Goal: Task Accomplishment & Management: Manage account settings

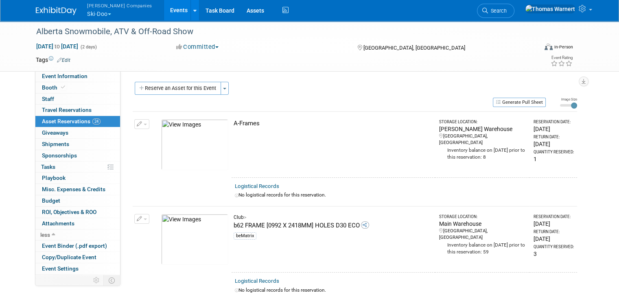
drag, startPoint x: 189, startPoint y: 88, endPoint x: 194, endPoint y: 89, distance: 4.6
click at [189, 88] on button "Reserve an Asset for this Event" at bounding box center [178, 88] width 86 height 13
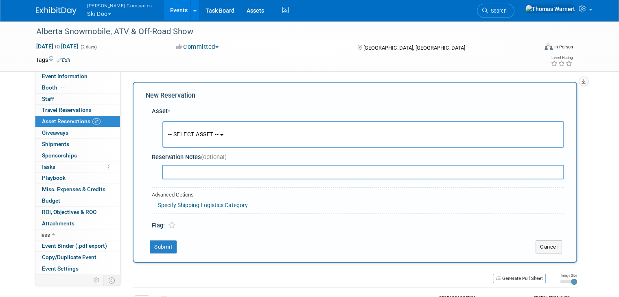
scroll to position [7, 0]
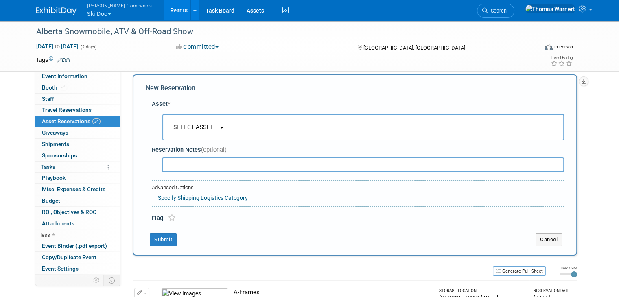
click at [204, 129] on span "-- SELECT ASSET --" at bounding box center [193, 127] width 50 height 7
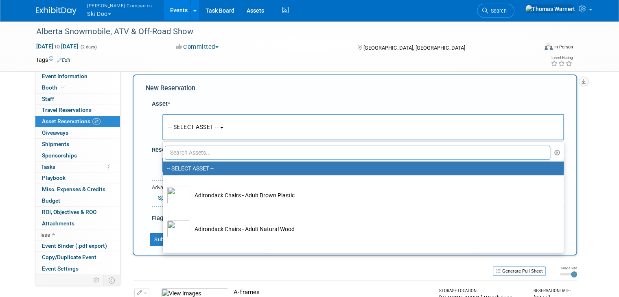
click at [198, 153] on input "text" at bounding box center [357, 153] width 385 height 14
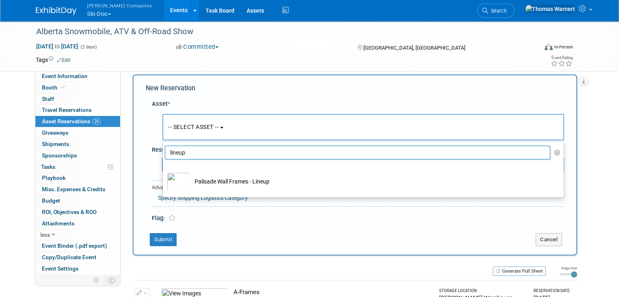
type input "lineup"
drag, startPoint x: 216, startPoint y: 157, endPoint x: 157, endPoint y: 150, distance: 60.1
click at [163, 150] on li "lineup" at bounding box center [363, 153] width 401 height 14
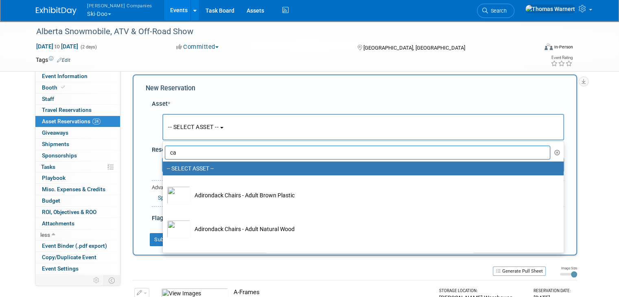
type input "c"
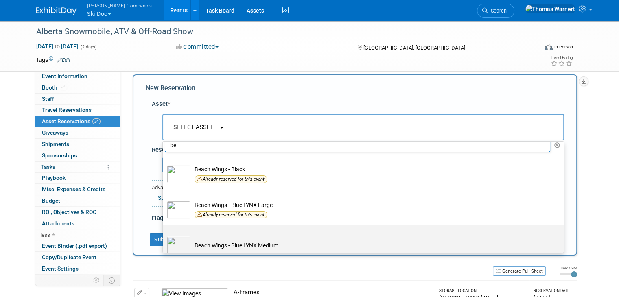
type input "b"
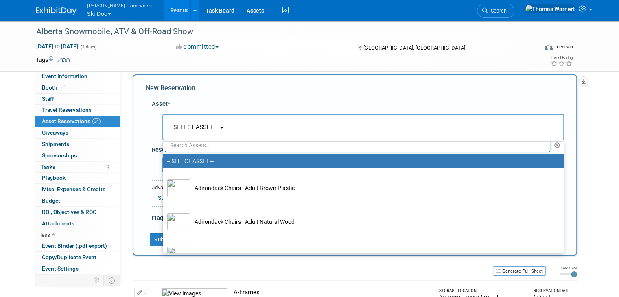
click at [280, 57] on td at bounding box center [275, 60] width 411 height 8
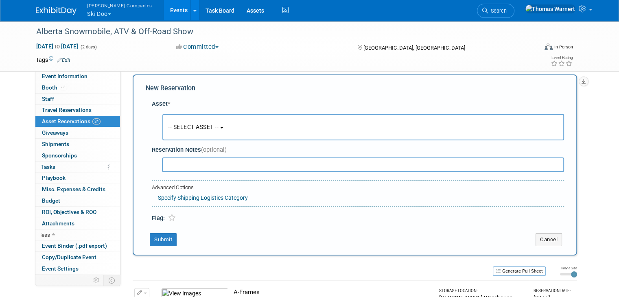
click at [57, 121] on span "Asset Reservations 24" at bounding box center [71, 121] width 59 height 7
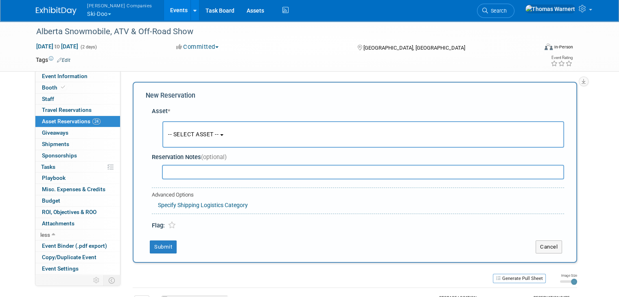
click at [198, 136] on span "-- SELECT ASSET --" at bounding box center [193, 134] width 50 height 7
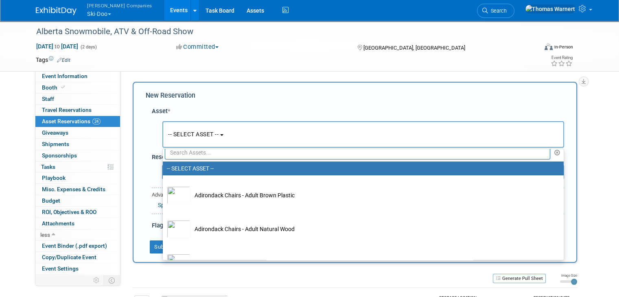
click at [196, 154] on input "text" at bounding box center [357, 153] width 385 height 14
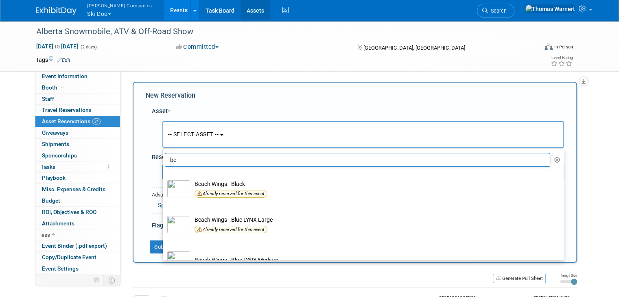
type input "b"
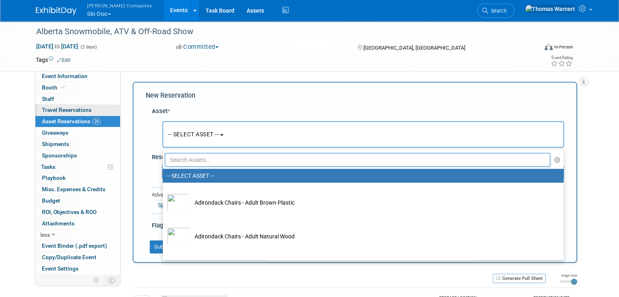
click at [83, 112] on span "Travel Reservations 0" at bounding box center [67, 110] width 50 height 7
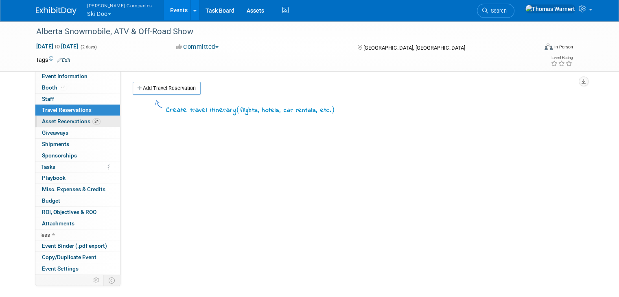
click at [72, 121] on span "Asset Reservations 24" at bounding box center [71, 121] width 59 height 7
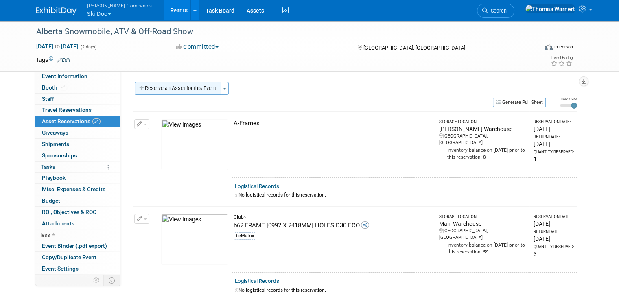
click at [162, 85] on button "Reserve an Asset for this Event" at bounding box center [178, 88] width 86 height 13
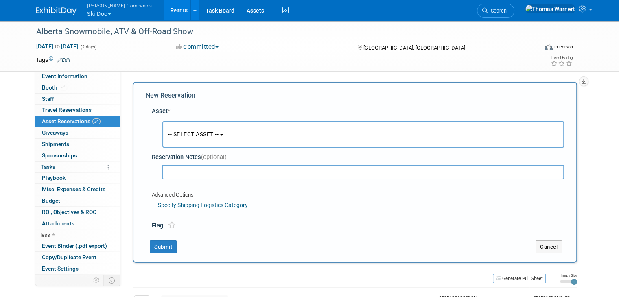
scroll to position [7, 0]
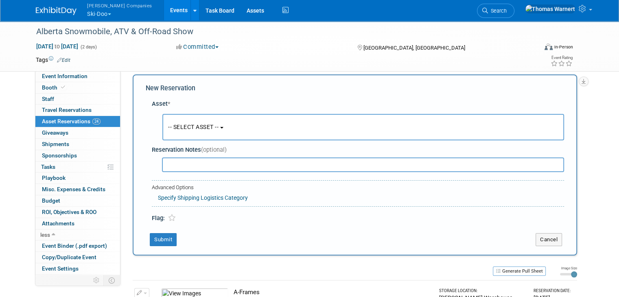
click at [190, 127] on span "-- SELECT ASSET --" at bounding box center [193, 127] width 50 height 7
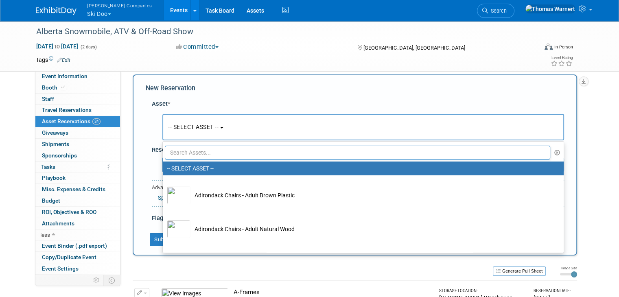
click at [189, 152] on input "text" at bounding box center [357, 153] width 385 height 14
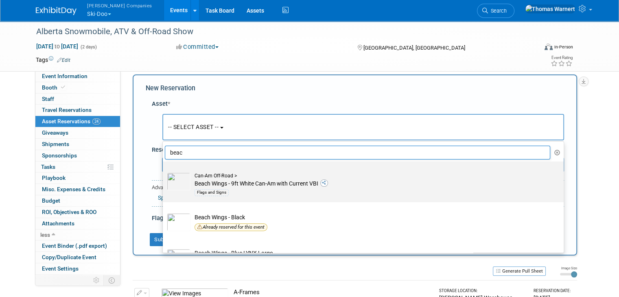
type input "beac"
click at [213, 179] on td "Can-Am Off-Road > Beach Wings - 9ft White Can-Am with Current VBI Flags and Sig…" at bounding box center [368, 184] width 357 height 25
click at [164, 171] on input "Can-Am Off-Road > Beach Wings - 9ft White Can-Am with Current VBI Flags and Sig…" at bounding box center [161, 168] width 5 height 5
select select "10723523"
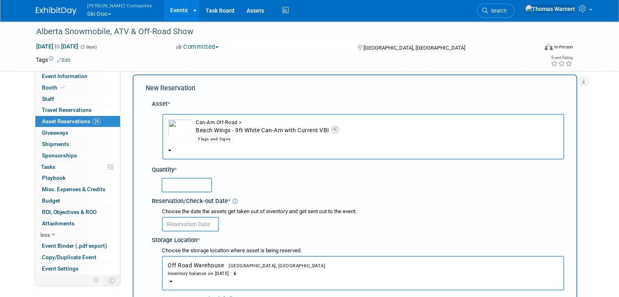
click at [187, 186] on input "text" at bounding box center [186, 185] width 50 height 15
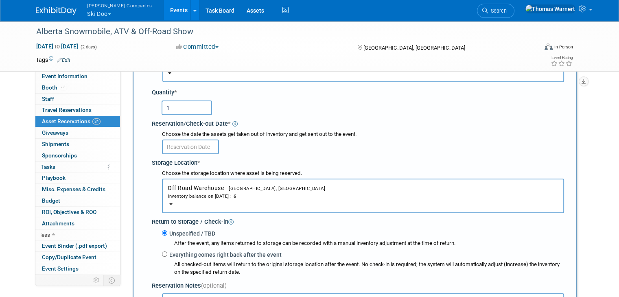
scroll to position [89, 0]
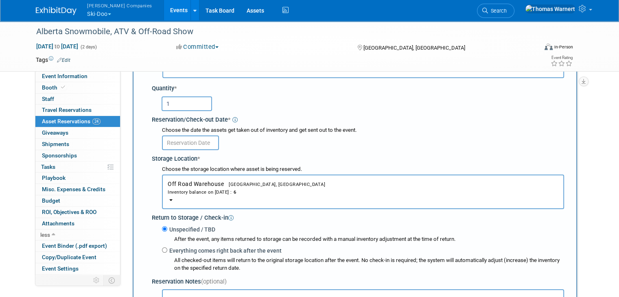
type input "1"
click at [186, 141] on input "text" at bounding box center [190, 142] width 57 height 15
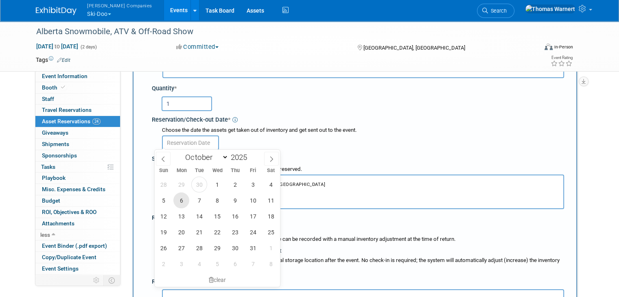
click at [181, 201] on span "6" at bounding box center [181, 200] width 16 height 16
type input "[DATE]"
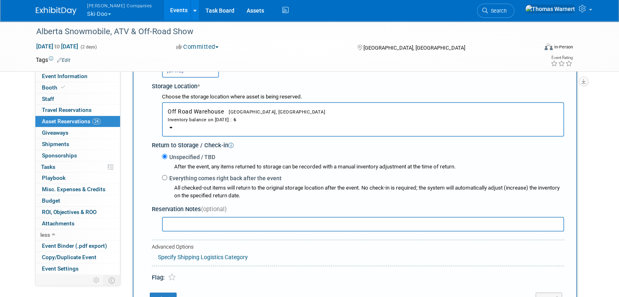
scroll to position [170, 0]
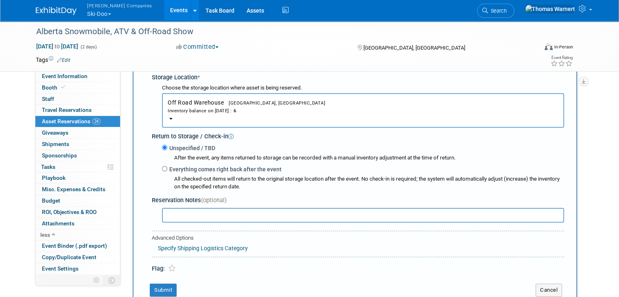
click at [183, 170] on label "Everything comes right back after the event" at bounding box center [224, 169] width 114 height 8
click at [167, 170] on input "Everything comes right back after the event" at bounding box center [164, 168] width 5 height 5
radio input "true"
select select "9"
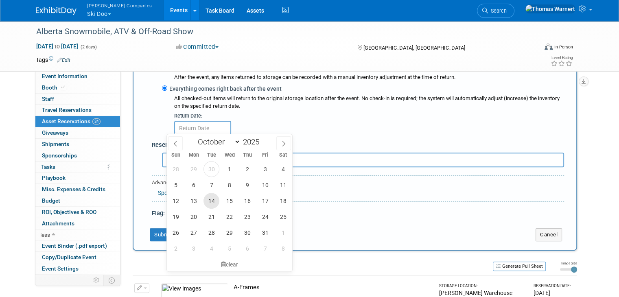
scroll to position [251, 0]
click at [242, 213] on span "23" at bounding box center [247, 216] width 16 height 16
type input "[DATE]"
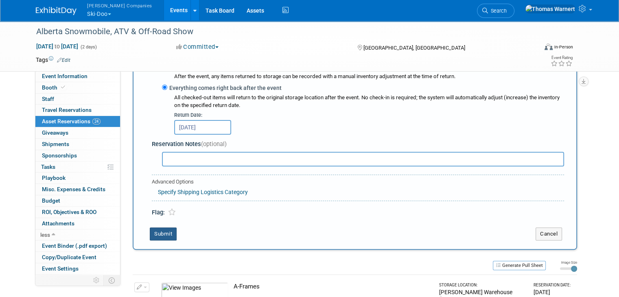
click at [159, 230] on button "Submit" at bounding box center [163, 233] width 27 height 13
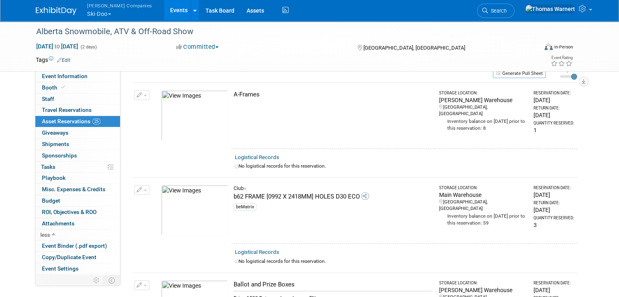
scroll to position [0, 0]
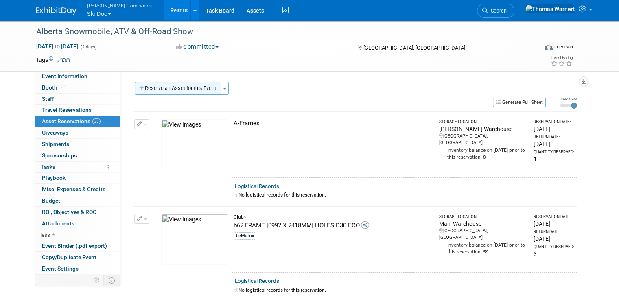
click at [152, 83] on button "Reserve an Asset for this Event" at bounding box center [178, 88] width 86 height 13
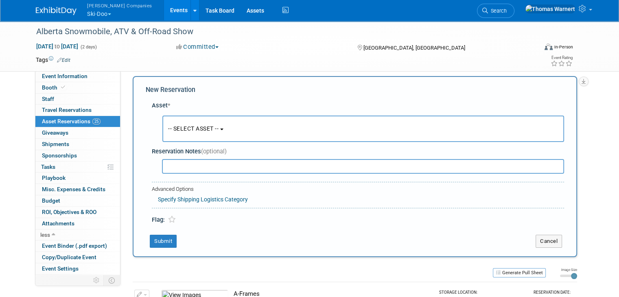
scroll to position [7, 0]
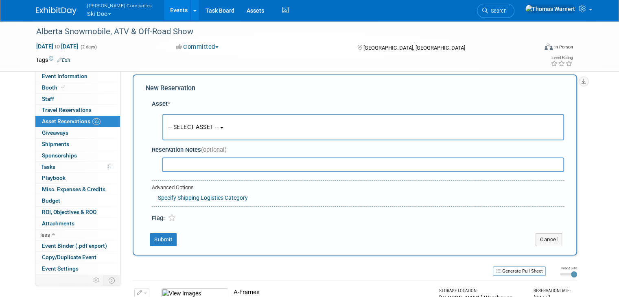
click at [223, 122] on button "-- SELECT ASSET --" at bounding box center [362, 127] width 401 height 26
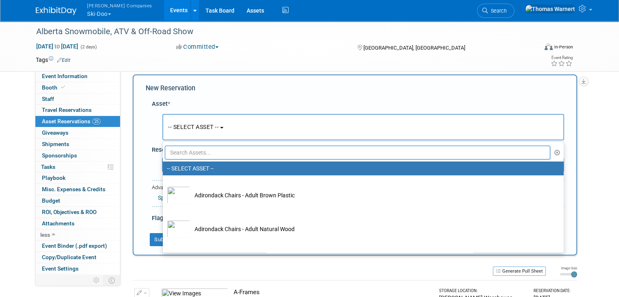
click at [207, 148] on input "text" at bounding box center [357, 153] width 385 height 14
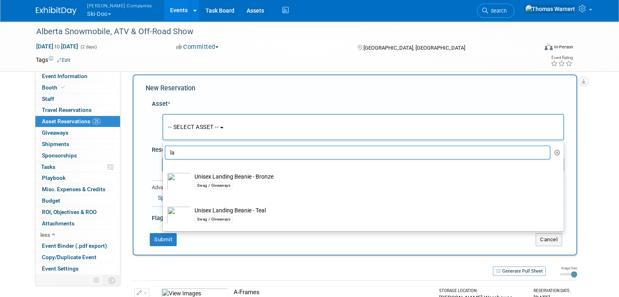
type input "l"
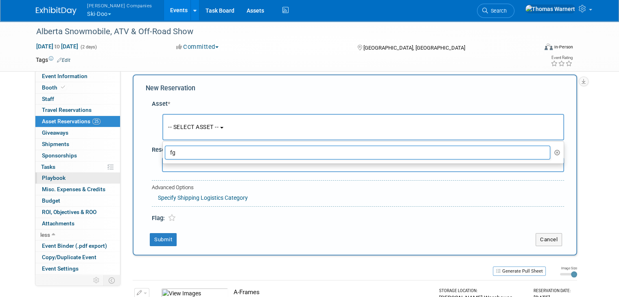
type input "f"
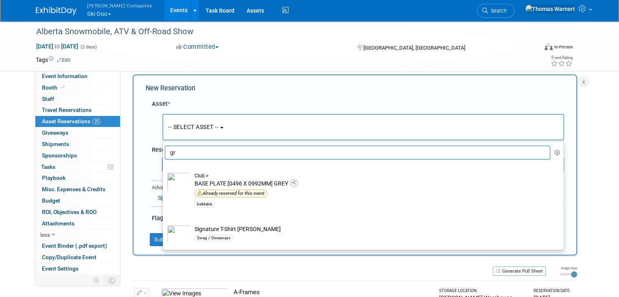
type input "g"
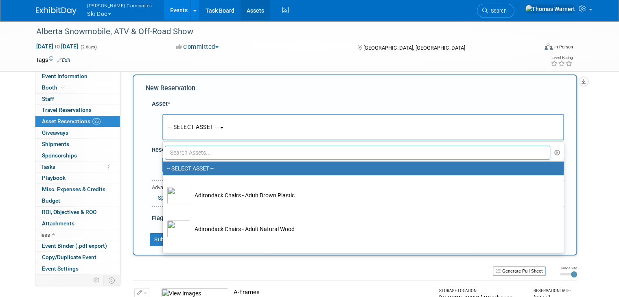
drag, startPoint x: 230, startPoint y: 13, endPoint x: 238, endPoint y: 15, distance: 8.4
click at [240, 13] on link "Assets" at bounding box center [255, 10] width 30 height 20
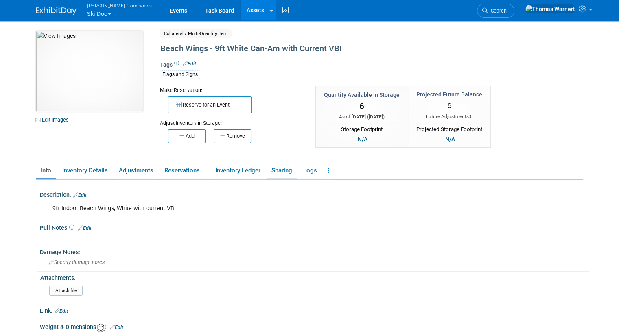
click at [286, 173] on link "Sharing" at bounding box center [281, 170] width 30 height 14
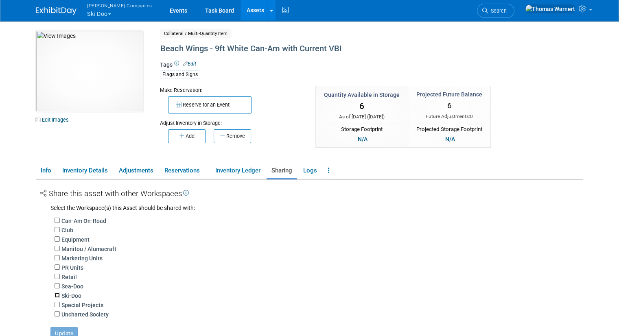
click at [54, 294] on input "Ski-Doo" at bounding box center [56, 294] width 5 height 5
checkbox input "true"
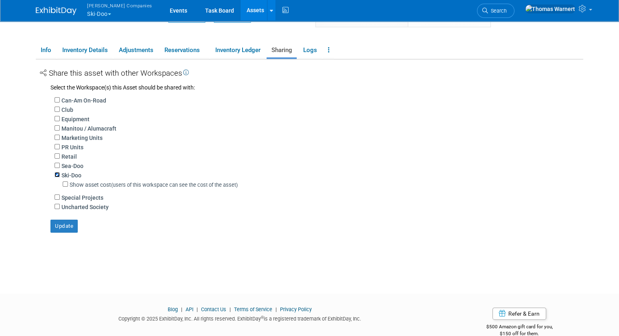
scroll to position [122, 0]
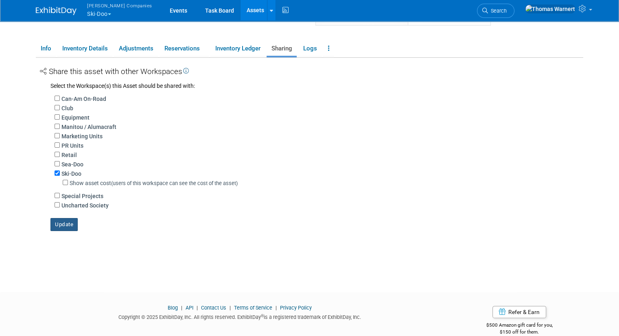
click at [57, 223] on button "Update" at bounding box center [63, 224] width 27 height 13
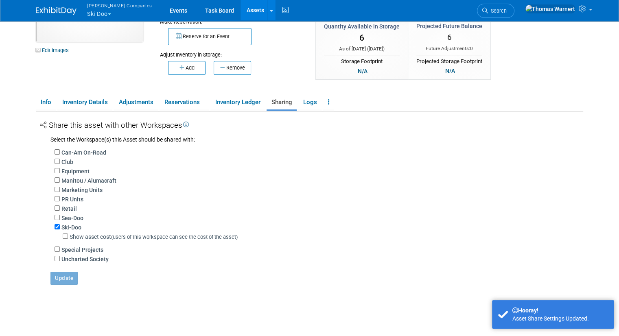
scroll to position [0, 0]
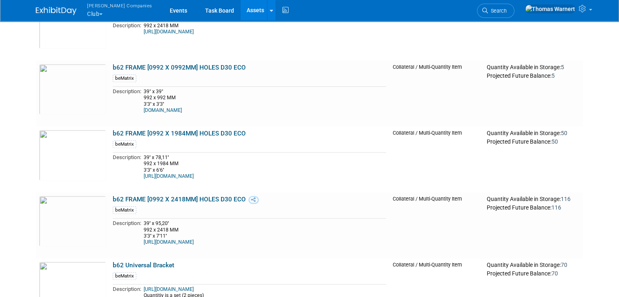
scroll to position [854, 0]
click at [99, 13] on span "button" at bounding box center [100, 14] width 3 height 2
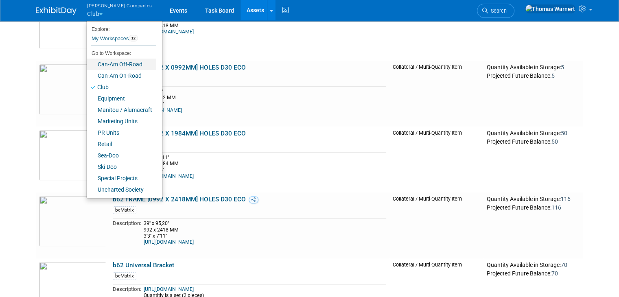
click at [100, 65] on link "Can-Am Off-Road" at bounding box center [122, 64] width 70 height 11
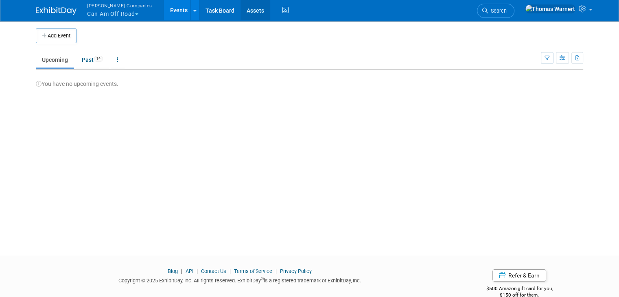
click at [240, 9] on link "Assets" at bounding box center [255, 10] width 30 height 20
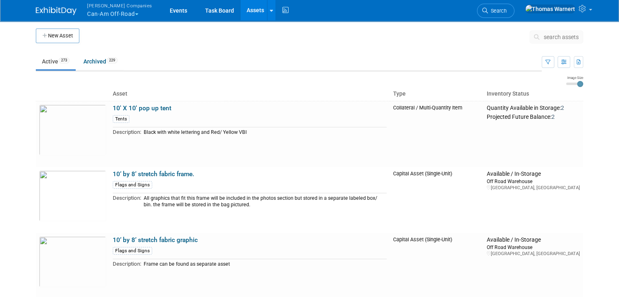
click at [551, 36] on span "search assets" at bounding box center [560, 37] width 35 height 7
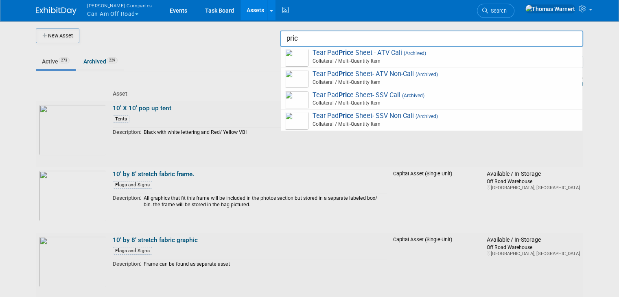
type input "price"
drag, startPoint x: 357, startPoint y: 43, endPoint x: 263, endPoint y: 30, distance: 95.6
click at [263, 30] on body "Warnert Companies Can-Am Off-Road Explore: My Workspaces 12 Go to Workspace: Ca…" at bounding box center [309, 148] width 619 height 297
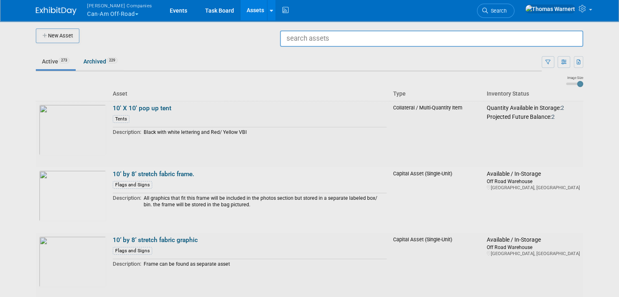
click at [113, 11] on button "Warnert Companies Can-Am Off-Road" at bounding box center [124, 10] width 76 height 21
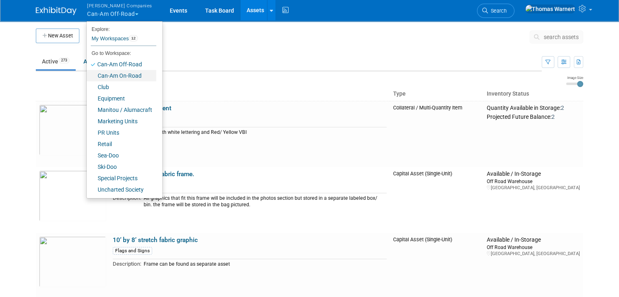
click at [109, 74] on link "Can-Am On-Road" at bounding box center [122, 75] width 70 height 11
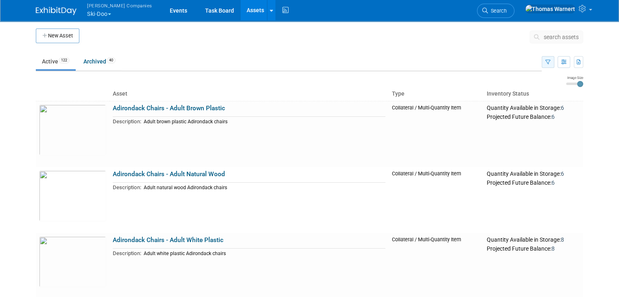
click at [550, 61] on icon "button" at bounding box center [547, 62] width 5 height 5
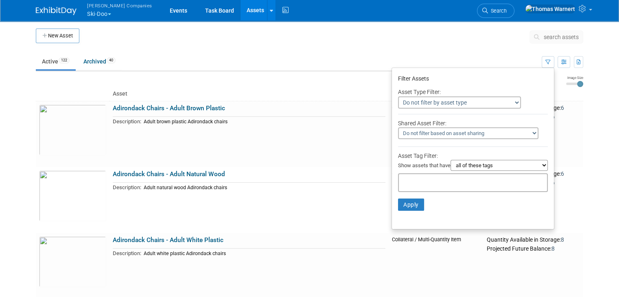
click at [423, 184] on input "text" at bounding box center [434, 181] width 65 height 8
click at [427, 180] on input "text" at bounding box center [434, 181] width 65 height 8
click at [426, 209] on div "Swag / Giveaways" at bounding box center [434, 208] width 65 height 11
type input "Swag / Giveaways"
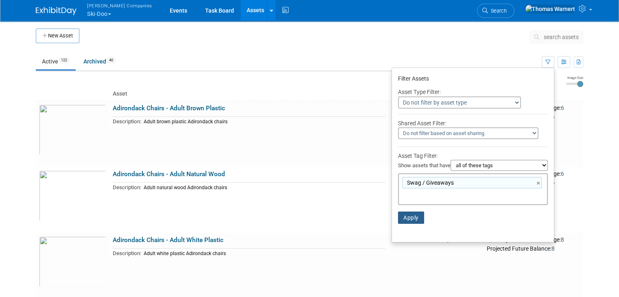
click at [418, 214] on button "Apply" at bounding box center [411, 217] width 26 height 12
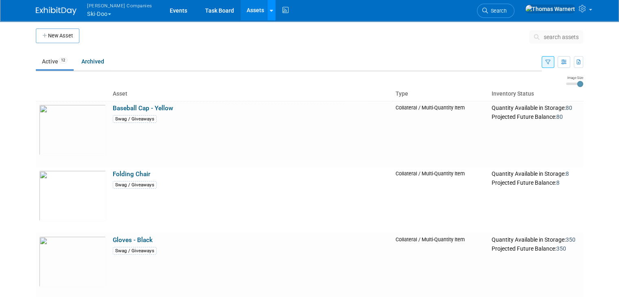
click at [267, 10] on link at bounding box center [271, 10] width 9 height 20
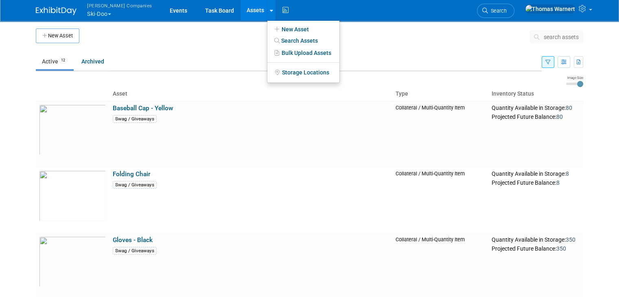
click at [240, 12] on link "Assets" at bounding box center [255, 10] width 30 height 20
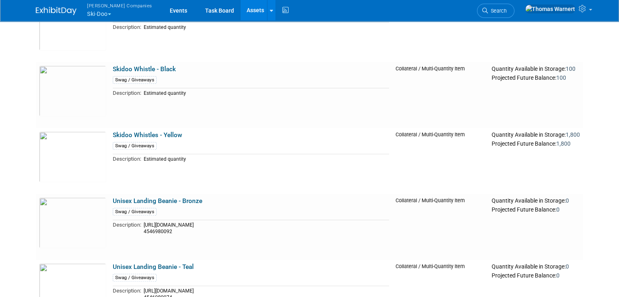
scroll to position [569, 0]
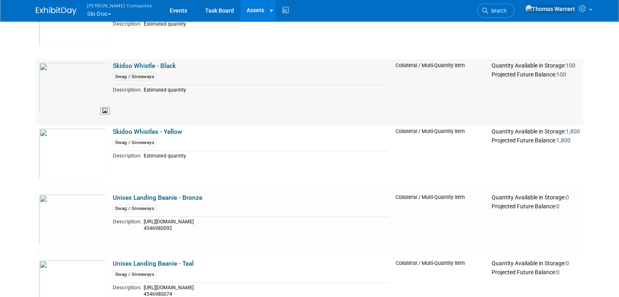
click at [73, 82] on img at bounding box center [72, 87] width 67 height 51
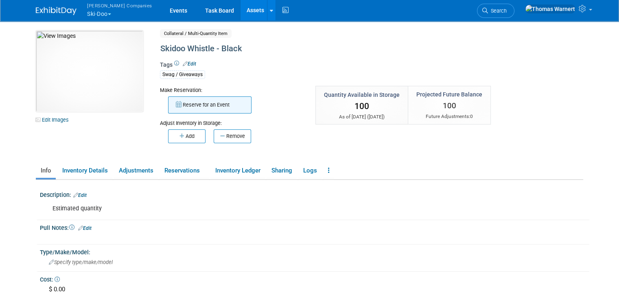
click at [185, 111] on button "Reserve for an Event" at bounding box center [209, 104] width 83 height 17
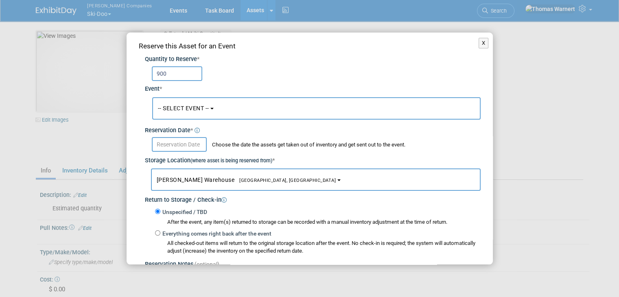
type input "900"
click at [174, 113] on button "-- SELECT EVENT --" at bounding box center [316, 108] width 328 height 22
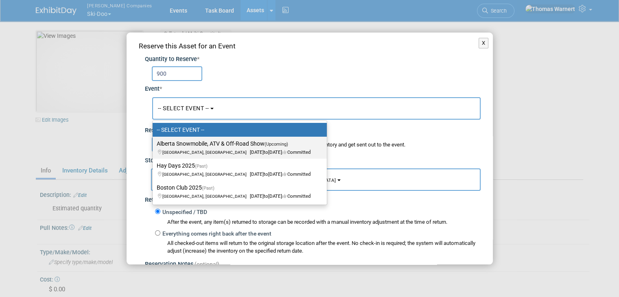
click at [187, 142] on label "Alberta Snowmobile, ATV & Off-Road Show (Upcoming) [GEOGRAPHIC_DATA], [GEOGRAPH…" at bounding box center [238, 147] width 162 height 19
click at [154, 142] on input "Alberta Snowmobile, ATV & Off-Road Show (Upcoming) [GEOGRAPHIC_DATA], [GEOGRAPH…" at bounding box center [150, 143] width 5 height 5
select select "11148750"
select select "9"
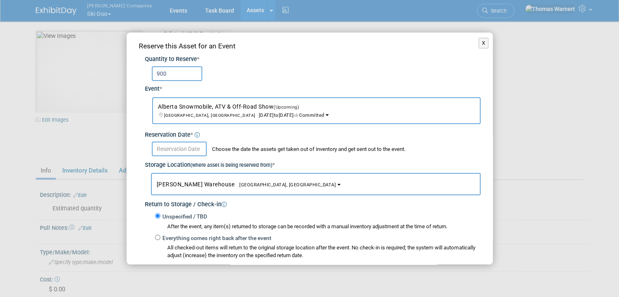
click at [181, 153] on body "Warnert Companies Ski-Doo Explore: My Workspaces 12 Go to Workspace:" at bounding box center [309, 148] width 619 height 297
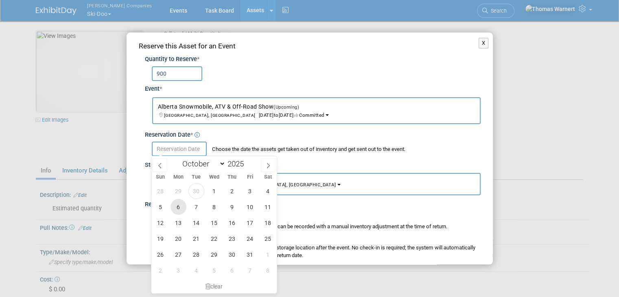
click at [181, 205] on span "6" at bounding box center [178, 207] width 16 height 16
type input "Oct 6, 2025"
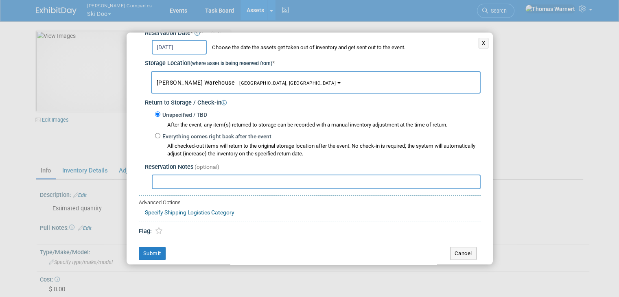
scroll to position [104, 0]
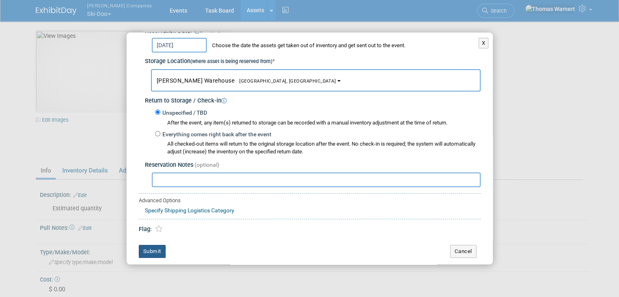
click at [158, 248] on button "Submit" at bounding box center [152, 251] width 27 height 13
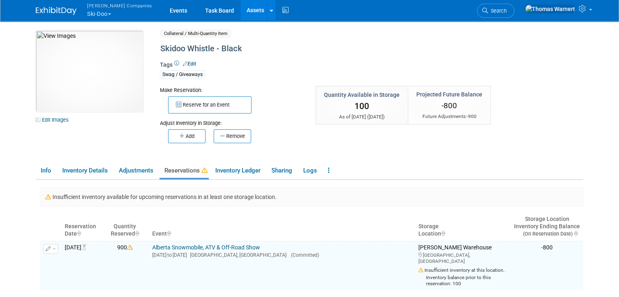
click at [240, 10] on link "Assets" at bounding box center [255, 10] width 30 height 20
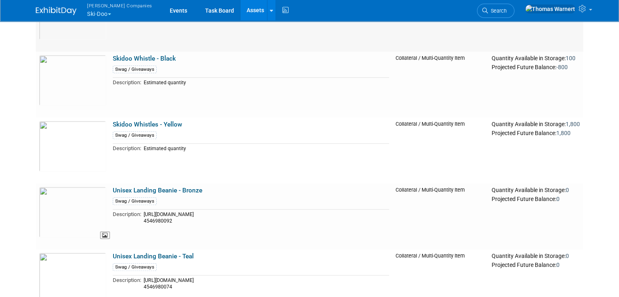
scroll to position [406, 0]
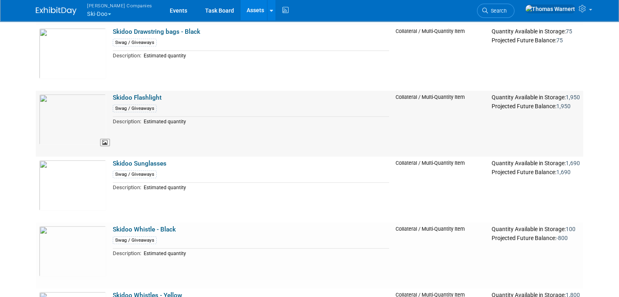
click at [72, 118] on img at bounding box center [72, 119] width 67 height 51
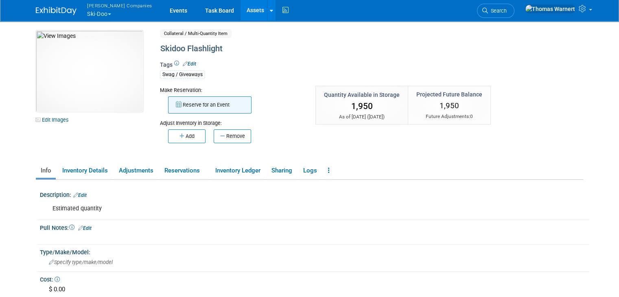
click at [192, 106] on button "Reserve for an Event" at bounding box center [209, 104] width 83 height 17
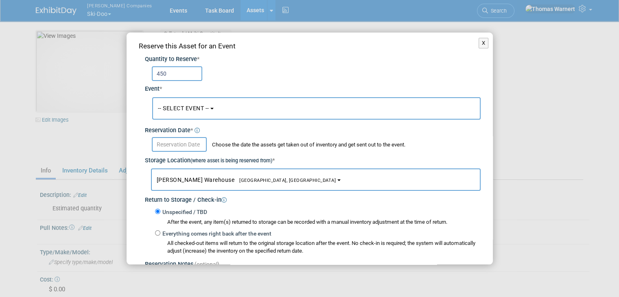
type input "450"
click at [197, 107] on span "-- SELECT EVENT --" at bounding box center [183, 108] width 51 height 7
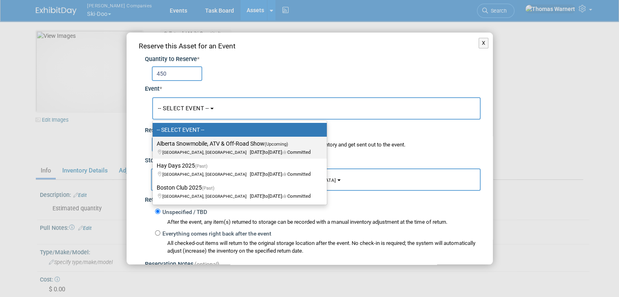
click at [192, 142] on label "Alberta Snowmobile, ATV & Off-Road Show (Upcoming) Edmonton, Canada Oct 17, 202…" at bounding box center [238, 147] width 162 height 19
click at [154, 142] on input "Alberta Snowmobile, ATV & Off-Road Show (Upcoming) Edmonton, Canada Oct 17, 202…" at bounding box center [150, 143] width 5 height 5
select select "11148750"
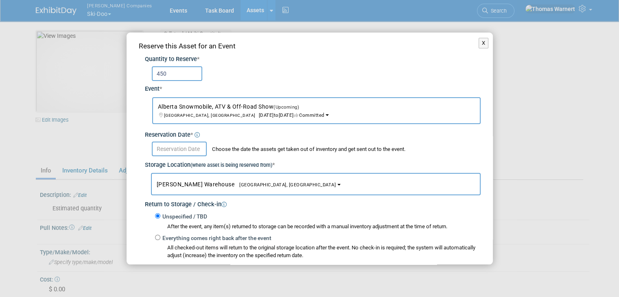
click at [179, 148] on input "text" at bounding box center [179, 149] width 55 height 15
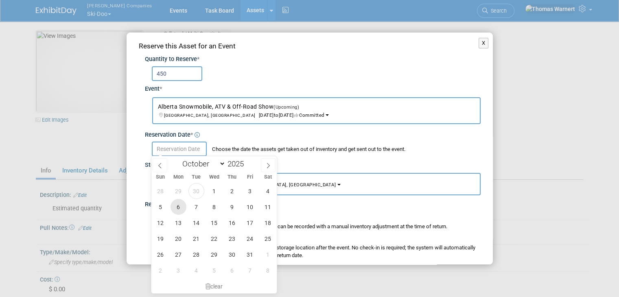
click at [181, 205] on span "6" at bounding box center [178, 207] width 16 height 16
type input "Oct 6, 2025"
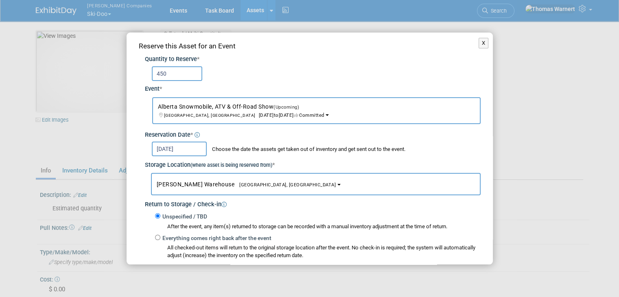
scroll to position [104, 0]
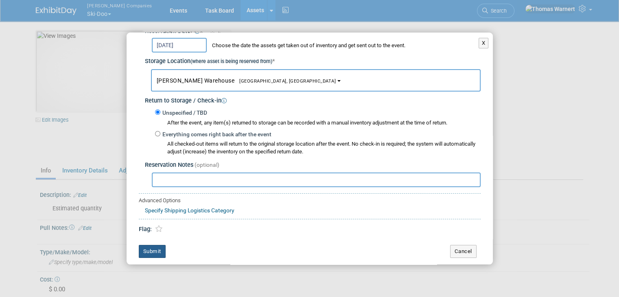
click at [159, 252] on button "Submit" at bounding box center [152, 251] width 27 height 13
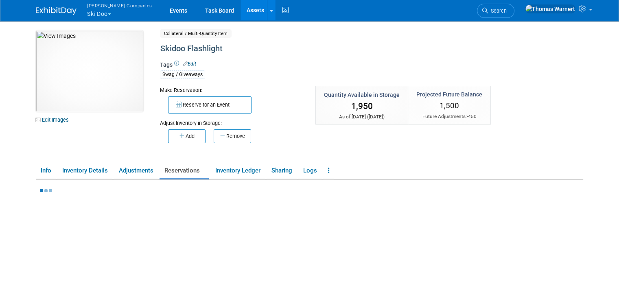
click at [240, 12] on link "Assets" at bounding box center [255, 10] width 30 height 20
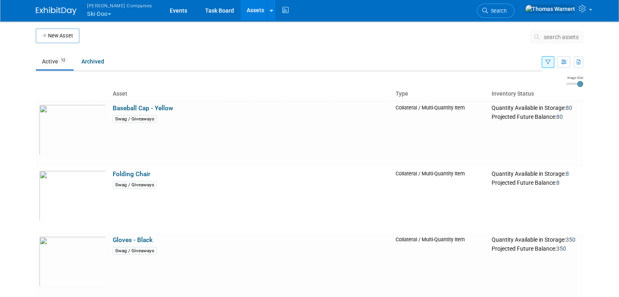
click at [240, 7] on link "Assets" at bounding box center [255, 10] width 30 height 20
click at [163, 10] on link "Events" at bounding box center [178, 10] width 30 height 20
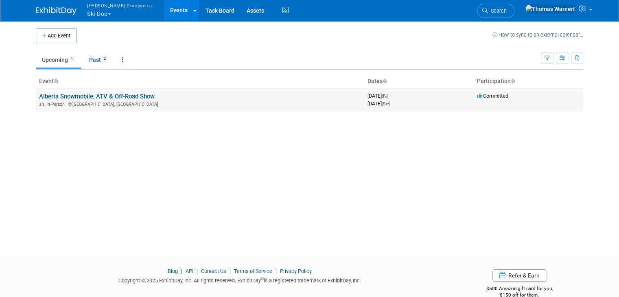
click at [85, 95] on link "Alberta Snowmobile, ATV & Off-Road Show" at bounding box center [96, 96] width 115 height 7
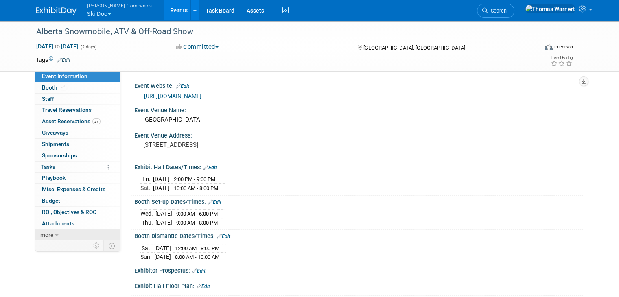
click at [72, 235] on link "more" at bounding box center [77, 234] width 85 height 11
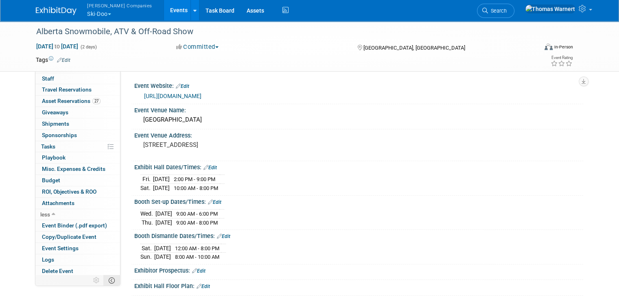
click at [109, 280] on icon at bounding box center [112, 280] width 6 height 6
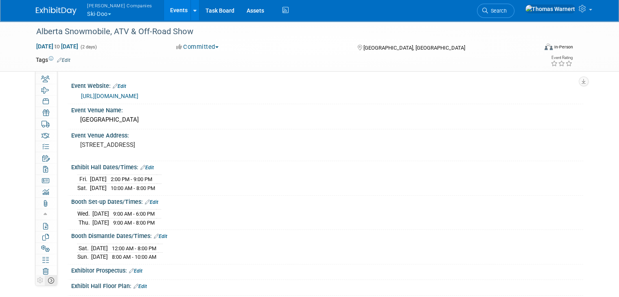
click at [48, 280] on icon at bounding box center [51, 280] width 6 height 6
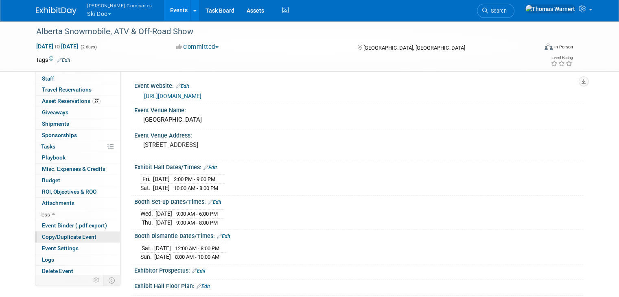
click at [62, 236] on span "Copy/Duplicate Event" at bounding box center [69, 236] width 54 height 7
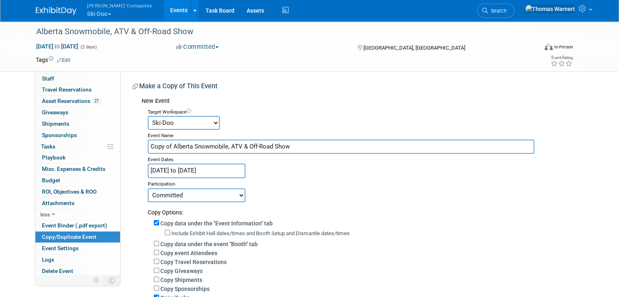
drag, startPoint x: 291, startPoint y: 146, endPoint x: 135, endPoint y: 145, distance: 156.6
click at [142, 145] on div "Target Workspace Can-Am Off-Road Can-Am On-Road Club Equipment Manitou / Alumac…" at bounding box center [359, 249] width 435 height 286
type input "[US_STATE] Snowmobile Show"
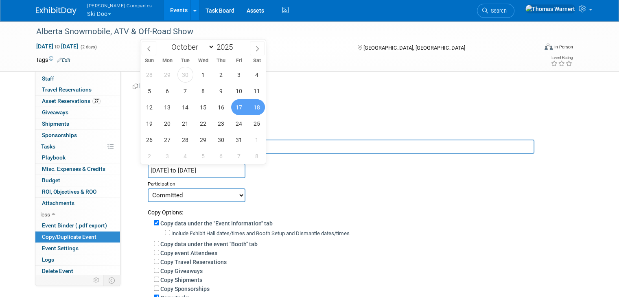
click at [203, 169] on input "[DATE] to [DATE]" at bounding box center [197, 170] width 98 height 14
click at [204, 88] on span "8" at bounding box center [203, 91] width 16 height 16
click at [257, 88] on span "11" at bounding box center [257, 91] width 16 height 16
type input "Oct 8, 2025 to Oct 11, 2025"
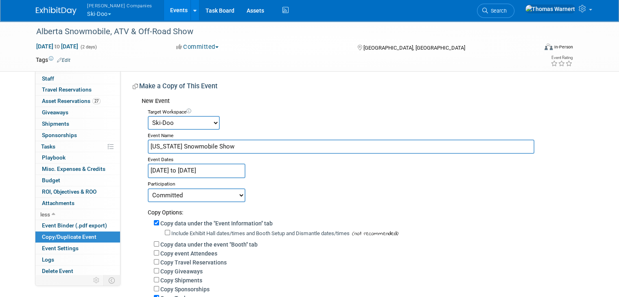
click at [290, 184] on div "Participation" at bounding box center [362, 183] width 429 height 10
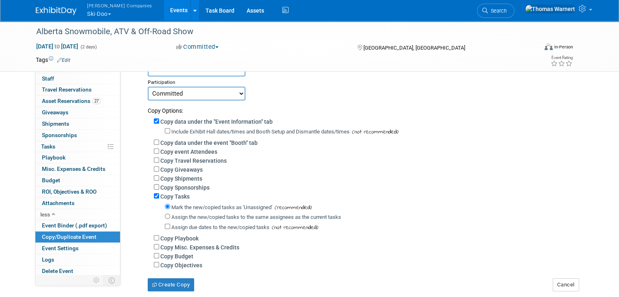
scroll to position [122, 0]
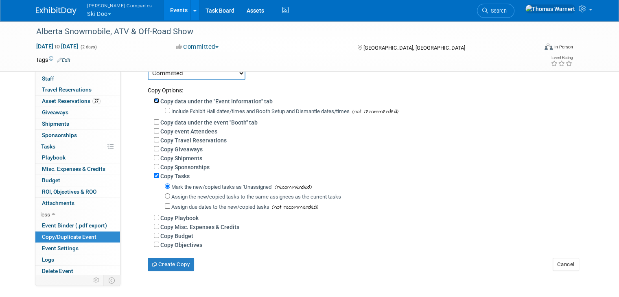
click at [154, 99] on input "Copy data under the "Event Information" tab" at bounding box center [156, 100] width 5 height 5
checkbox input "false"
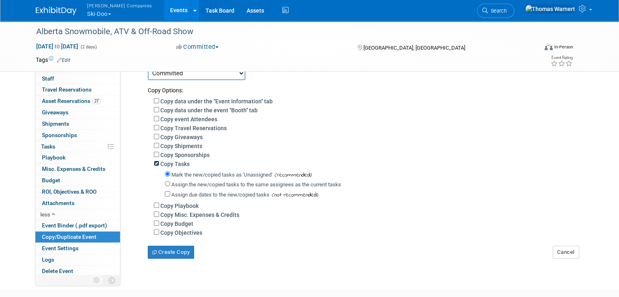
click at [154, 161] on input "Copy Tasks" at bounding box center [156, 163] width 5 height 5
checkbox input "false"
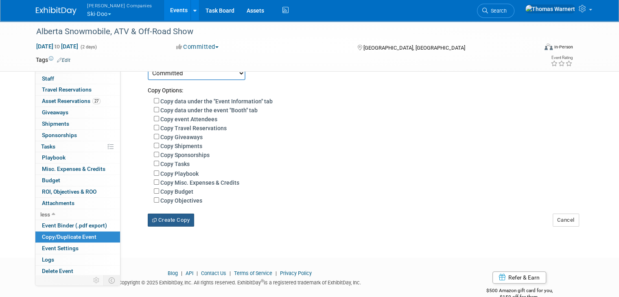
click at [165, 219] on button "Create Copy" at bounding box center [171, 219] width 46 height 13
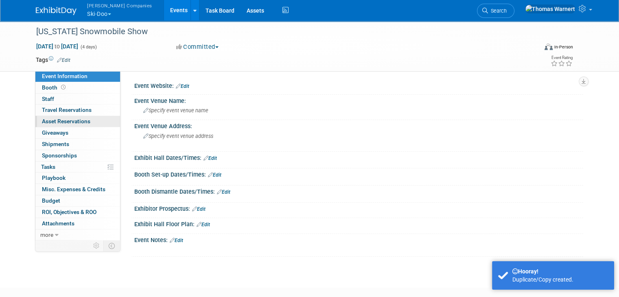
click at [76, 118] on span "Asset Reservations 0" at bounding box center [66, 121] width 48 height 7
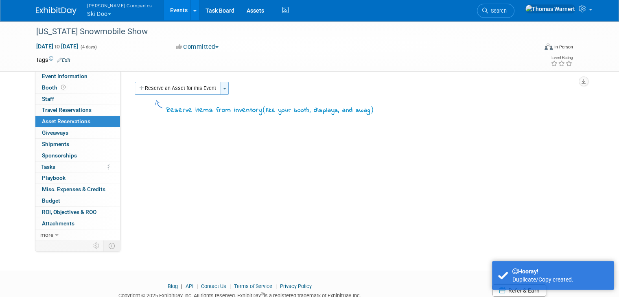
click at [220, 87] on button "Toggle Dropdown" at bounding box center [224, 88] width 8 height 13
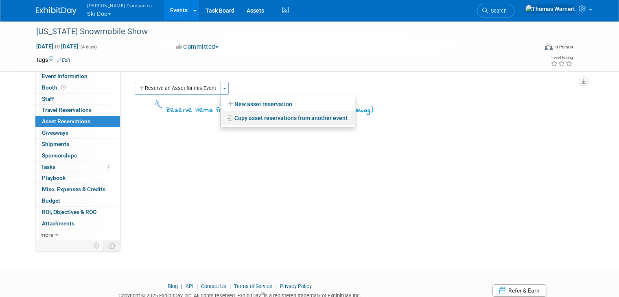
click at [234, 115] on link "Copy asset reservations from another event" at bounding box center [287, 118] width 134 height 14
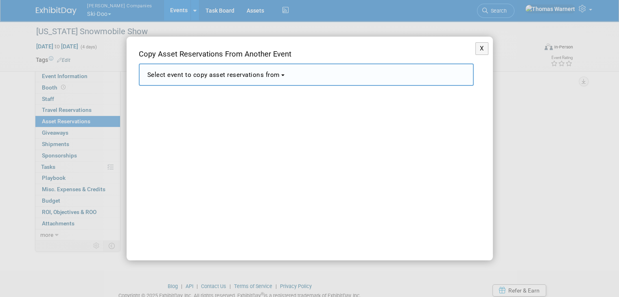
click at [208, 71] on span "Select event to copy asset reservations from" at bounding box center [213, 74] width 133 height 7
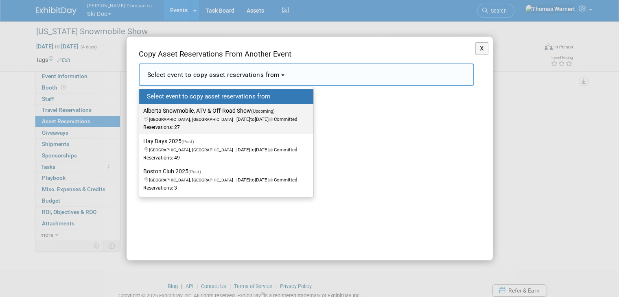
click at [201, 114] on label "Alberta Snowmobile, ATV & Off-Road Show (Upcoming) Edmonton, Canada Oct 17, 202…" at bounding box center [224, 118] width 162 height 27
click at [140, 113] on input "Alberta Snowmobile, ATV & Off-Road Show (Upcoming) Edmonton, Canada Oct 17, 202…" at bounding box center [137, 110] width 5 height 5
select select "11148750"
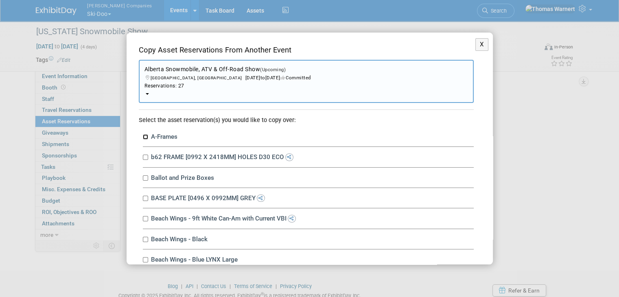
click at [146, 135] on input "A-Frames" at bounding box center [145, 136] width 5 height 5
checkbox input "true"
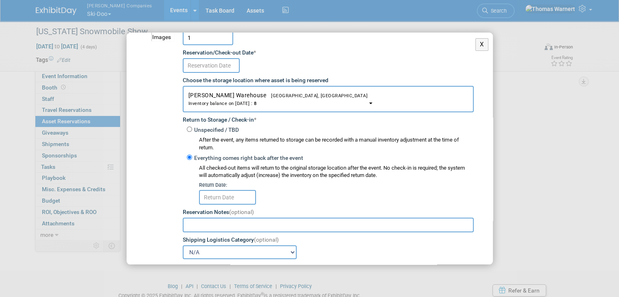
scroll to position [81, 0]
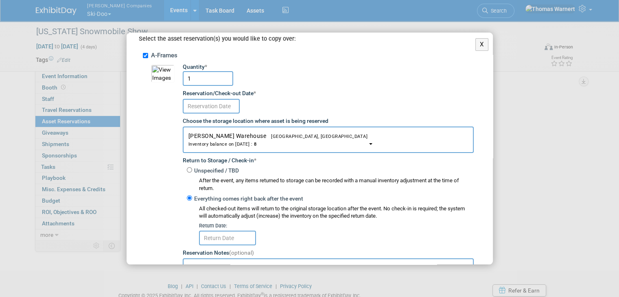
click at [211, 106] on input "text" at bounding box center [211, 106] width 57 height 15
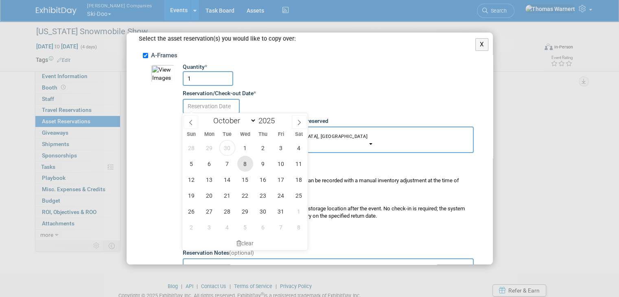
click at [245, 158] on span "8" at bounding box center [245, 164] width 16 height 16
type input "[DATE]"
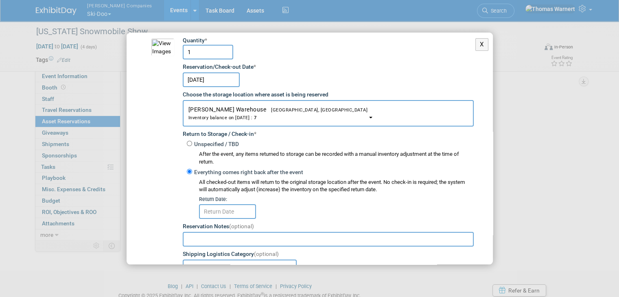
scroll to position [122, 0]
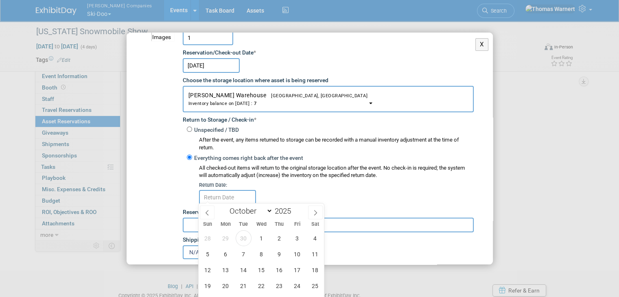
click at [237, 195] on input "text" at bounding box center [227, 197] width 57 height 15
click at [312, 252] on span "11" at bounding box center [315, 254] width 16 height 16
type input "[DATE]"
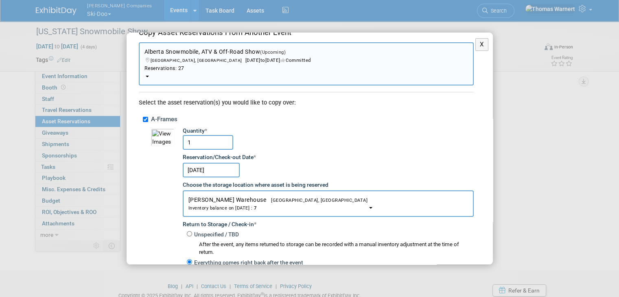
scroll to position [0, 0]
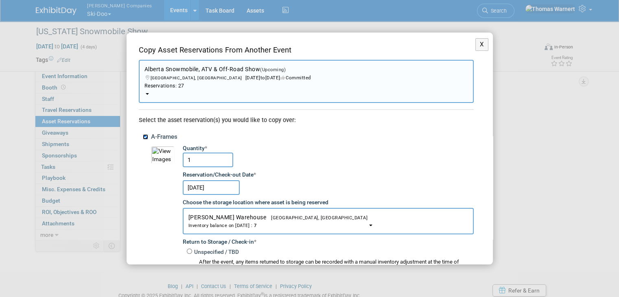
click at [145, 136] on input "A-Frames" at bounding box center [145, 136] width 5 height 5
checkbox input "false"
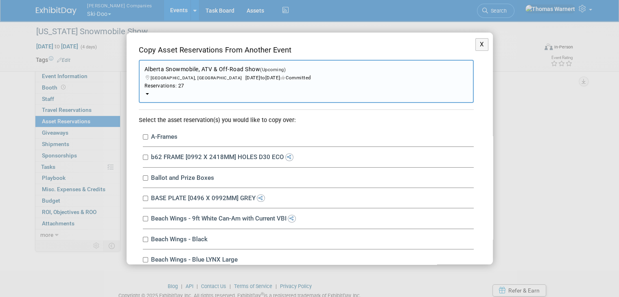
click at [146, 93] on b "button" at bounding box center [147, 94] width 3 height 2
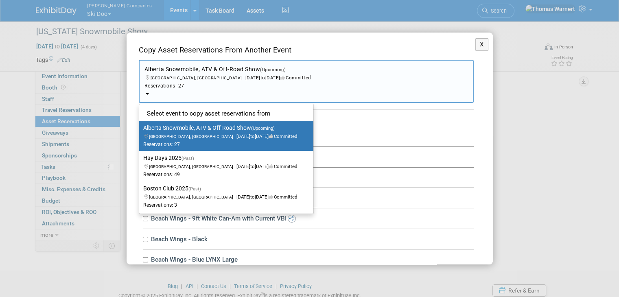
click at [146, 93] on b "button" at bounding box center [147, 94] width 3 height 2
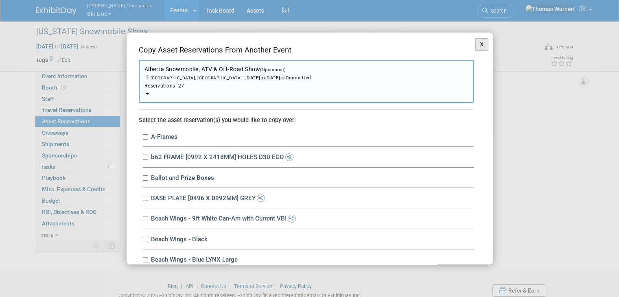
click at [475, 44] on button "X" at bounding box center [481, 44] width 13 height 13
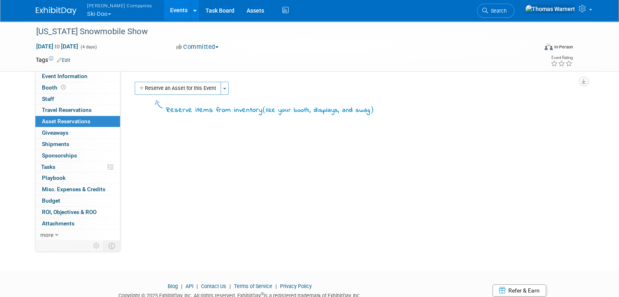
click at [164, 10] on link "Events" at bounding box center [179, 10] width 30 height 20
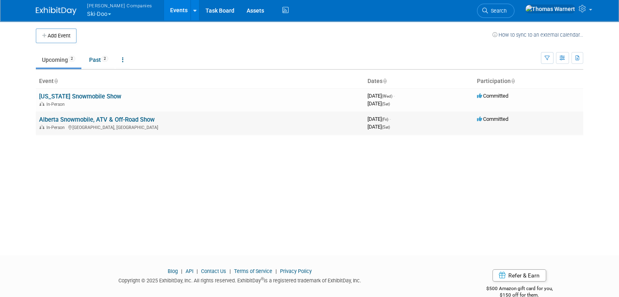
click at [71, 122] on link "Alberta Snowmobile, ATV & Off-Road Show" at bounding box center [96, 119] width 115 height 7
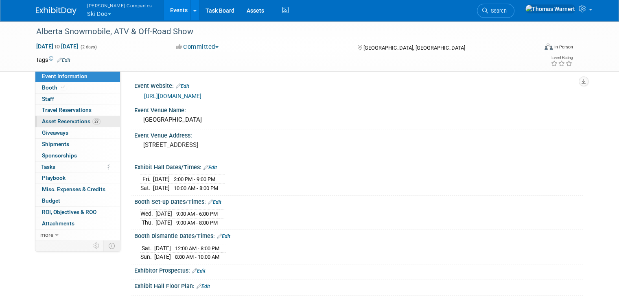
click at [73, 122] on span "Asset Reservations 27" at bounding box center [71, 121] width 59 height 7
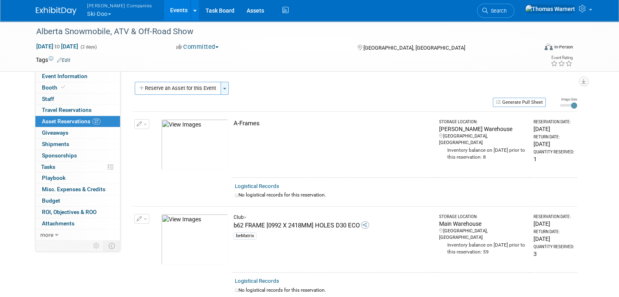
click at [223, 88] on span "button" at bounding box center [224, 89] width 3 height 2
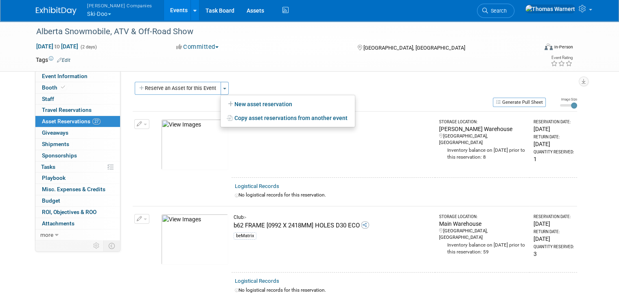
click at [399, 86] on div "Reserve an Asset for this Event Toggle Dropdown New asset reservation Copy asse…" at bounding box center [355, 89] width 444 height 15
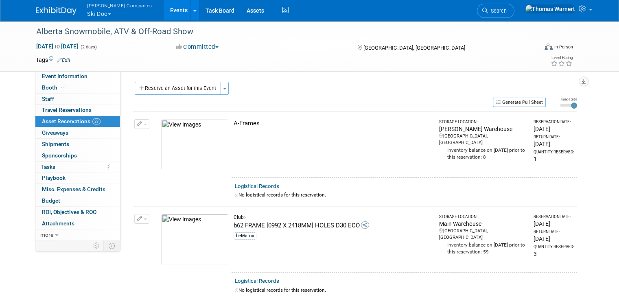
click at [135, 124] on button "button" at bounding box center [141, 124] width 15 height 10
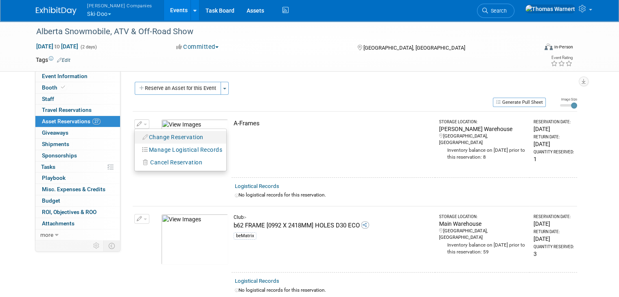
click at [153, 139] on button "Change Reservation" at bounding box center [173, 137] width 69 height 11
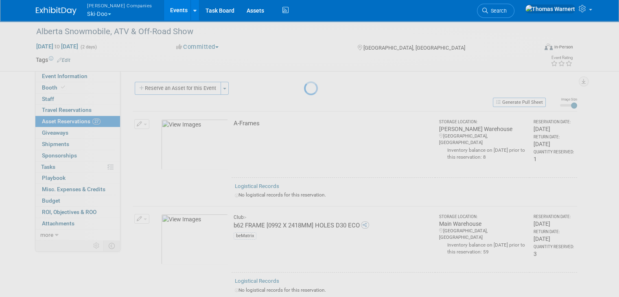
select select "9"
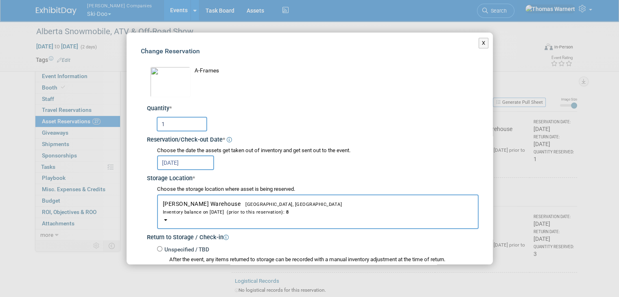
click at [192, 163] on input "[DATE]" at bounding box center [185, 162] width 57 height 15
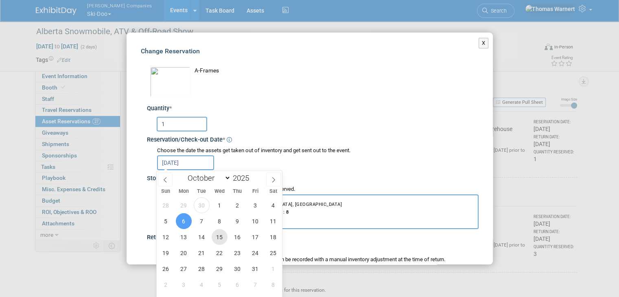
click at [220, 240] on span "15" at bounding box center [219, 237] width 16 height 16
type input "[DATE]"
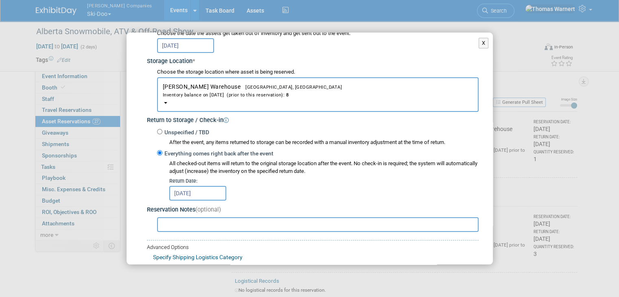
scroll to position [122, 0]
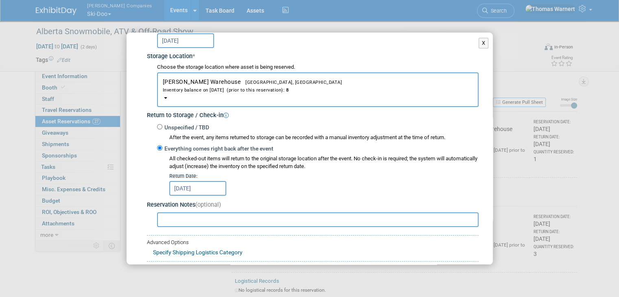
click at [189, 187] on input "[DATE]" at bounding box center [197, 188] width 57 height 15
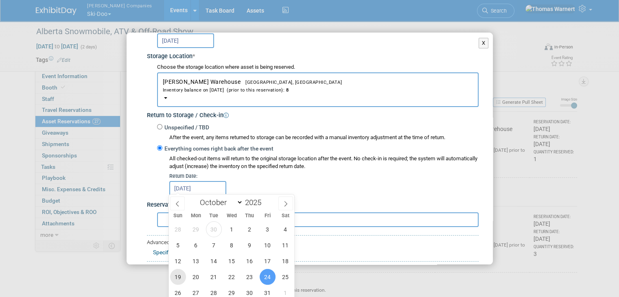
click at [179, 277] on span "19" at bounding box center [178, 277] width 16 height 16
type input "[DATE]"
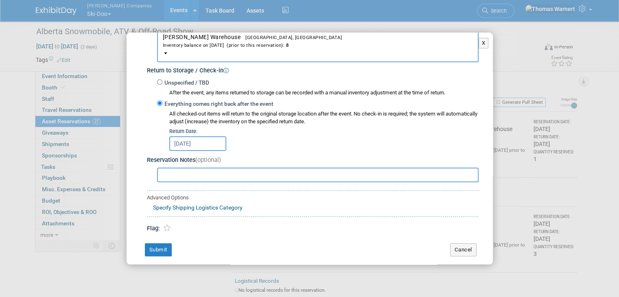
scroll to position [170, 0]
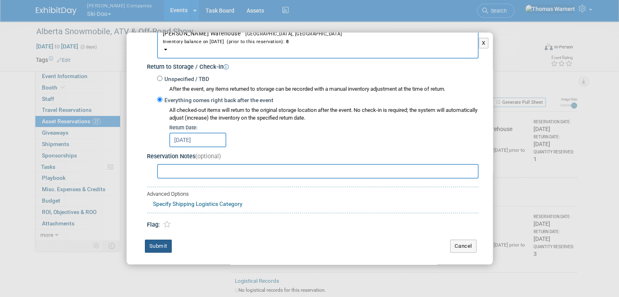
click at [152, 246] on button "Submit" at bounding box center [158, 246] width 27 height 13
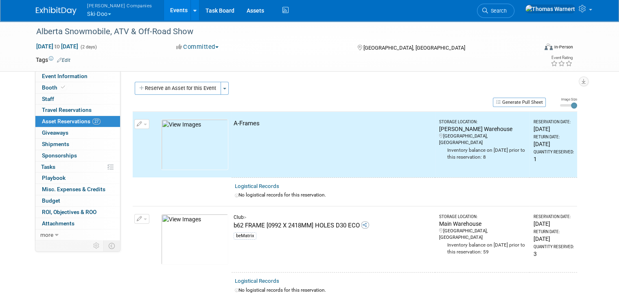
click at [137, 216] on icon "button" at bounding box center [140, 218] width 6 height 5
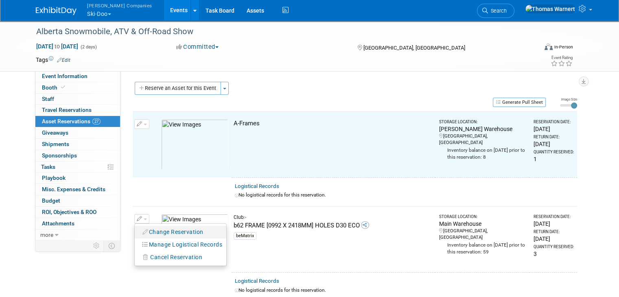
click at [161, 231] on button "Change Reservation" at bounding box center [173, 232] width 69 height 11
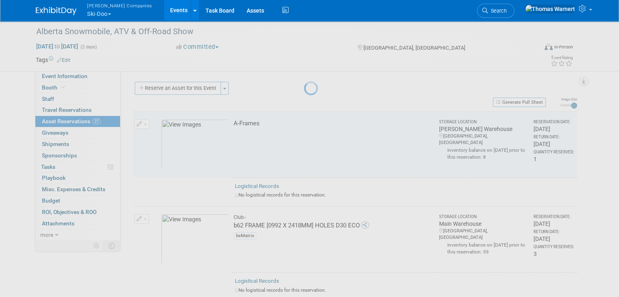
select select "9"
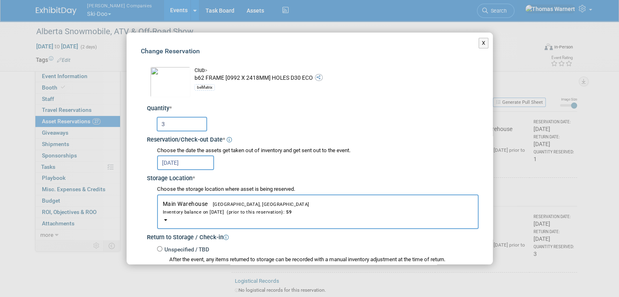
click at [191, 161] on input "[DATE]" at bounding box center [185, 162] width 57 height 15
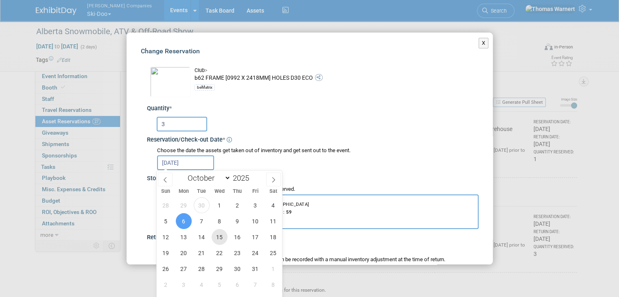
click at [218, 236] on span "15" at bounding box center [219, 237] width 16 height 16
type input "[DATE]"
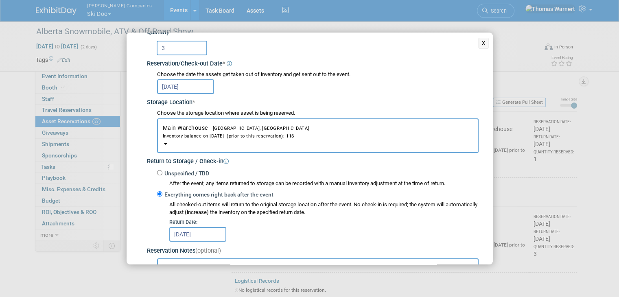
scroll to position [81, 0]
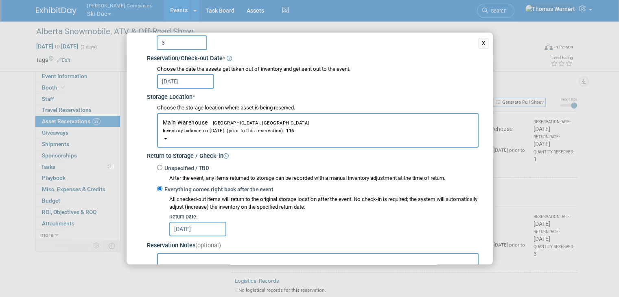
click at [186, 229] on input "[DATE]" at bounding box center [197, 229] width 57 height 15
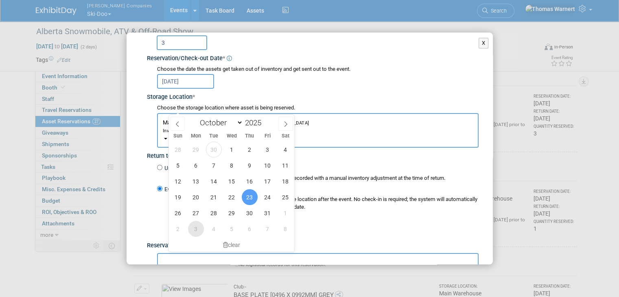
scroll to position [122, 0]
click at [180, 196] on span "19" at bounding box center [178, 195] width 16 height 16
type input "Oct 19, 2025"
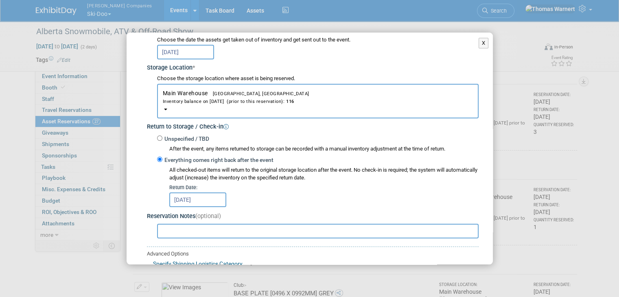
scroll to position [170, 0]
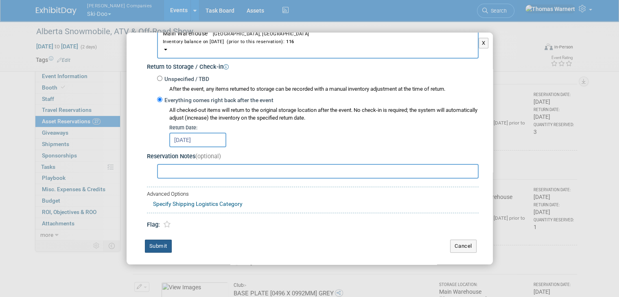
click at [154, 245] on button "Submit" at bounding box center [158, 246] width 27 height 13
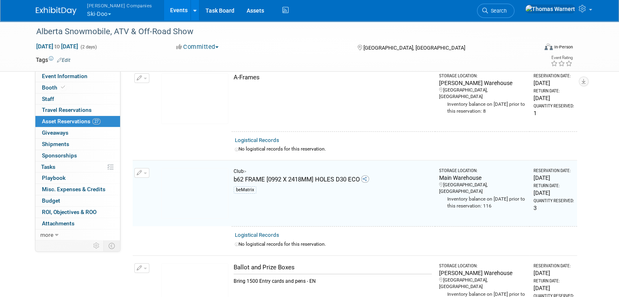
scroll to position [163, 0]
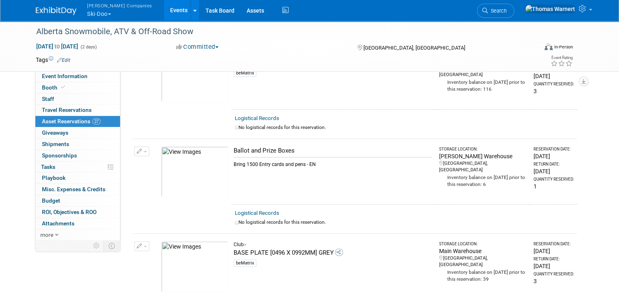
click at [137, 149] on icon "button" at bounding box center [140, 151] width 6 height 5
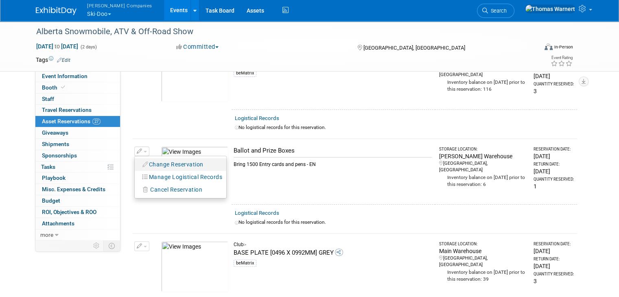
click at [158, 163] on button "Change Reservation" at bounding box center [173, 164] width 69 height 11
select select "9"
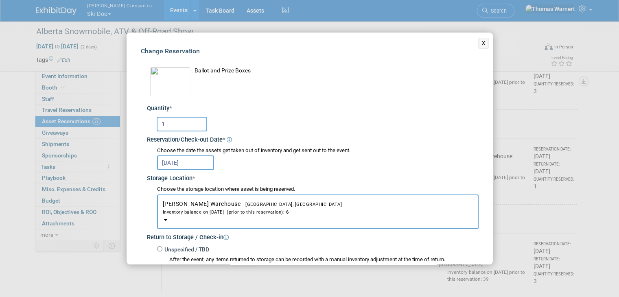
click at [179, 161] on input "Oct 6, 2025" at bounding box center [185, 162] width 57 height 15
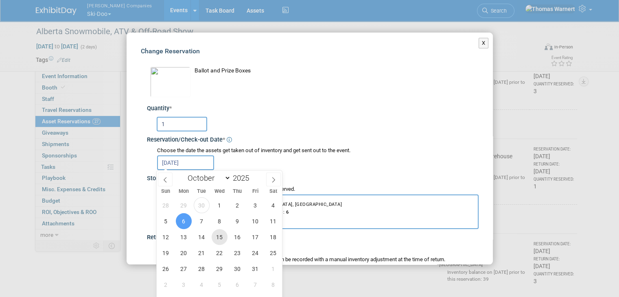
click at [224, 235] on span "15" at bounding box center [219, 237] width 16 height 16
type input "Oct 15, 2025"
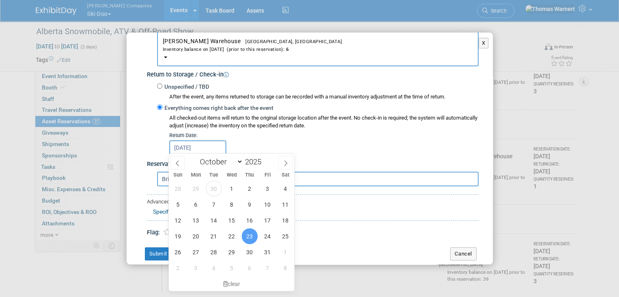
click at [198, 143] on input "Oct 23, 2025" at bounding box center [197, 147] width 57 height 15
click at [174, 235] on span "19" at bounding box center [178, 236] width 16 height 16
type input "Oct 19, 2025"
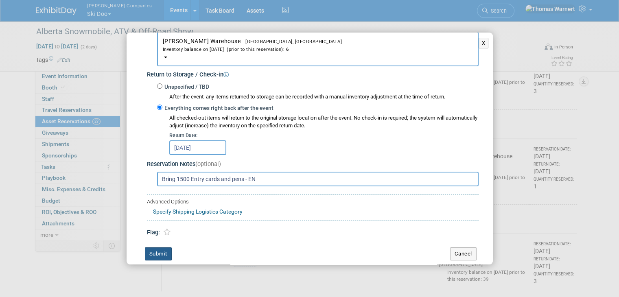
click at [165, 251] on button "Submit" at bounding box center [158, 253] width 27 height 13
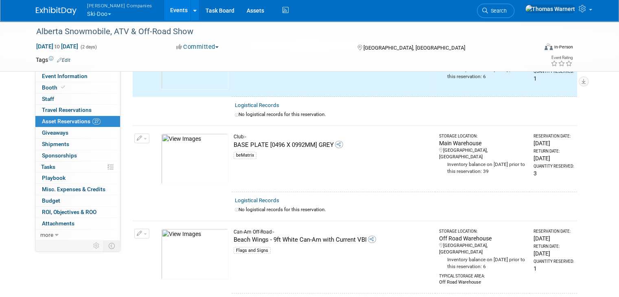
scroll to position [285, 0]
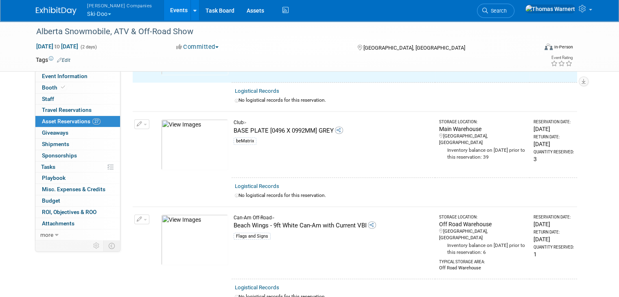
click at [137, 122] on icon "button" at bounding box center [140, 124] width 6 height 5
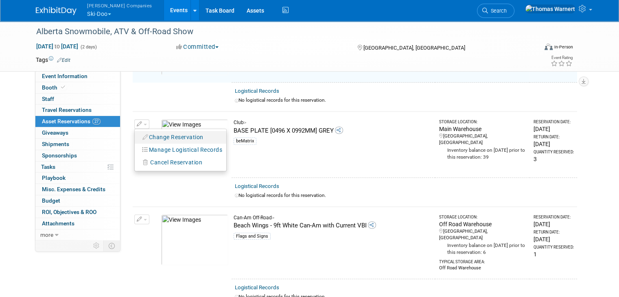
click at [151, 132] on button "Change Reservation" at bounding box center [173, 137] width 69 height 11
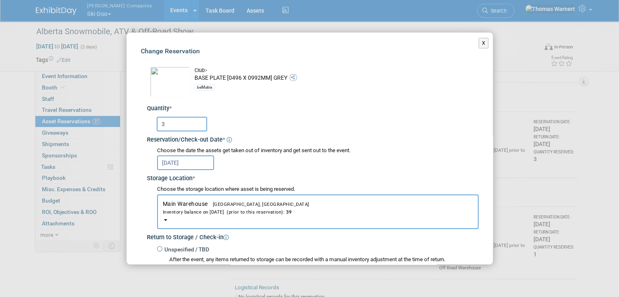
click at [186, 161] on input "Oct 6, 2025" at bounding box center [185, 162] width 57 height 15
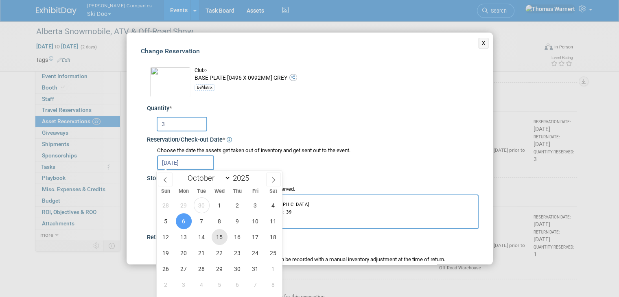
click at [213, 240] on span "15" at bounding box center [219, 237] width 16 height 16
type input "Oct 15, 2025"
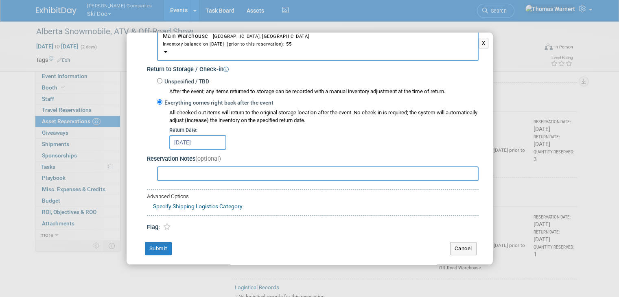
scroll to position [170, 0]
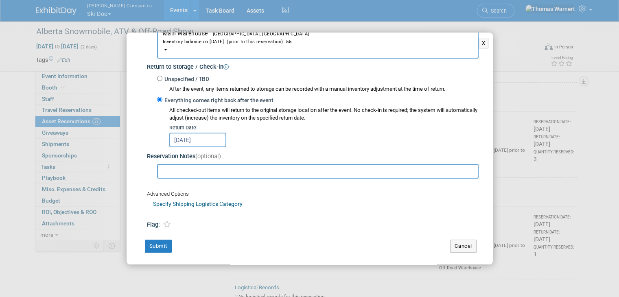
click at [200, 136] on input "Oct 23, 2025" at bounding box center [197, 140] width 57 height 15
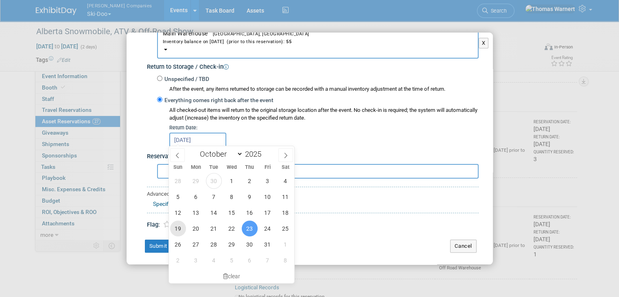
click at [180, 227] on span "19" at bounding box center [178, 228] width 16 height 16
type input "Oct 19, 2025"
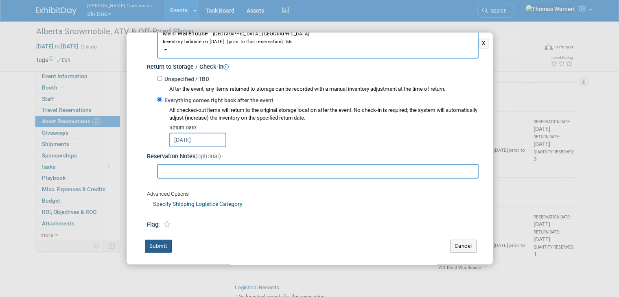
click at [162, 244] on button "Submit" at bounding box center [158, 246] width 27 height 13
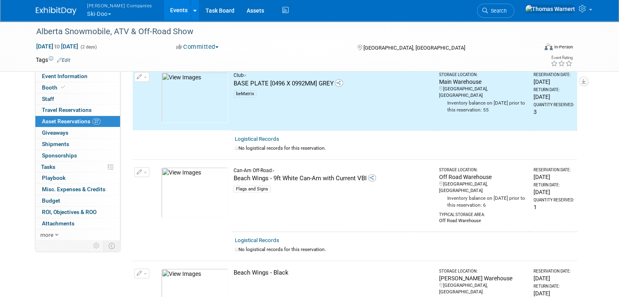
scroll to position [366, 0]
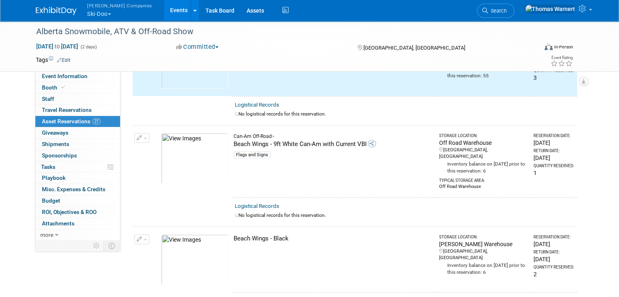
click at [139, 133] on button "button" at bounding box center [141, 138] width 15 height 10
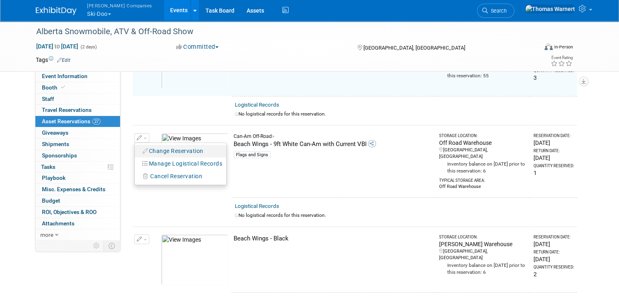
click at [154, 152] on button "Change Reservation" at bounding box center [173, 151] width 69 height 11
select select "9"
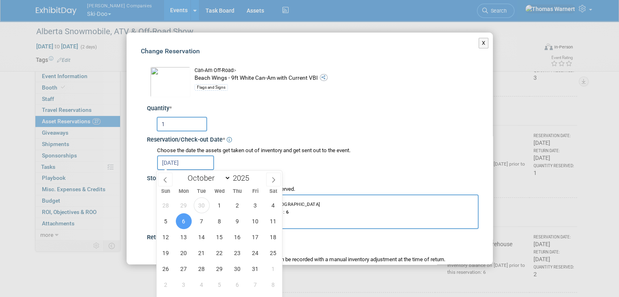
click at [185, 160] on input "Oct 6, 2025" at bounding box center [185, 162] width 57 height 15
click at [222, 235] on span "15" at bounding box center [219, 237] width 16 height 16
type input "Oct 15, 2025"
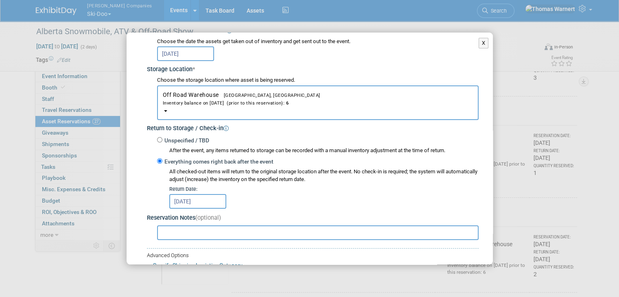
scroll to position [122, 0]
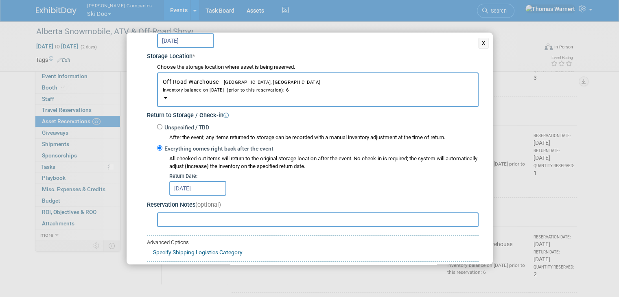
click at [207, 188] on input "Oct 23, 2025" at bounding box center [197, 188] width 57 height 15
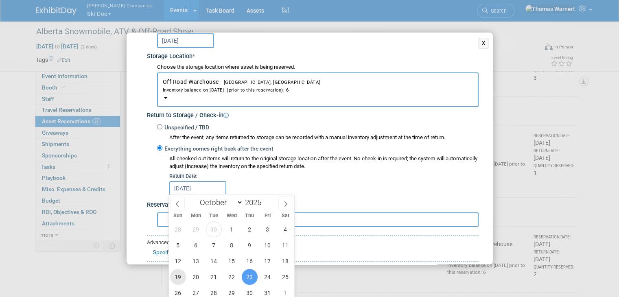
click at [181, 274] on span "19" at bounding box center [178, 277] width 16 height 16
type input "Oct 19, 2025"
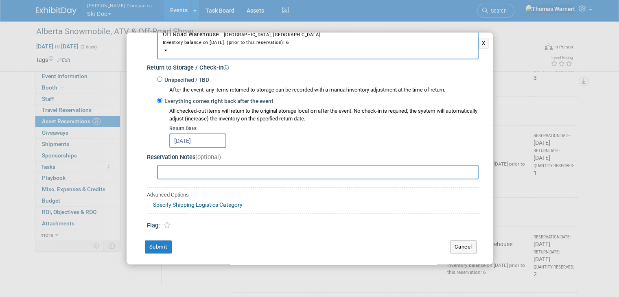
scroll to position [170, 0]
click at [163, 241] on button "Submit" at bounding box center [158, 246] width 27 height 13
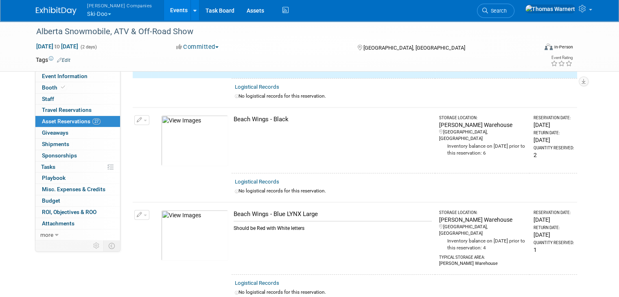
scroll to position [488, 0]
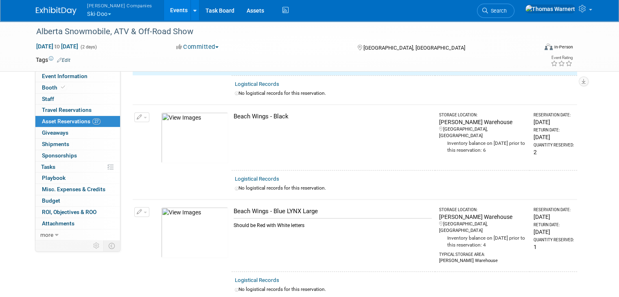
click at [136, 112] on button "button" at bounding box center [141, 117] width 15 height 10
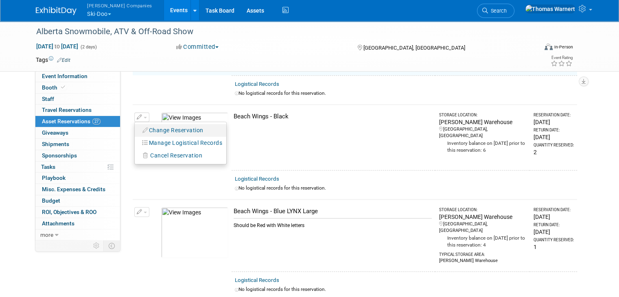
click at [150, 125] on button "Change Reservation" at bounding box center [173, 130] width 69 height 11
select select "9"
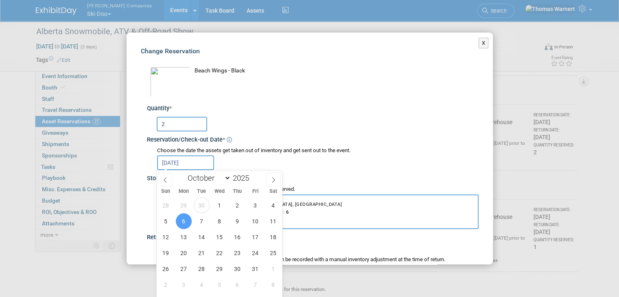
click at [187, 159] on input "Oct 6, 2025" at bounding box center [185, 162] width 57 height 15
click at [216, 238] on span "15" at bounding box center [219, 237] width 16 height 16
type input "Oct 15, 2025"
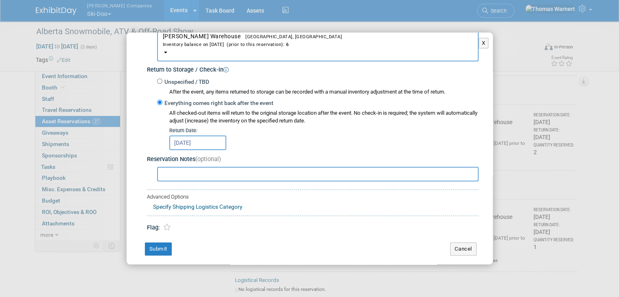
scroll to position [170, 0]
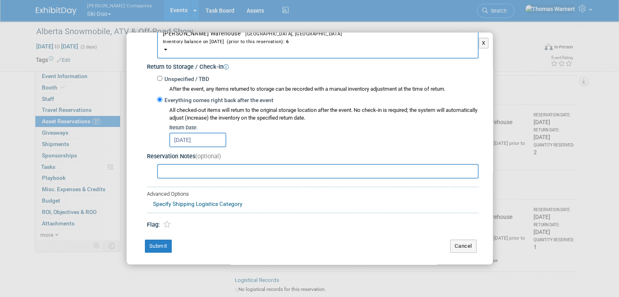
click at [185, 134] on input "Oct 23, 2025" at bounding box center [197, 140] width 57 height 15
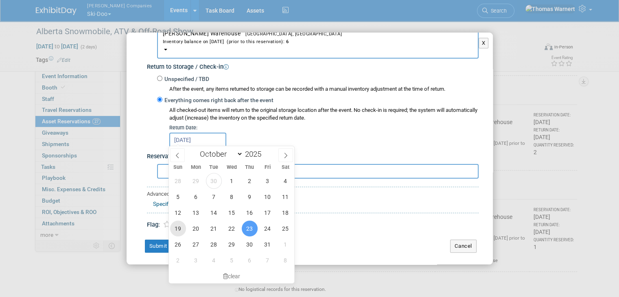
click at [182, 227] on span "19" at bounding box center [178, 228] width 16 height 16
type input "Oct 19, 2025"
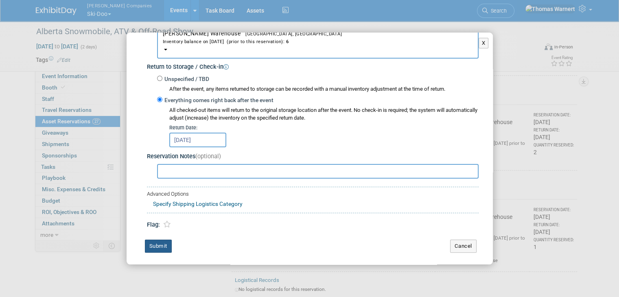
click at [162, 243] on button "Submit" at bounding box center [158, 246] width 27 height 13
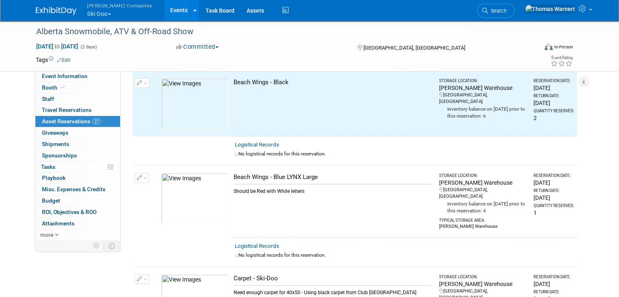
scroll to position [569, 0]
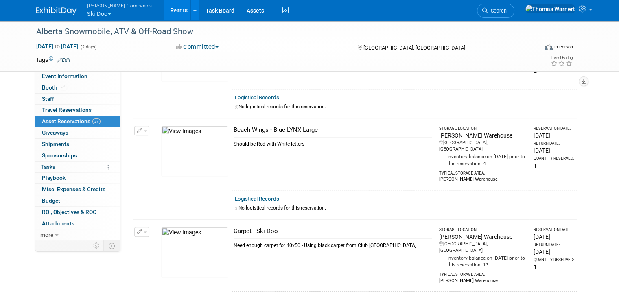
click at [137, 126] on button "button" at bounding box center [141, 131] width 15 height 10
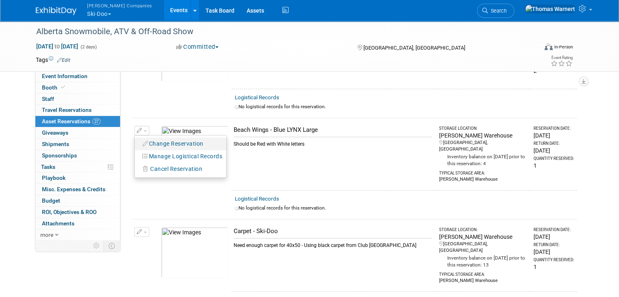
click at [151, 138] on button "Change Reservation" at bounding box center [173, 143] width 69 height 11
select select "9"
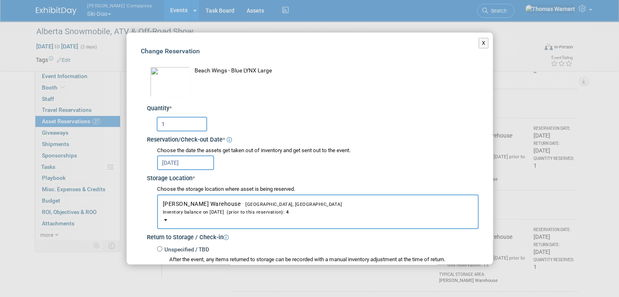
click at [177, 165] on input "Oct 6, 2025" at bounding box center [185, 162] width 57 height 15
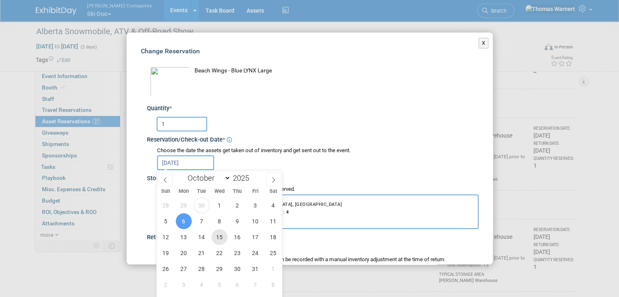
click at [222, 240] on span "15" at bounding box center [219, 237] width 16 height 16
type input "Oct 15, 2025"
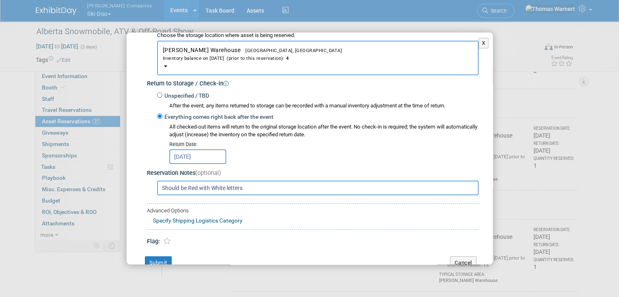
scroll to position [163, 0]
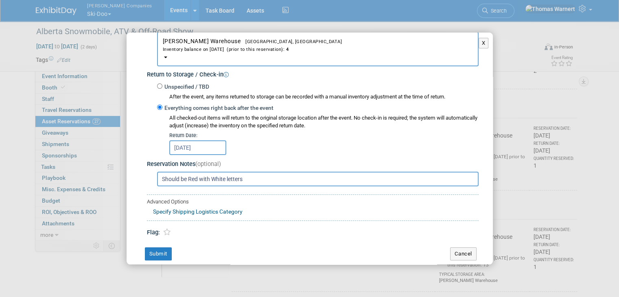
drag, startPoint x: 185, startPoint y: 146, endPoint x: 184, endPoint y: 151, distance: 5.3
click at [185, 146] on input "Oct 23, 2025" at bounding box center [197, 147] width 57 height 15
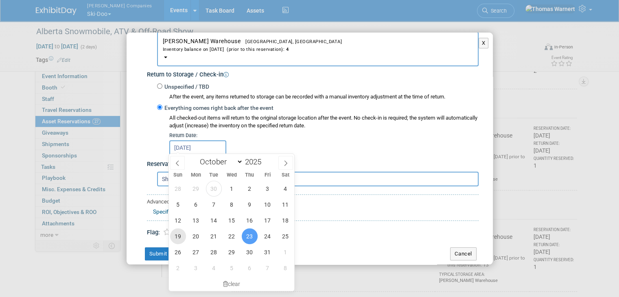
click at [181, 234] on span "19" at bounding box center [178, 236] width 16 height 16
type input "Oct 19, 2025"
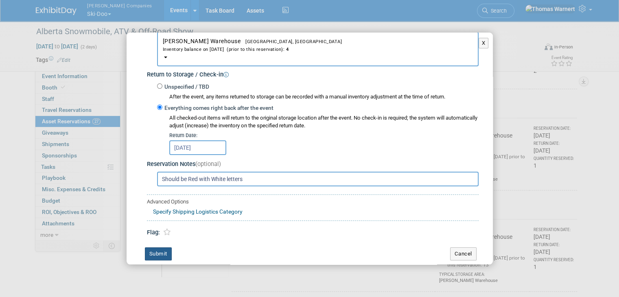
click at [163, 253] on button "Submit" at bounding box center [158, 253] width 27 height 13
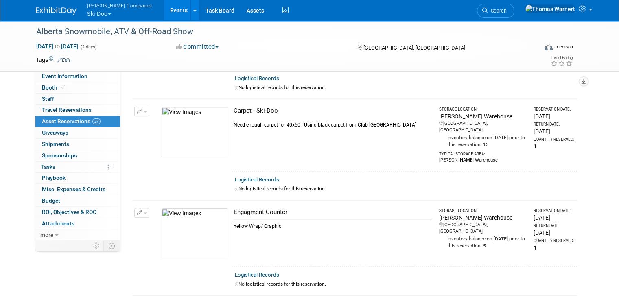
scroll to position [691, 0]
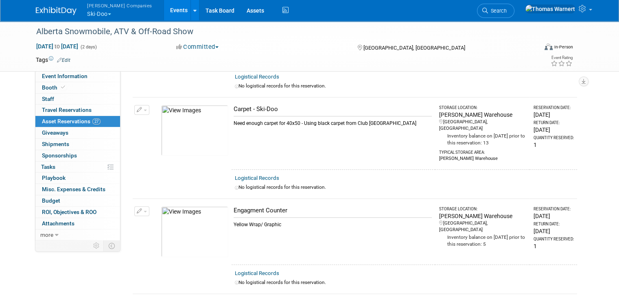
click at [138, 105] on button "button" at bounding box center [141, 110] width 15 height 10
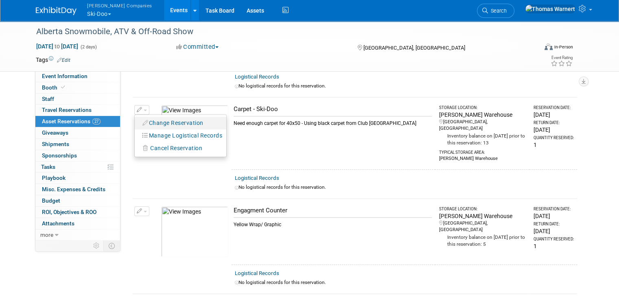
click at [162, 118] on button "Change Reservation" at bounding box center [173, 123] width 69 height 11
select select "9"
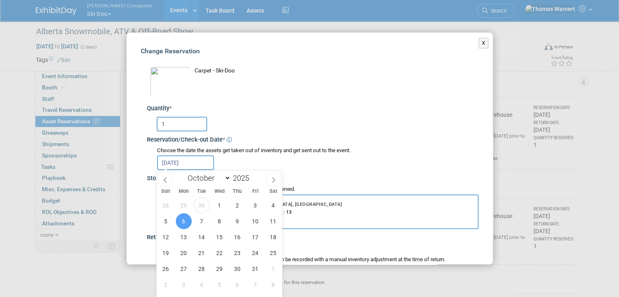
click at [185, 158] on input "Oct 6, 2025" at bounding box center [185, 162] width 57 height 15
click at [216, 237] on span "15" at bounding box center [219, 237] width 16 height 16
type input "Oct 15, 2025"
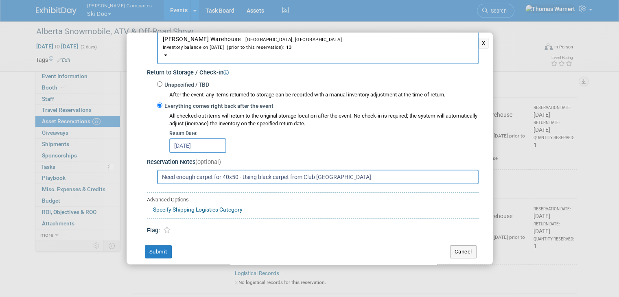
scroll to position [170, 0]
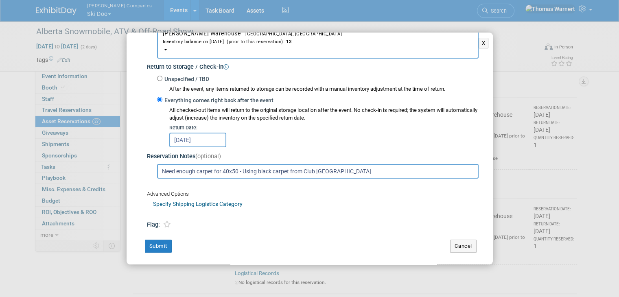
click at [195, 138] on input "Oct 23, 2025" at bounding box center [197, 140] width 57 height 15
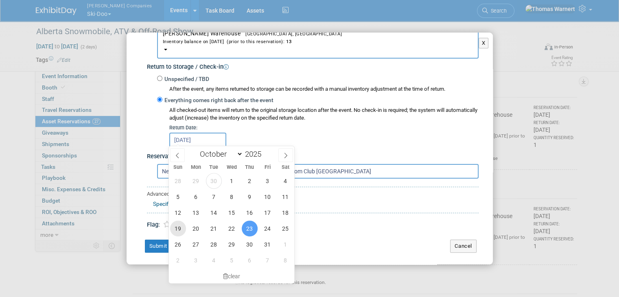
click at [179, 226] on span "19" at bounding box center [178, 228] width 16 height 16
type input "Oct 19, 2025"
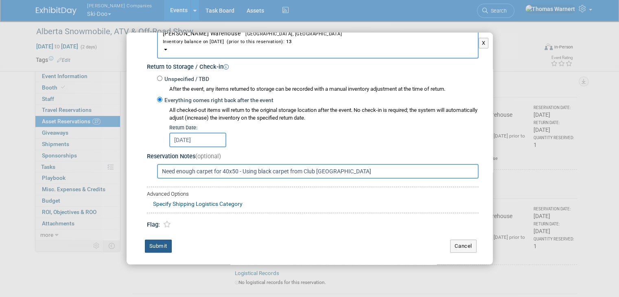
click at [158, 244] on button "Submit" at bounding box center [158, 246] width 27 height 13
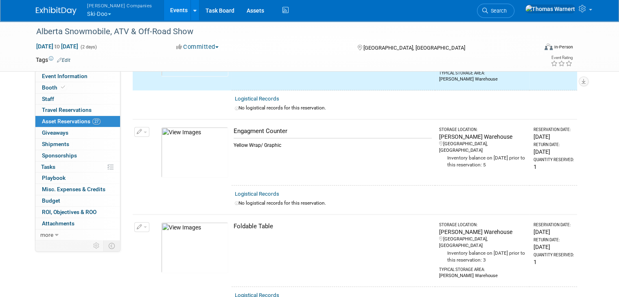
scroll to position [773, 0]
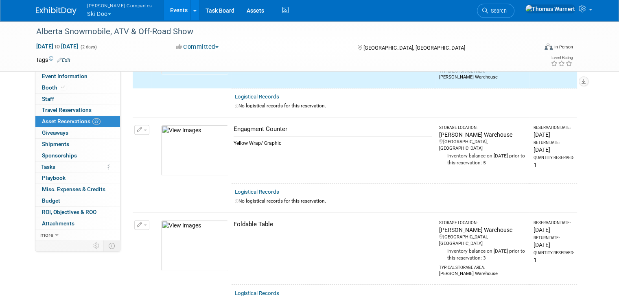
click at [135, 117] on td "Change Reservation Manage Logistical Records" at bounding box center [142, 150] width 19 height 66
click at [135, 125] on button "button" at bounding box center [141, 130] width 15 height 10
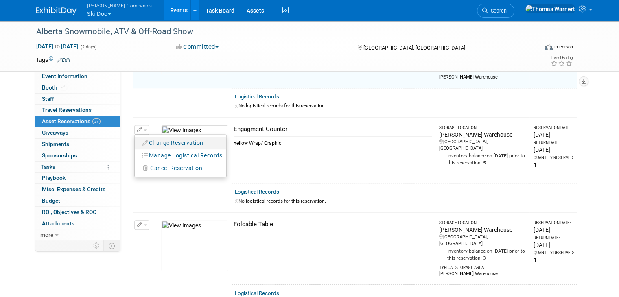
click at [159, 137] on button "Change Reservation" at bounding box center [173, 142] width 69 height 11
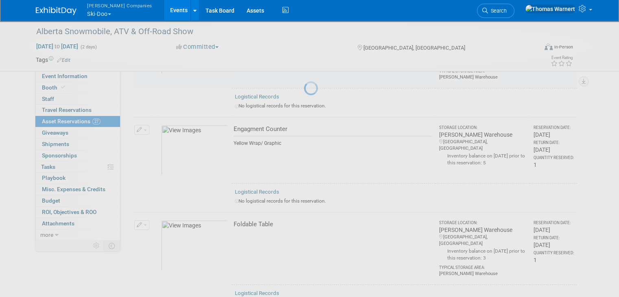
select select "9"
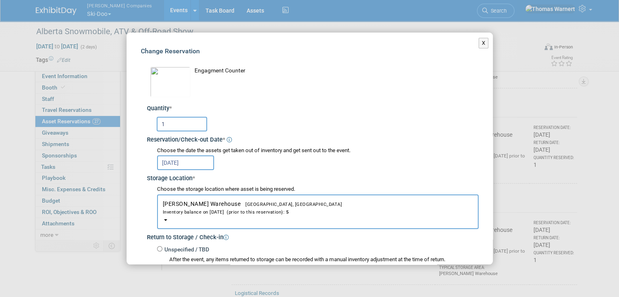
click at [184, 165] on input "Oct 6, 2025" at bounding box center [185, 162] width 57 height 15
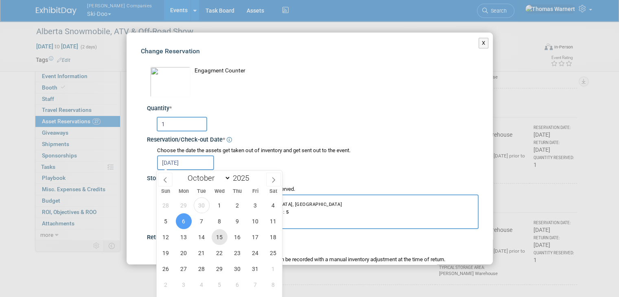
click at [218, 235] on span "15" at bounding box center [219, 237] width 16 height 16
type input "Oct 15, 2025"
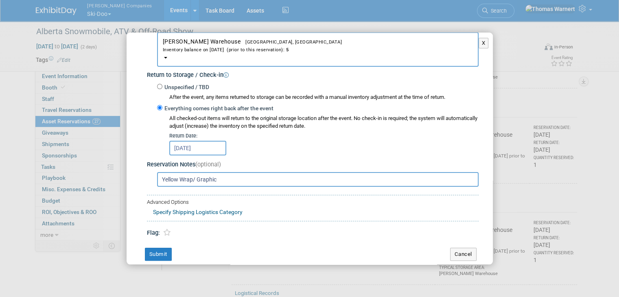
scroll to position [163, 0]
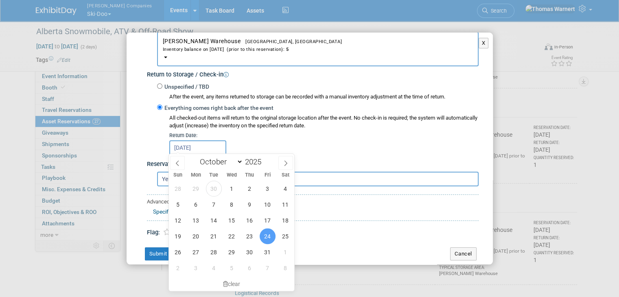
click at [194, 145] on input "Oct 24, 2025" at bounding box center [197, 147] width 57 height 15
click at [182, 238] on span "19" at bounding box center [178, 236] width 16 height 16
type input "Oct 19, 2025"
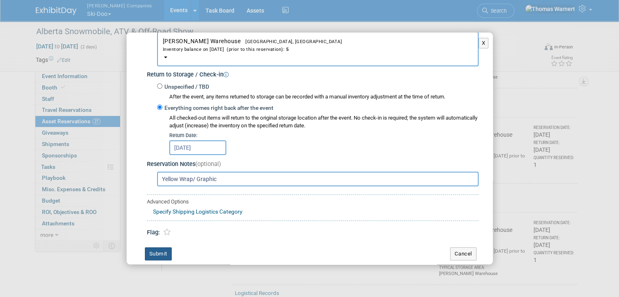
click at [166, 249] on button "Submit" at bounding box center [158, 253] width 27 height 13
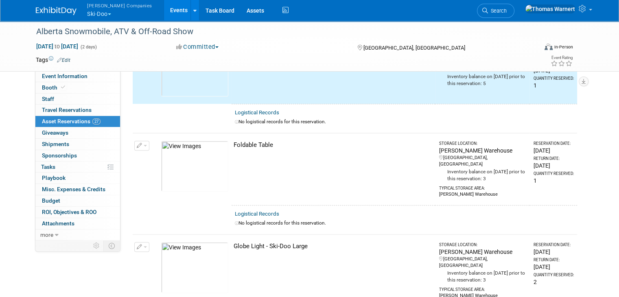
scroll to position [854, 0]
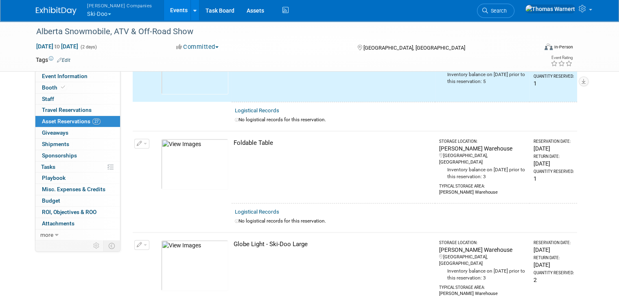
click at [137, 131] on td "Change Reservation Manage Logistical Records" at bounding box center [142, 167] width 19 height 72
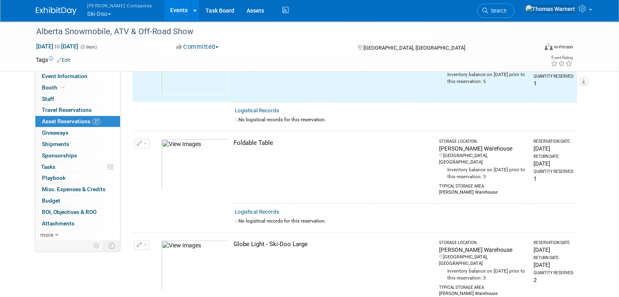
click at [144, 143] on span "button" at bounding box center [145, 144] width 3 height 2
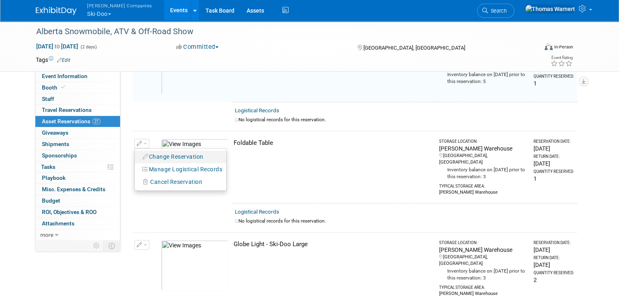
click at [156, 151] on button "Change Reservation" at bounding box center [173, 156] width 69 height 11
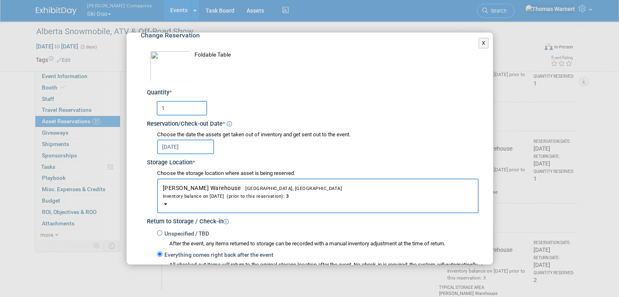
scroll to position [41, 0]
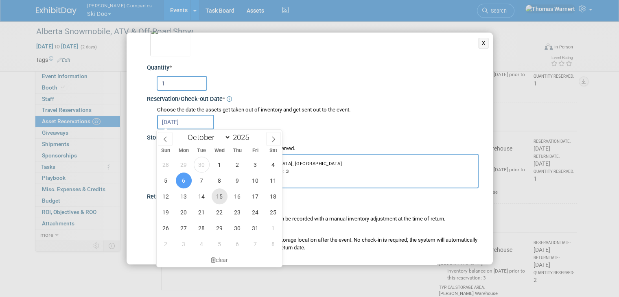
click at [222, 197] on span "15" at bounding box center [219, 196] width 16 height 16
type input "Oct 15, 2025"
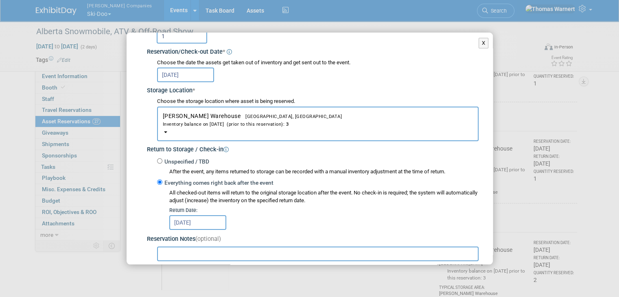
scroll to position [163, 0]
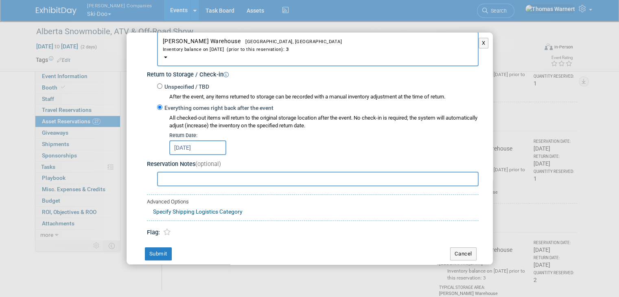
click at [189, 140] on input "Oct 23, 2025" at bounding box center [197, 147] width 57 height 15
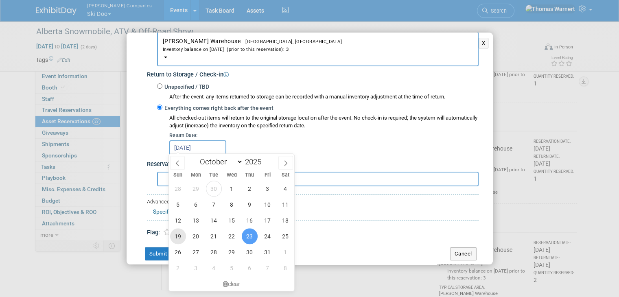
click at [181, 233] on span "19" at bounding box center [178, 236] width 16 height 16
type input "Oct 19, 2025"
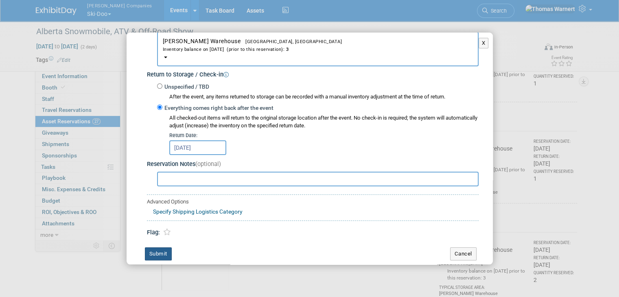
click at [165, 249] on button "Submit" at bounding box center [158, 253] width 27 height 13
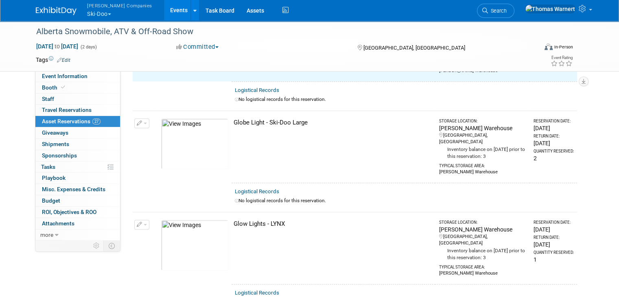
scroll to position [976, 0]
click at [144, 122] on span "button" at bounding box center [145, 123] width 3 height 2
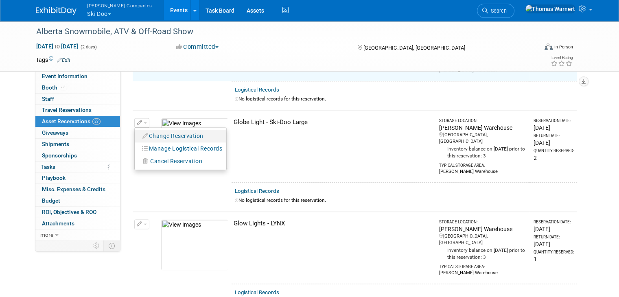
click at [154, 131] on button "Change Reservation" at bounding box center [173, 136] width 69 height 11
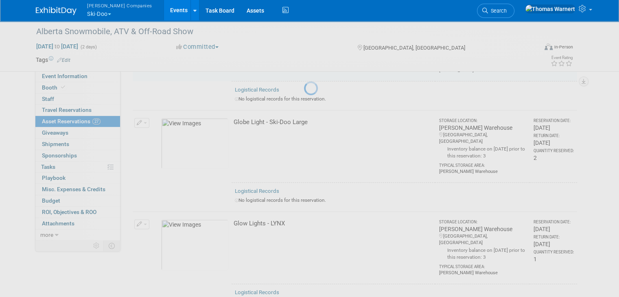
select select "9"
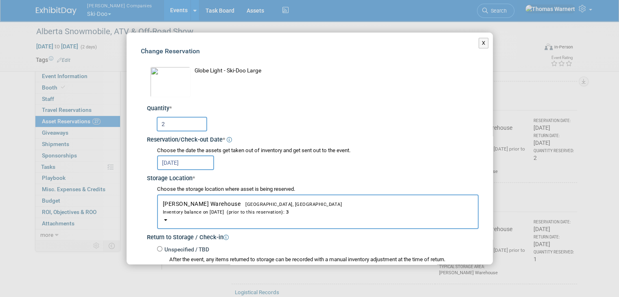
click at [183, 163] on input "Oct 6, 2025" at bounding box center [185, 162] width 57 height 15
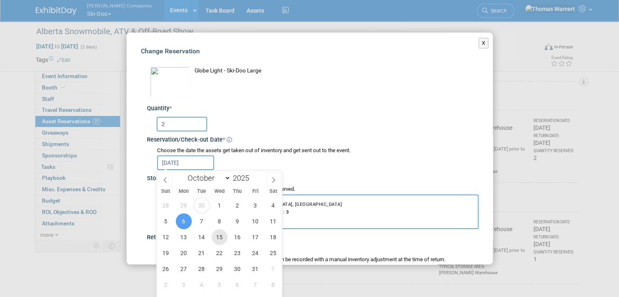
click at [215, 237] on span "15" at bounding box center [219, 237] width 16 height 16
type input "Oct 15, 2025"
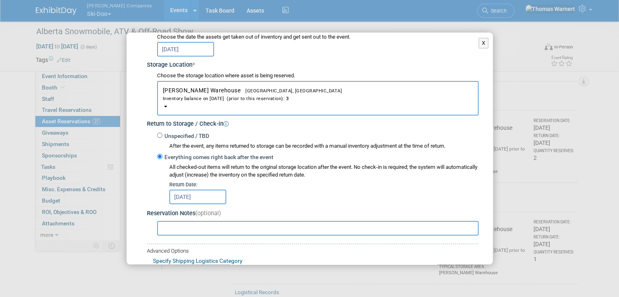
scroll to position [122, 0]
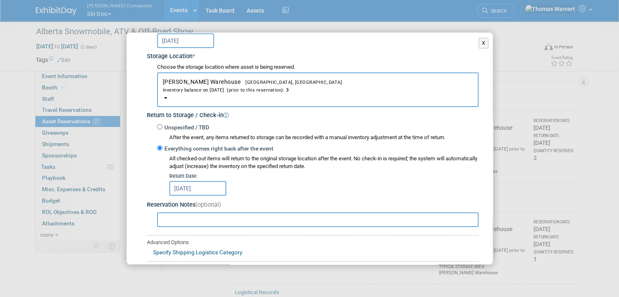
click at [183, 184] on input "Oct 23, 2025" at bounding box center [197, 188] width 57 height 15
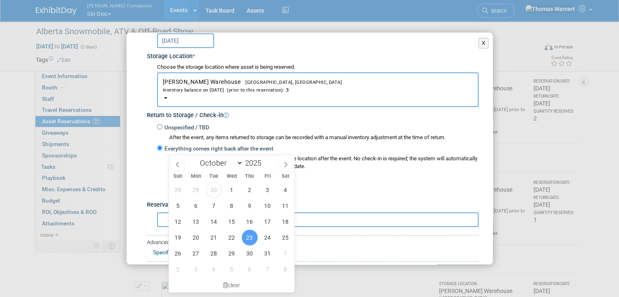
scroll to position [1098, 0]
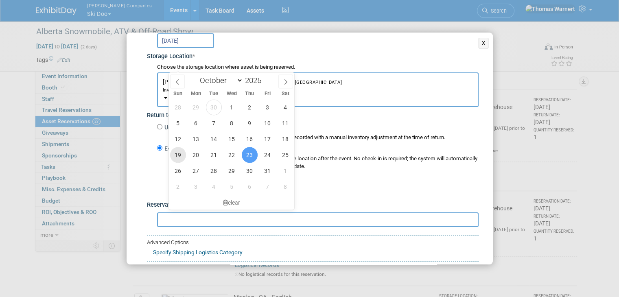
click at [180, 153] on span "19" at bounding box center [178, 155] width 16 height 16
type input "Oct 19, 2025"
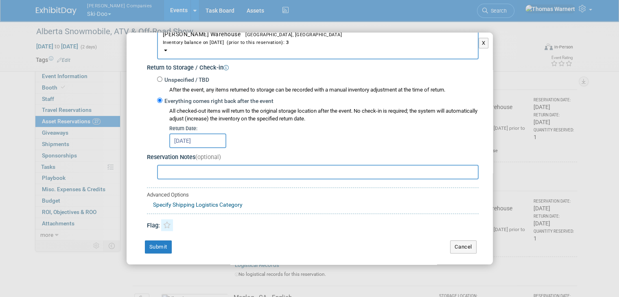
scroll to position [170, 0]
click at [160, 241] on button "Submit" at bounding box center [158, 246] width 27 height 13
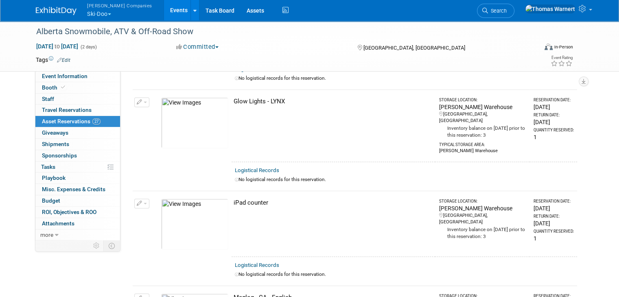
click at [139, 198] on button "button" at bounding box center [141, 203] width 15 height 10
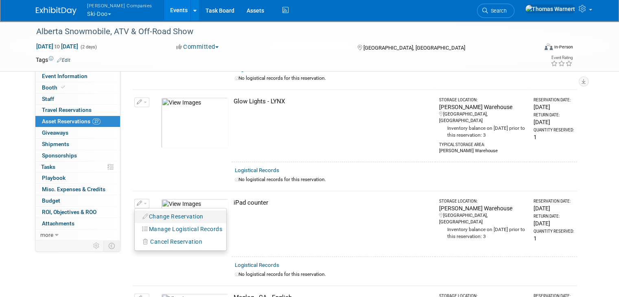
click at [150, 211] on button "Change Reservation" at bounding box center [173, 216] width 69 height 11
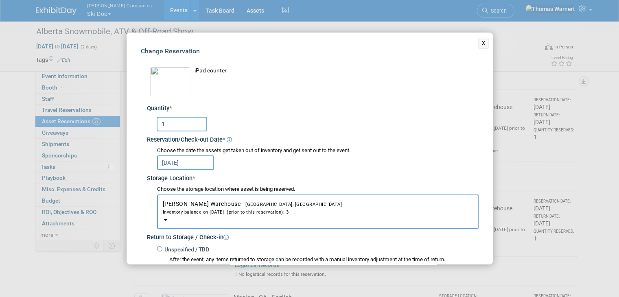
click at [168, 161] on input "Oct 6, 2025" at bounding box center [185, 162] width 57 height 15
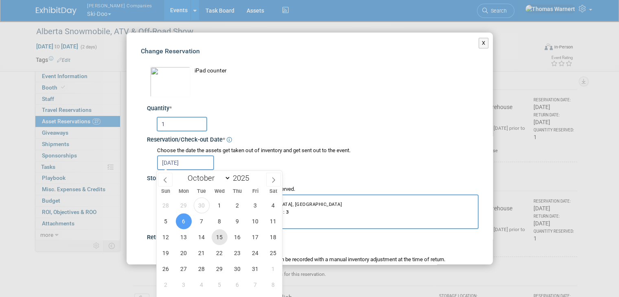
click at [218, 234] on span "15" at bounding box center [219, 237] width 16 height 16
type input "Oct 15, 2025"
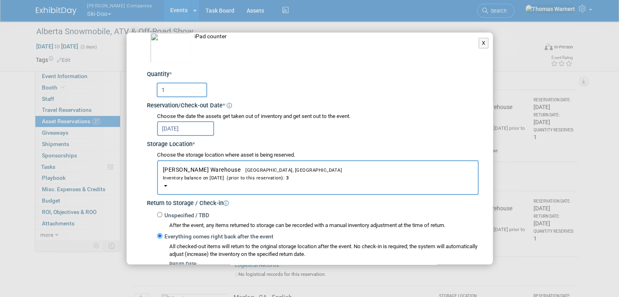
scroll to position [163, 0]
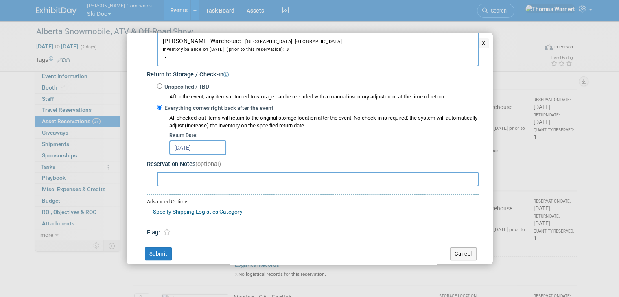
click at [188, 148] on input "Oct 23, 2025" at bounding box center [197, 147] width 57 height 15
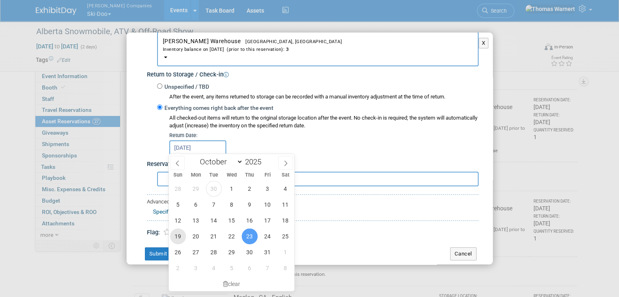
click at [181, 240] on span "19" at bounding box center [178, 236] width 16 height 16
type input "Oct 19, 2025"
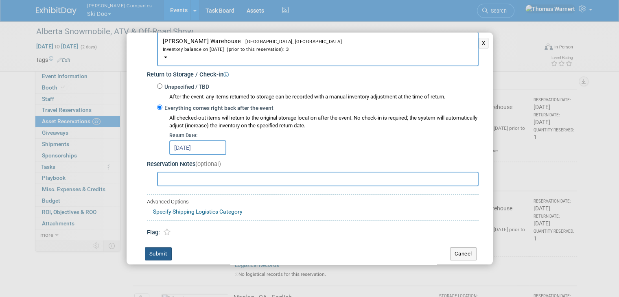
click at [161, 251] on button "Submit" at bounding box center [158, 253] width 27 height 13
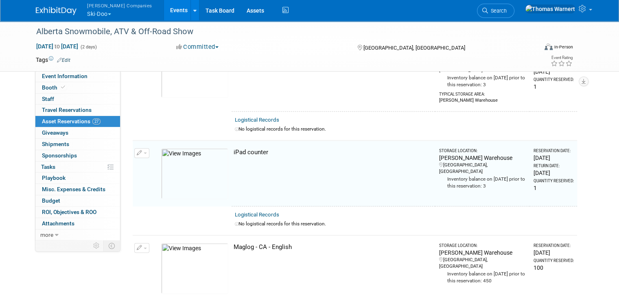
scroll to position [1220, 0]
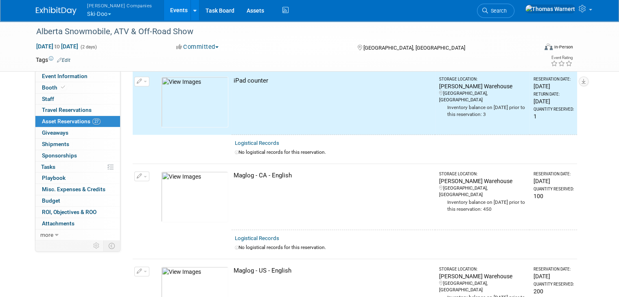
click at [144, 176] on span "button" at bounding box center [145, 177] width 3 height 2
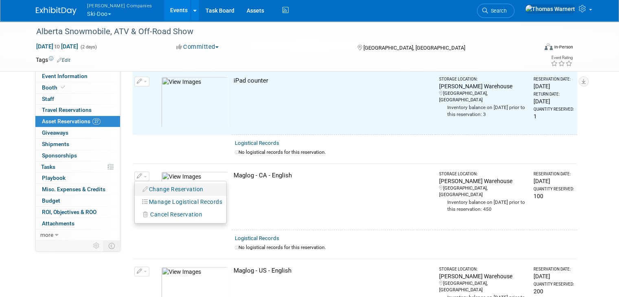
click at [161, 184] on button "Change Reservation" at bounding box center [173, 189] width 69 height 11
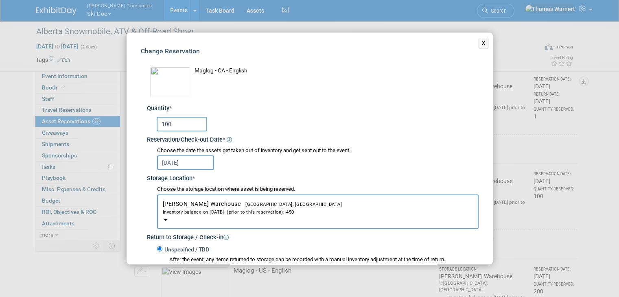
click at [179, 163] on input "Oct 6, 2025" at bounding box center [185, 162] width 57 height 15
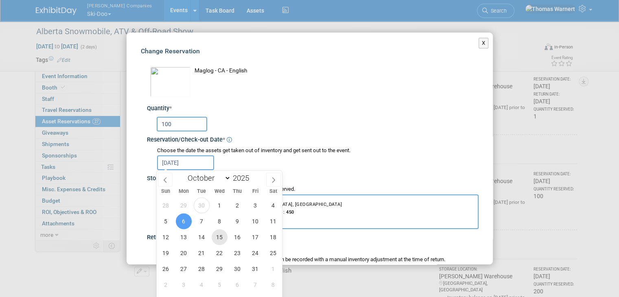
click at [218, 233] on span "15" at bounding box center [219, 237] width 16 height 16
type input "Oct 15, 2025"
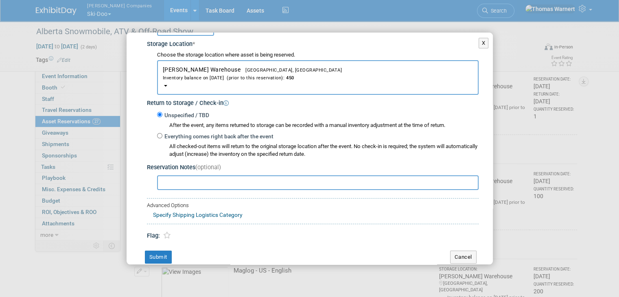
scroll to position [146, 0]
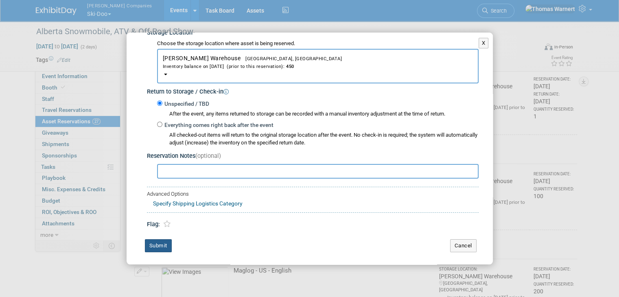
click at [166, 244] on button "Submit" at bounding box center [158, 245] width 27 height 13
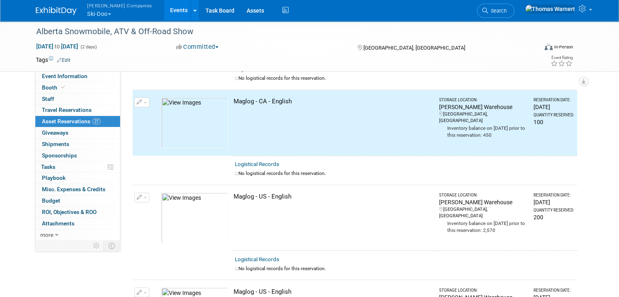
scroll to position [1301, 0]
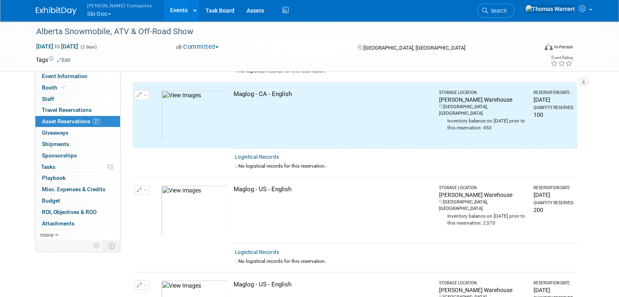
click at [137, 185] on button "button" at bounding box center [141, 190] width 15 height 10
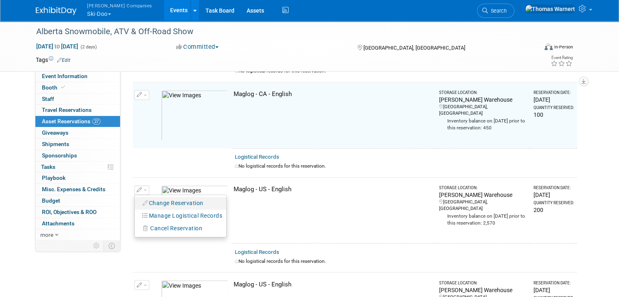
click at [154, 198] on button "Change Reservation" at bounding box center [173, 203] width 69 height 11
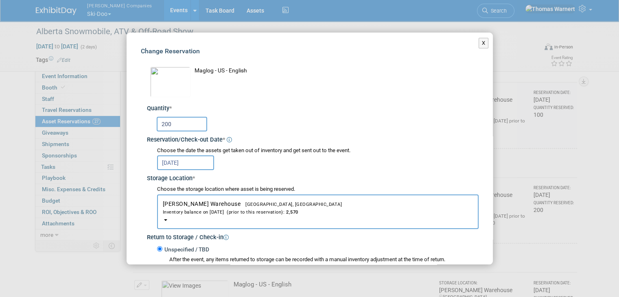
click at [176, 165] on input "Oct 6, 2025" at bounding box center [185, 162] width 57 height 15
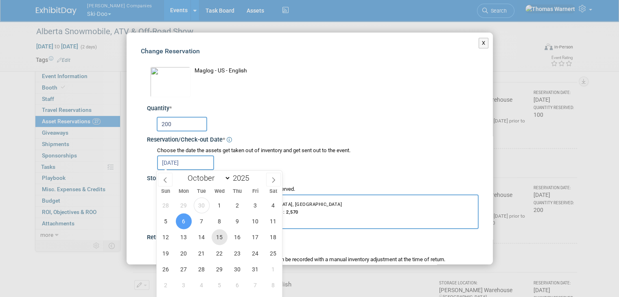
click at [219, 236] on span "15" at bounding box center [219, 237] width 16 height 16
type input "Oct 15, 2025"
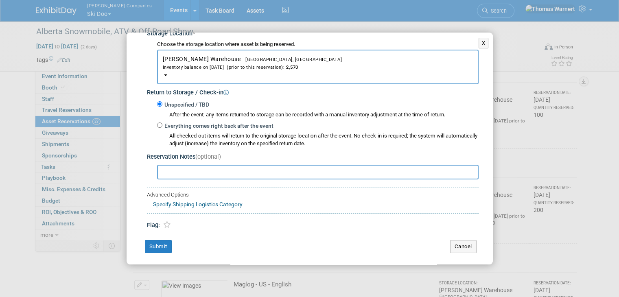
scroll to position [146, 0]
click at [167, 244] on button "Submit" at bounding box center [158, 245] width 27 height 13
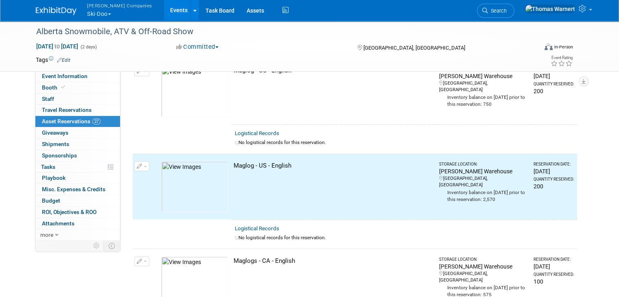
scroll to position [1423, 0]
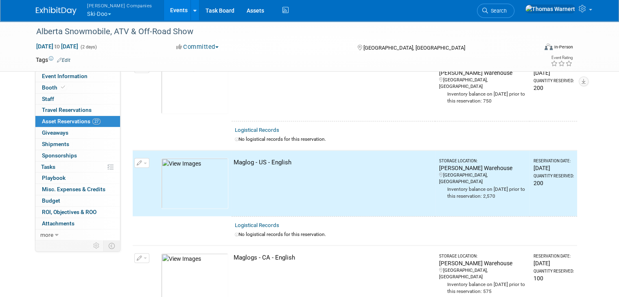
click at [144, 162] on span "button" at bounding box center [145, 163] width 3 height 2
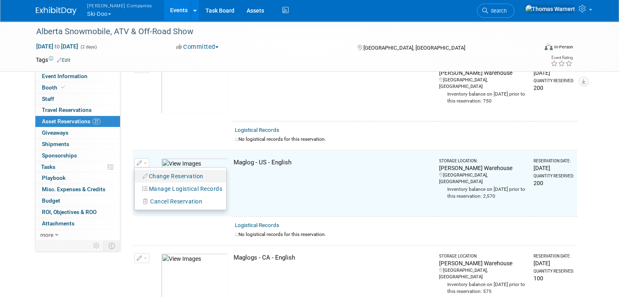
click at [164, 170] on button "Change Reservation" at bounding box center [173, 175] width 69 height 11
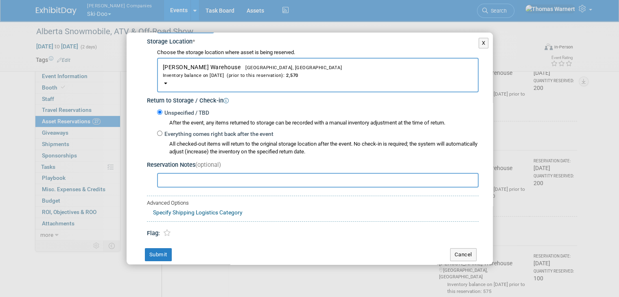
scroll to position [146, 0]
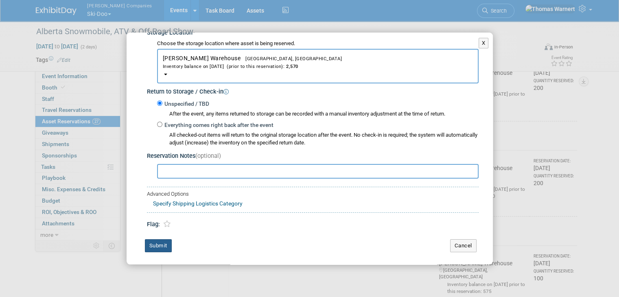
click at [162, 244] on button "Submit" at bounding box center [158, 245] width 27 height 13
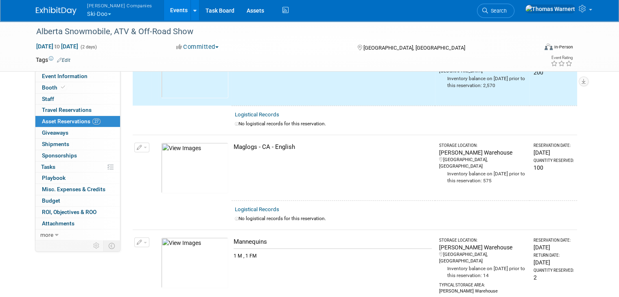
scroll to position [1545, 0]
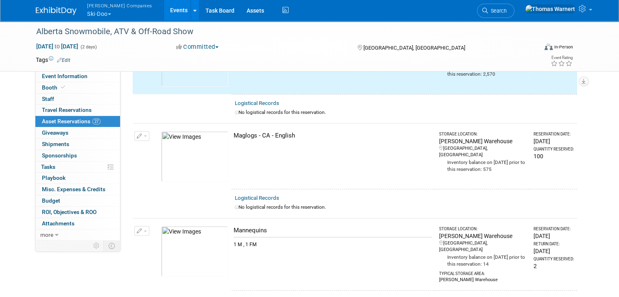
click at [144, 135] on span "button" at bounding box center [145, 136] width 3 height 2
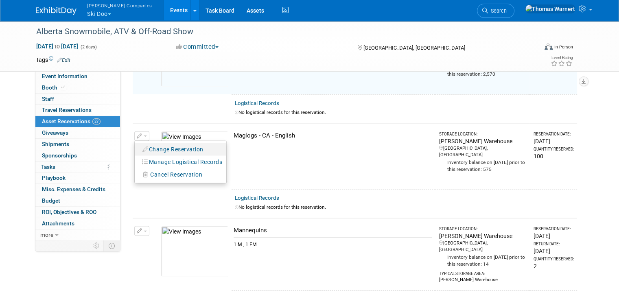
click at [159, 144] on button "Change Reservation" at bounding box center [173, 149] width 69 height 11
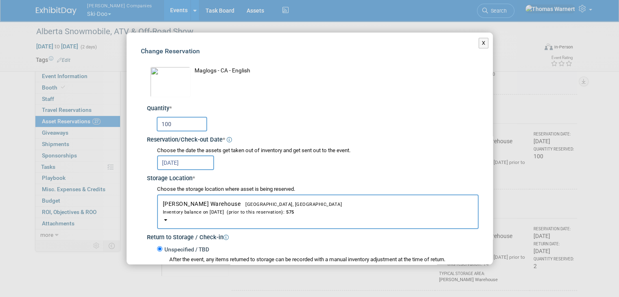
click at [175, 162] on input "Oct 6, 2025" at bounding box center [185, 162] width 57 height 15
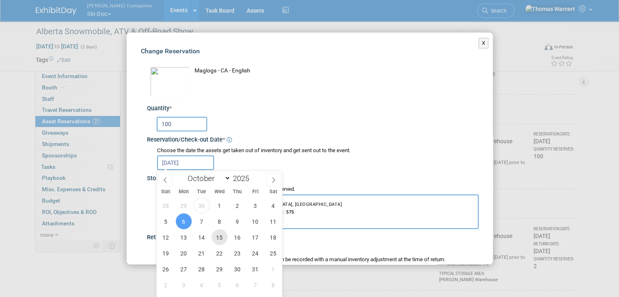
click at [216, 235] on span "15" at bounding box center [219, 237] width 16 height 16
type input "Oct 15, 2025"
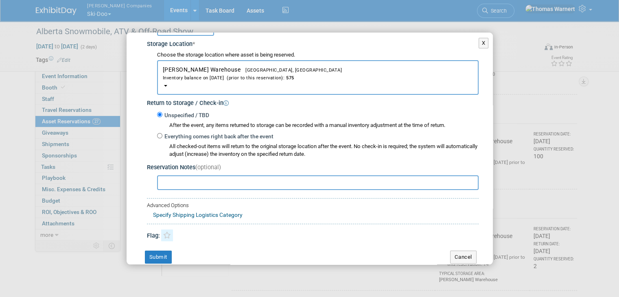
scroll to position [146, 0]
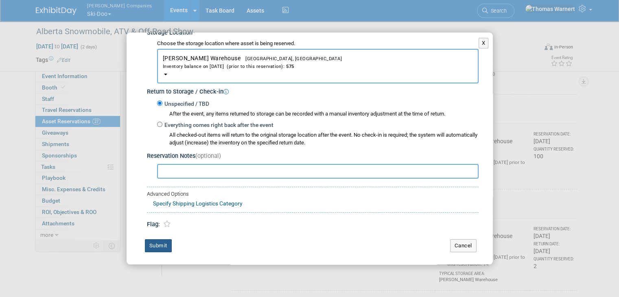
click at [156, 243] on button "Submit" at bounding box center [158, 245] width 27 height 13
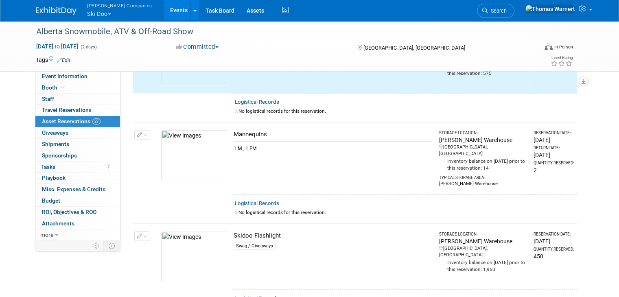
scroll to position [1627, 0]
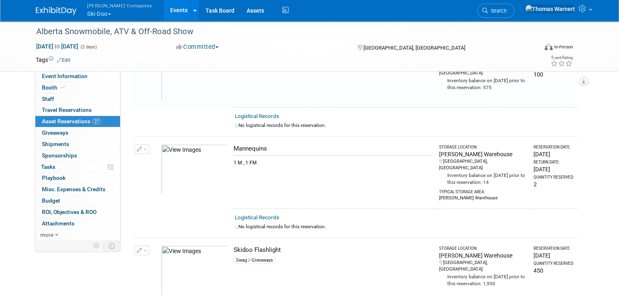
click at [137, 144] on button "button" at bounding box center [141, 149] width 15 height 10
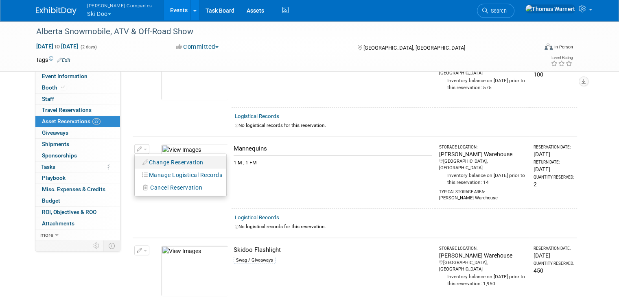
click at [159, 157] on button "Change Reservation" at bounding box center [173, 162] width 69 height 11
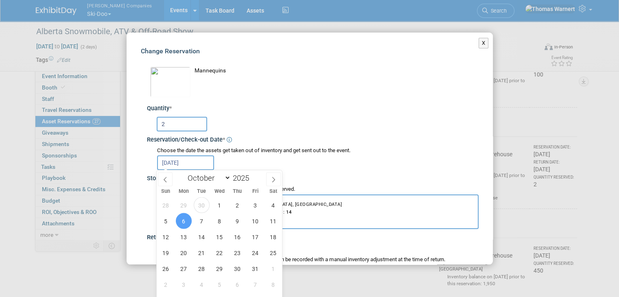
click at [180, 159] on input "Oct 6, 2025" at bounding box center [185, 162] width 57 height 15
click at [221, 239] on span "15" at bounding box center [219, 237] width 16 height 16
type input "Oct 15, 2025"
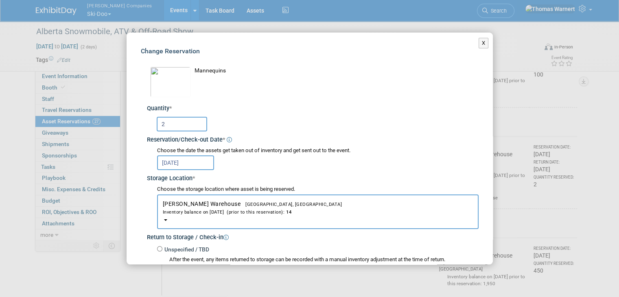
scroll to position [170, 0]
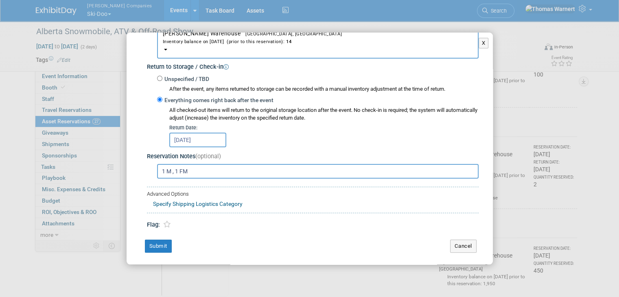
click at [192, 139] on input "Oct 23, 2025" at bounding box center [197, 140] width 57 height 15
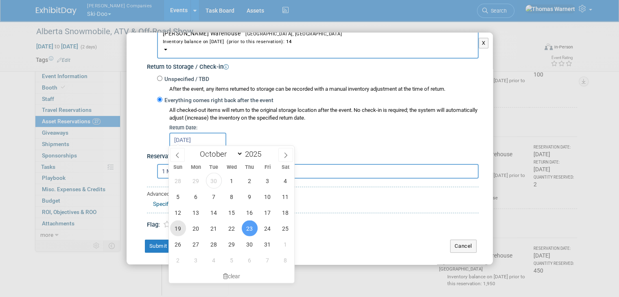
click at [181, 227] on span "19" at bounding box center [178, 228] width 16 height 16
type input "Oct 19, 2025"
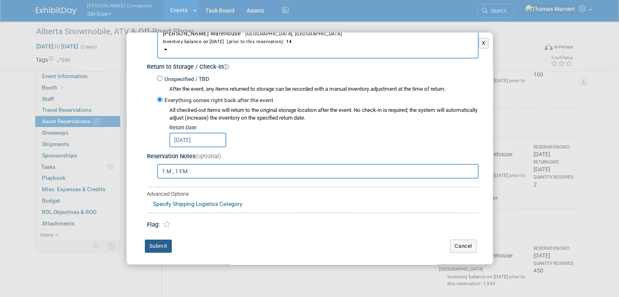
click at [160, 244] on button "Submit" at bounding box center [158, 246] width 27 height 13
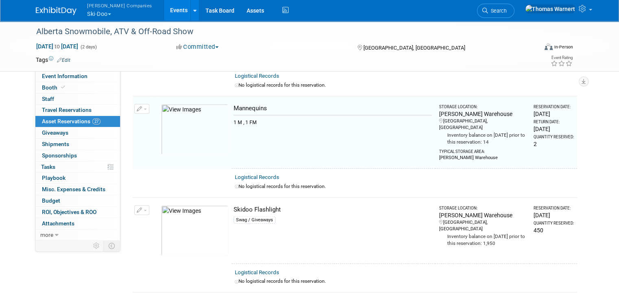
scroll to position [1749, 0]
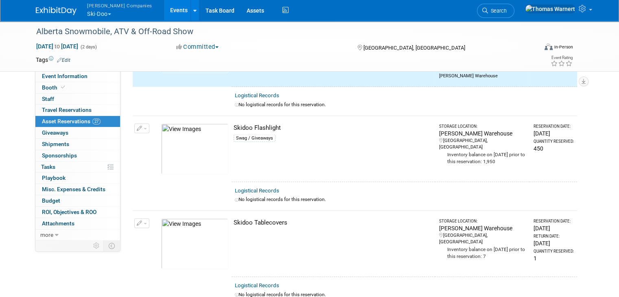
click at [144, 128] on span "button" at bounding box center [145, 129] width 3 height 2
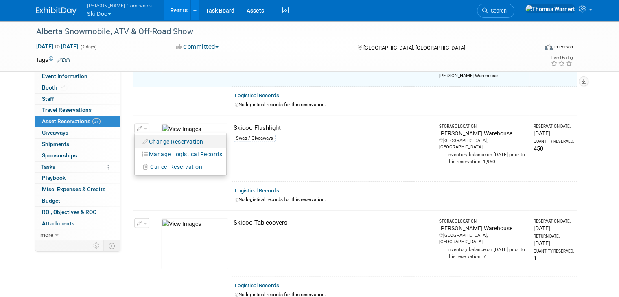
click at [165, 136] on button "Change Reservation" at bounding box center [173, 141] width 69 height 11
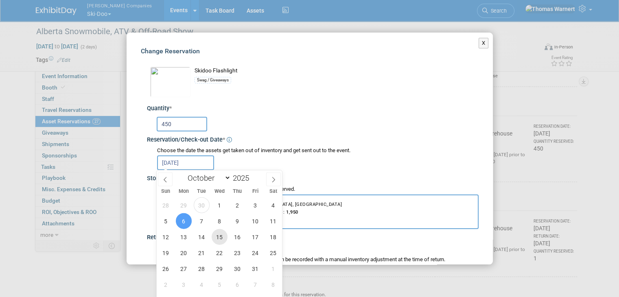
click at [223, 237] on span "15" at bounding box center [219, 237] width 16 height 16
type input "Oct 15, 2025"
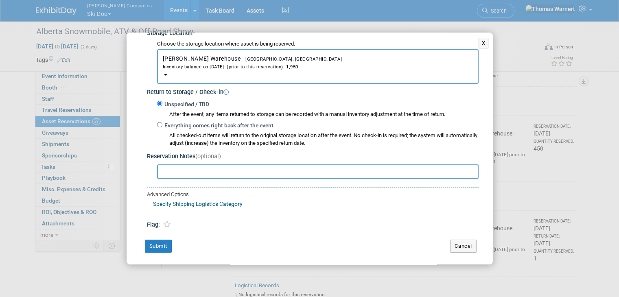
scroll to position [146, 0]
click at [158, 244] on button "Submit" at bounding box center [158, 245] width 27 height 13
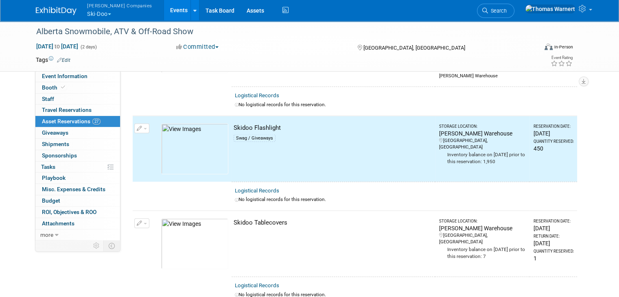
click at [144, 223] on span "button" at bounding box center [145, 224] width 3 height 2
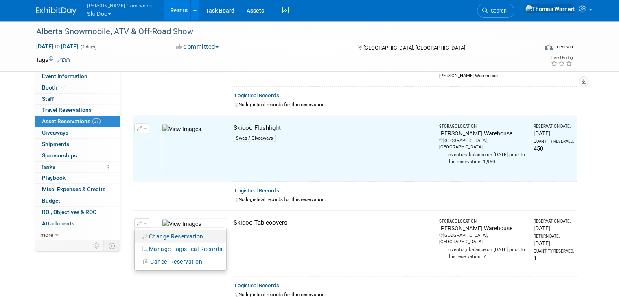
click at [161, 231] on button "Change Reservation" at bounding box center [173, 236] width 69 height 11
select select "9"
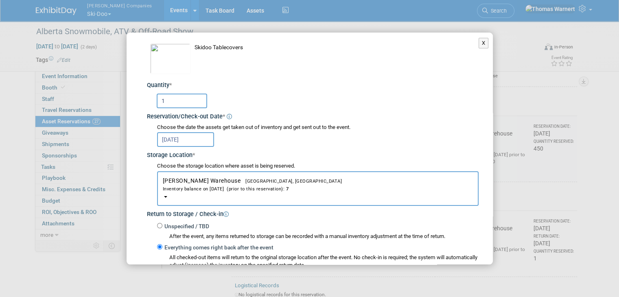
scroll to position [41, 0]
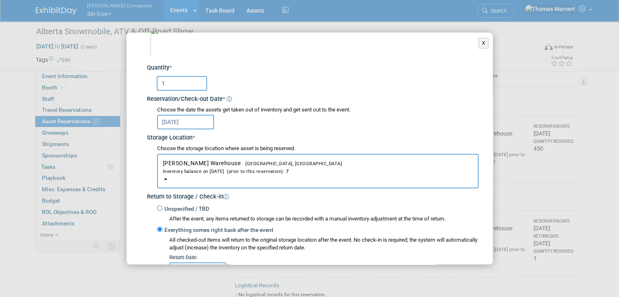
click at [192, 124] on input "Oct 6, 2025" at bounding box center [185, 122] width 57 height 15
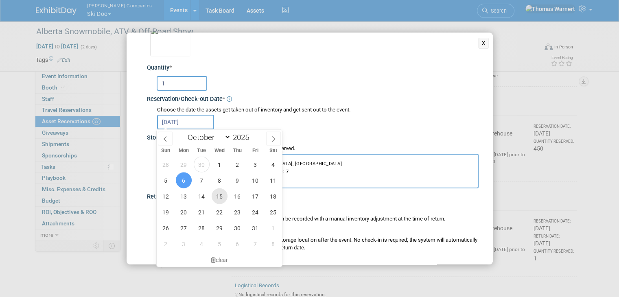
click at [217, 196] on span "15" at bounding box center [219, 196] width 16 height 16
type input "Oct 15, 2025"
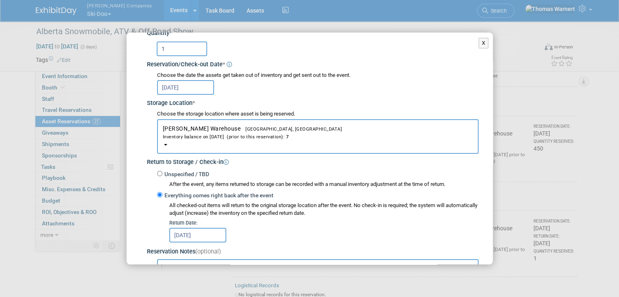
scroll to position [163, 0]
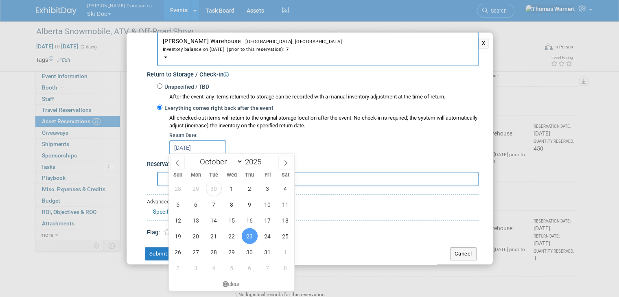
click at [189, 147] on input "Oct 23, 2025" at bounding box center [197, 147] width 57 height 15
click at [185, 237] on span "19" at bounding box center [178, 236] width 16 height 16
type input "Oct 19, 2025"
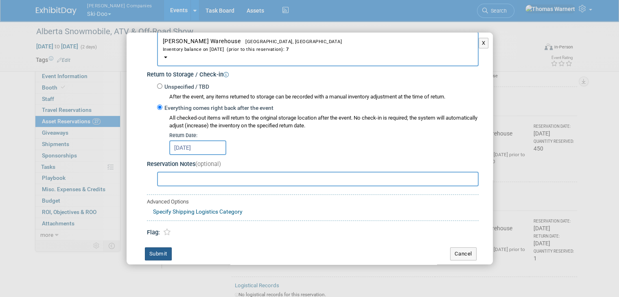
click at [168, 253] on button "Submit" at bounding box center [158, 253] width 27 height 13
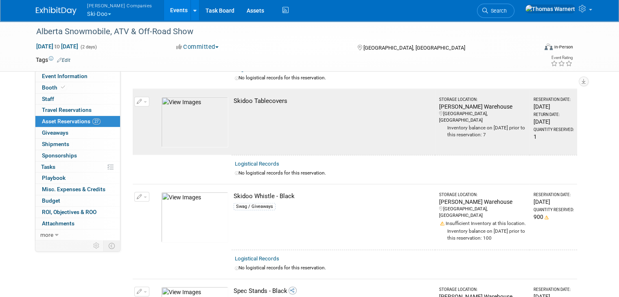
scroll to position [1871, 0]
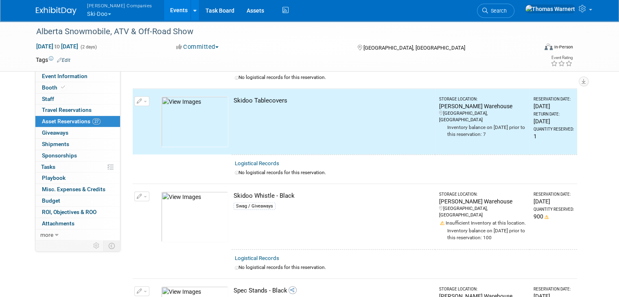
click at [137, 192] on button "button" at bounding box center [141, 197] width 15 height 10
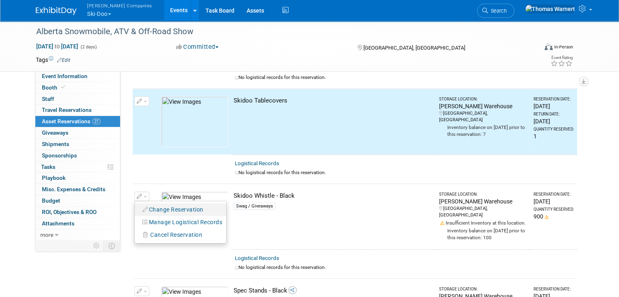
click at [160, 204] on button "Change Reservation" at bounding box center [173, 209] width 69 height 11
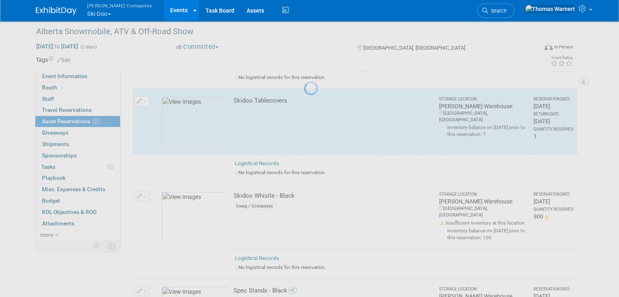
select select "9"
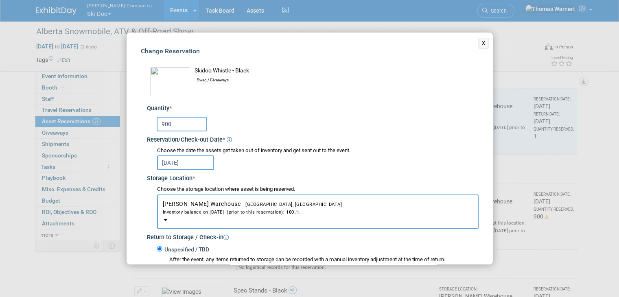
click at [179, 161] on input "Oct 6, 2025" at bounding box center [185, 162] width 57 height 15
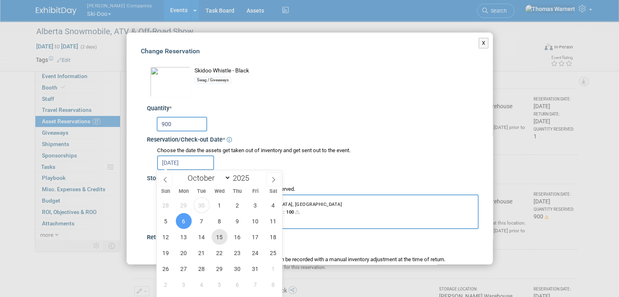
click at [218, 235] on span "15" at bounding box center [219, 237] width 16 height 16
type input "Oct 15, 2025"
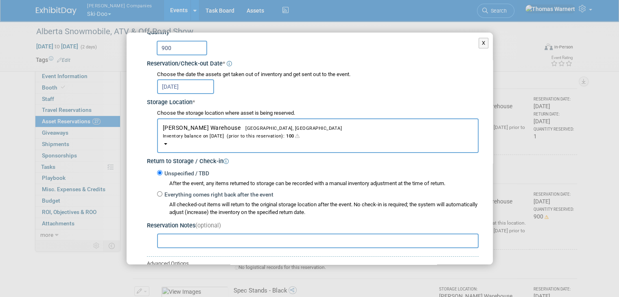
scroll to position [146, 0]
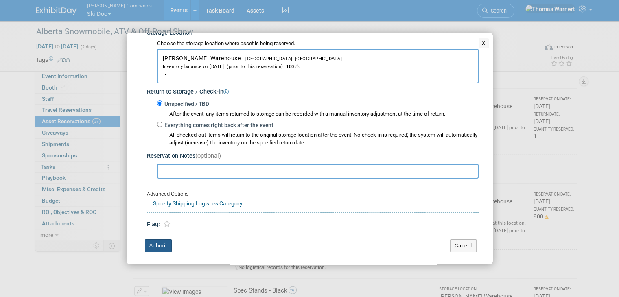
click at [161, 242] on button "Submit" at bounding box center [158, 245] width 27 height 13
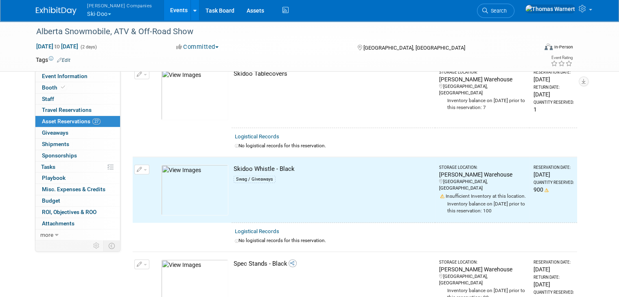
scroll to position [1993, 0]
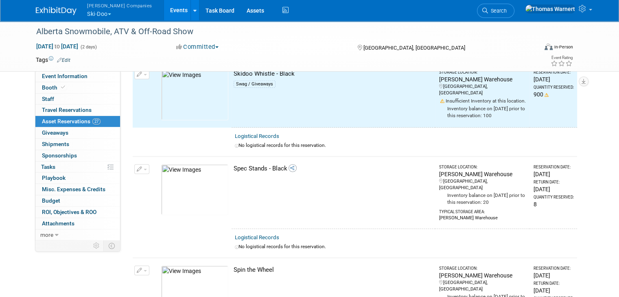
click at [137, 164] on button "button" at bounding box center [141, 169] width 15 height 10
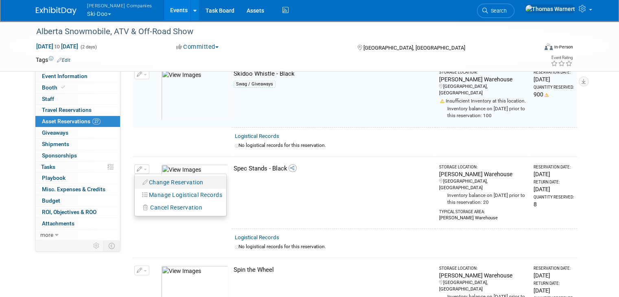
click at [163, 177] on button "Change Reservation" at bounding box center [173, 182] width 69 height 11
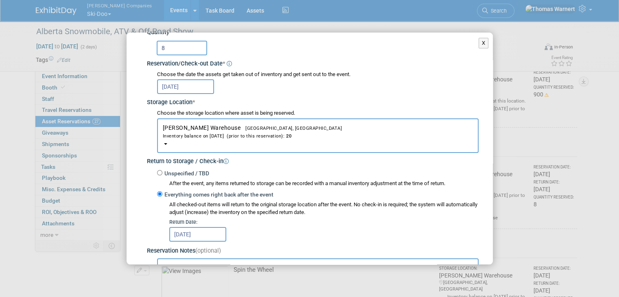
scroll to position [81, 0]
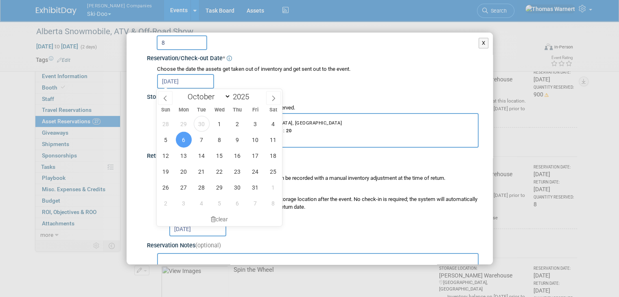
click at [182, 79] on input "Oct 6, 2025" at bounding box center [185, 81] width 57 height 15
click at [219, 154] on span "15" at bounding box center [219, 156] width 16 height 16
type input "Oct 15, 2025"
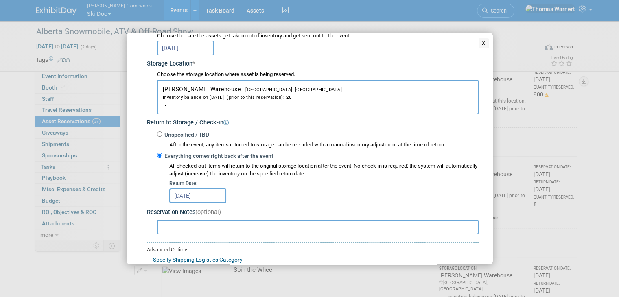
scroll to position [170, 0]
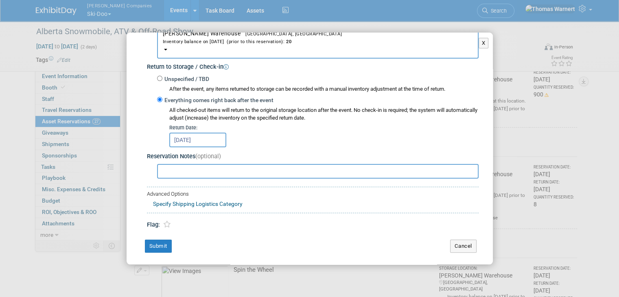
click at [188, 139] on input "Oct 23, 2025" at bounding box center [197, 140] width 57 height 15
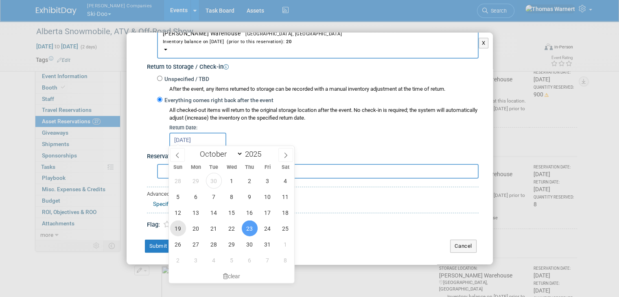
click at [179, 232] on span "19" at bounding box center [178, 228] width 16 height 16
type input "Oct 19, 2025"
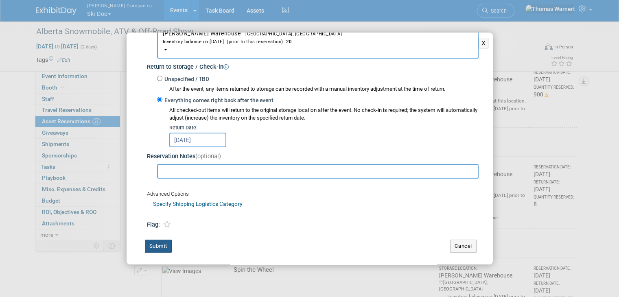
click at [163, 244] on button "Submit" at bounding box center [158, 246] width 27 height 13
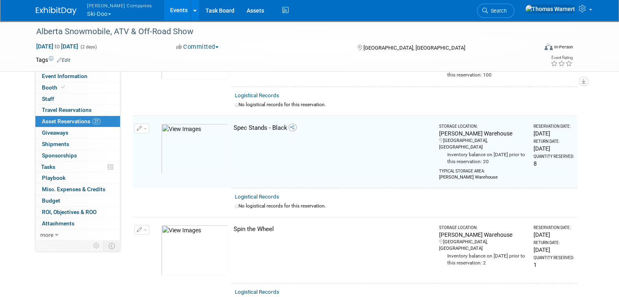
scroll to position [2115, 0]
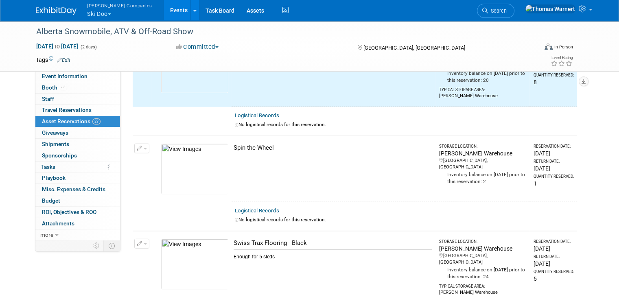
click at [144, 148] on span "button" at bounding box center [145, 149] width 3 height 2
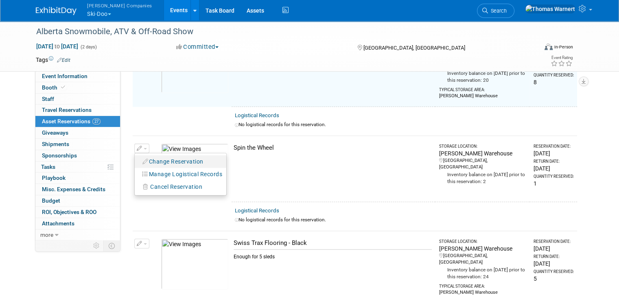
click at [166, 156] on button "Change Reservation" at bounding box center [173, 161] width 69 height 11
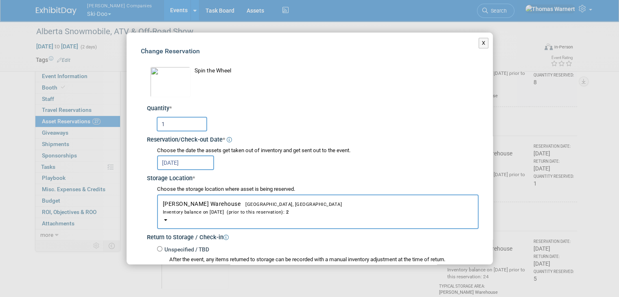
click at [192, 121] on input "1" at bounding box center [182, 124] width 50 height 15
click at [193, 162] on input "Oct 6, 2025" at bounding box center [185, 162] width 57 height 15
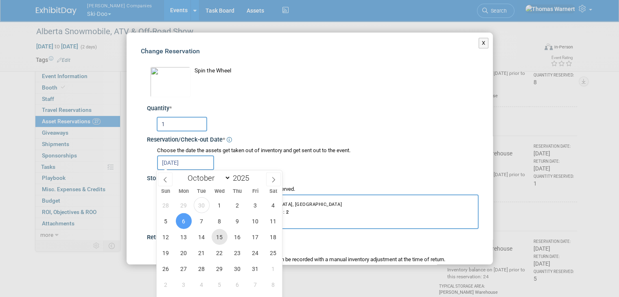
click at [216, 235] on span "15" at bounding box center [219, 237] width 16 height 16
type input "Oct 15, 2025"
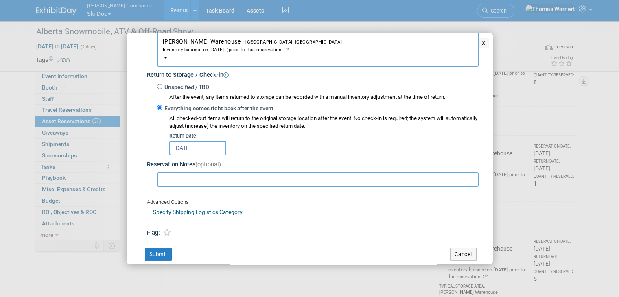
scroll to position [163, 0]
click at [193, 148] on input "Oct 24, 2025" at bounding box center [197, 147] width 57 height 15
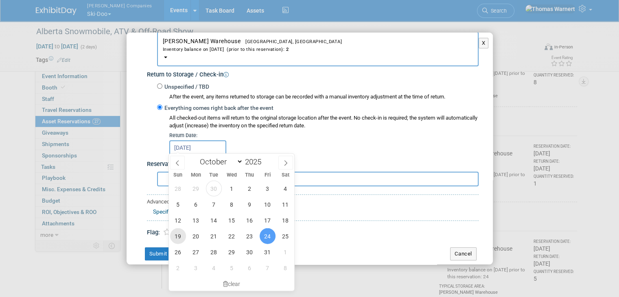
click at [180, 235] on span "19" at bounding box center [178, 236] width 16 height 16
type input "Oct 19, 2025"
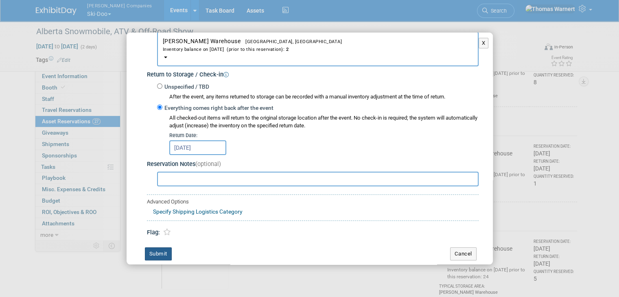
click at [160, 251] on button "Submit" at bounding box center [158, 253] width 27 height 13
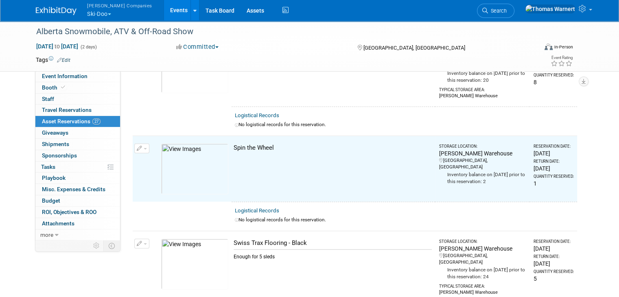
scroll to position [2196, 0]
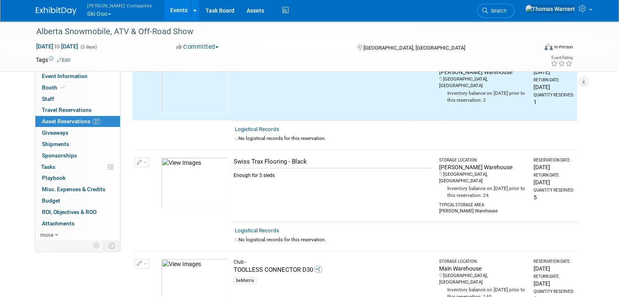
click at [137, 157] on button "button" at bounding box center [141, 162] width 15 height 10
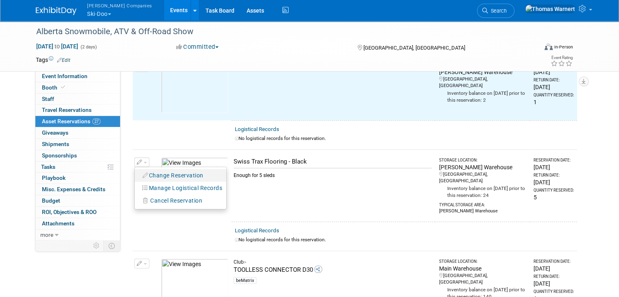
click at [174, 170] on button "Change Reservation" at bounding box center [173, 175] width 69 height 11
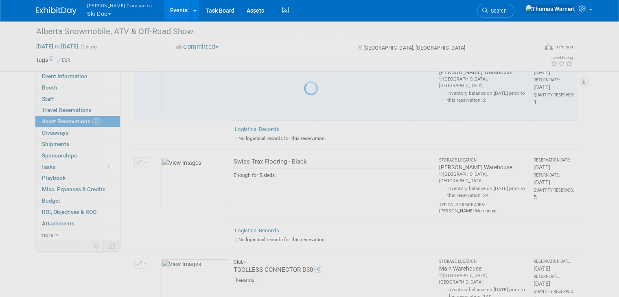
select select "9"
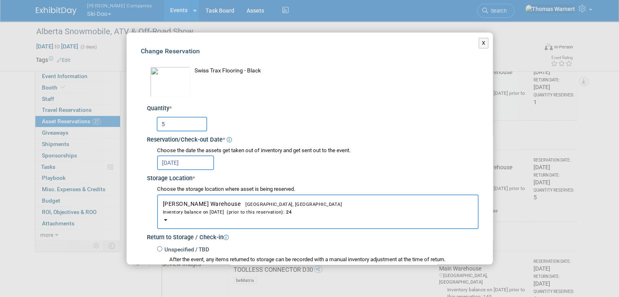
click at [185, 157] on input "Oct 6, 2025" at bounding box center [185, 162] width 57 height 15
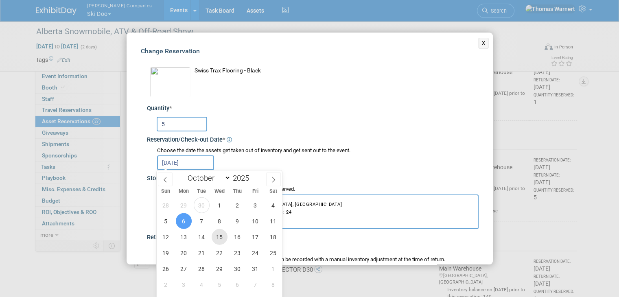
click at [219, 234] on span "15" at bounding box center [219, 237] width 16 height 16
type input "Oct 15, 2025"
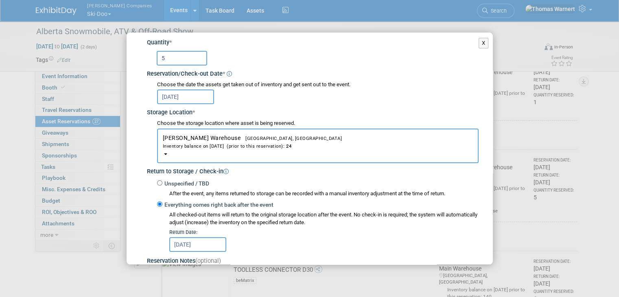
scroll to position [163, 0]
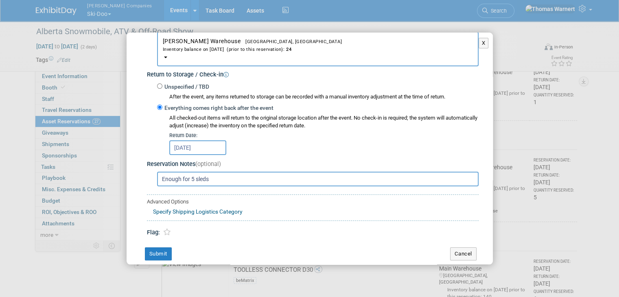
click at [199, 142] on input "Oct 23, 2025" at bounding box center [197, 147] width 57 height 15
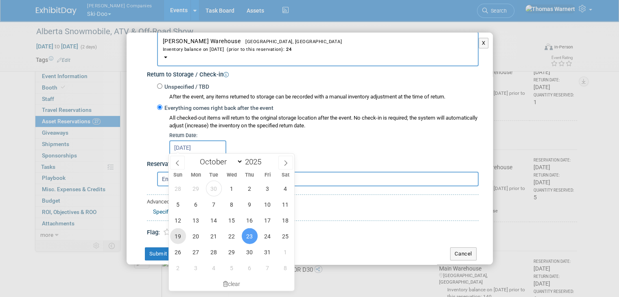
click at [181, 237] on span "19" at bounding box center [178, 236] width 16 height 16
type input "Oct 19, 2025"
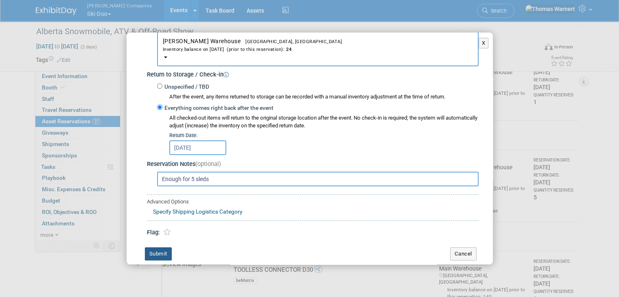
click at [163, 252] on button "Submit" at bounding box center [158, 253] width 27 height 13
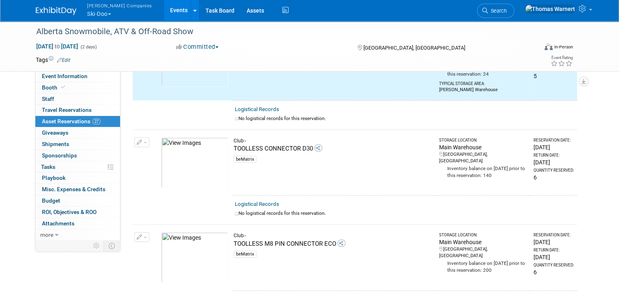
scroll to position [2318, 0]
click at [138, 137] on button "button" at bounding box center [141, 142] width 15 height 10
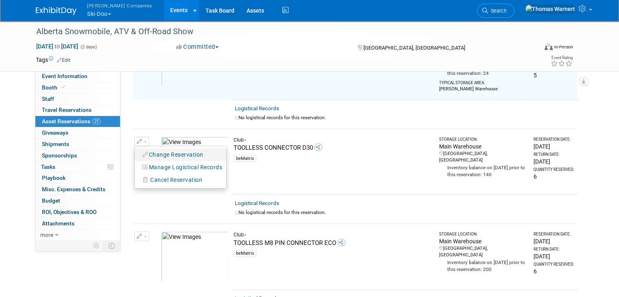
click at [168, 149] on button "Change Reservation" at bounding box center [173, 154] width 69 height 11
select select "9"
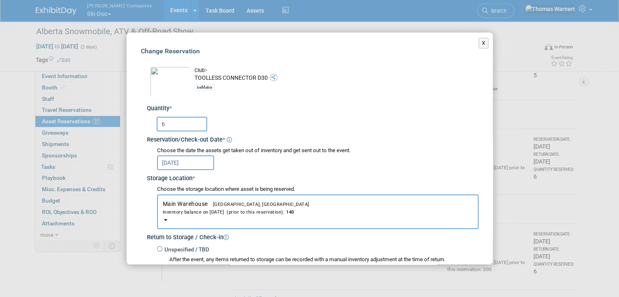
click at [185, 158] on input "Oct 6, 2025" at bounding box center [185, 162] width 57 height 15
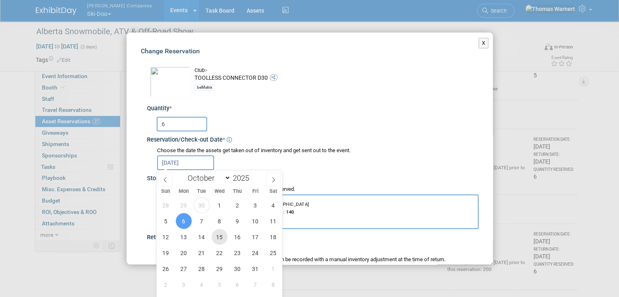
click at [218, 239] on span "15" at bounding box center [219, 237] width 16 height 16
type input "Oct 15, 2025"
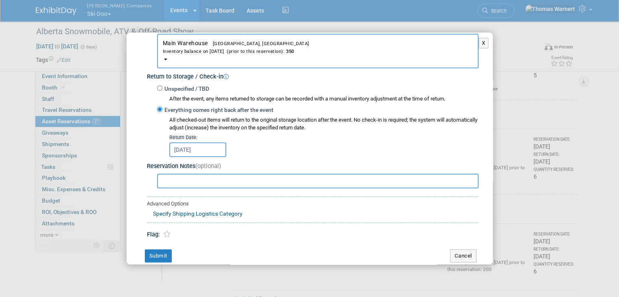
scroll to position [163, 0]
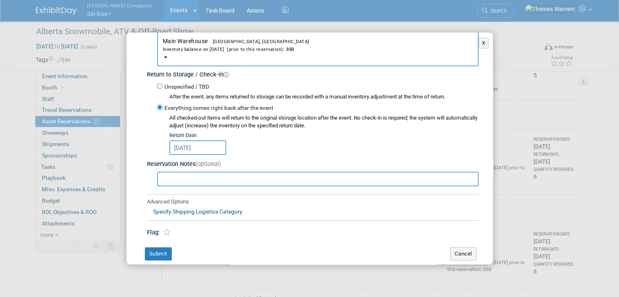
click at [206, 143] on input "Oct 23, 2025" at bounding box center [197, 147] width 57 height 15
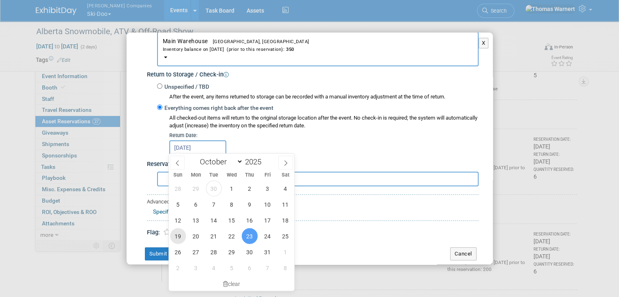
click at [177, 231] on span "19" at bounding box center [178, 236] width 16 height 16
type input "Oct 19, 2025"
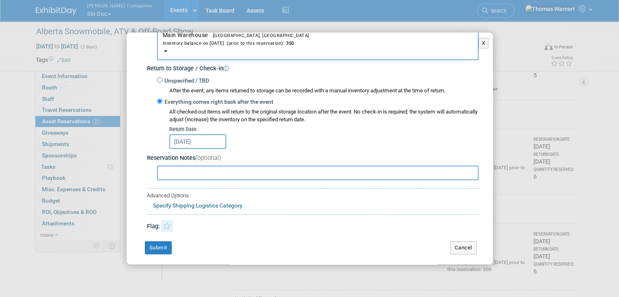
scroll to position [170, 0]
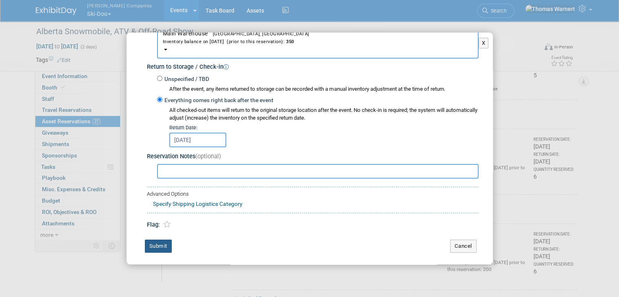
click at [161, 240] on button "Submit" at bounding box center [158, 246] width 27 height 13
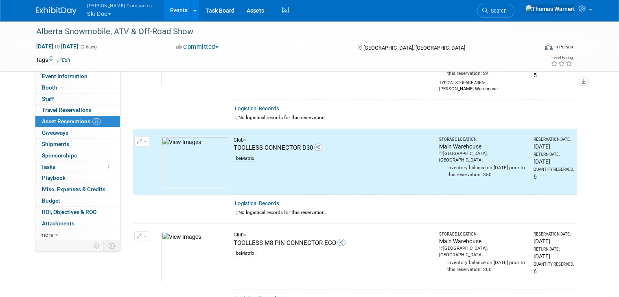
click at [134, 231] on button "button" at bounding box center [141, 236] width 15 height 10
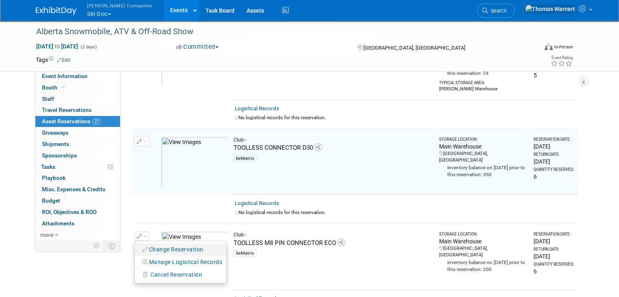
click at [168, 244] on button "Change Reservation" at bounding box center [173, 249] width 69 height 11
select select "9"
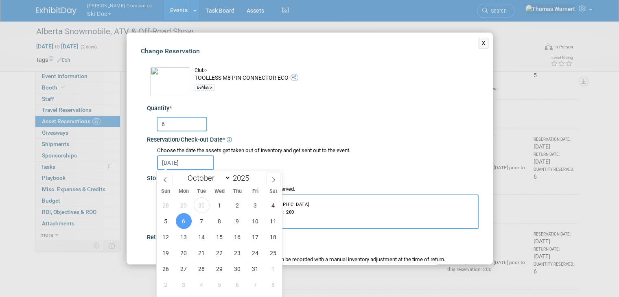
click at [194, 162] on input "Oct 6, 2025" at bounding box center [185, 162] width 57 height 15
click at [218, 237] on span "15" at bounding box center [219, 237] width 16 height 16
type input "Oct 15, 2025"
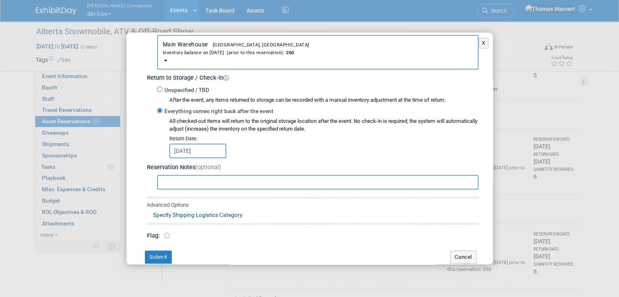
scroll to position [163, 0]
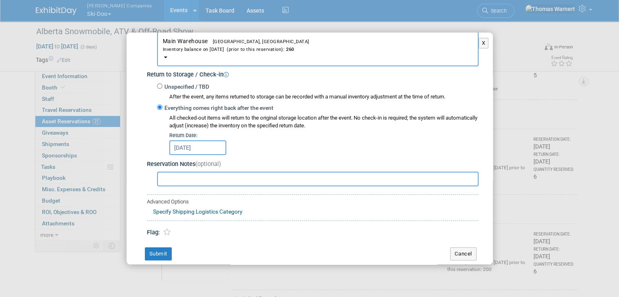
click at [193, 144] on input "Oct 23, 2025" at bounding box center [197, 147] width 57 height 15
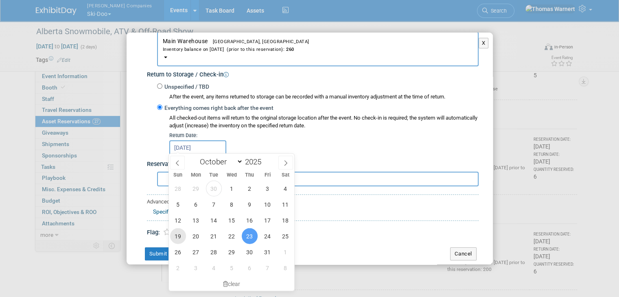
click at [178, 237] on span "19" at bounding box center [178, 236] width 16 height 16
type input "Oct 19, 2025"
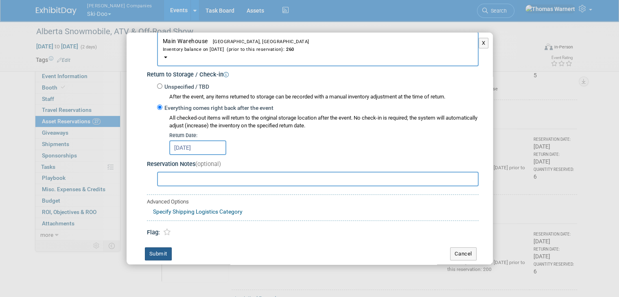
click at [164, 251] on button "Submit" at bounding box center [158, 253] width 27 height 13
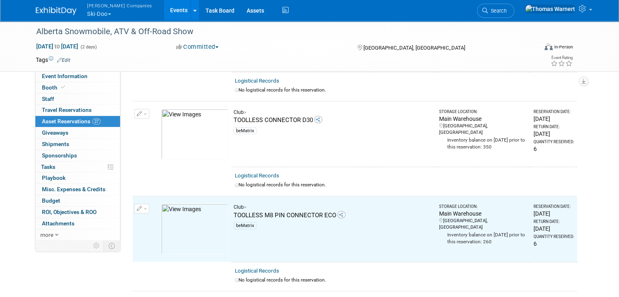
scroll to position [2399, 0]
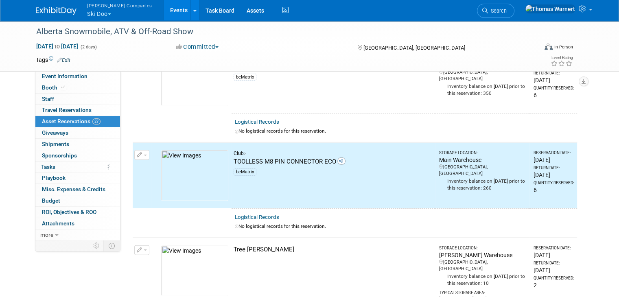
click at [140, 245] on button "button" at bounding box center [141, 250] width 15 height 10
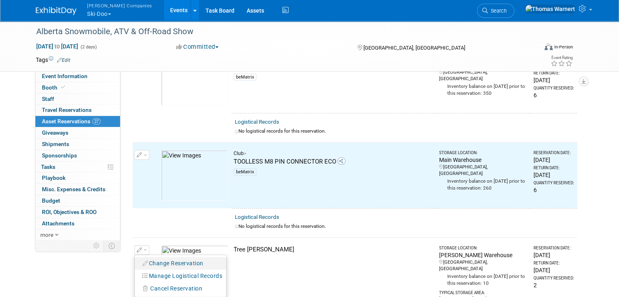
click at [167, 258] on button "Change Reservation" at bounding box center [173, 263] width 69 height 11
select select "9"
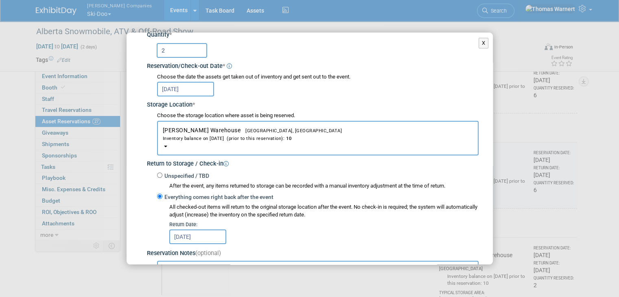
scroll to position [81, 0]
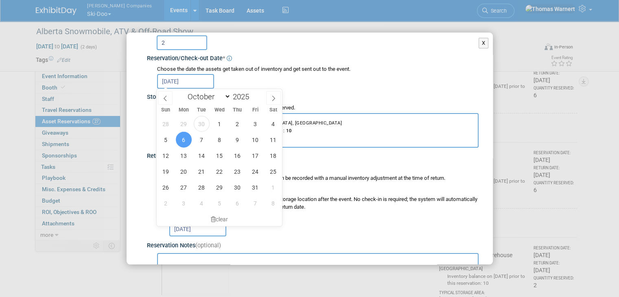
click at [187, 79] on input "Oct 6, 2025" at bounding box center [185, 81] width 57 height 15
click at [219, 159] on span "15" at bounding box center [219, 156] width 16 height 16
type input "Oct 15, 2025"
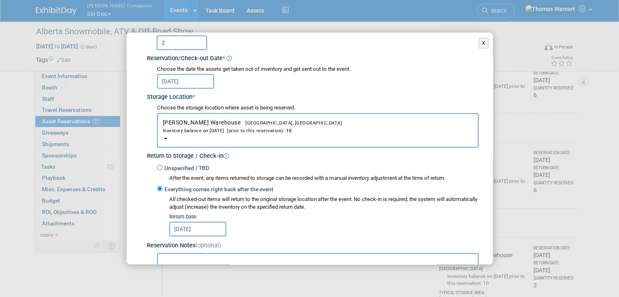
scroll to position [170, 0]
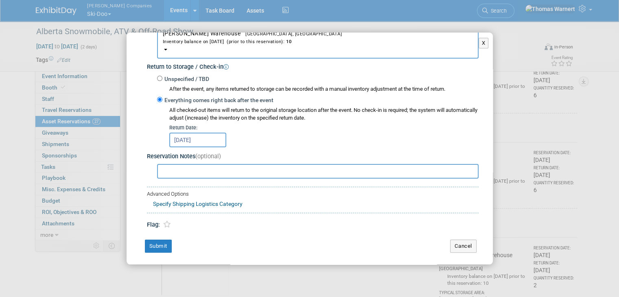
click at [191, 138] on input "Oct 23, 2025" at bounding box center [197, 140] width 57 height 15
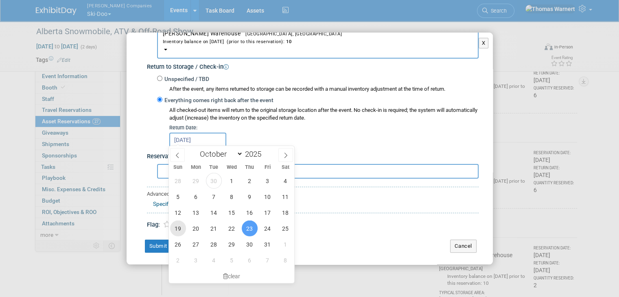
click at [177, 231] on span "19" at bounding box center [178, 228] width 16 height 16
type input "Oct 19, 2025"
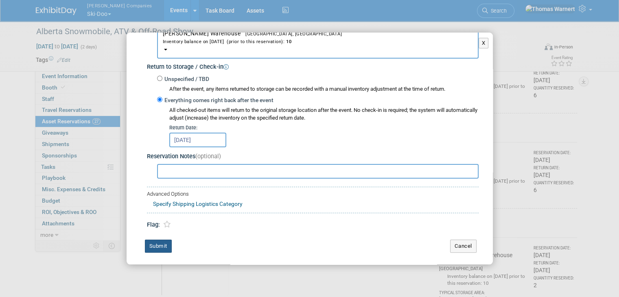
click at [166, 241] on button "Submit" at bounding box center [158, 246] width 27 height 13
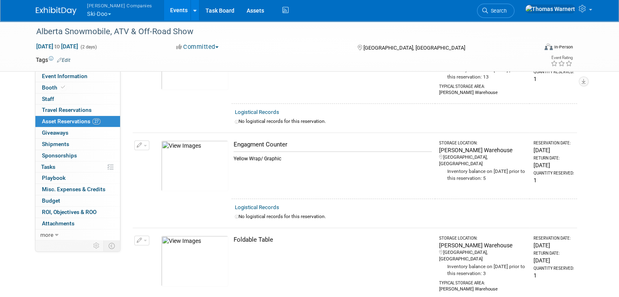
scroll to position [585, 0]
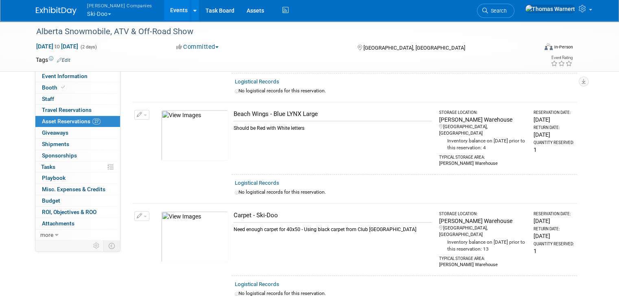
click at [164, 9] on link "Events" at bounding box center [179, 10] width 30 height 20
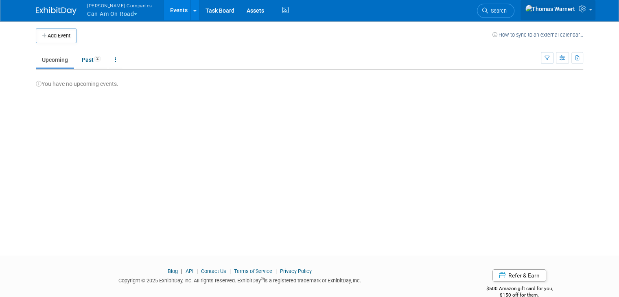
click at [592, 11] on span at bounding box center [589, 10] width 3 height 2
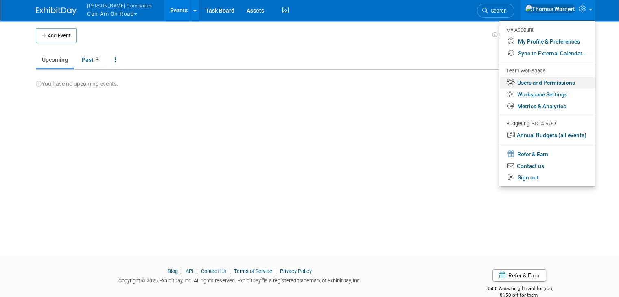
click at [557, 83] on link "Users and Permissions" at bounding box center [547, 83] width 96 height 12
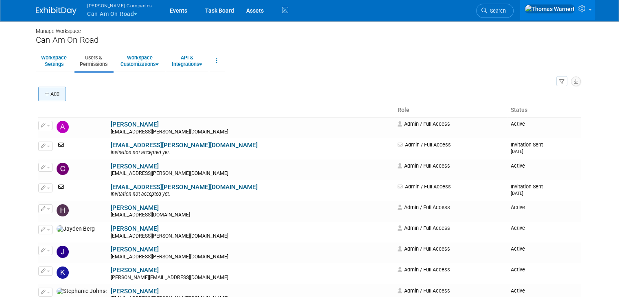
click at [48, 99] on button "Add" at bounding box center [52, 94] width 28 height 15
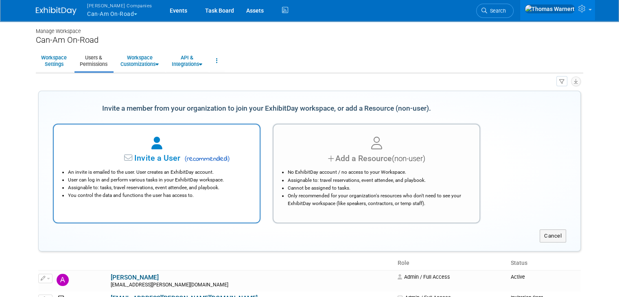
click at [151, 170] on li "An invite is emailed to the user. User creates an ExhibitDay account." at bounding box center [158, 172] width 181 height 8
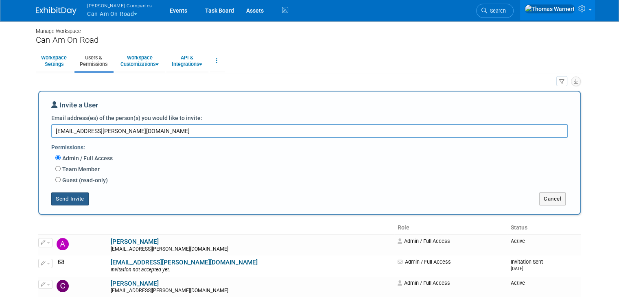
type textarea "[EMAIL_ADDRESS][PERSON_NAME][DOMAIN_NAME]"
click at [70, 197] on button "Send Invite" at bounding box center [69, 198] width 37 height 13
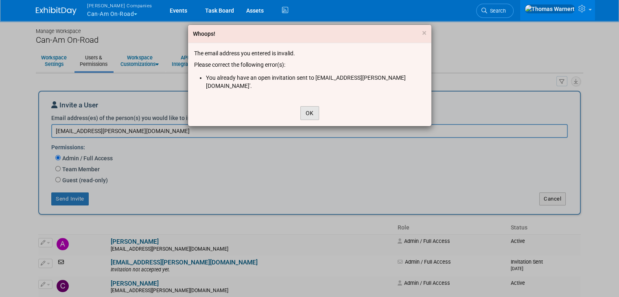
click at [311, 106] on button "OK" at bounding box center [309, 113] width 19 height 14
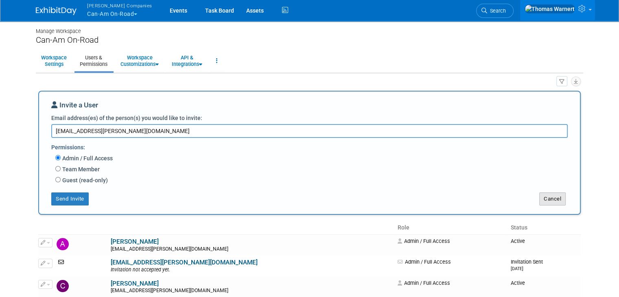
click at [565, 202] on button "Cancel" at bounding box center [552, 198] width 26 height 13
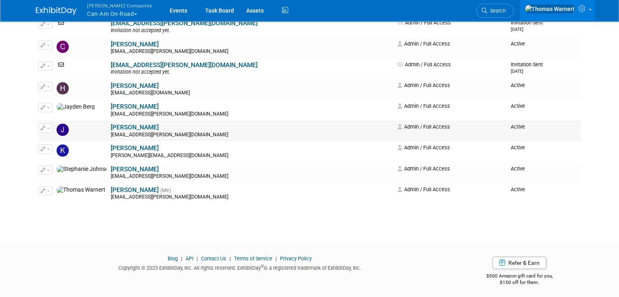
scroll to position [81, 0]
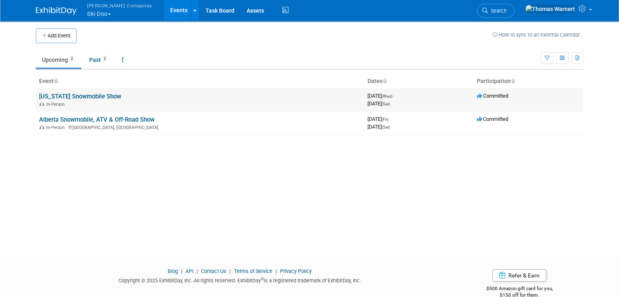
click at [65, 96] on link "[US_STATE] Snowmobile Show" at bounding box center [80, 96] width 82 height 7
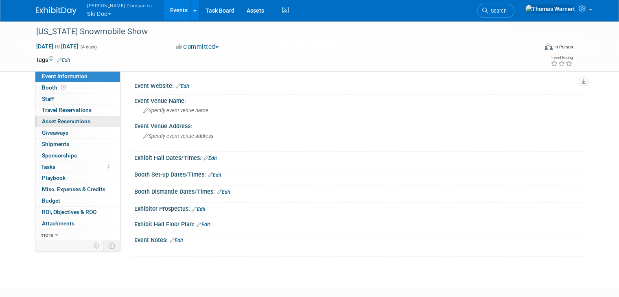
click at [67, 118] on span "Asset Reservations 0" at bounding box center [66, 121] width 48 height 7
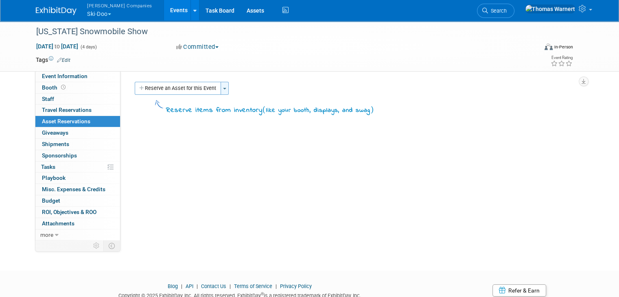
click at [220, 87] on button "Toggle Dropdown" at bounding box center [224, 88] width 8 height 13
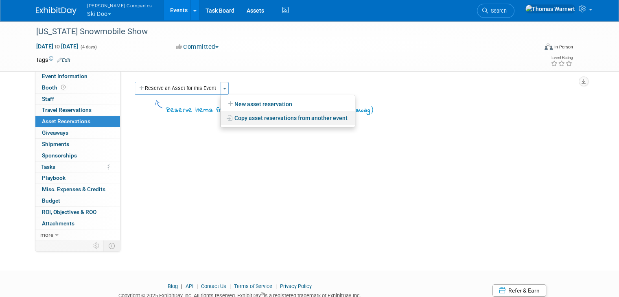
click at [231, 119] on link "Copy asset reservations from another event" at bounding box center [287, 118] width 134 height 14
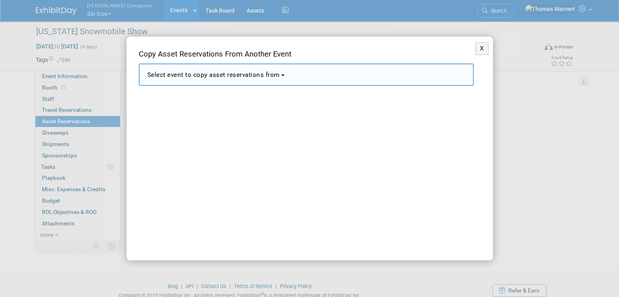
click at [243, 71] on span "Select event to copy asset reservations from" at bounding box center [213, 74] width 133 height 7
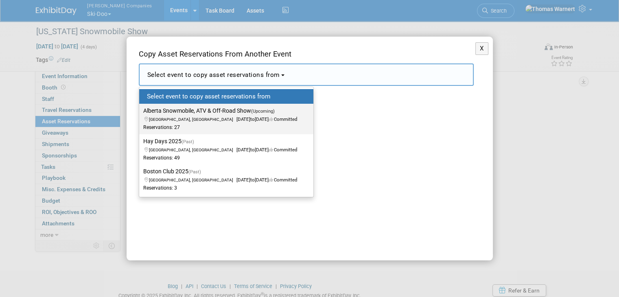
click at [209, 112] on label "Alberta Snowmobile, ATV & Off-Road Show (Upcoming) Edmonton, Canada Oct 17, 202…" at bounding box center [224, 118] width 162 height 27
click at [140, 112] on input "Alberta Snowmobile, ATV & Off-Road Show (Upcoming) Edmonton, Canada Oct 17, 202…" at bounding box center [137, 110] width 5 height 5
select select "11148750"
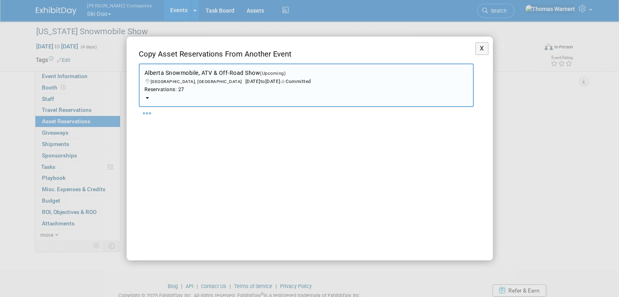
select select "9"
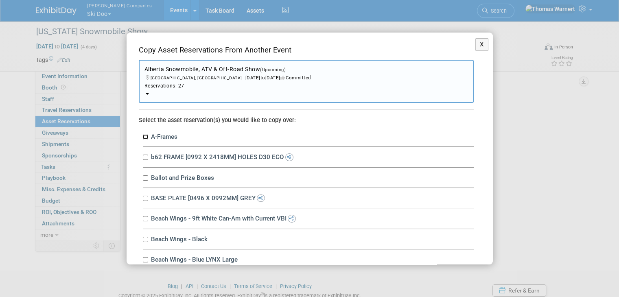
click at [145, 135] on input "A-Frames" at bounding box center [145, 136] width 5 height 5
checkbox input "true"
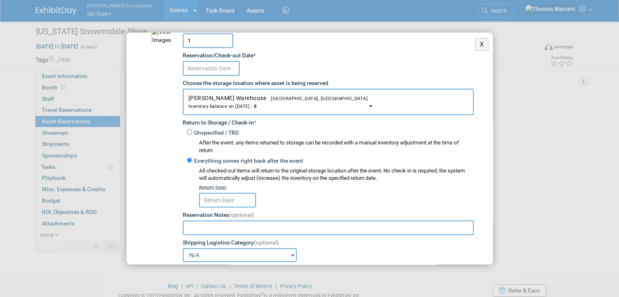
scroll to position [122, 0]
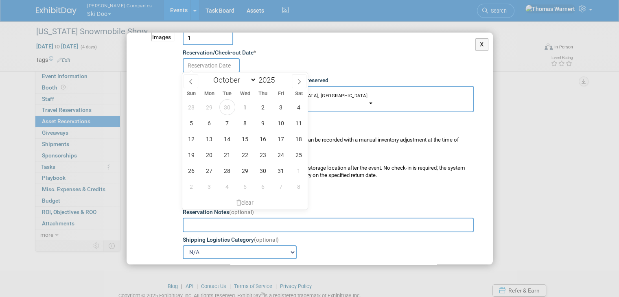
click at [219, 65] on input "text" at bounding box center [211, 65] width 57 height 15
click at [248, 122] on span "8" at bounding box center [245, 123] width 16 height 16
type input "[DATE]"
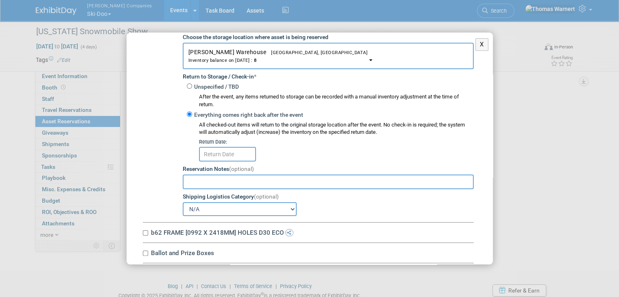
scroll to position [244, 0]
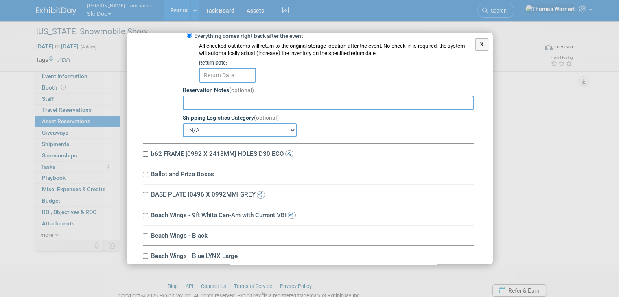
click at [237, 76] on input "text" at bounding box center [227, 75] width 57 height 15
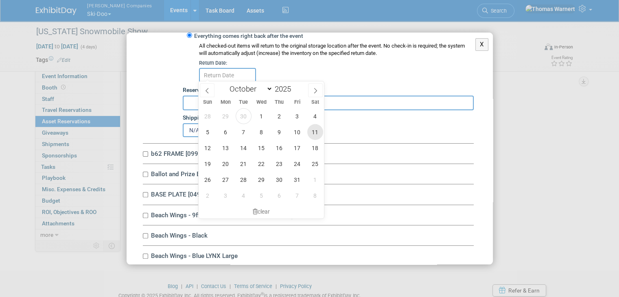
click at [317, 131] on span "11" at bounding box center [315, 132] width 16 height 16
type input "[DATE]"
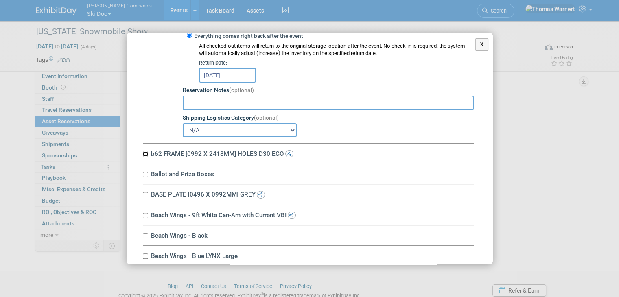
click at [146, 151] on input "b62 FRAME [0992 X 2418MM] HOLES D30 ECO" at bounding box center [145, 153] width 5 height 5
checkbox input "true"
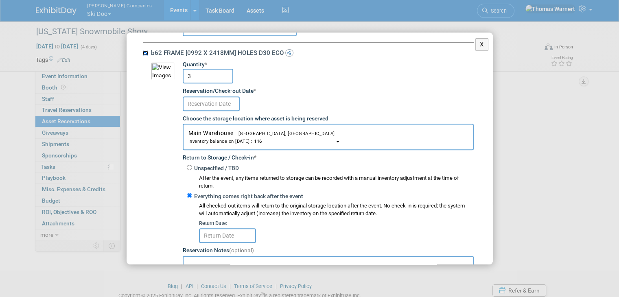
scroll to position [366, 0]
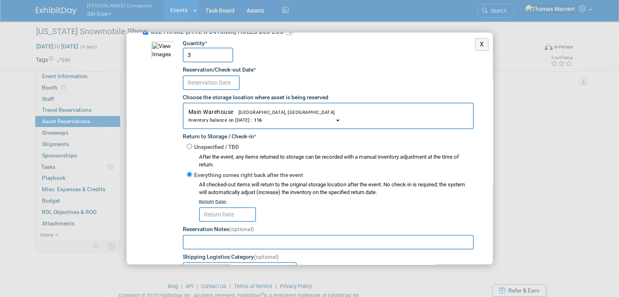
click at [223, 77] on input "text" at bounding box center [211, 82] width 57 height 15
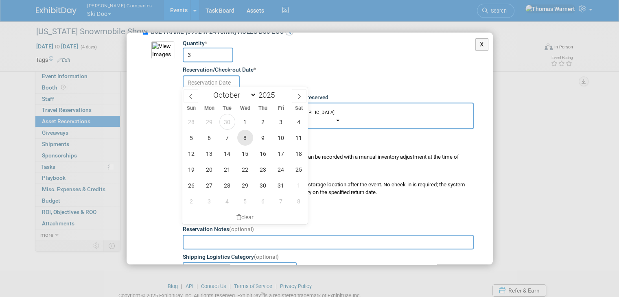
click at [251, 139] on span "8" at bounding box center [245, 138] width 16 height 16
type input "[DATE]"
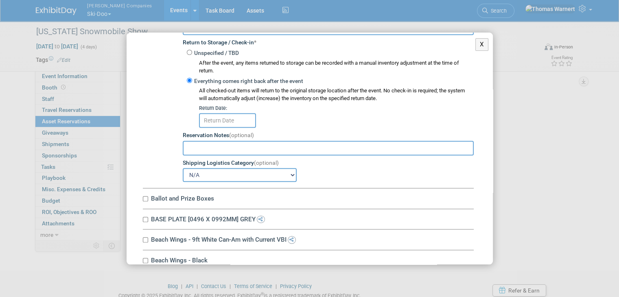
scroll to position [488, 0]
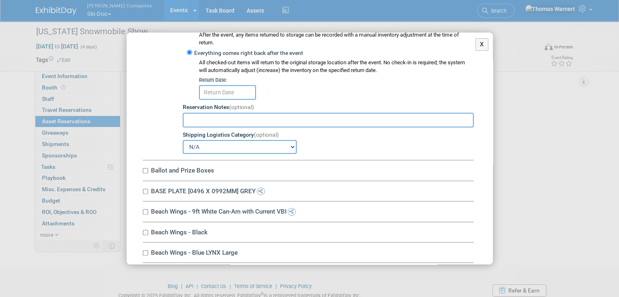
click at [226, 94] on body "Warnert Companies Ski-Doo Explore: My Workspaces 12 Go to Workspace: Can-Am Off…" at bounding box center [309, 148] width 619 height 297
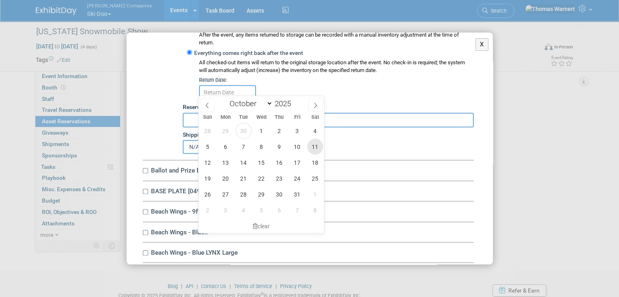
click at [318, 145] on span "11" at bounding box center [315, 147] width 16 height 16
type input "[DATE]"
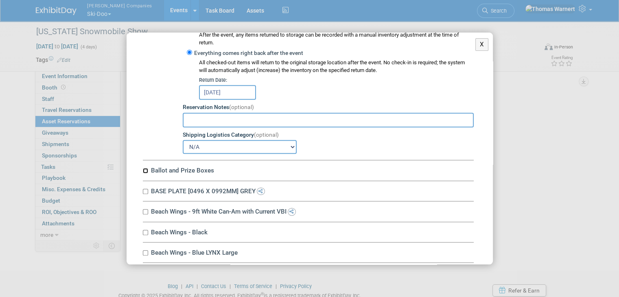
click at [146, 168] on input "Ballot and Prize Boxes" at bounding box center [145, 170] width 5 height 5
checkbox input "true"
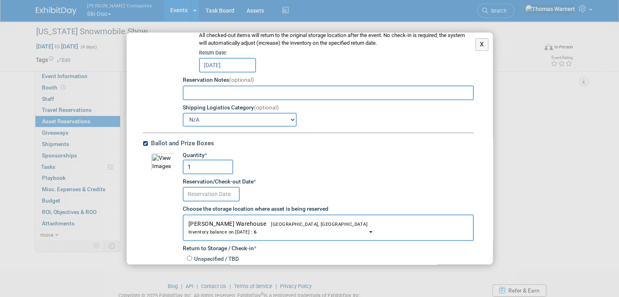
scroll to position [610, 0]
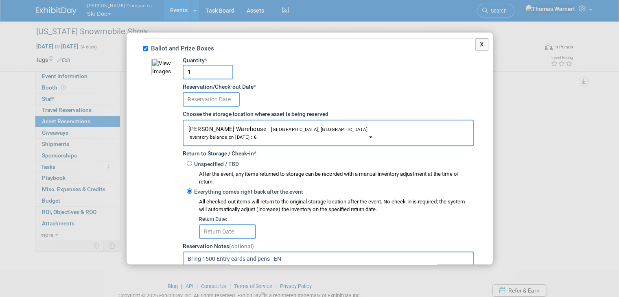
click at [223, 97] on input "text" at bounding box center [211, 99] width 57 height 15
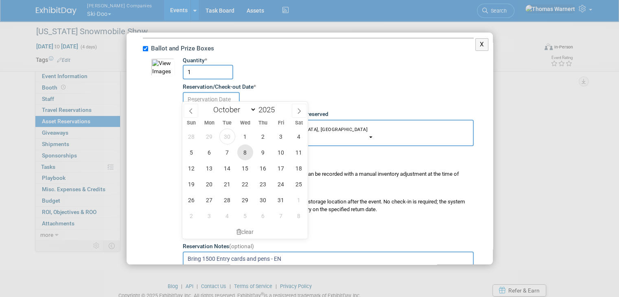
click at [246, 154] on span "8" at bounding box center [245, 152] width 16 height 16
type input "[DATE]"
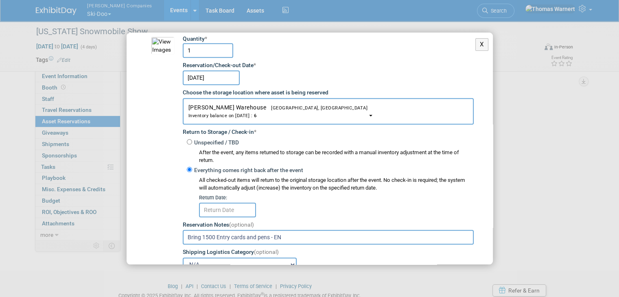
scroll to position [732, 0]
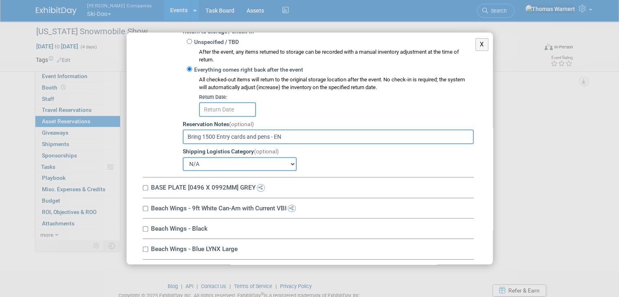
click at [223, 105] on input "text" at bounding box center [227, 109] width 57 height 15
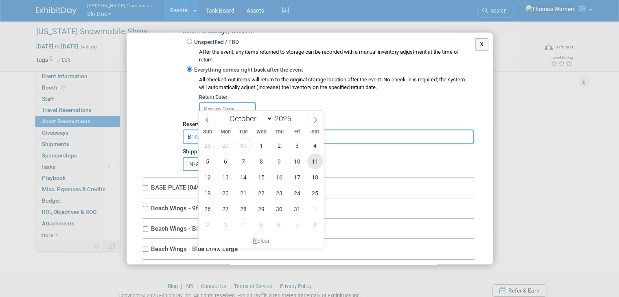
click at [309, 165] on span "11" at bounding box center [315, 161] width 16 height 16
type input "[DATE]"
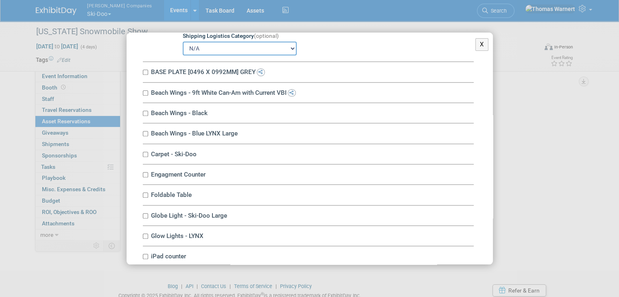
scroll to position [854, 0]
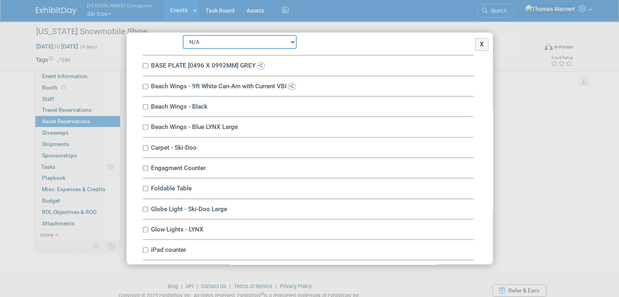
click at [148, 61] on label "BASE PLATE [0496 X 0992MM] GREY" at bounding box center [310, 65] width 325 height 8
click at [148, 63] on input "BASE PLATE [0496 X 0992MM] GREY" at bounding box center [145, 65] width 5 height 5
checkbox input "true"
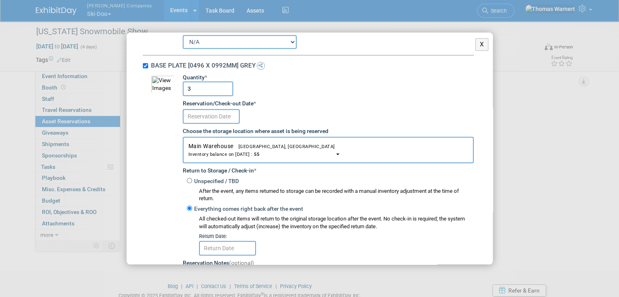
click at [220, 109] on input "text" at bounding box center [211, 116] width 57 height 15
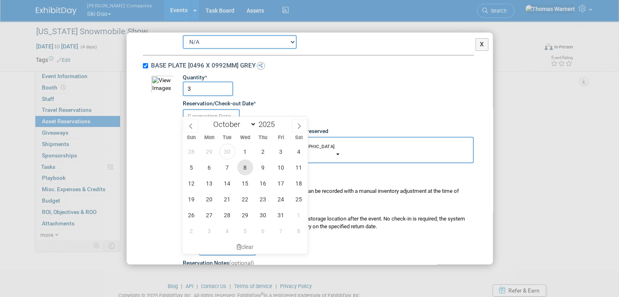
click at [247, 166] on span "8" at bounding box center [245, 167] width 16 height 16
type input "[DATE]"
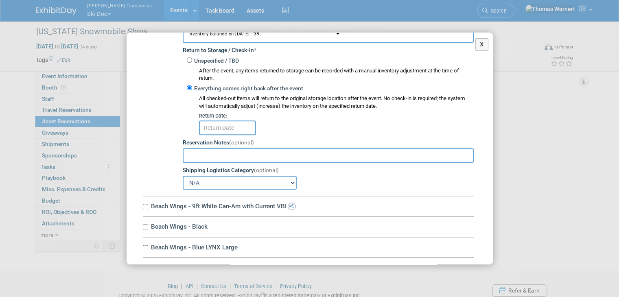
scroll to position [976, 0]
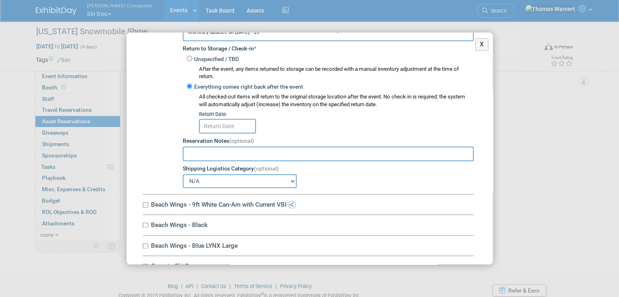
click at [238, 120] on input "text" at bounding box center [227, 126] width 57 height 15
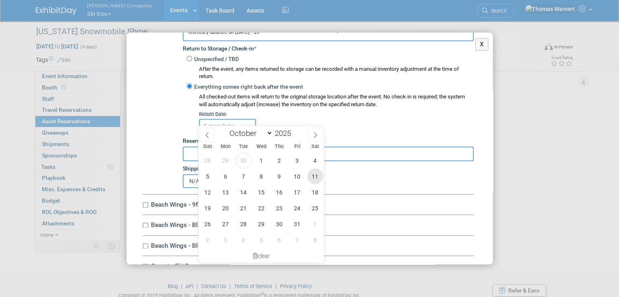
click at [317, 181] on span "11" at bounding box center [315, 176] width 16 height 16
type input "[DATE]"
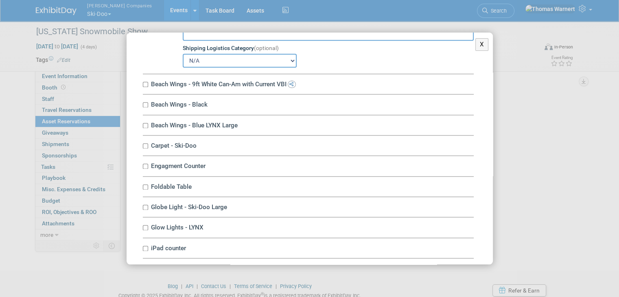
scroll to position [1098, 0]
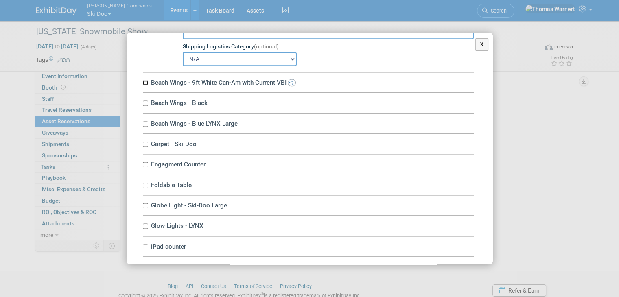
click at [147, 80] on input "Beach Wings - 9ft White Can-Am with Current VBI" at bounding box center [145, 82] width 5 height 5
checkbox input "true"
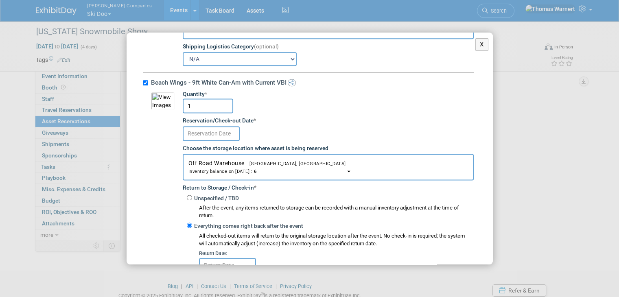
click at [214, 126] on input "text" at bounding box center [211, 133] width 57 height 15
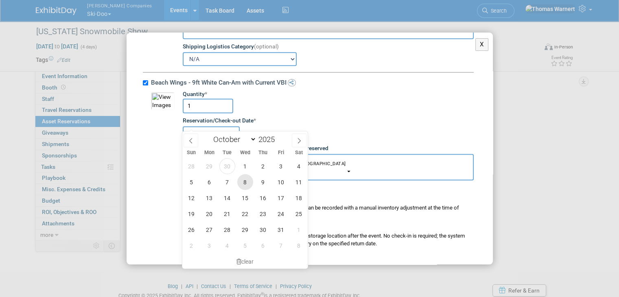
click at [251, 180] on span "8" at bounding box center [245, 182] width 16 height 16
type input "[DATE]"
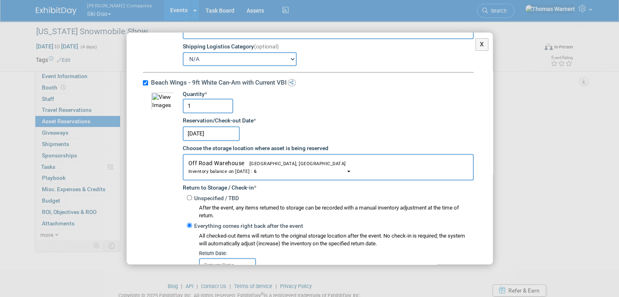
scroll to position [1179, 0]
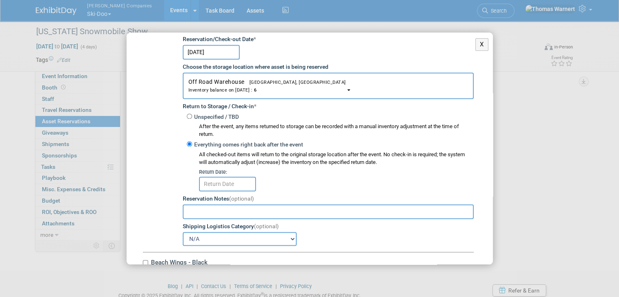
click at [249, 177] on input "text" at bounding box center [227, 183] width 57 height 15
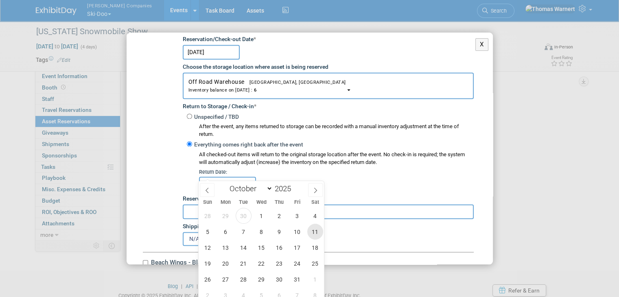
click at [315, 225] on span "11" at bounding box center [315, 232] width 16 height 16
type input "[DATE]"
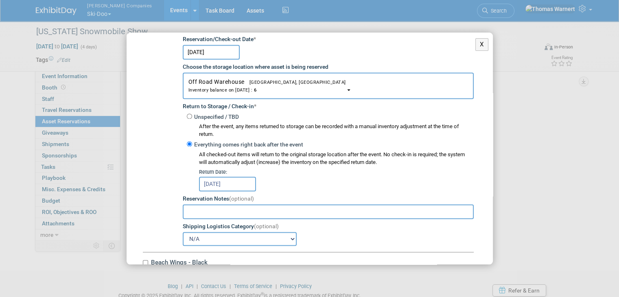
scroll to position [1301, 0]
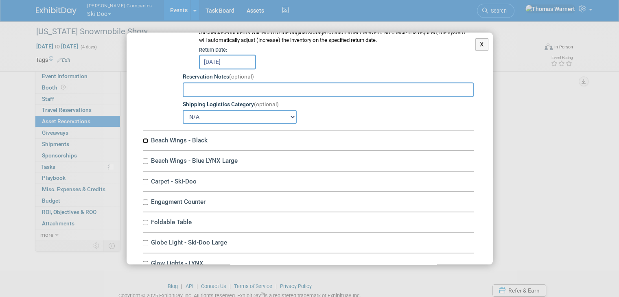
click at [145, 138] on input "Beach Wings - Black" at bounding box center [145, 140] width 5 height 5
checkbox input "true"
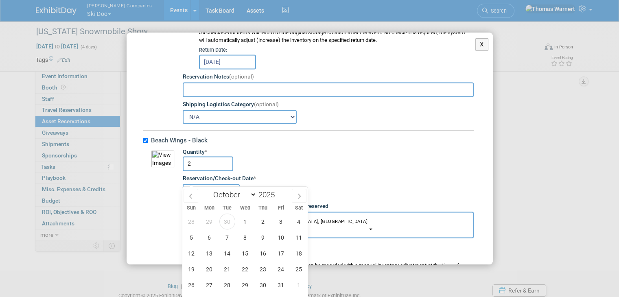
click at [220, 184] on input "text" at bounding box center [211, 191] width 57 height 15
click at [249, 236] on span "8" at bounding box center [245, 237] width 16 height 16
type input "[DATE]"
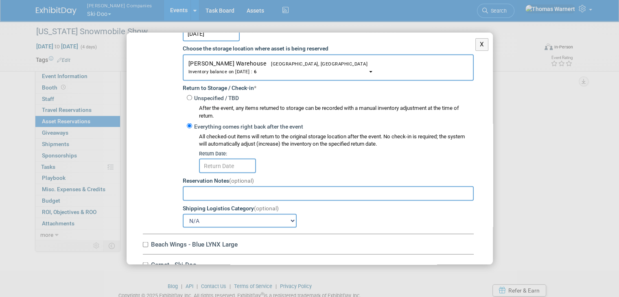
scroll to position [1464, 0]
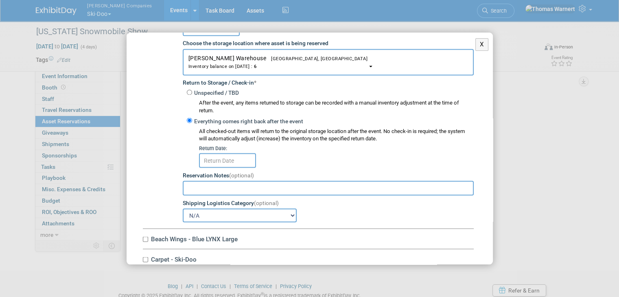
click at [237, 153] on input "text" at bounding box center [227, 160] width 57 height 15
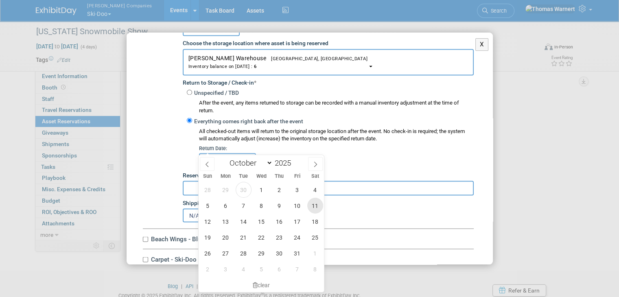
click at [313, 208] on span "11" at bounding box center [315, 206] width 16 height 16
type input "[DATE]"
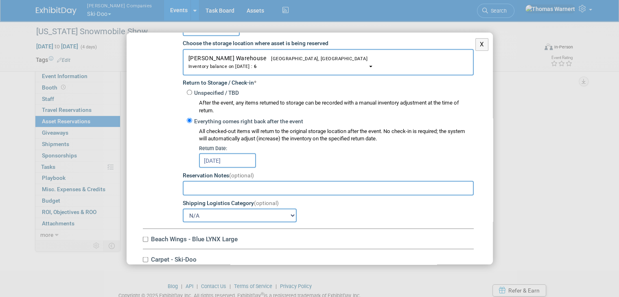
scroll to position [1586, 0]
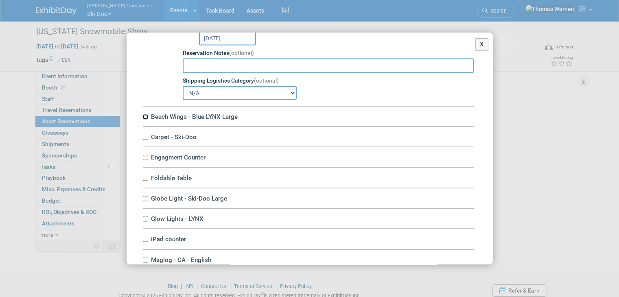
click at [143, 114] on input "Beach Wings - Blue LYNX Large" at bounding box center [145, 116] width 5 height 5
checkbox input "true"
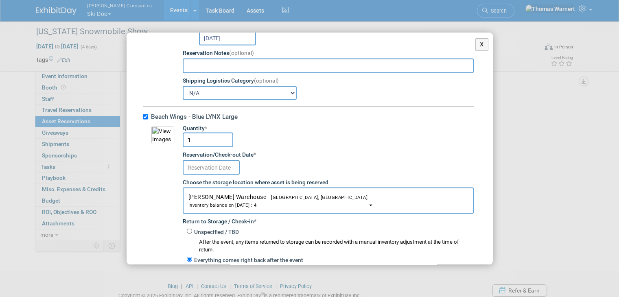
click at [229, 160] on input "text" at bounding box center [211, 167] width 57 height 15
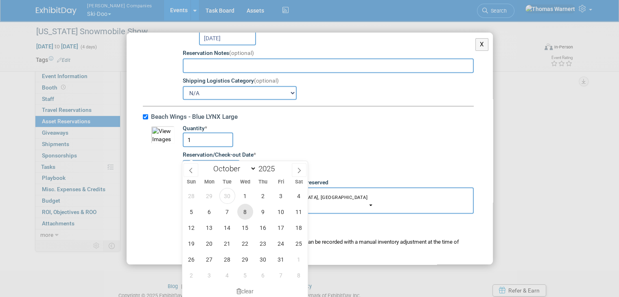
click at [246, 209] on span "8" at bounding box center [245, 212] width 16 height 16
type input "[DATE]"
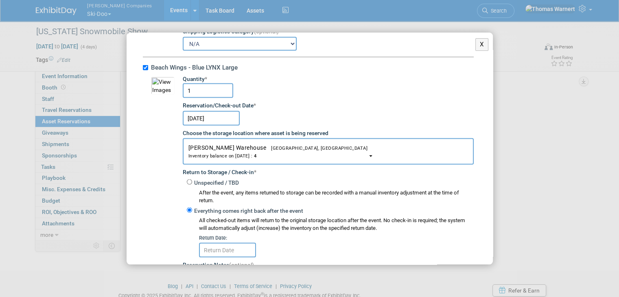
scroll to position [1708, 0]
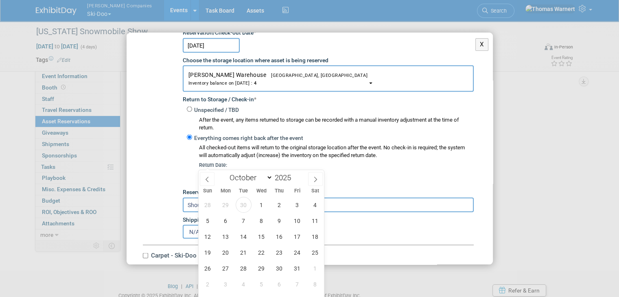
click at [232, 170] on input "text" at bounding box center [227, 177] width 57 height 15
click at [309, 217] on span "11" at bounding box center [315, 221] width 16 height 16
type input "[DATE]"
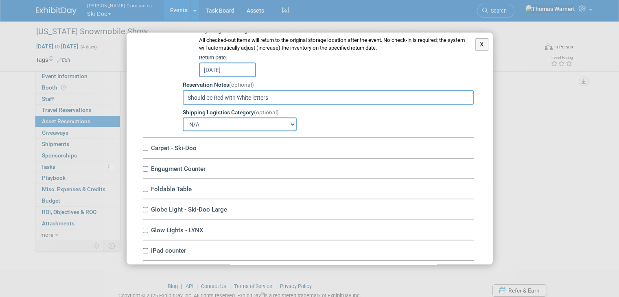
scroll to position [1830, 0]
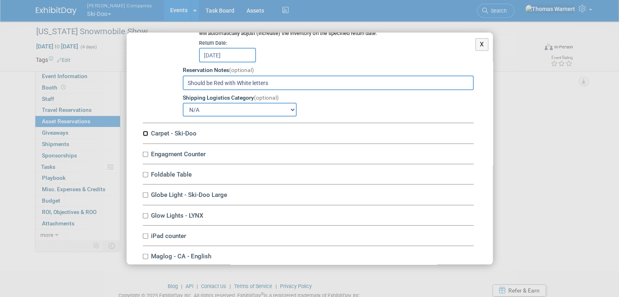
click at [144, 131] on input "Carpet - Ski-Doo" at bounding box center [145, 133] width 5 height 5
checkbox input "true"
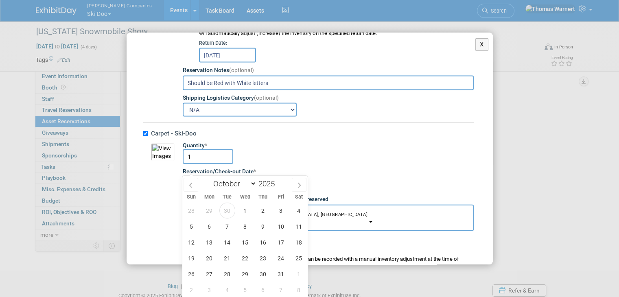
click at [207, 177] on input "text" at bounding box center [211, 184] width 57 height 15
click at [248, 223] on span "8" at bounding box center [245, 226] width 16 height 16
type input "[DATE]"
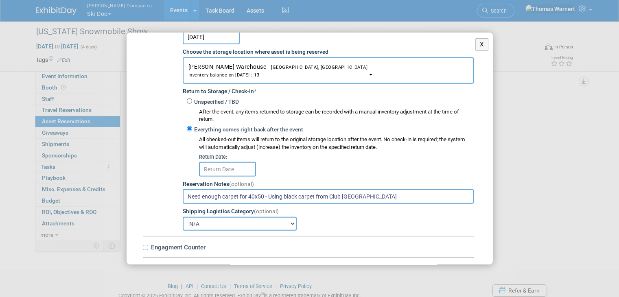
scroll to position [1993, 0]
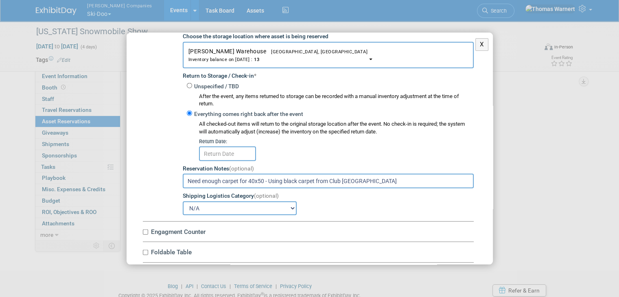
click at [222, 146] on input "text" at bounding box center [227, 153] width 57 height 15
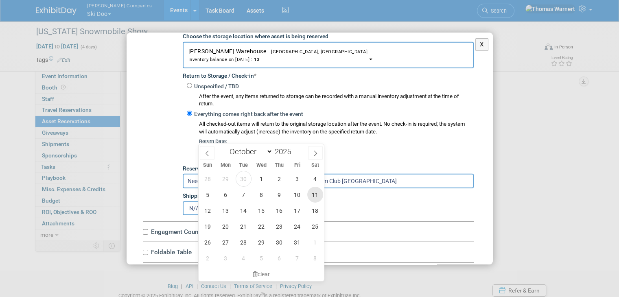
click at [314, 193] on span "11" at bounding box center [315, 195] width 16 height 16
type input "[DATE]"
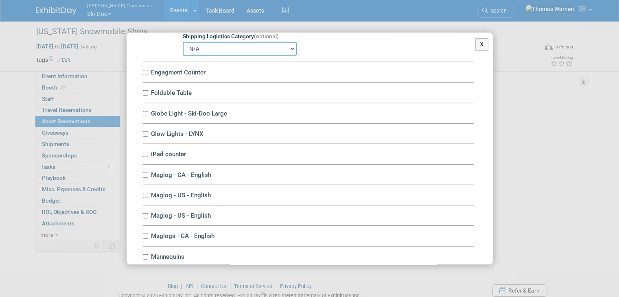
scroll to position [2155, 0]
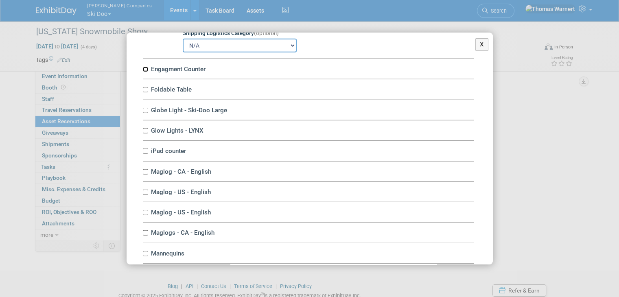
click at [146, 67] on input "Engagment Counter" at bounding box center [145, 69] width 5 height 5
checkbox input "true"
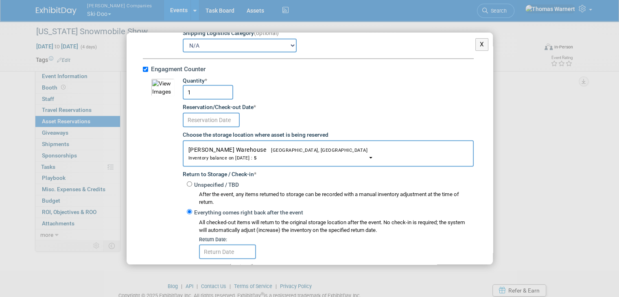
click at [211, 113] on input "text" at bounding box center [211, 120] width 57 height 15
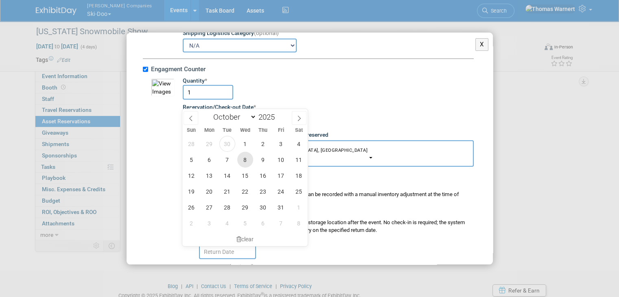
click at [247, 161] on span "8" at bounding box center [245, 160] width 16 height 16
type input "[DATE]"
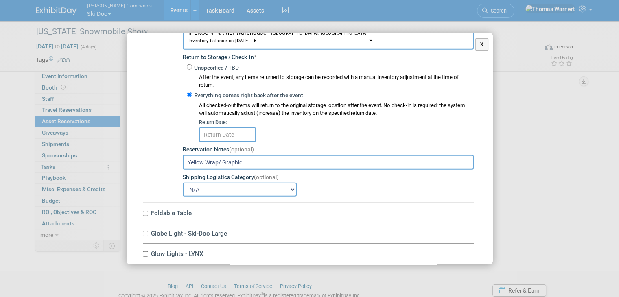
scroll to position [2277, 0]
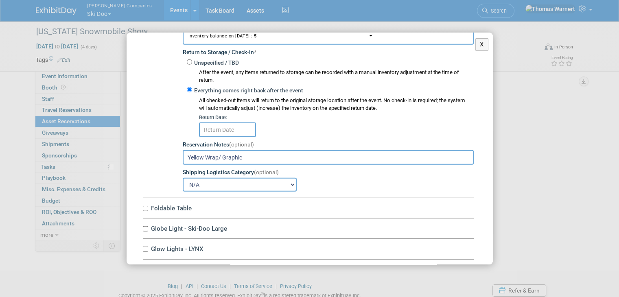
click at [216, 122] on input "text" at bounding box center [227, 129] width 57 height 15
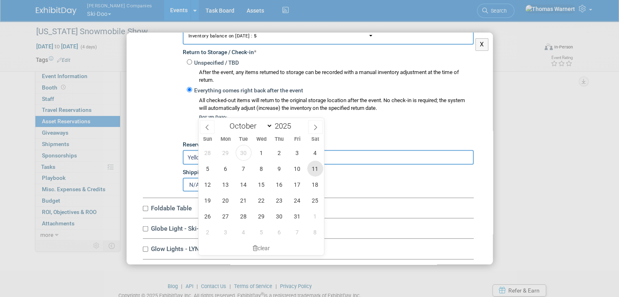
click at [314, 168] on span "11" at bounding box center [315, 169] width 16 height 16
type input "[DATE]"
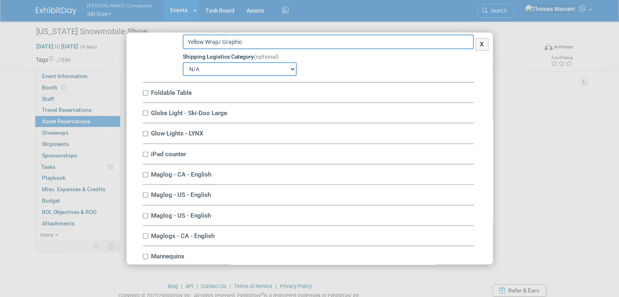
scroll to position [2399, 0]
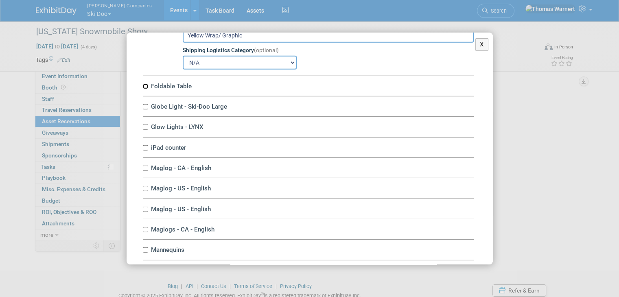
click at [144, 84] on input "Foldable Table" at bounding box center [145, 86] width 5 height 5
checkbox input "true"
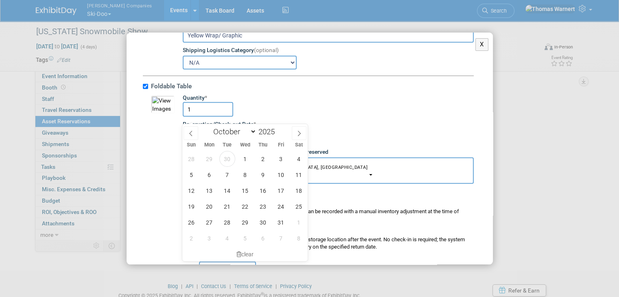
click at [218, 130] on input "text" at bounding box center [211, 137] width 57 height 15
click at [242, 173] on span "8" at bounding box center [245, 175] width 16 height 16
type input "Oct 8, 2025"
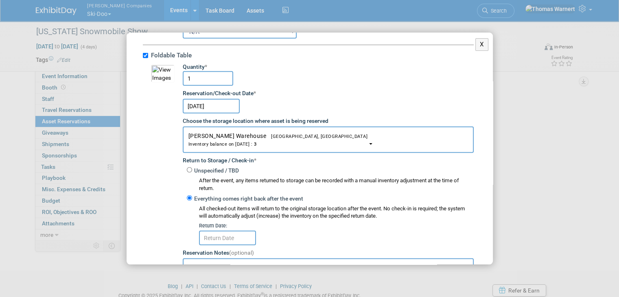
scroll to position [2562, 0]
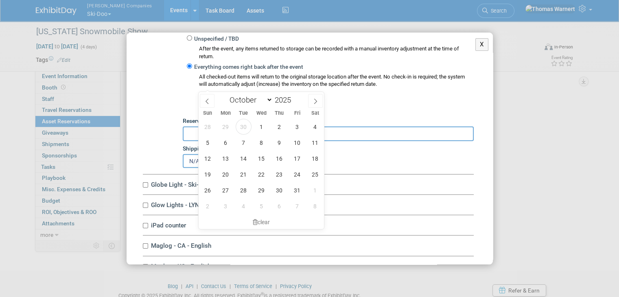
click at [214, 99] on input "text" at bounding box center [227, 106] width 57 height 15
click at [312, 142] on span "11" at bounding box center [315, 143] width 16 height 16
type input "Oct 11, 2025"
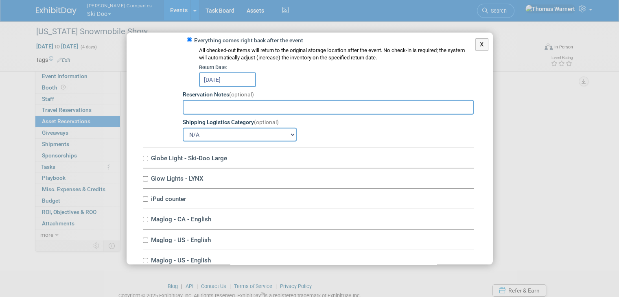
scroll to position [2603, 0]
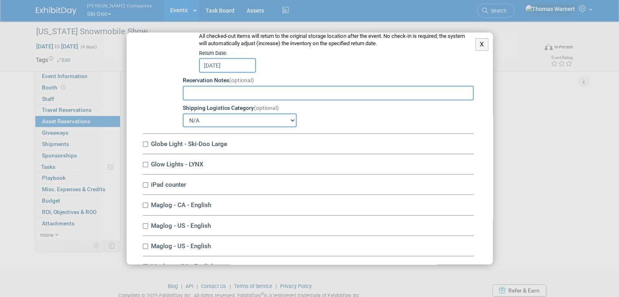
click at [148, 140] on label "Globe Light - Ski-Doo Large" at bounding box center [310, 144] width 325 height 8
click at [148, 142] on input "Globe Light - Ski-Doo Large" at bounding box center [145, 144] width 5 height 5
checkbox input "true"
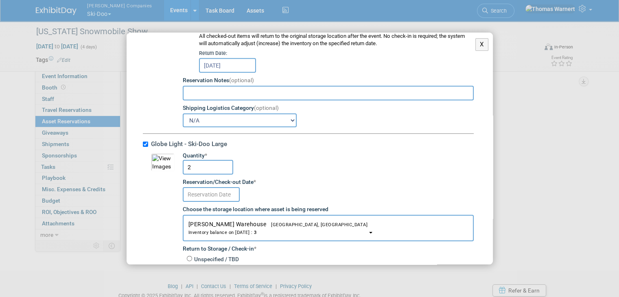
click at [221, 187] on input "text" at bounding box center [211, 194] width 57 height 15
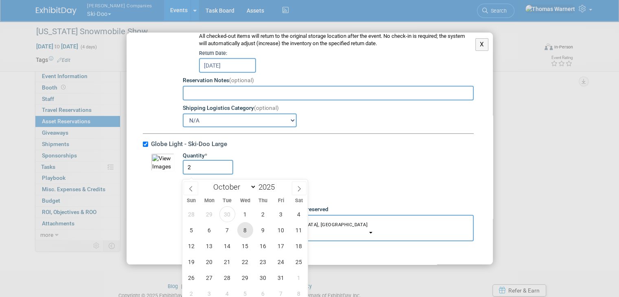
click at [249, 231] on span "8" at bounding box center [245, 230] width 16 height 16
type input "[DATE]"
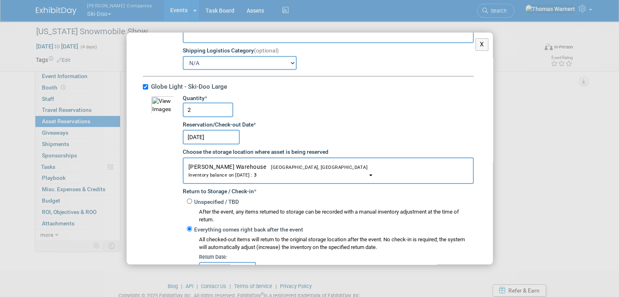
scroll to position [2765, 0]
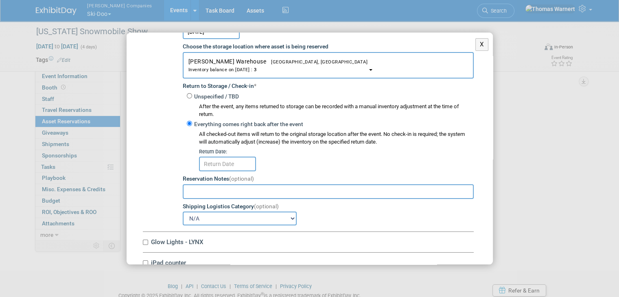
click at [232, 157] on input "text" at bounding box center [227, 164] width 57 height 15
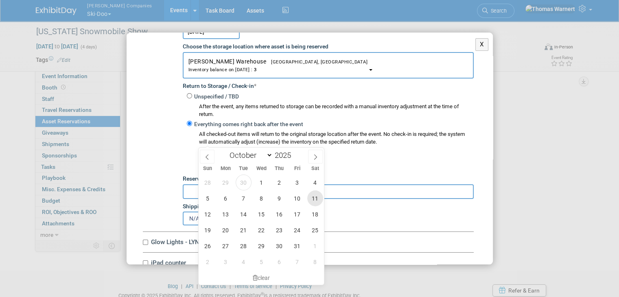
click at [312, 200] on span "11" at bounding box center [315, 198] width 16 height 16
type input "[DATE]"
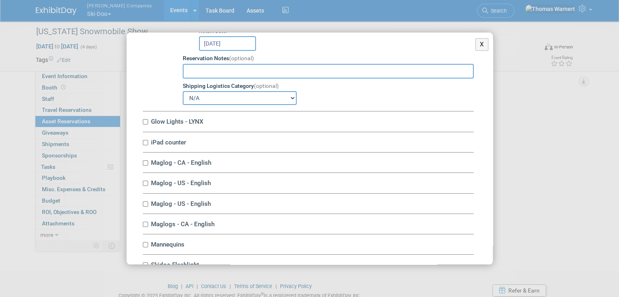
scroll to position [2887, 0]
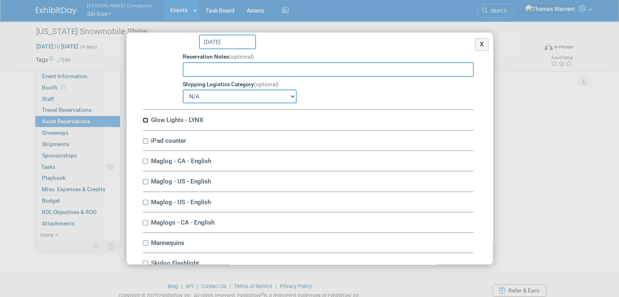
click at [143, 118] on input "Glow Lights - LYNX" at bounding box center [145, 120] width 5 height 5
checkbox input "true"
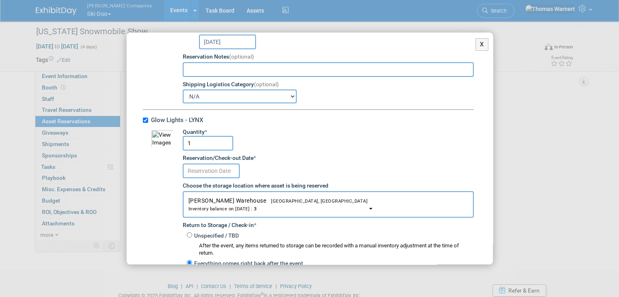
click at [218, 163] on input "text" at bounding box center [211, 170] width 57 height 15
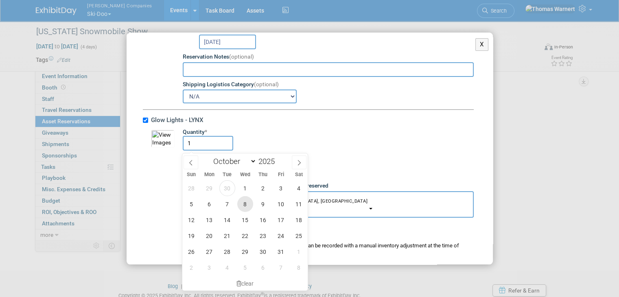
click at [248, 204] on span "8" at bounding box center [245, 204] width 16 height 16
type input "[DATE]"
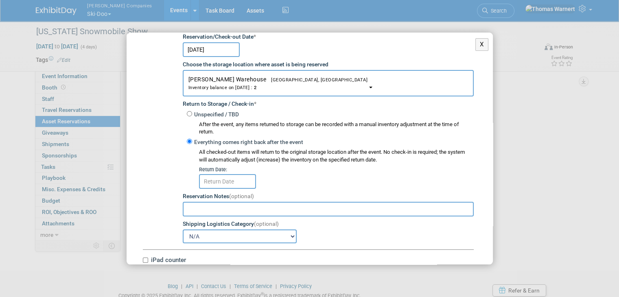
scroll to position [3009, 0]
click at [233, 173] on input "text" at bounding box center [227, 180] width 57 height 15
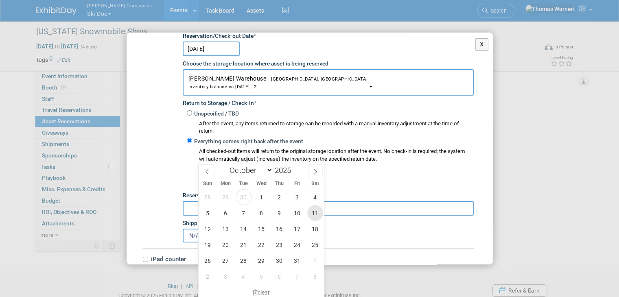
click at [311, 215] on span "11" at bounding box center [315, 213] width 16 height 16
type input "[DATE]"
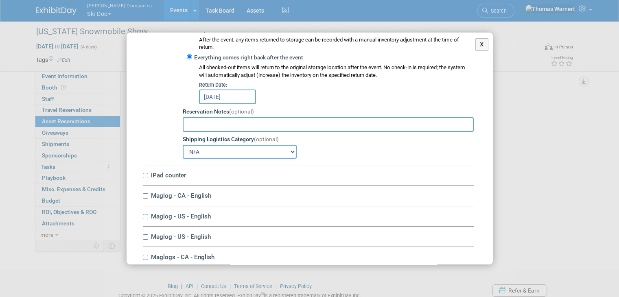
scroll to position [3172, 0]
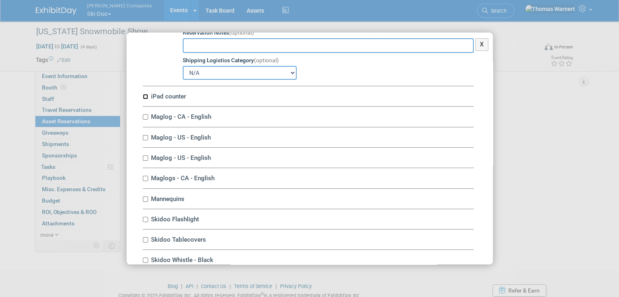
click at [143, 94] on input "iPad counter" at bounding box center [145, 96] width 5 height 5
checkbox input "true"
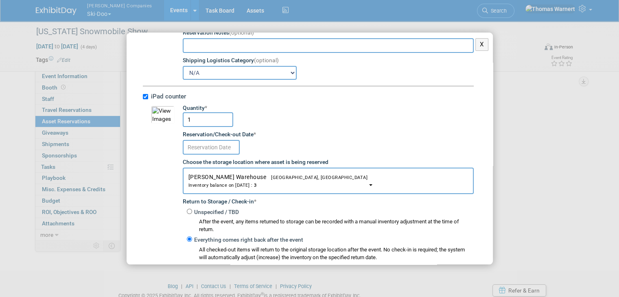
click at [217, 140] on input "text" at bounding box center [211, 147] width 57 height 15
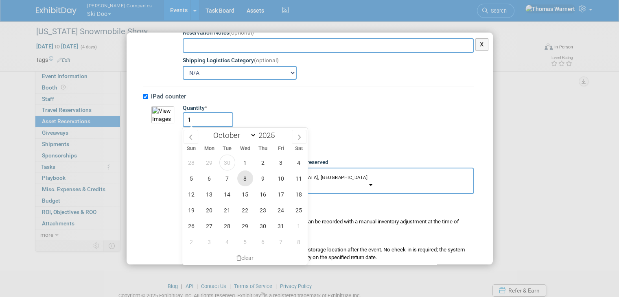
click at [245, 180] on span "8" at bounding box center [245, 178] width 16 height 16
type input "[DATE]"
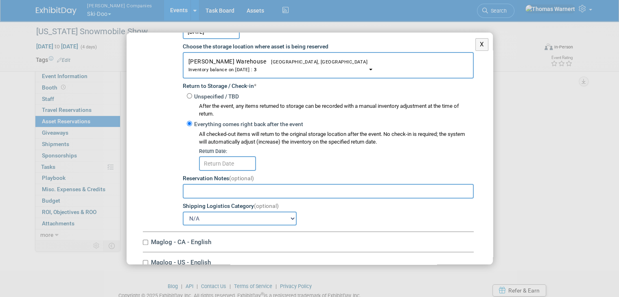
scroll to position [3294, 0]
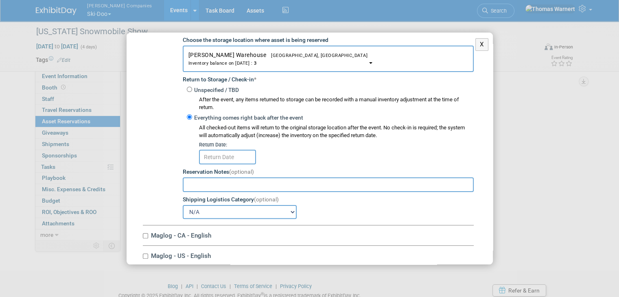
click at [226, 150] on input "text" at bounding box center [227, 157] width 57 height 15
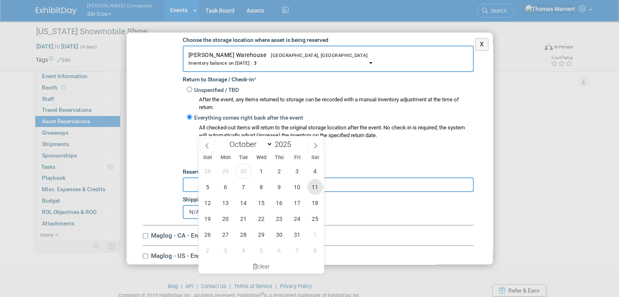
click at [311, 186] on span "11" at bounding box center [315, 187] width 16 height 16
type input "[DATE]"
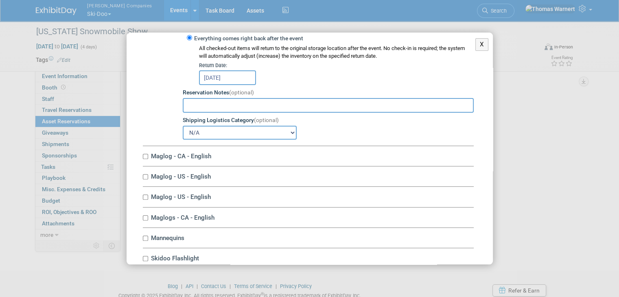
scroll to position [3375, 0]
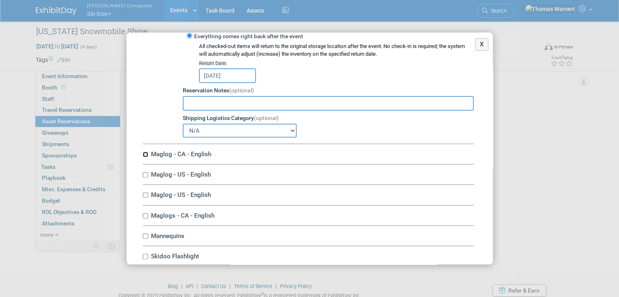
click at [146, 152] on input "Maglog - CA - English" at bounding box center [145, 154] width 5 height 5
checkbox input "true"
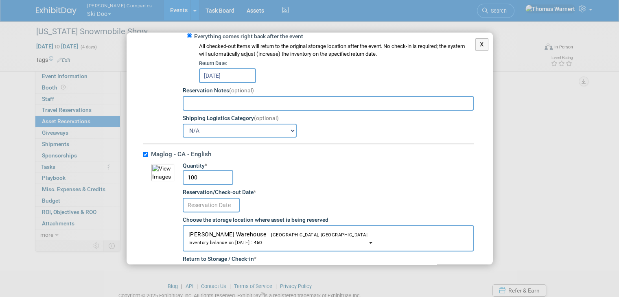
click at [210, 198] on input "text" at bounding box center [211, 205] width 57 height 15
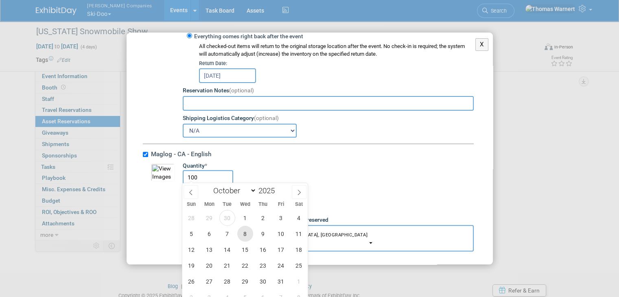
click at [244, 231] on span "8" at bounding box center [245, 234] width 16 height 16
type input "[DATE]"
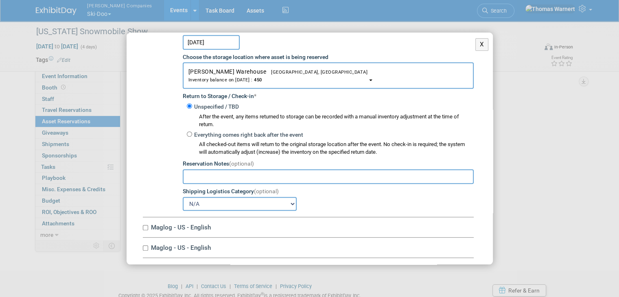
scroll to position [3579, 0]
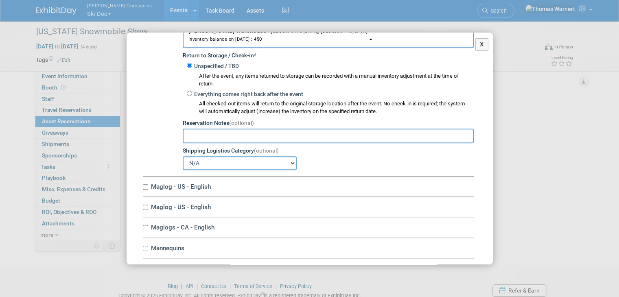
click at [145, 184] on input "Maglog - US - English" at bounding box center [145, 186] width 5 height 5
checkbox input "true"
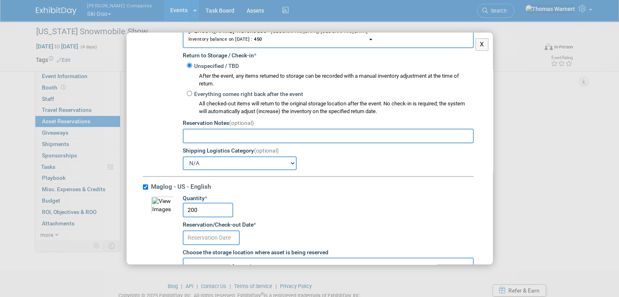
click at [200, 230] on input "text" at bounding box center [211, 237] width 57 height 15
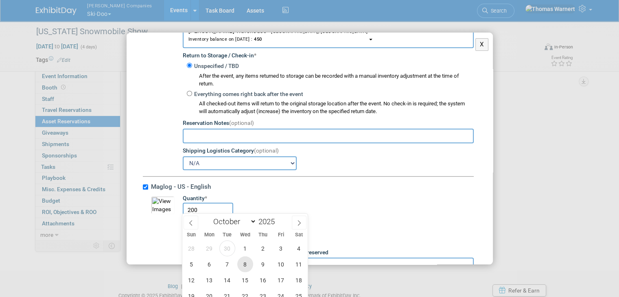
click at [247, 261] on span "8" at bounding box center [245, 264] width 16 height 16
type input "[DATE]"
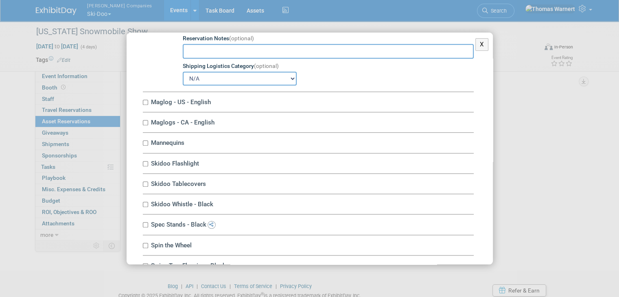
scroll to position [3904, 0]
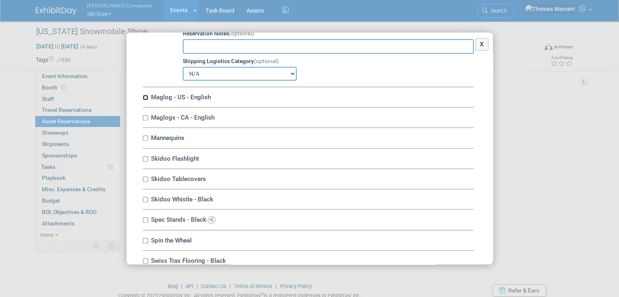
click at [146, 95] on input "Maglog - US - English" at bounding box center [145, 97] width 5 height 5
checkbox input "true"
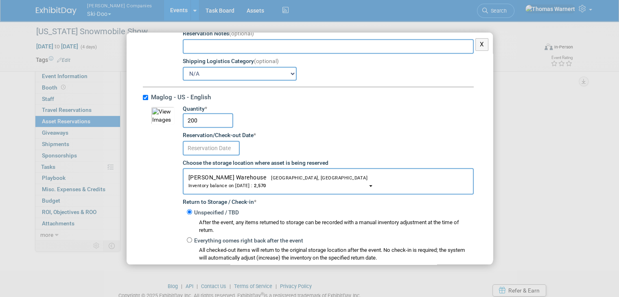
click at [205, 141] on input "text" at bounding box center [211, 148] width 57 height 15
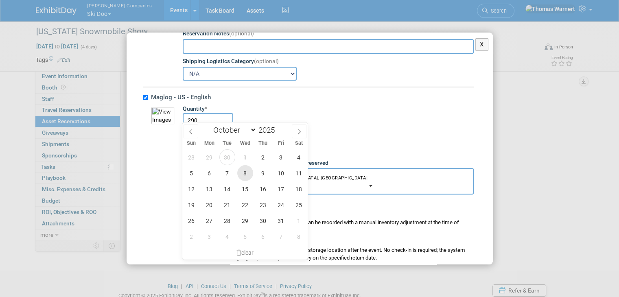
click at [244, 172] on span "8" at bounding box center [245, 173] width 16 height 16
type input "[DATE]"
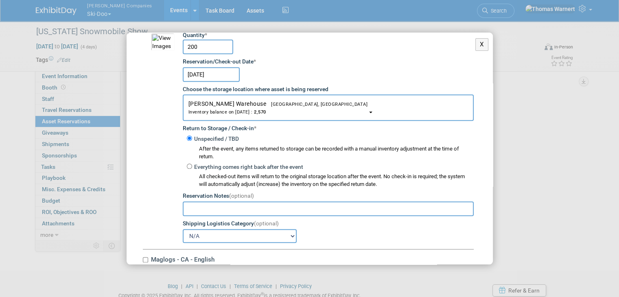
scroll to position [4107, 0]
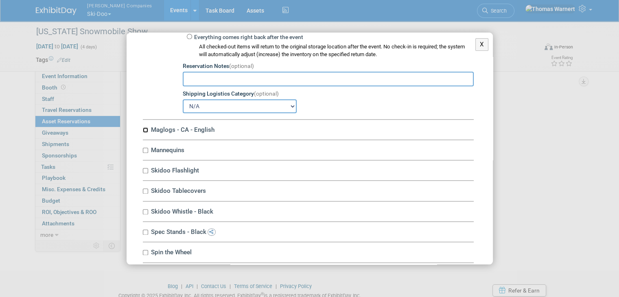
click at [147, 127] on input "Maglogs - CA - English" at bounding box center [145, 129] width 5 height 5
checkbox input "true"
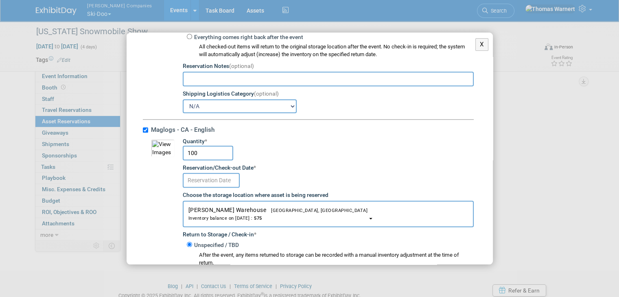
click at [207, 173] on input "text" at bounding box center [211, 180] width 57 height 15
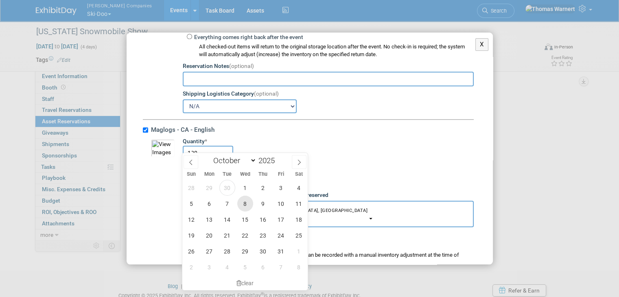
click at [241, 199] on span "8" at bounding box center [245, 204] width 16 height 16
type input "[DATE]"
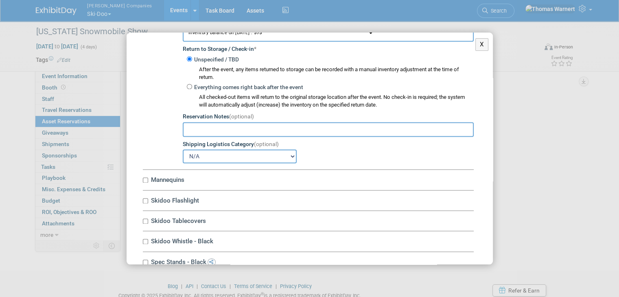
scroll to position [4311, 0]
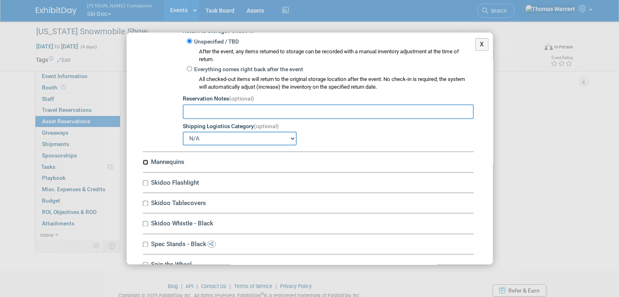
click at [144, 159] on input "Mannequins" at bounding box center [145, 161] width 5 height 5
checkbox input "true"
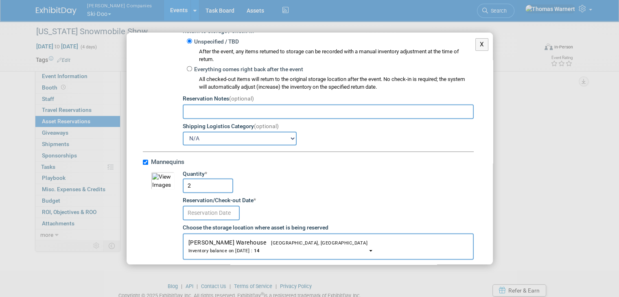
click at [209, 205] on input "text" at bounding box center [211, 212] width 57 height 15
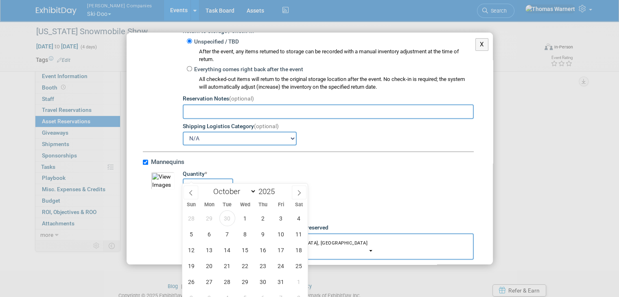
scroll to position [4392, 0]
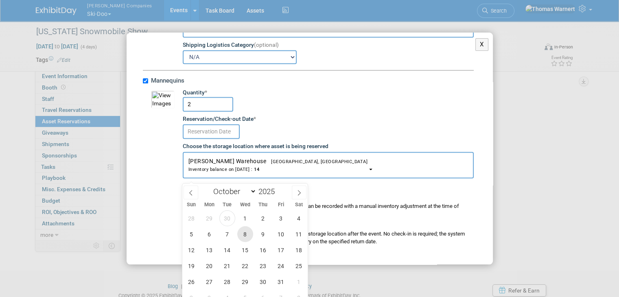
click at [244, 233] on span "8" at bounding box center [245, 234] width 16 height 16
type input "[DATE]"
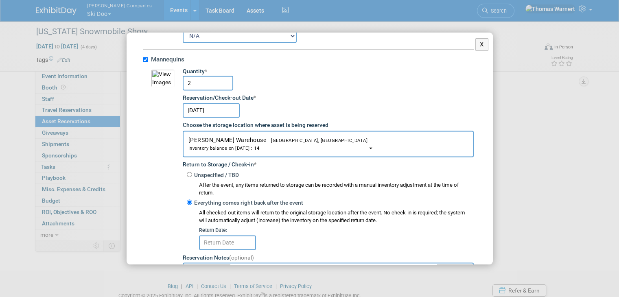
scroll to position [4473, 0]
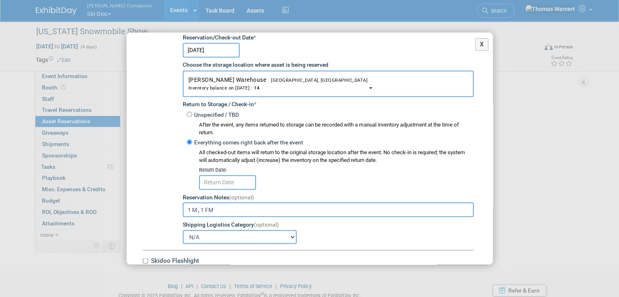
click at [226, 175] on input "text" at bounding box center [227, 182] width 57 height 15
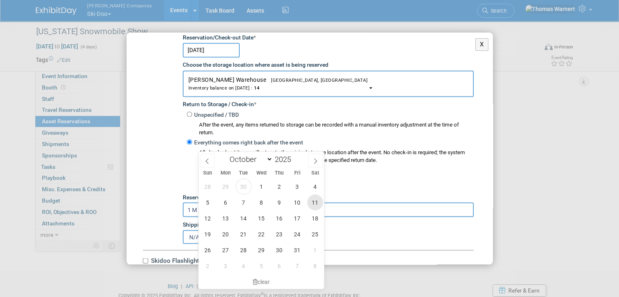
click at [313, 203] on span "11" at bounding box center [315, 202] width 16 height 16
type input "[DATE]"
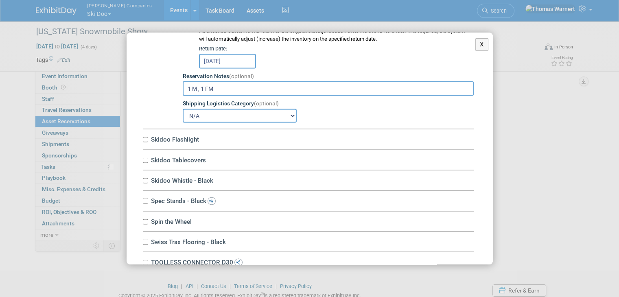
scroll to position [4595, 0]
click at [144, 136] on input "Skidoo Flashlight" at bounding box center [145, 138] width 5 height 5
checkbox input "true"
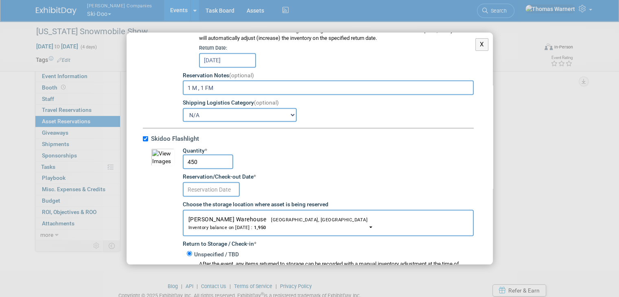
click at [210, 182] on input "text" at bounding box center [211, 189] width 57 height 15
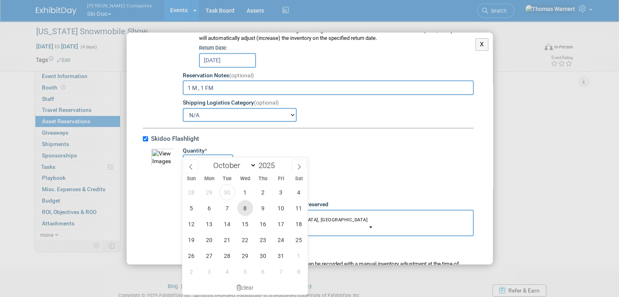
click at [244, 207] on span "8" at bounding box center [245, 208] width 16 height 16
type input "[DATE]"
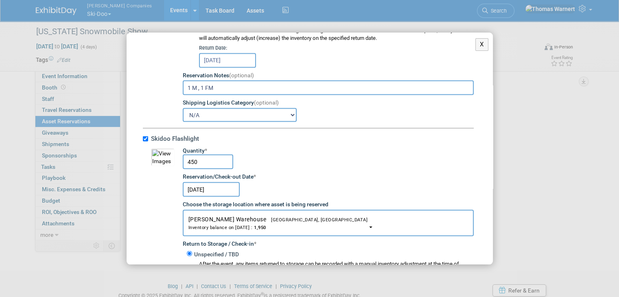
scroll to position [4758, 0]
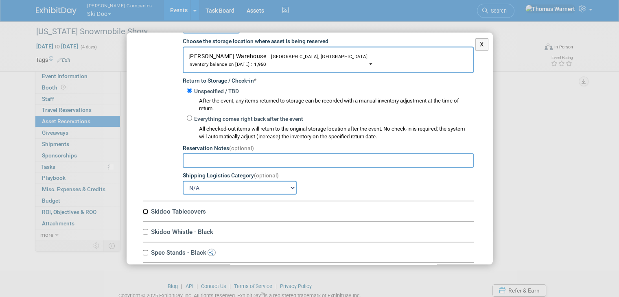
click at [147, 209] on input "Skidoo Tablecovers" at bounding box center [145, 211] width 5 height 5
checkbox input "true"
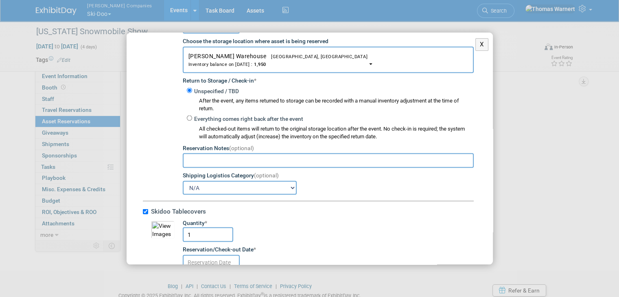
click at [206, 255] on input "text" at bounding box center [211, 262] width 57 height 15
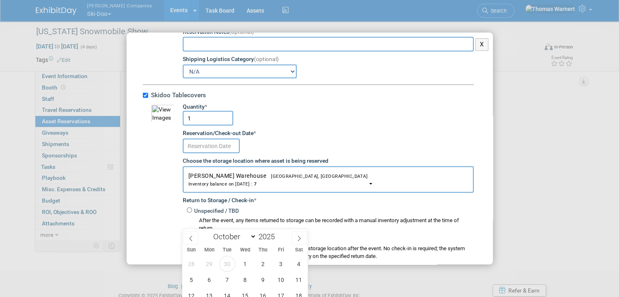
scroll to position [4880, 0]
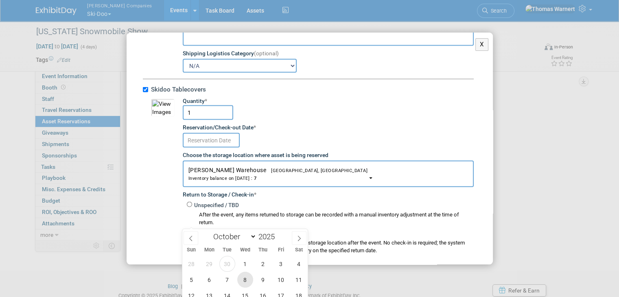
click at [248, 279] on span "8" at bounding box center [245, 280] width 16 height 16
type input "[DATE]"
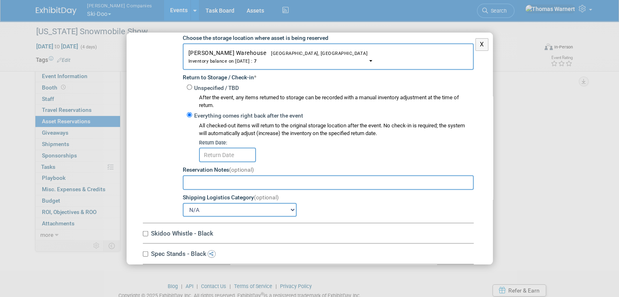
scroll to position [5002, 0]
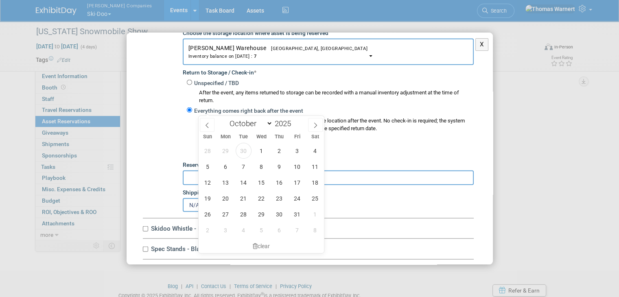
click at [226, 143] on input "text" at bounding box center [227, 150] width 57 height 15
click at [317, 168] on span "11" at bounding box center [315, 167] width 16 height 16
type input "[DATE]"
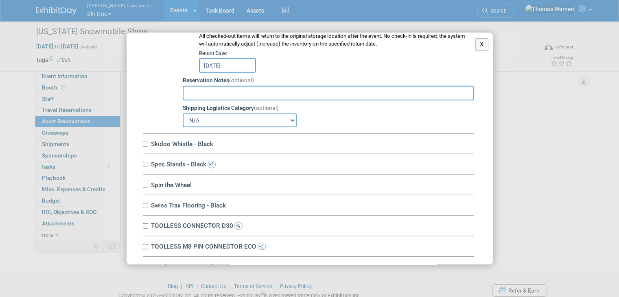
scroll to position [5093, 0]
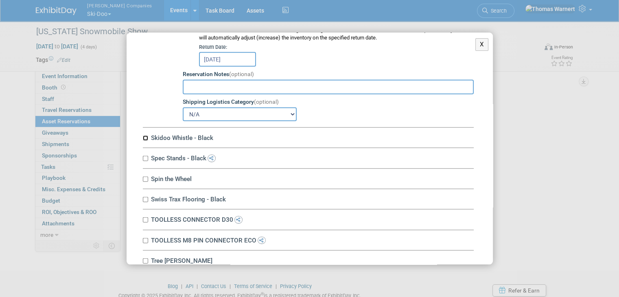
click at [144, 135] on input "Skidoo Whistle - Black" at bounding box center [145, 137] width 5 height 5
checkbox input "true"
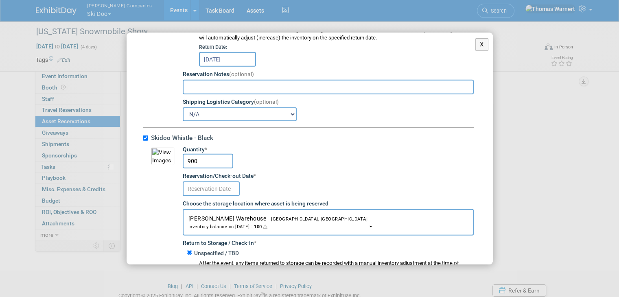
click at [211, 181] on input "text" at bounding box center [211, 188] width 57 height 15
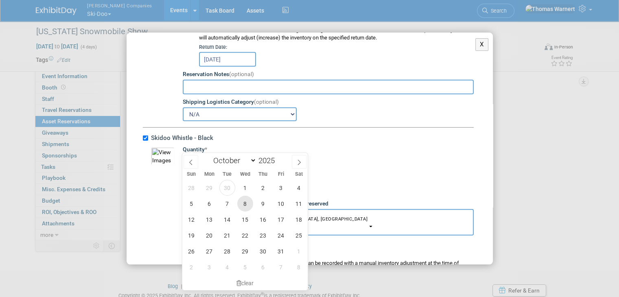
click at [244, 201] on span "8" at bounding box center [245, 204] width 16 height 16
type input "[DATE]"
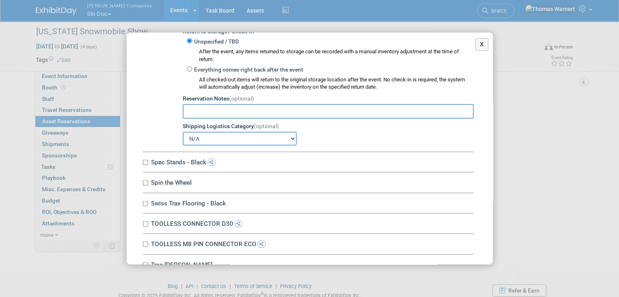
scroll to position [5306, 0]
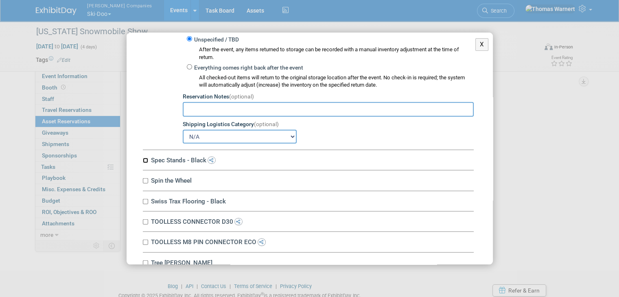
click at [144, 158] on input "Spec Stands - Black" at bounding box center [145, 160] width 5 height 5
checkbox input "true"
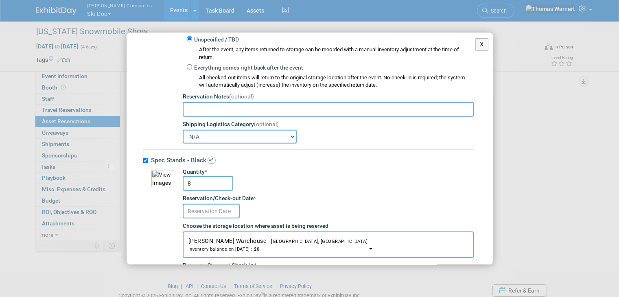
click at [216, 204] on input "text" at bounding box center [211, 211] width 57 height 15
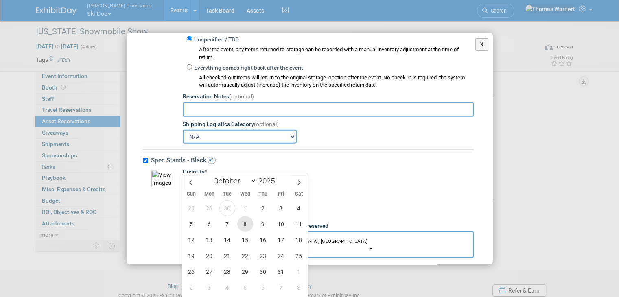
click at [248, 226] on span "8" at bounding box center [245, 224] width 16 height 16
type input "[DATE]"
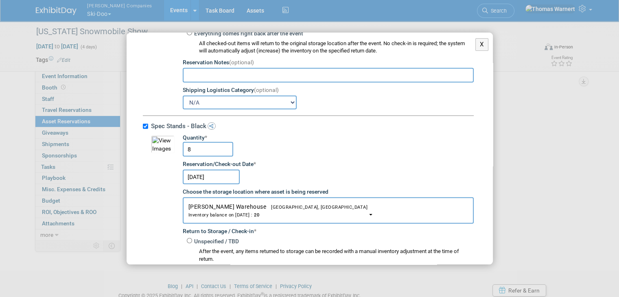
scroll to position [5428, 0]
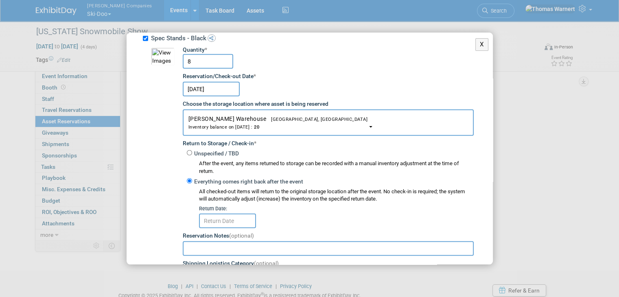
click at [239, 176] on body "Warnert Companies Ski-Doo Explore: My Workspaces 12 Go to Workspace: Can-Am Off…" at bounding box center [309, 148] width 619 height 297
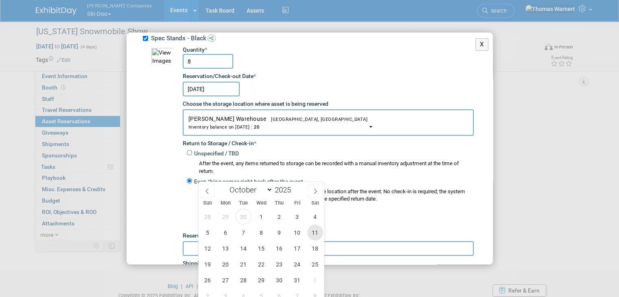
click at [316, 233] on span "11" at bounding box center [315, 232] width 16 height 16
type input "[DATE]"
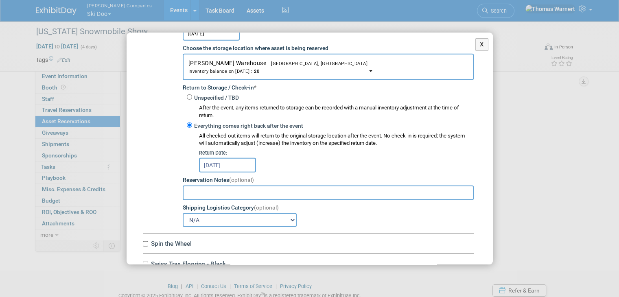
scroll to position [5544, 0]
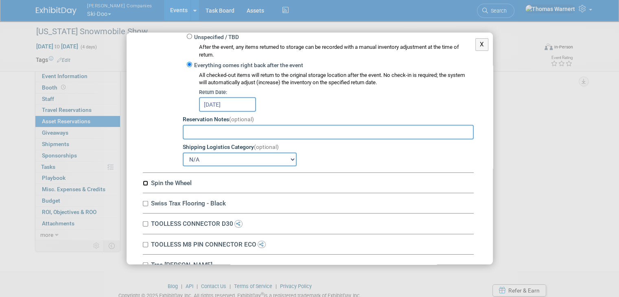
click at [145, 181] on input "Spin the Wheel" at bounding box center [145, 183] width 5 height 5
checkbox input "true"
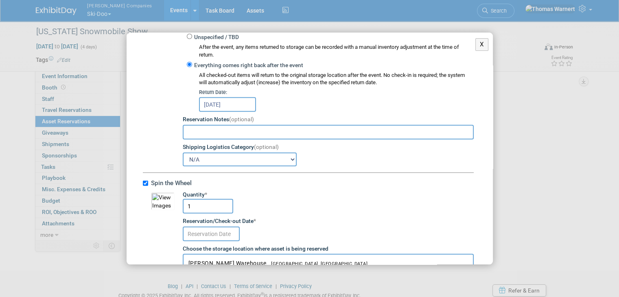
click at [203, 227] on input "text" at bounding box center [211, 234] width 57 height 15
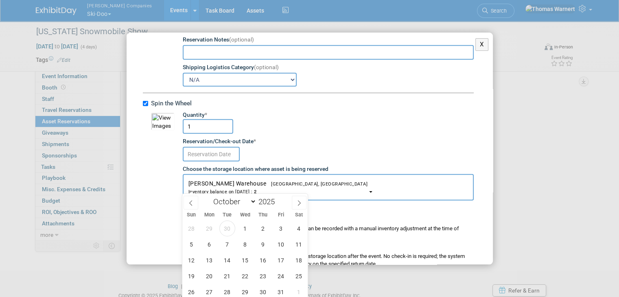
scroll to position [5626, 0]
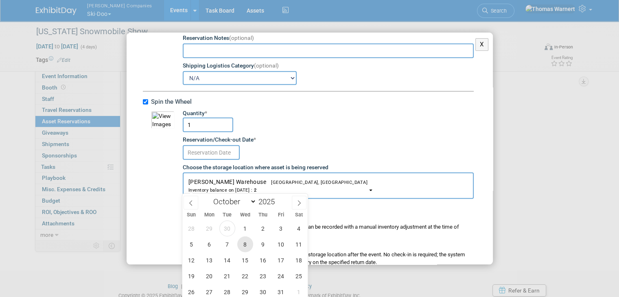
click at [246, 240] on span "8" at bounding box center [245, 244] width 16 height 16
type input "[DATE]"
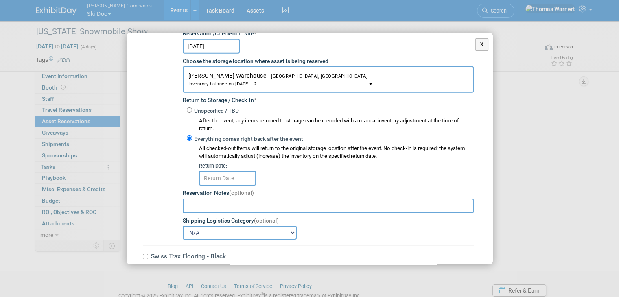
scroll to position [5748, 0]
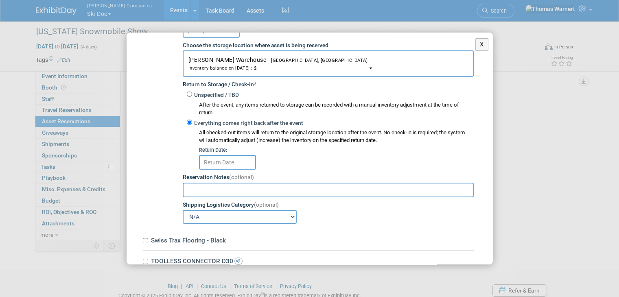
click at [221, 155] on input "text" at bounding box center [227, 162] width 57 height 15
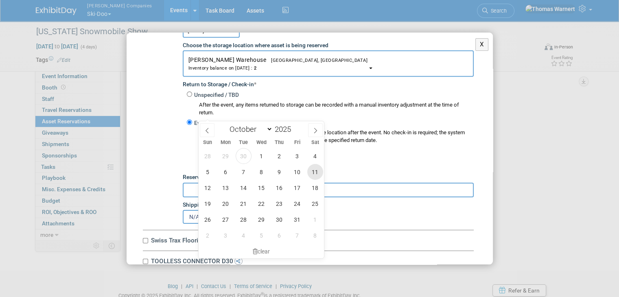
click at [314, 172] on span "11" at bounding box center [315, 172] width 16 height 16
type input "[DATE]"
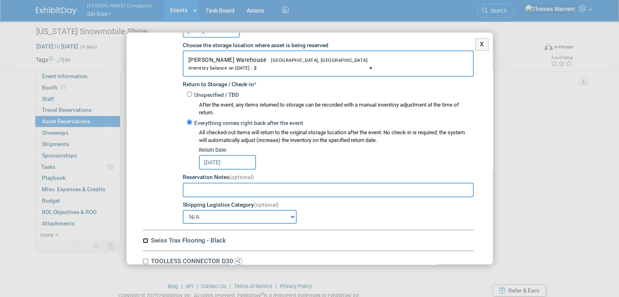
click at [144, 238] on input "Swiss Trax Flooring - Black" at bounding box center [145, 240] width 5 height 5
checkbox input "true"
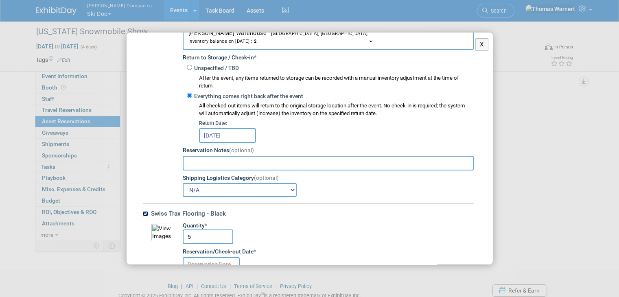
scroll to position [5788, 0]
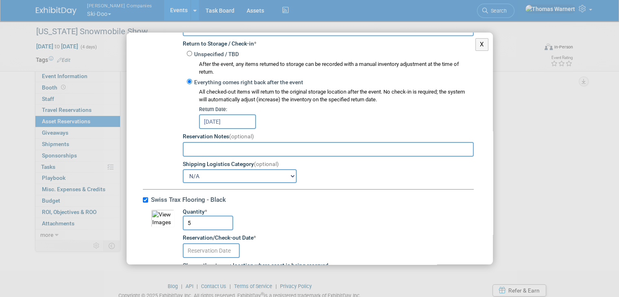
click at [224, 243] on input "text" at bounding box center [211, 250] width 57 height 15
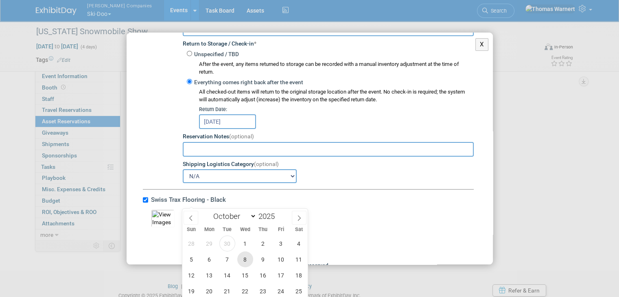
click at [244, 257] on span "8" at bounding box center [245, 259] width 16 height 16
type input "[DATE]"
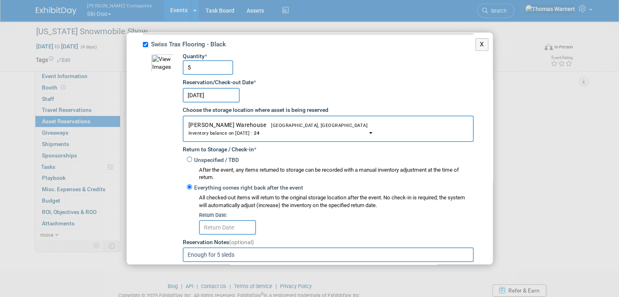
scroll to position [5992, 0]
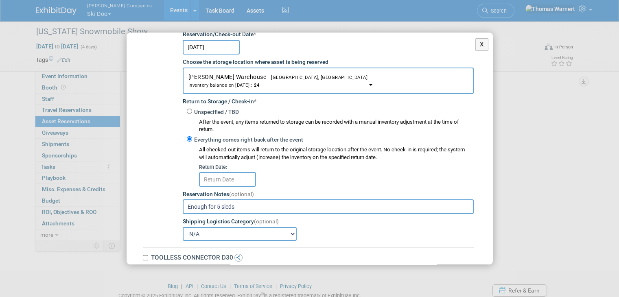
click at [236, 172] on input "text" at bounding box center [227, 179] width 57 height 15
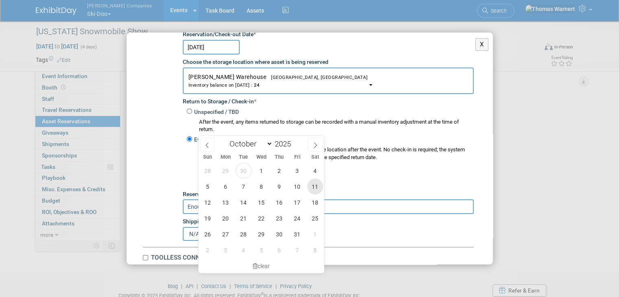
click at [314, 188] on span "11" at bounding box center [315, 187] width 16 height 16
type input "[DATE]"
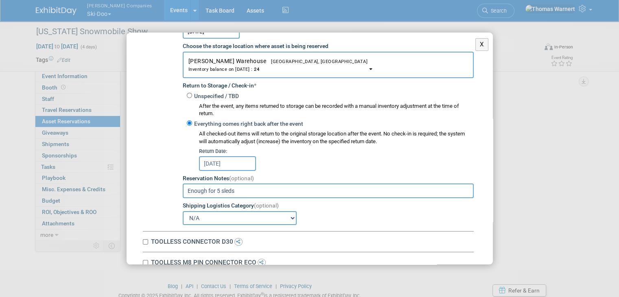
scroll to position [6021, 0]
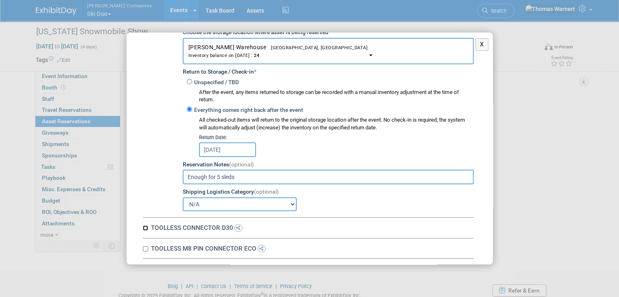
click at [146, 225] on input "TOOLLESS CONNECTOR D30" at bounding box center [145, 227] width 5 height 5
checkbox input "true"
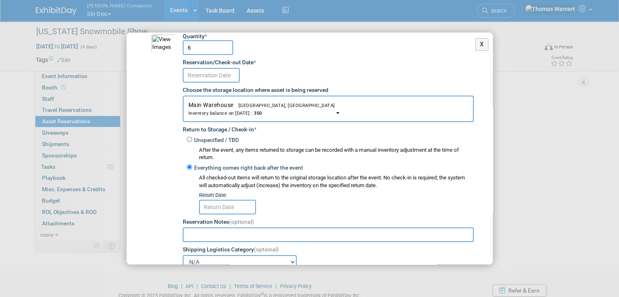
scroll to position [6143, 0]
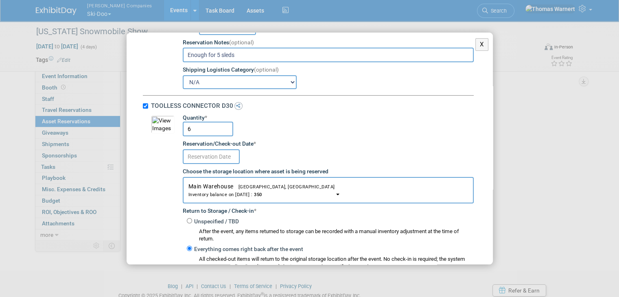
click at [216, 149] on input "text" at bounding box center [211, 156] width 57 height 15
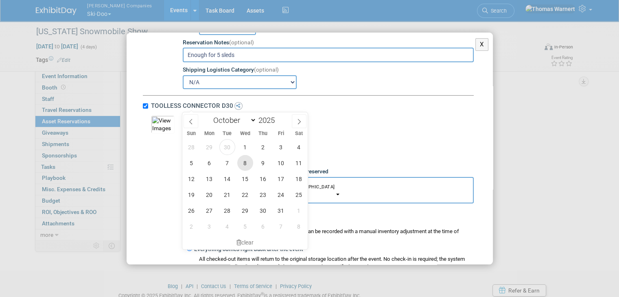
click at [251, 161] on span "8" at bounding box center [245, 163] width 16 height 16
type input "[DATE]"
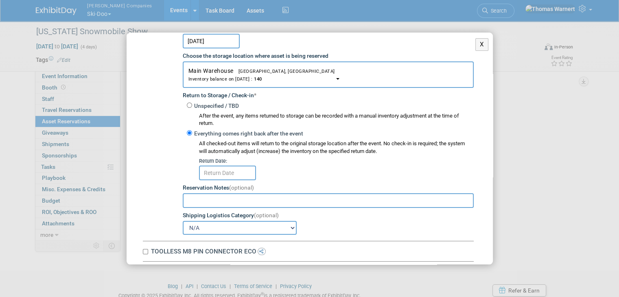
scroll to position [6260, 0]
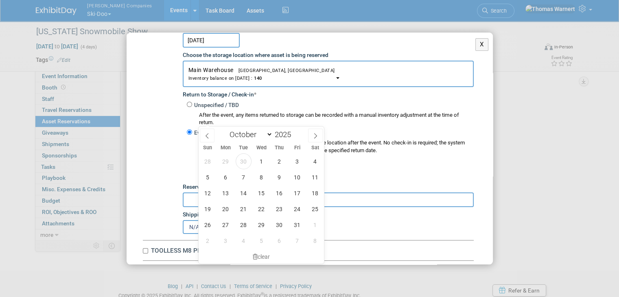
click at [239, 165] on input "text" at bounding box center [227, 172] width 57 height 15
click at [310, 180] on span "11" at bounding box center [315, 177] width 16 height 16
type input "[DATE]"
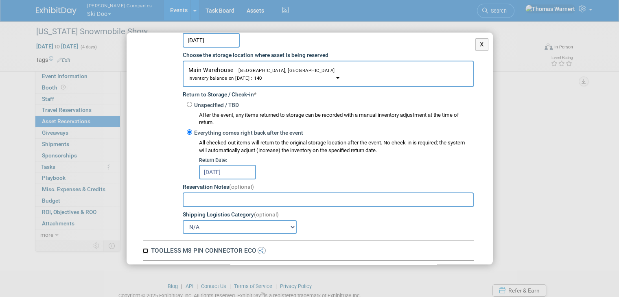
click at [145, 248] on input "TOOLLESS M8 PIN CONNECTOR ECO" at bounding box center [145, 250] width 5 height 5
checkbox input "true"
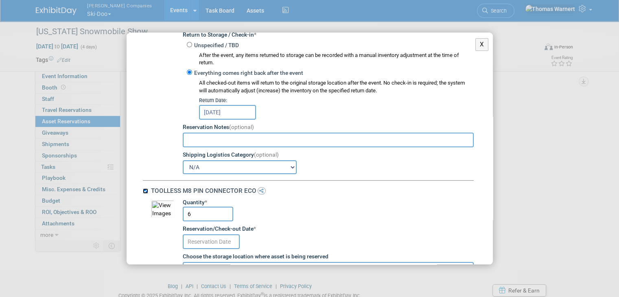
scroll to position [6422, 0]
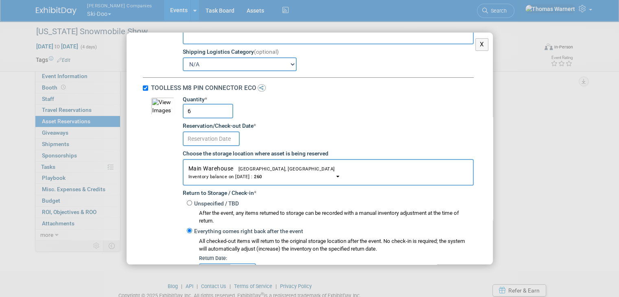
click at [209, 131] on input "text" at bounding box center [211, 138] width 57 height 15
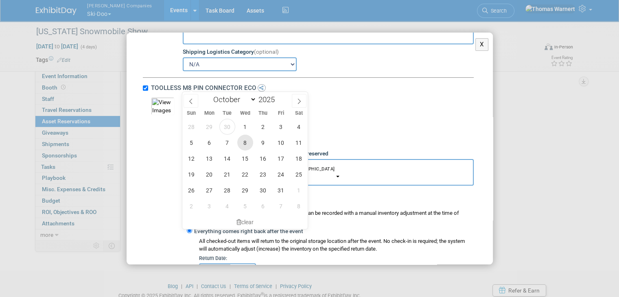
click at [242, 146] on span "8" at bounding box center [245, 143] width 16 height 16
type input "[DATE]"
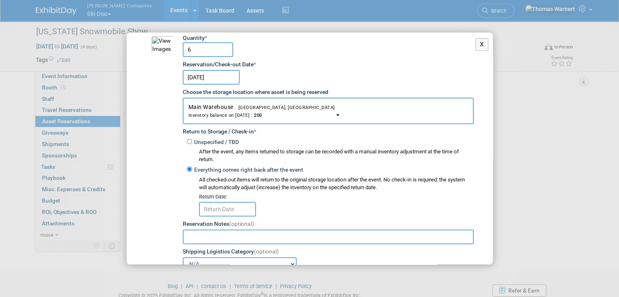
scroll to position [6498, 0]
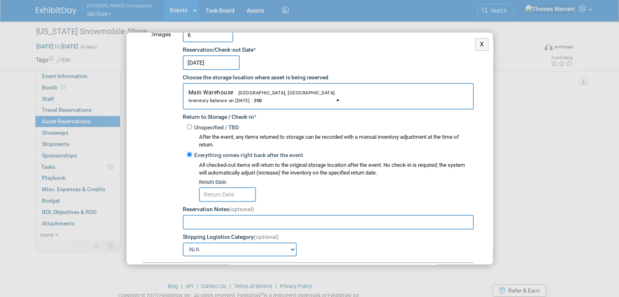
click at [238, 187] on input "text" at bounding box center [227, 194] width 57 height 15
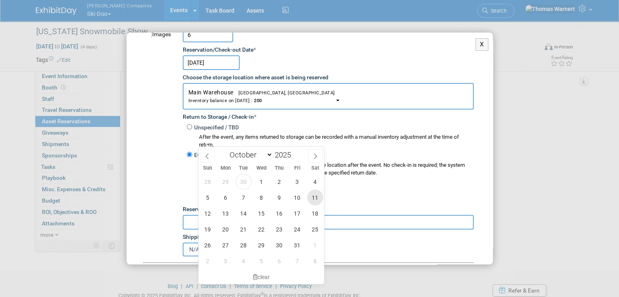
click at [316, 197] on span "11" at bounding box center [315, 198] width 16 height 16
type input "[DATE]"
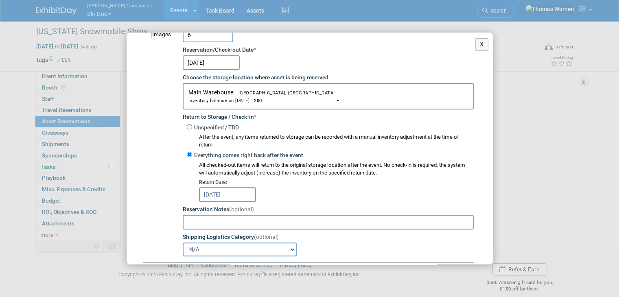
scroll to position [30, 0]
click at [147, 270] on input "Tree [PERSON_NAME]" at bounding box center [145, 272] width 5 height 5
checkbox input "true"
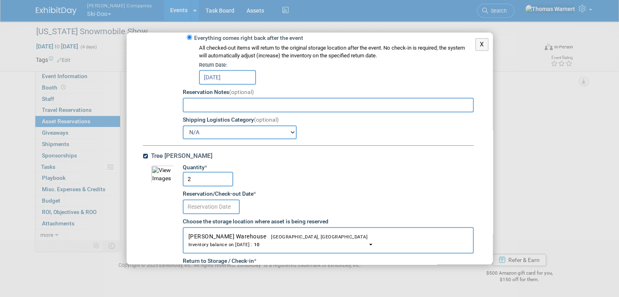
scroll to position [6620, 0]
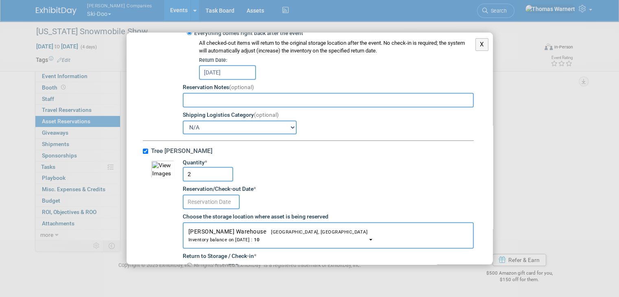
click at [223, 194] on input "text" at bounding box center [211, 201] width 57 height 15
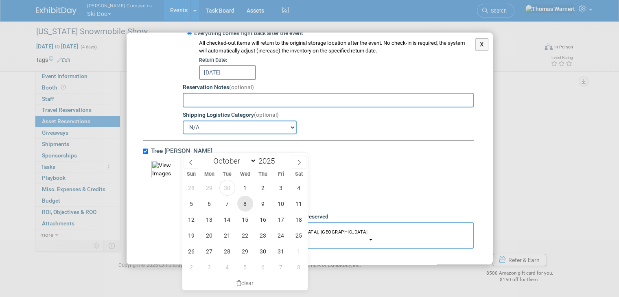
click at [240, 205] on span "8" at bounding box center [245, 204] width 16 height 16
type input "[DATE]"
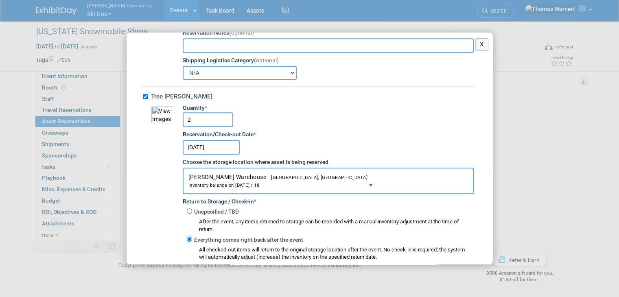
scroll to position [6736, 0]
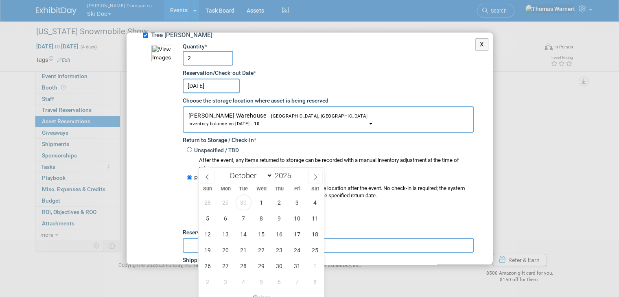
click at [240, 210] on input "text" at bounding box center [227, 217] width 57 height 15
click at [311, 221] on span "11" at bounding box center [315, 218] width 16 height 16
type input "[DATE]"
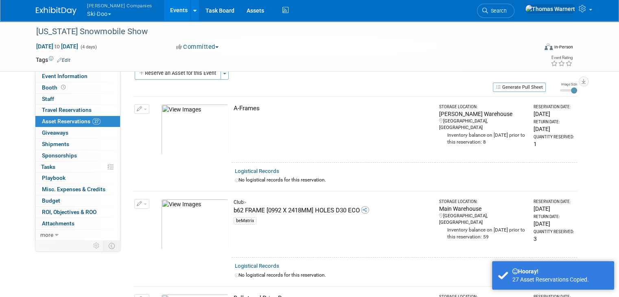
scroll to position [0, 0]
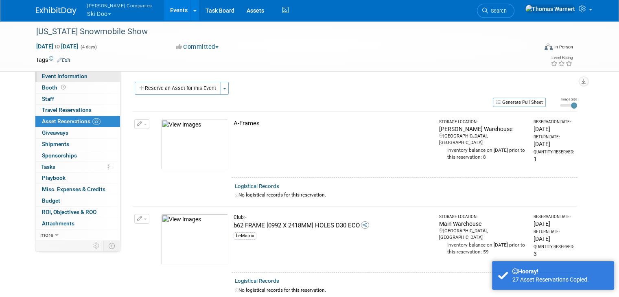
click at [75, 78] on span "Event Information" at bounding box center [65, 76] width 46 height 7
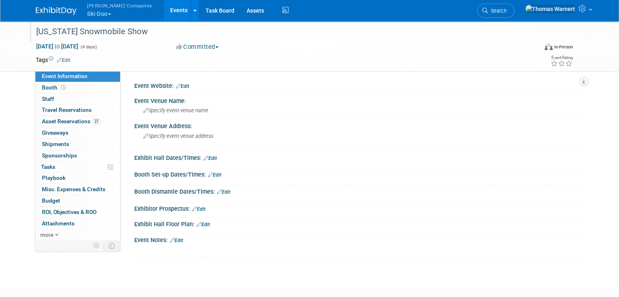
click at [120, 30] on div "Utah Snowmobile Show" at bounding box center [280, 31] width 494 height 15
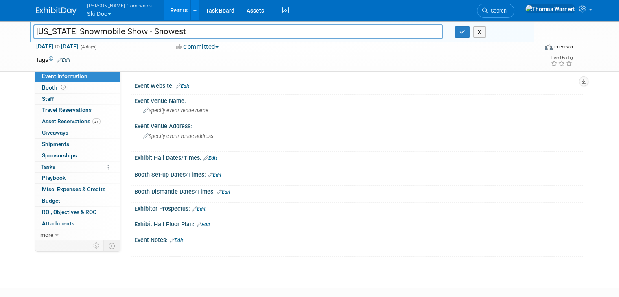
type input "[US_STATE] Snowmobile Show - Snowest"
click at [283, 56] on td at bounding box center [275, 60] width 411 height 8
click at [188, 109] on span "Specify event venue name" at bounding box center [175, 110] width 65 height 6
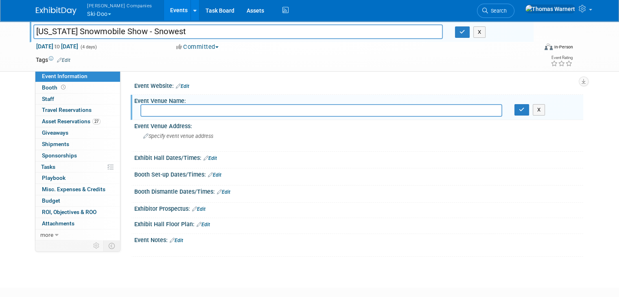
click at [203, 109] on input "text" at bounding box center [321, 110] width 362 height 13
paste input "Western Sports Park 25 N Sports Park Way, Farmington, UT 84025"
drag, startPoint x: 324, startPoint y: 109, endPoint x: 194, endPoint y: 109, distance: 130.1
click at [194, 109] on input "Western Sports Park 25 N Sports Park Way, Farmington, UT 84025" at bounding box center [321, 110] width 362 height 13
type input "Western Sports Park"
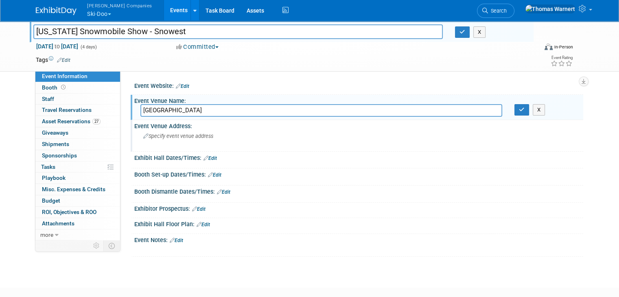
click at [182, 135] on span "Specify event venue address" at bounding box center [178, 136] width 70 height 6
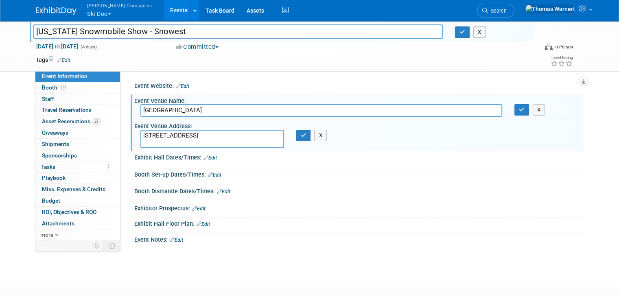
type textarea "25 N Sports Park Way, Farmington, UT 84025"
click at [280, 166] on div "Exhibit Hall Dates/Times: Edit Save Changes Cancel" at bounding box center [357, 159] width 452 height 17
click at [201, 157] on span "Edit" at bounding box center [208, 158] width 15 height 6
click at [210, 158] on link "Edit" at bounding box center [209, 158] width 13 height 6
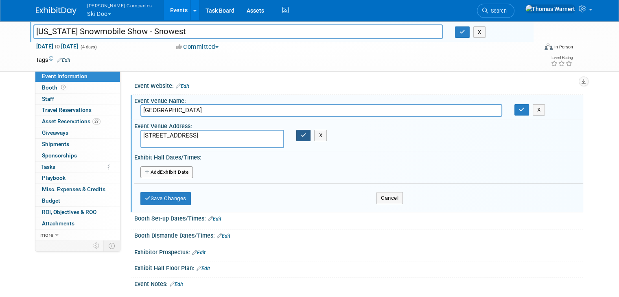
click at [304, 133] on button "button" at bounding box center [303, 135] width 15 height 11
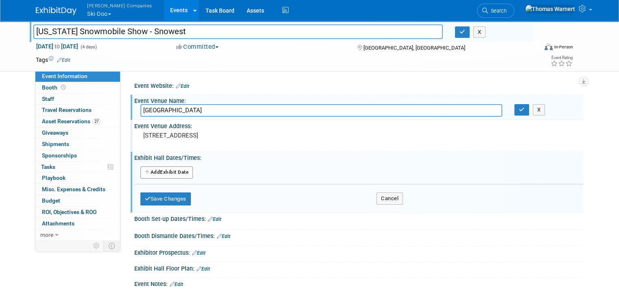
click at [210, 217] on link "Edit" at bounding box center [214, 219] width 13 height 6
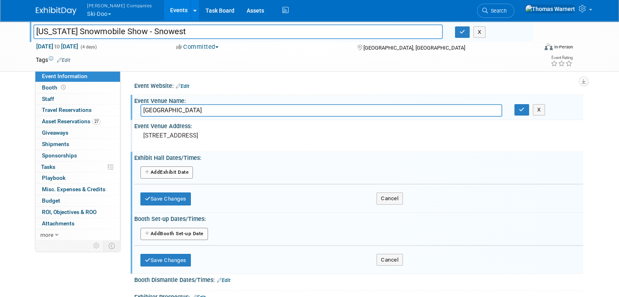
click at [185, 228] on button "Add Another Booth Set-up Date" at bounding box center [174, 234] width 68 height 12
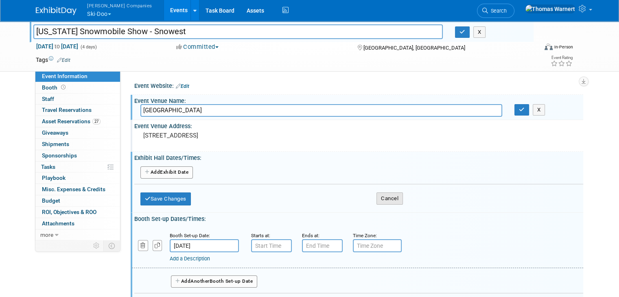
click at [390, 198] on button "Cancel" at bounding box center [389, 198] width 26 height 12
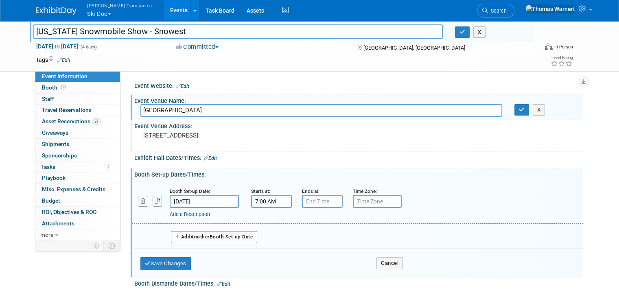
click at [270, 203] on input "7:00 AM" at bounding box center [271, 201] width 41 height 13
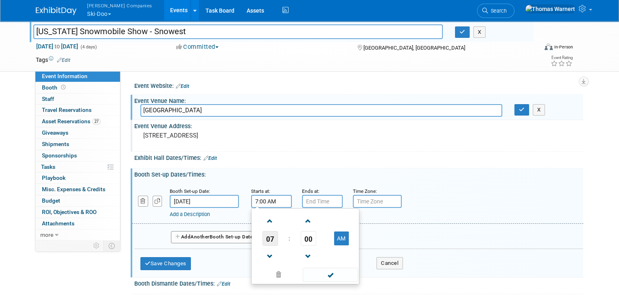
click at [263, 233] on span "07" at bounding box center [269, 238] width 15 height 15
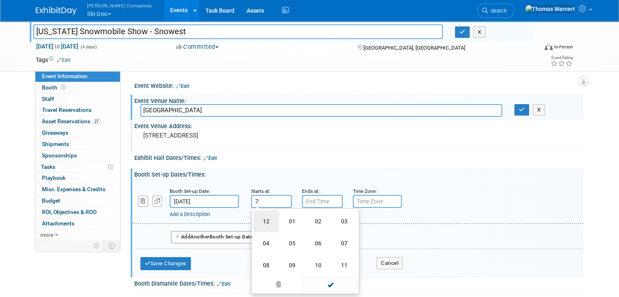
click at [267, 222] on td "12" at bounding box center [266, 221] width 26 height 22
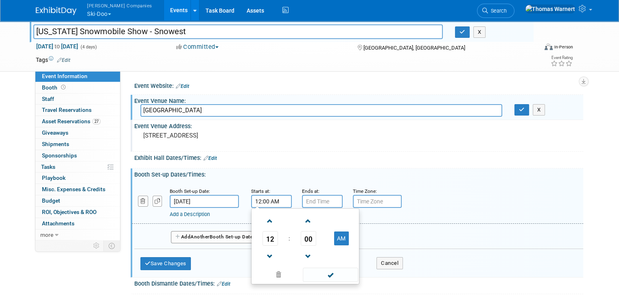
type input "12:00 AM"
click at [316, 199] on input "7:00 PM" at bounding box center [322, 201] width 41 height 13
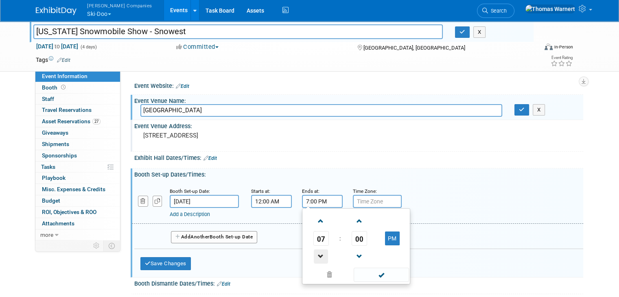
click at [314, 253] on span at bounding box center [321, 256] width 14 height 14
type input "5:00 PM"
click at [267, 198] on input "12:00 AM" at bounding box center [271, 201] width 41 height 13
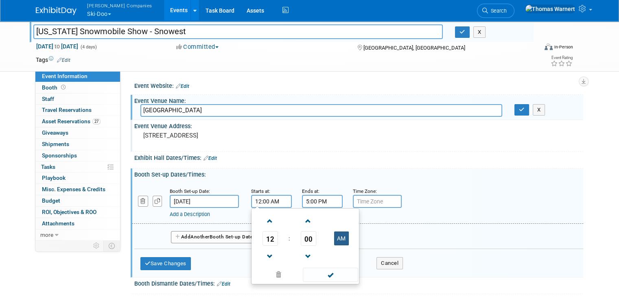
click at [337, 238] on button "AM" at bounding box center [341, 238] width 15 height 14
type input "12:00 PM"
click at [330, 277] on span at bounding box center [330, 275] width 55 height 14
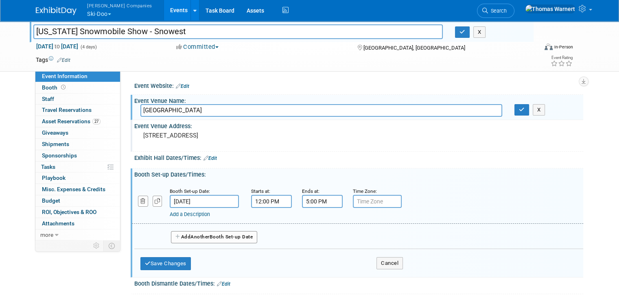
click at [438, 148] on div "Event Venue Address: 25 N Sports Park Way, Farmington, UT 84025" at bounding box center [357, 135] width 452 height 31
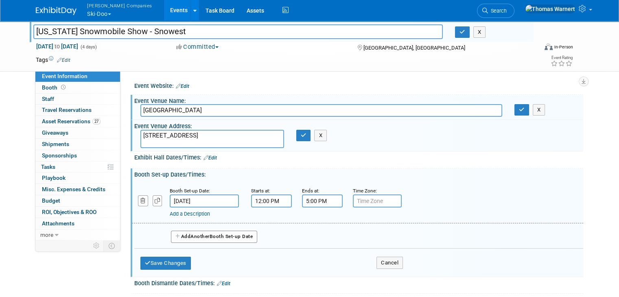
click at [201, 235] on span "Another" at bounding box center [199, 236] width 19 height 6
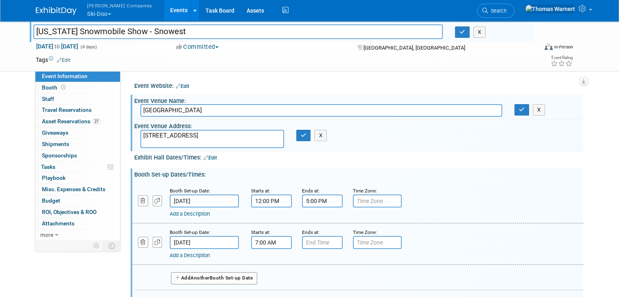
click at [258, 240] on input "7:00 AM" at bounding box center [271, 242] width 41 height 13
click at [263, 261] on span at bounding box center [270, 262] width 14 height 14
type input "8:00 AM"
click at [328, 240] on input "7:00 PM" at bounding box center [322, 242] width 41 height 13
click at [315, 295] on span at bounding box center [321, 297] width 14 height 14
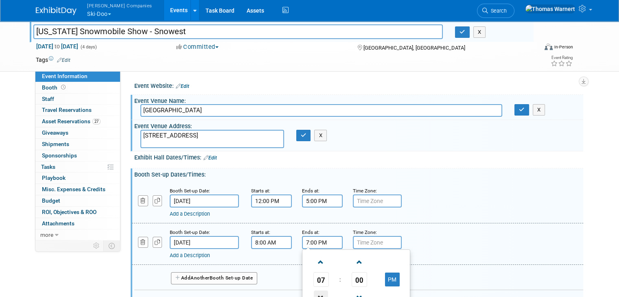
type input "6:00 PM"
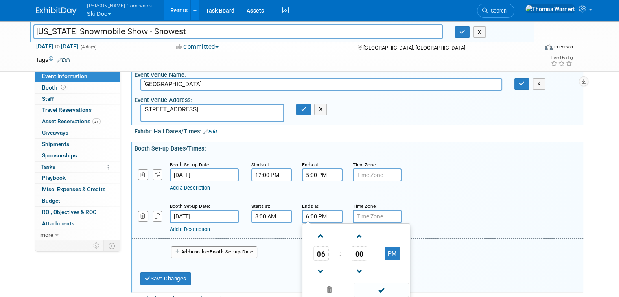
scroll to position [41, 0]
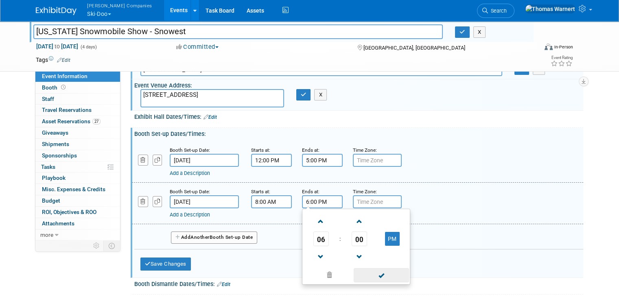
click at [384, 270] on span at bounding box center [380, 275] width 55 height 14
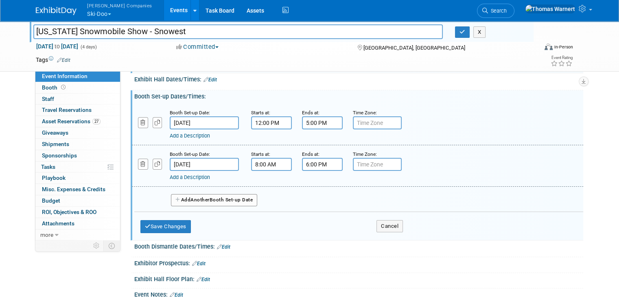
scroll to position [122, 0]
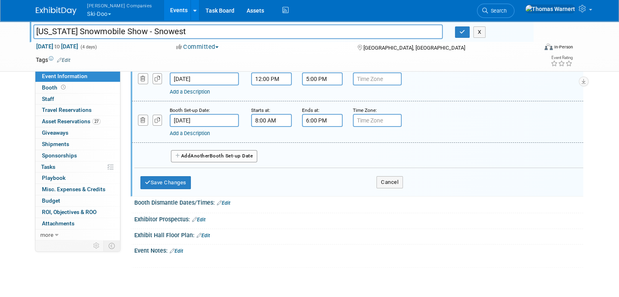
click at [229, 153] on button "Add Another Booth Set-up Date" at bounding box center [214, 156] width 86 height 12
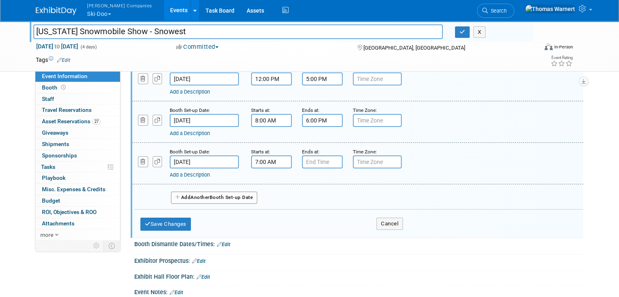
click at [275, 160] on input "7:00 AM" at bounding box center [271, 161] width 41 height 13
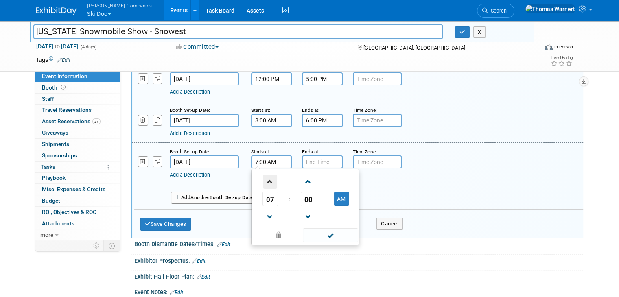
click at [266, 178] on span at bounding box center [270, 181] width 14 height 14
type input "8:00 AM"
click at [310, 161] on input "7:00 PM" at bounding box center [322, 161] width 41 height 13
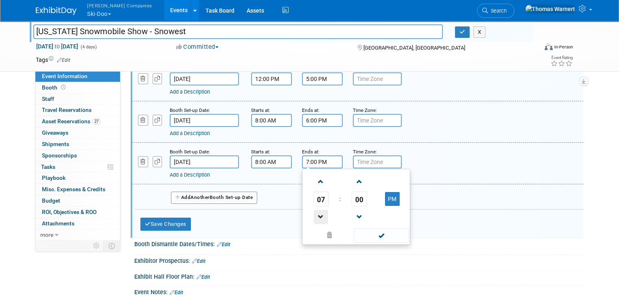
click at [314, 212] on span at bounding box center [321, 217] width 14 height 14
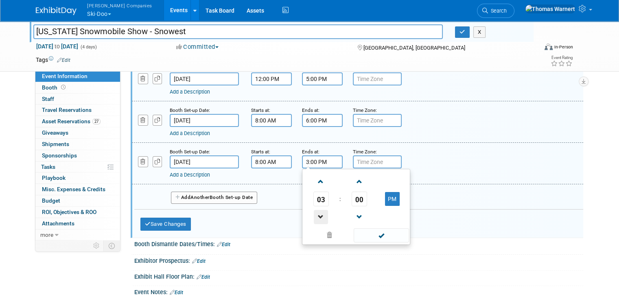
type input "2:00 PM"
click at [362, 233] on span at bounding box center [380, 235] width 55 height 14
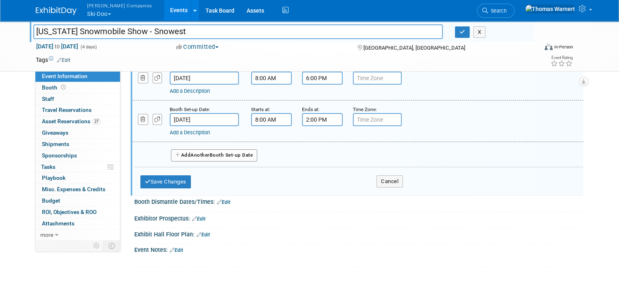
scroll to position [81, 0]
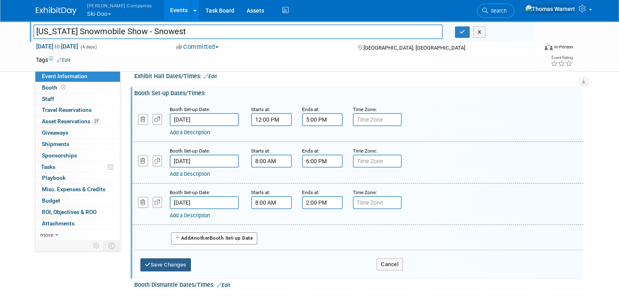
click at [166, 261] on button "Save Changes" at bounding box center [165, 264] width 50 height 13
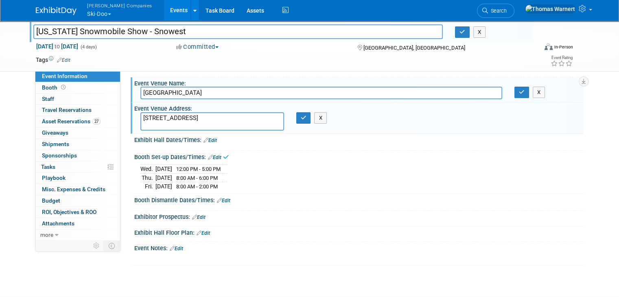
scroll to position [3, 0]
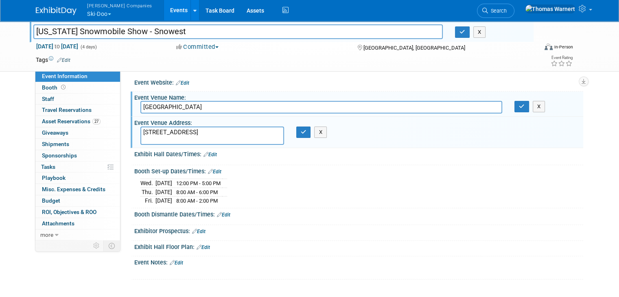
click at [208, 153] on link "Edit" at bounding box center [209, 155] width 13 height 6
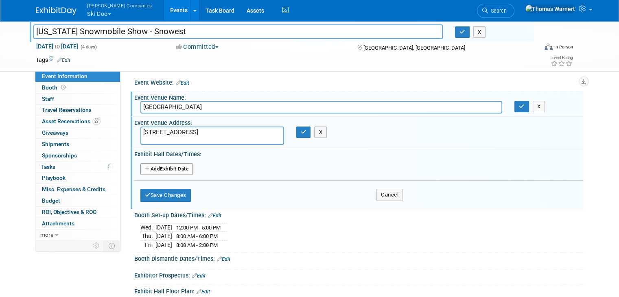
click at [153, 165] on button "Add Another Exhibit Date" at bounding box center [166, 169] width 52 height 12
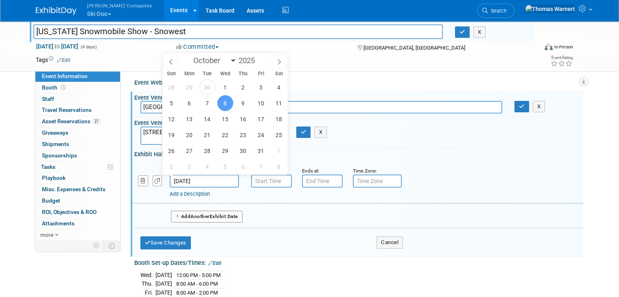
click at [203, 179] on input "[DATE]" at bounding box center [204, 180] width 69 height 13
click at [262, 100] on span "10" at bounding box center [261, 103] width 16 height 16
type input "[DATE]"
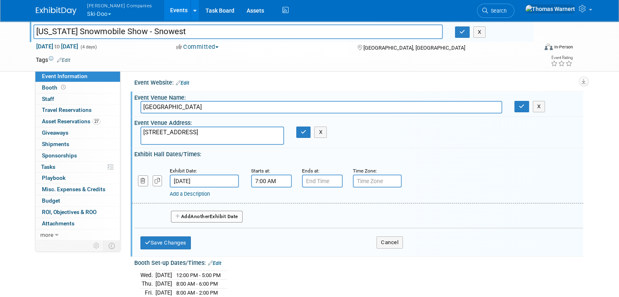
click at [267, 178] on input "7:00 AM" at bounding box center [271, 180] width 41 height 13
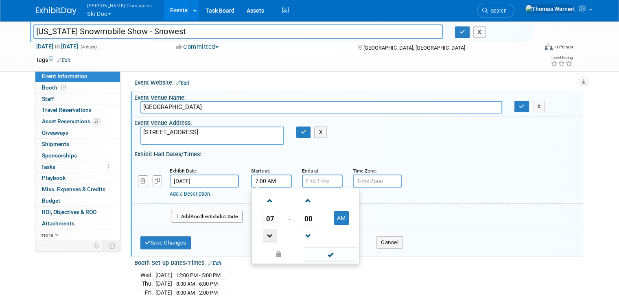
click at [263, 233] on span at bounding box center [270, 236] width 14 height 14
click at [334, 222] on button "AM" at bounding box center [341, 218] width 15 height 14
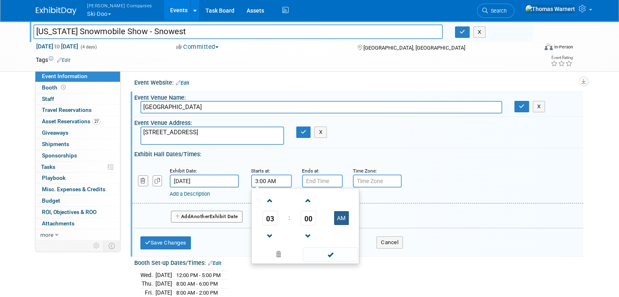
type input "3:00 PM"
click at [329, 254] on span at bounding box center [330, 254] width 55 height 14
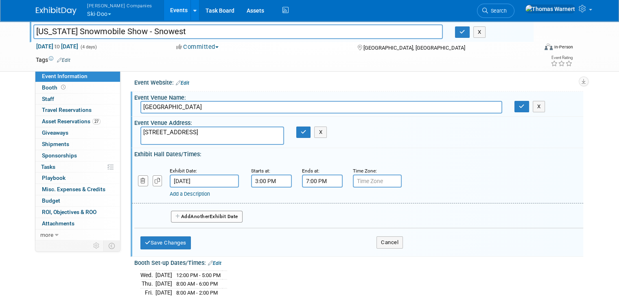
click at [307, 181] on input "7:00 PM" at bounding box center [322, 180] width 41 height 13
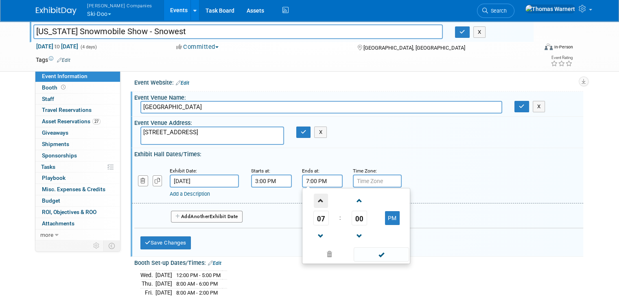
click at [316, 202] on span at bounding box center [321, 201] width 14 height 14
type input "9:00 PM"
click at [370, 257] on span at bounding box center [380, 254] width 55 height 14
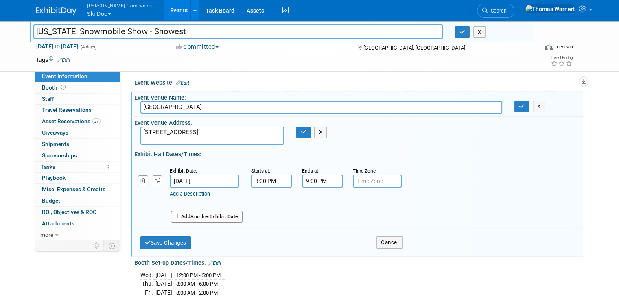
click at [200, 211] on button "Add Another Exhibit Date" at bounding box center [207, 217] width 72 height 12
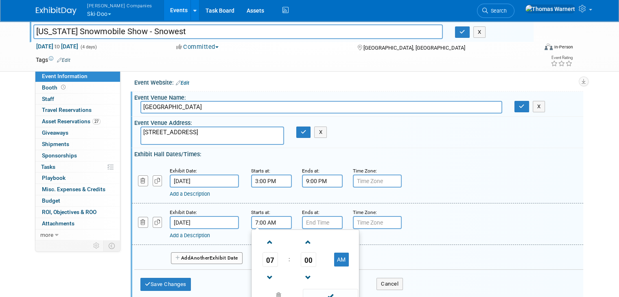
click at [266, 220] on input "7:00 AM" at bounding box center [271, 222] width 41 height 13
click at [264, 239] on span at bounding box center [270, 242] width 14 height 14
type input "10:00 AM"
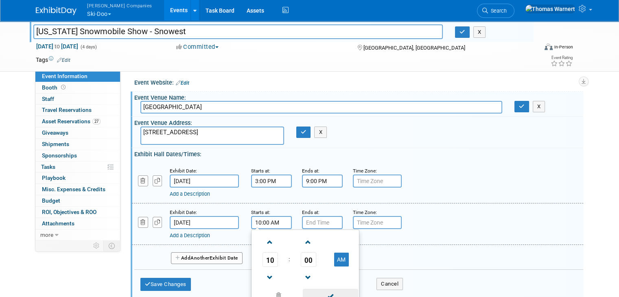
click at [331, 292] on span at bounding box center [330, 296] width 55 height 14
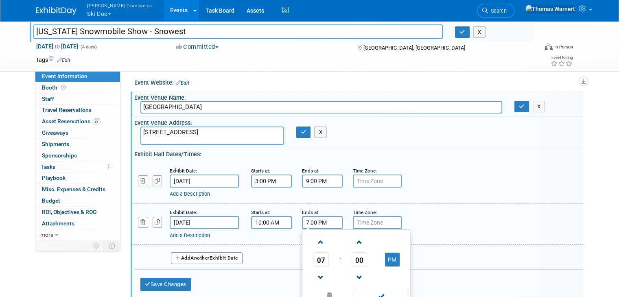
click at [321, 220] on input "7:00 PM" at bounding box center [322, 222] width 41 height 13
click at [314, 277] on span at bounding box center [321, 277] width 14 height 14
type input "6:00 PM"
click at [358, 290] on span at bounding box center [380, 296] width 55 height 14
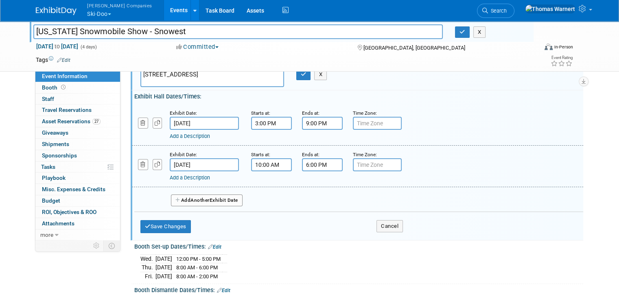
scroll to position [125, 0]
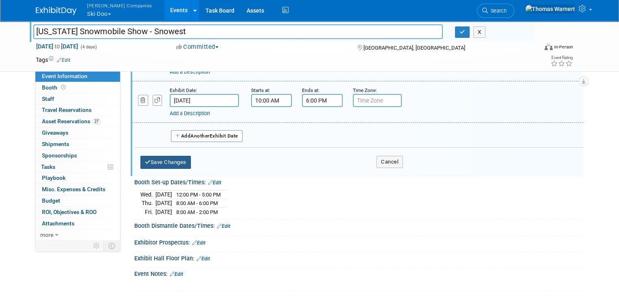
click at [174, 160] on button "Save Changes" at bounding box center [165, 162] width 50 height 13
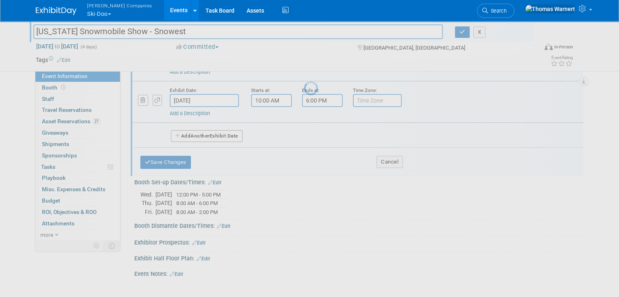
scroll to position [70, 0]
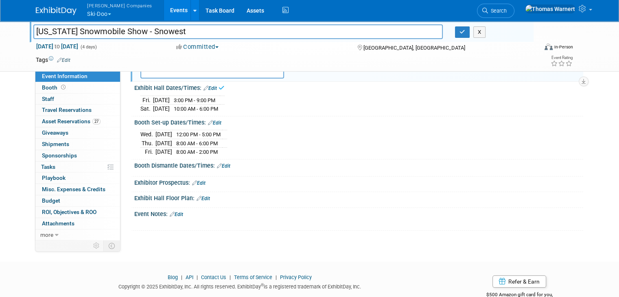
click at [222, 164] on link "Edit" at bounding box center [223, 166] width 13 height 6
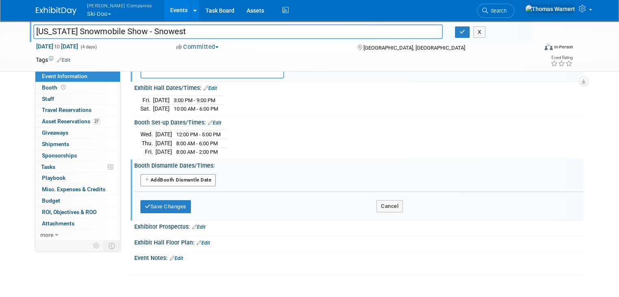
click at [178, 176] on button "Add Another Booth Dismantle Date" at bounding box center [177, 180] width 75 height 12
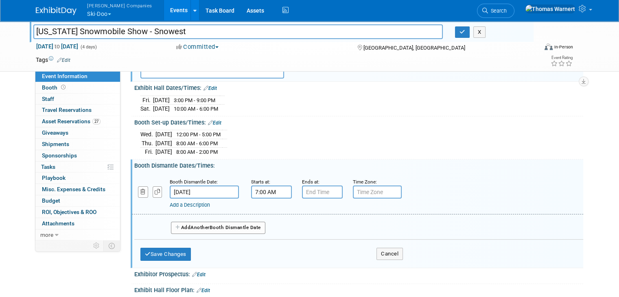
click at [268, 187] on input "7:00 AM" at bounding box center [271, 191] width 41 height 13
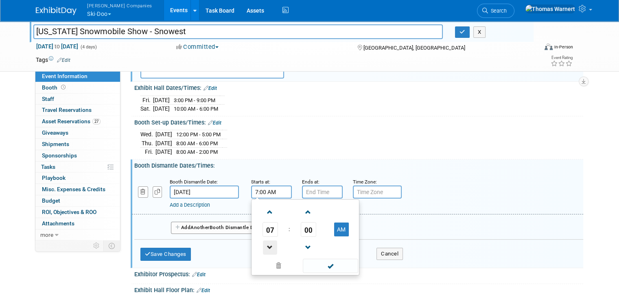
click at [264, 243] on span at bounding box center [270, 247] width 14 height 14
click at [334, 227] on button "AM" at bounding box center [341, 229] width 15 height 14
type input "6:00 PM"
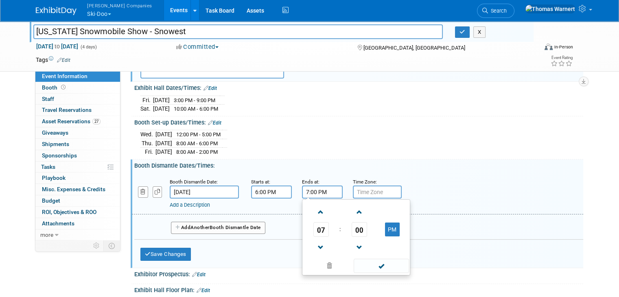
click at [319, 192] on input "7:00 PM" at bounding box center [322, 191] width 41 height 13
click at [319, 211] on span at bounding box center [321, 212] width 14 height 14
click at [385, 229] on button "PM" at bounding box center [392, 229] width 15 height 14
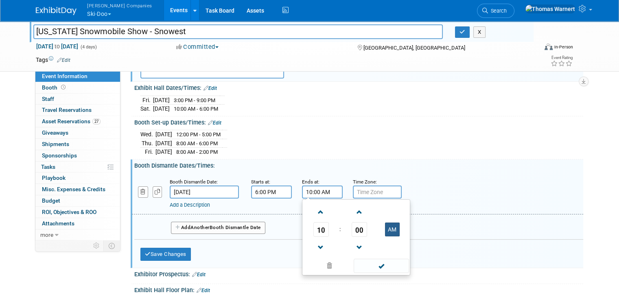
click at [385, 229] on button "AM" at bounding box center [392, 229] width 15 height 14
type input "10:00 PM"
click at [375, 266] on span at bounding box center [380, 266] width 55 height 14
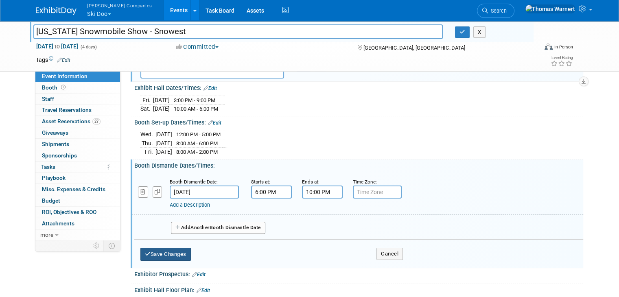
click at [171, 253] on button "Save Changes" at bounding box center [165, 254] width 50 height 13
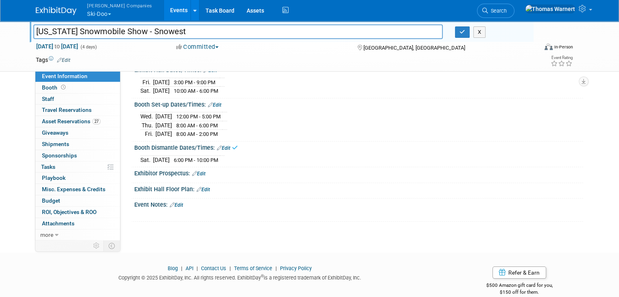
scroll to position [97, 0]
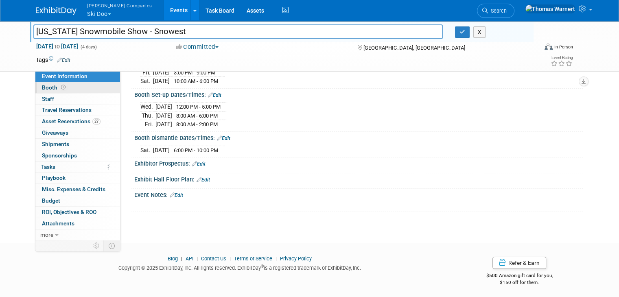
click at [64, 86] on link "Booth" at bounding box center [77, 87] width 85 height 11
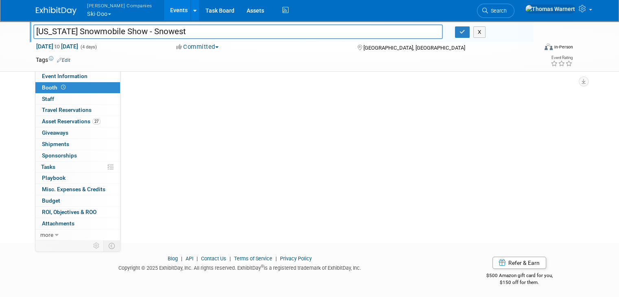
scroll to position [0, 0]
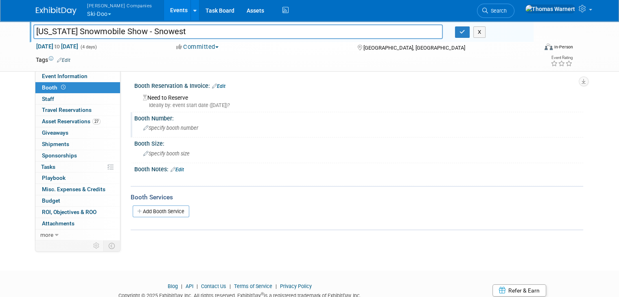
click at [167, 125] on span "Specify booth number" at bounding box center [170, 128] width 55 height 6
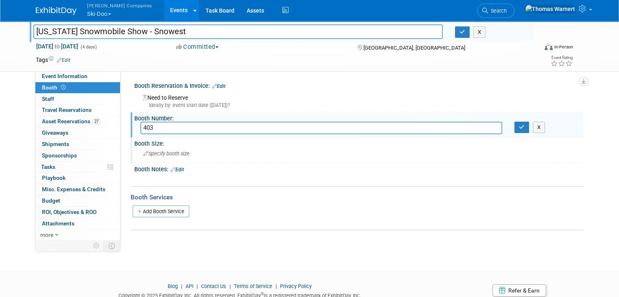
type input "403"
click at [179, 155] on span "Specify booth size" at bounding box center [166, 153] width 46 height 6
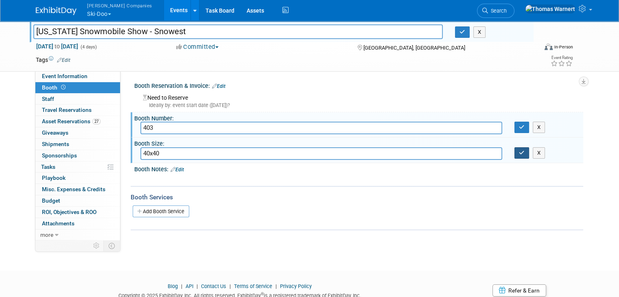
type input "40x40"
drag, startPoint x: 530, startPoint y: 155, endPoint x: 530, endPoint y: 140, distance: 14.2
click at [529, 154] on button "button" at bounding box center [521, 152] width 15 height 11
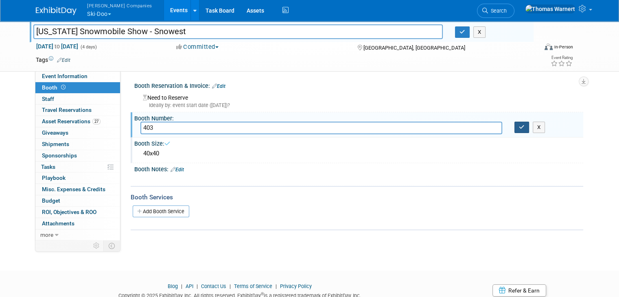
click at [524, 127] on icon "button" at bounding box center [521, 126] width 6 height 5
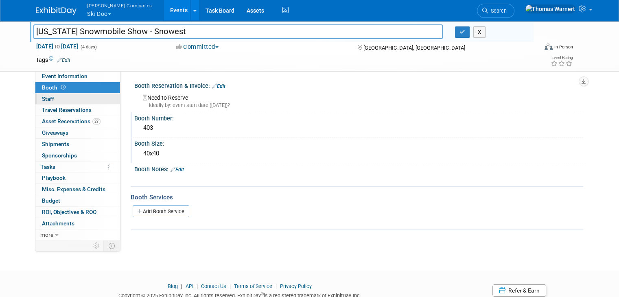
click at [57, 100] on link "0 Staff 0" at bounding box center [77, 99] width 85 height 11
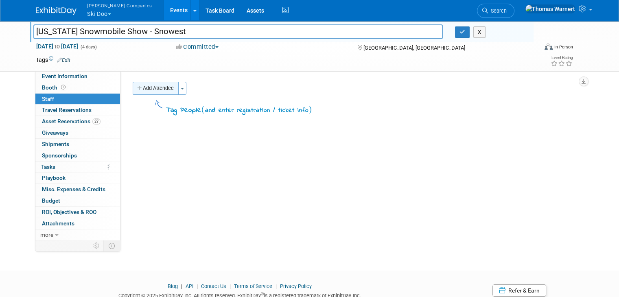
click at [142, 89] on button "Add Attendee" at bounding box center [156, 88] width 46 height 13
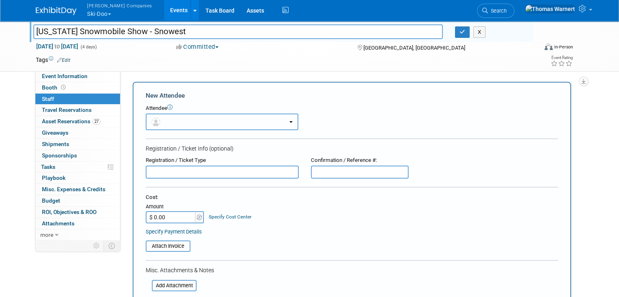
click at [191, 125] on button "button" at bounding box center [222, 121] width 152 height 17
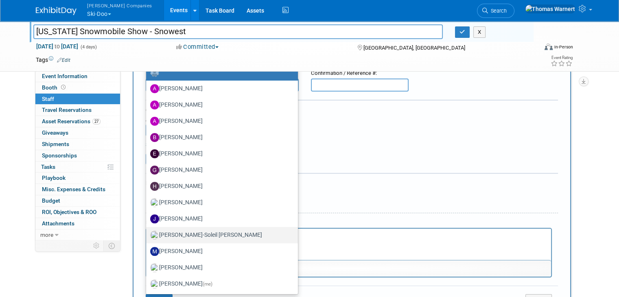
scroll to position [41, 0]
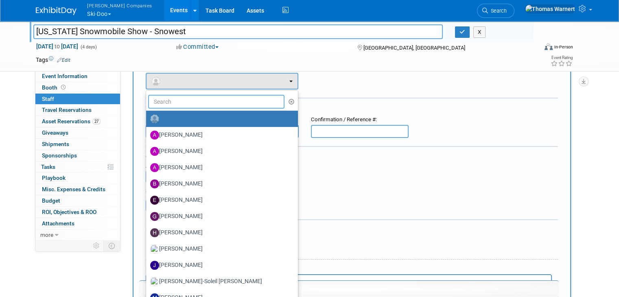
click at [208, 99] on input "text" at bounding box center [216, 102] width 136 height 14
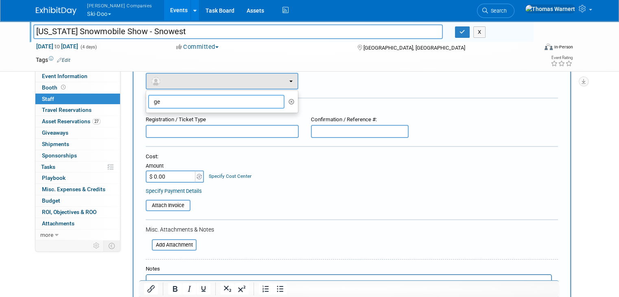
type input "g"
click at [380, 84] on div "Attendee <img src="https://www.exhibitday.com/Images/Unassigned-User-Icon.png" …" at bounding box center [352, 77] width 412 height 26
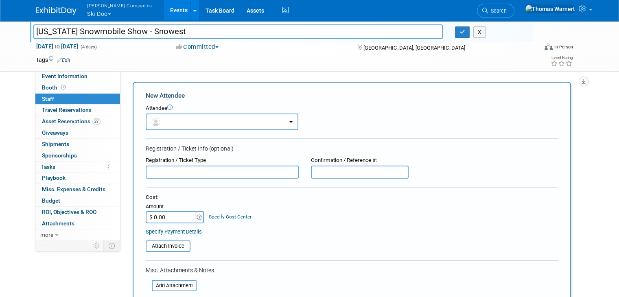
scroll to position [0, 0]
click at [65, 120] on span "Asset Reservations 27" at bounding box center [71, 121] width 59 height 7
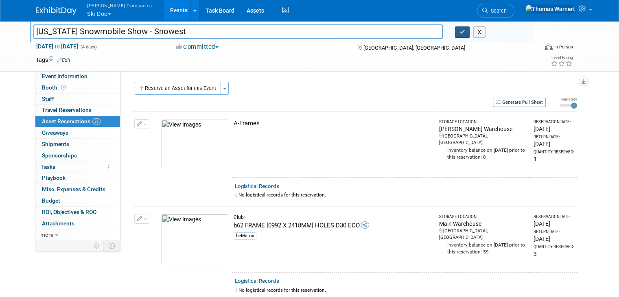
click at [469, 35] on button "button" at bounding box center [462, 31] width 15 height 11
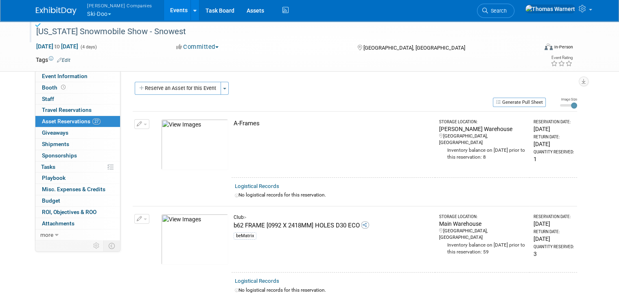
click at [164, 10] on link "Events" at bounding box center [179, 10] width 30 height 20
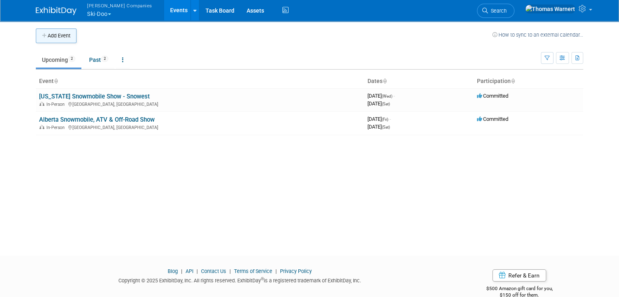
click at [60, 35] on button "Add Event" at bounding box center [56, 35] width 41 height 15
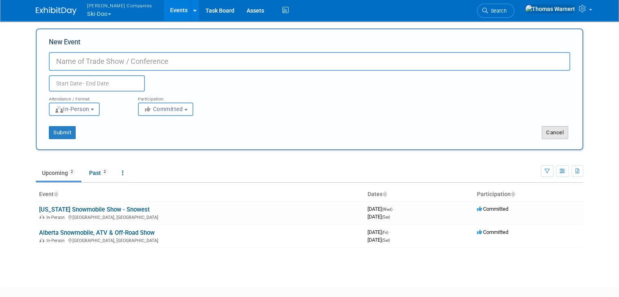
click at [568, 136] on button "Cancel" at bounding box center [554, 132] width 26 height 13
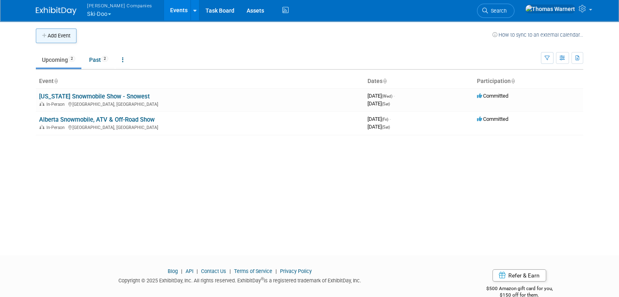
click at [56, 35] on button "Add Event" at bounding box center [56, 35] width 41 height 15
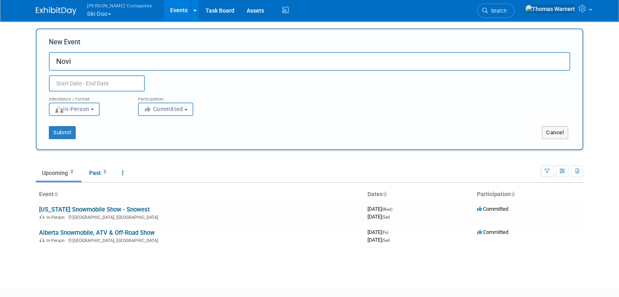
type input "Novi"
click at [113, 84] on input "text" at bounding box center [97, 83] width 96 height 16
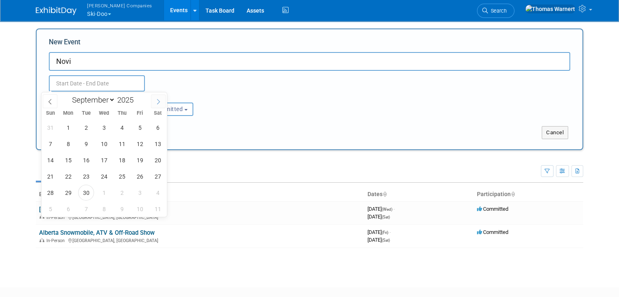
click at [156, 96] on span at bounding box center [158, 101] width 15 height 14
select select "10"
click at [122, 146] on span "6" at bounding box center [122, 144] width 16 height 16
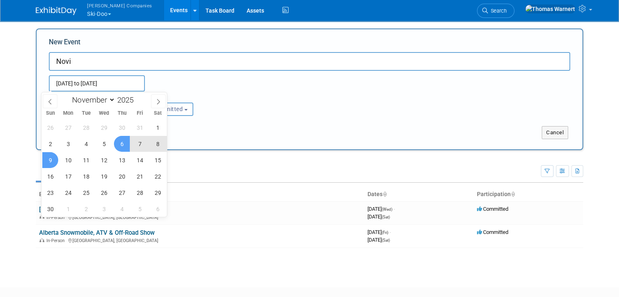
click at [53, 159] on span "9" at bounding box center [50, 160] width 16 height 16
type input "[DATE] to [DATE]"
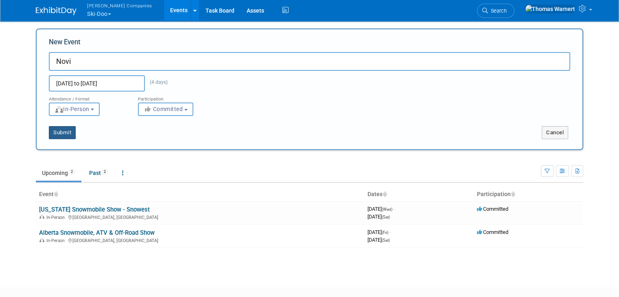
click at [50, 133] on button "Submit" at bounding box center [62, 132] width 27 height 13
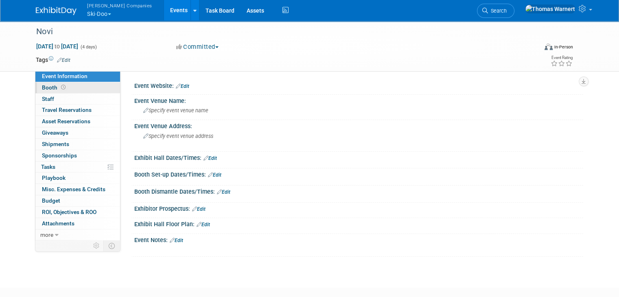
click at [76, 87] on link "Booth" at bounding box center [77, 87] width 85 height 11
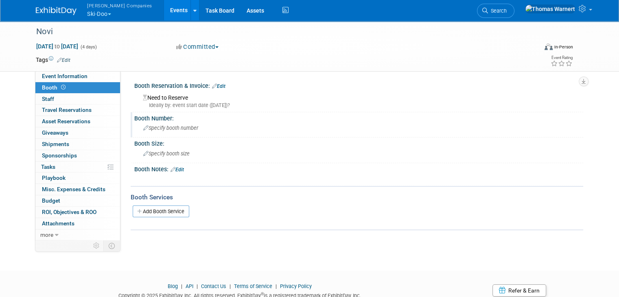
click at [168, 126] on span "Specify booth number" at bounding box center [170, 128] width 55 height 6
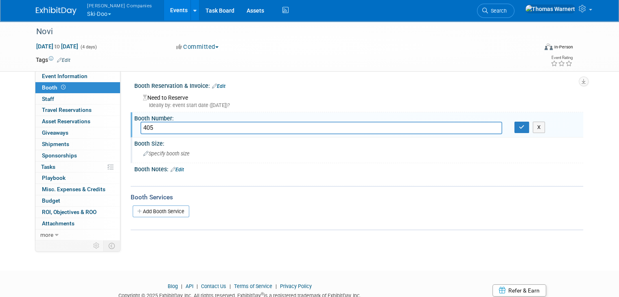
type input "405"
click at [170, 149] on div "Specify booth size" at bounding box center [358, 153] width 436 height 13
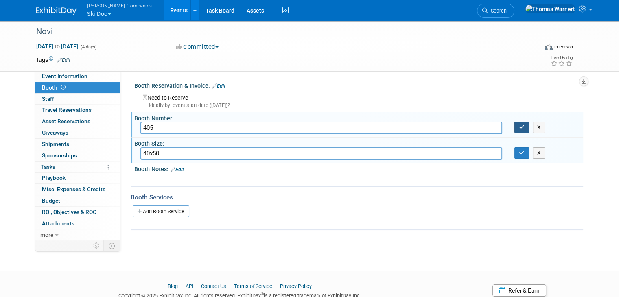
type input "40x50"
click at [524, 126] on icon "button" at bounding box center [521, 126] width 6 height 5
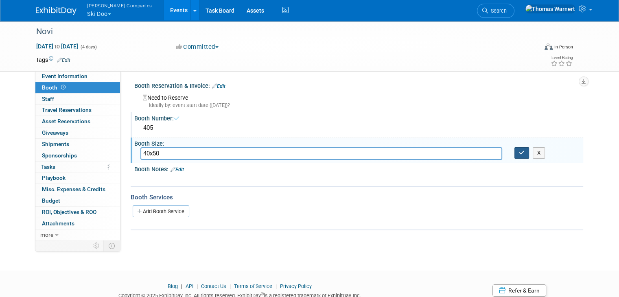
click at [524, 153] on icon "button" at bounding box center [521, 152] width 6 height 5
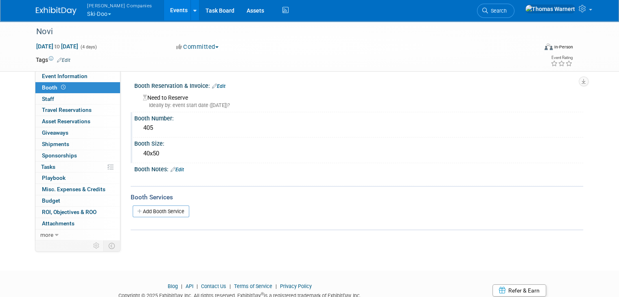
click at [177, 167] on link "Edit" at bounding box center [176, 170] width 13 height 6
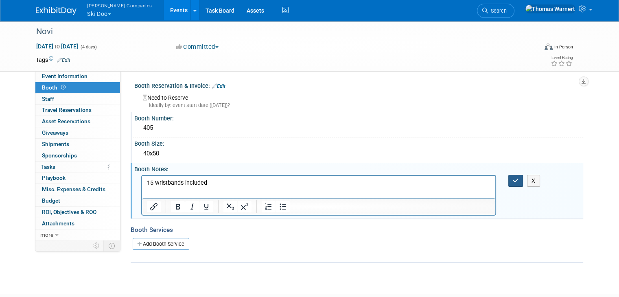
click at [518, 179] on icon "button" at bounding box center [515, 181] width 6 height 6
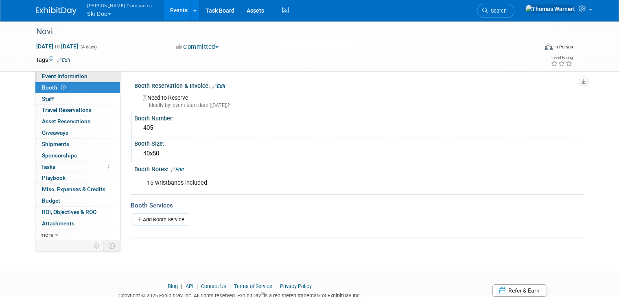
click at [94, 76] on link "Event Information" at bounding box center [77, 76] width 85 height 11
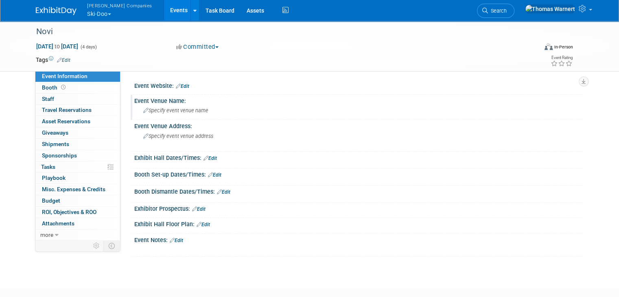
click at [179, 108] on span "Specify event venue name" at bounding box center [175, 110] width 65 height 6
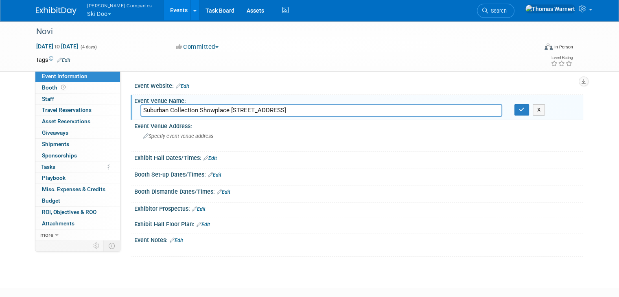
drag, startPoint x: 366, startPoint y: 109, endPoint x: 238, endPoint y: 106, distance: 127.7
click at [238, 106] on input "Suburban Collection Showplace [STREET_ADDRESS]" at bounding box center [321, 110] width 362 height 13
type input "Suburban Collection Showplace"
click at [191, 138] on span "Specify event venue address" at bounding box center [178, 136] width 70 height 6
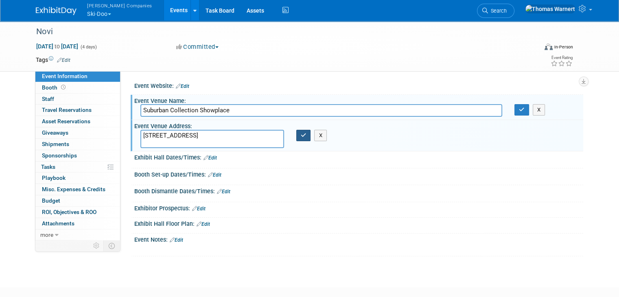
type textarea "[STREET_ADDRESS]"
click at [301, 134] on icon "button" at bounding box center [304, 135] width 6 height 5
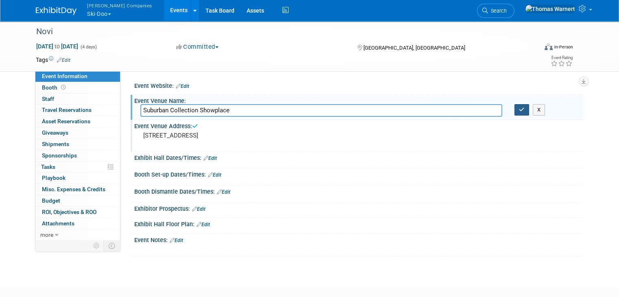
click at [524, 109] on icon "button" at bounding box center [521, 109] width 6 height 5
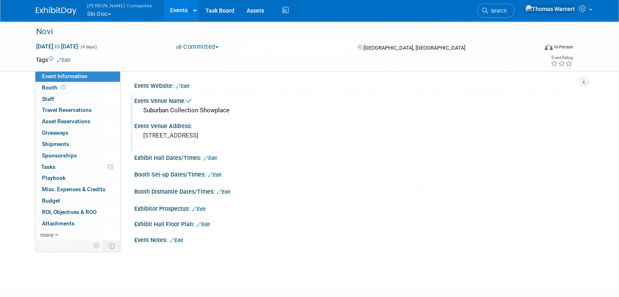
click at [205, 156] on link "Edit" at bounding box center [209, 158] width 13 height 6
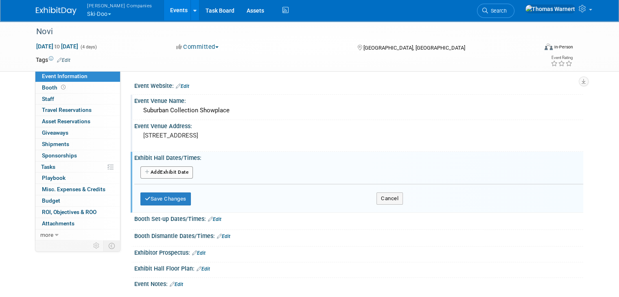
click at [158, 168] on button "Add Another Exhibit Date" at bounding box center [166, 172] width 52 height 12
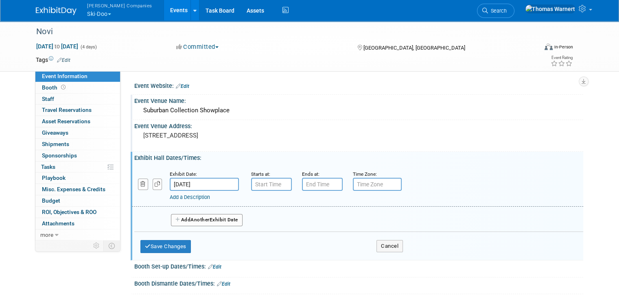
click at [214, 182] on input "[DATE]" at bounding box center [204, 184] width 69 height 13
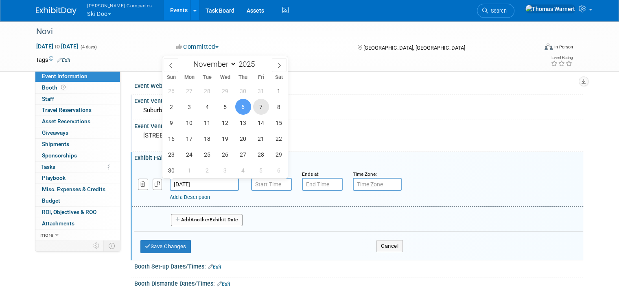
click at [261, 103] on span "7" at bounding box center [261, 107] width 16 height 16
type input "[DATE]"
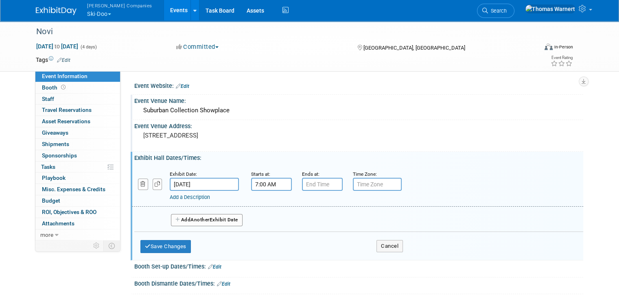
click at [271, 183] on input "7:00 AM" at bounding box center [271, 184] width 41 height 13
click at [263, 234] on span at bounding box center [270, 240] width 14 height 14
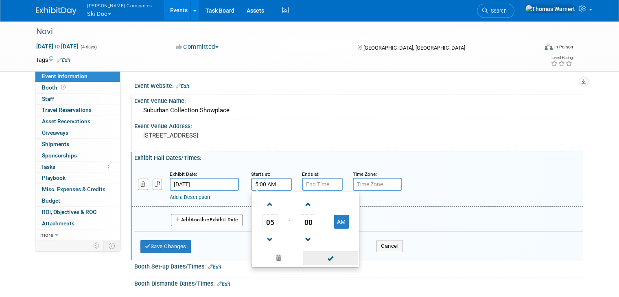
click at [310, 252] on span at bounding box center [330, 258] width 55 height 14
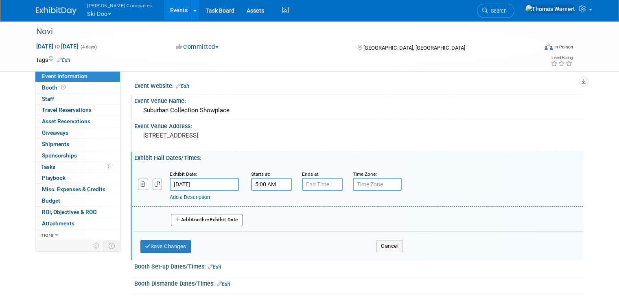
click at [275, 184] on input "5:00 AM" at bounding box center [271, 184] width 41 height 13
click at [334, 218] on button "AM" at bounding box center [341, 222] width 15 height 14
type input "5:00 PM"
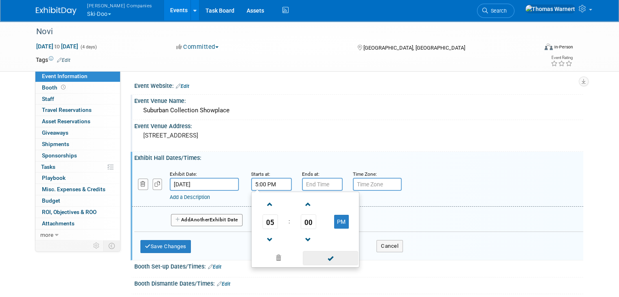
click at [324, 256] on span at bounding box center [330, 258] width 55 height 14
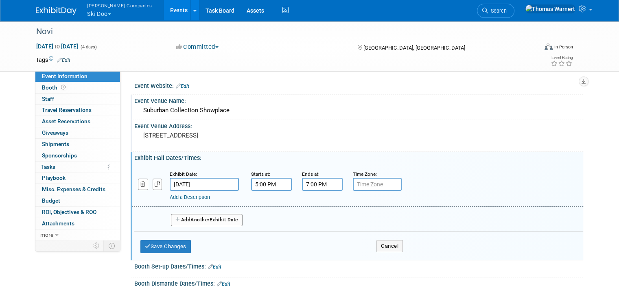
click at [318, 179] on input "7:00 PM" at bounding box center [322, 184] width 41 height 13
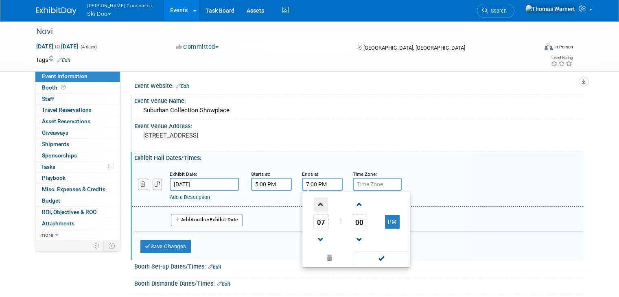
click at [315, 205] on span at bounding box center [321, 204] width 14 height 14
type input "10:00 PM"
drag, startPoint x: 378, startPoint y: 258, endPoint x: 342, endPoint y: 248, distance: 37.6
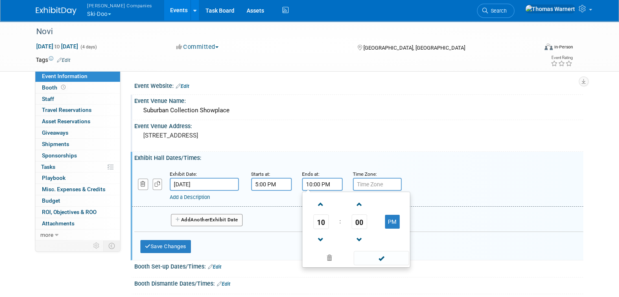
click at [378, 258] on span at bounding box center [380, 258] width 55 height 14
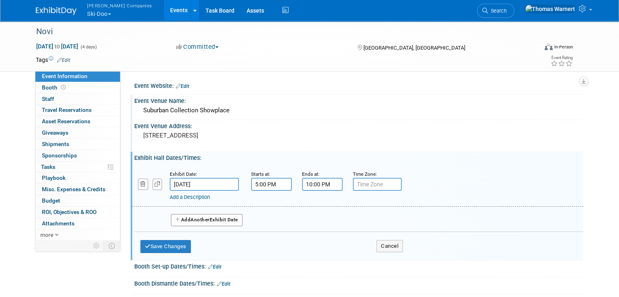
click at [195, 220] on span "Another" at bounding box center [199, 220] width 19 height 6
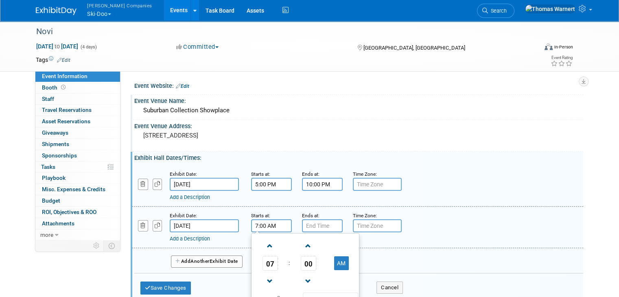
click at [267, 224] on input "7:00 AM" at bounding box center [271, 225] width 41 height 13
click at [263, 246] on span at bounding box center [270, 246] width 14 height 14
type input "9:00 AM"
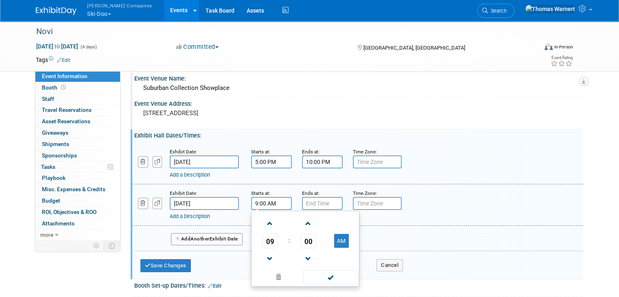
scroll to position [41, 0]
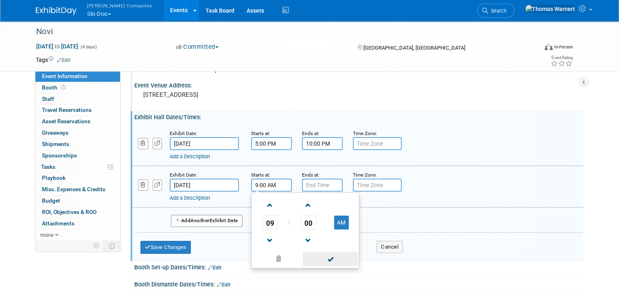
click at [343, 255] on span at bounding box center [330, 259] width 55 height 14
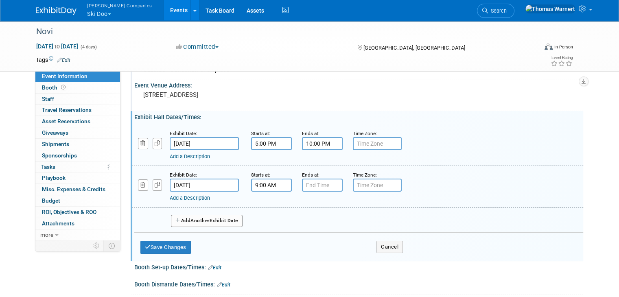
type input "7:00 PM"
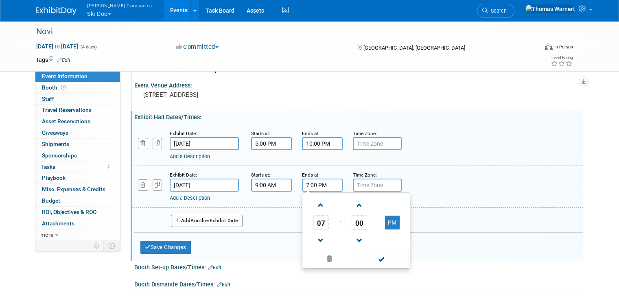
click at [311, 183] on input "7:00 PM" at bounding box center [322, 185] width 41 height 13
click at [379, 257] on span at bounding box center [380, 259] width 55 height 14
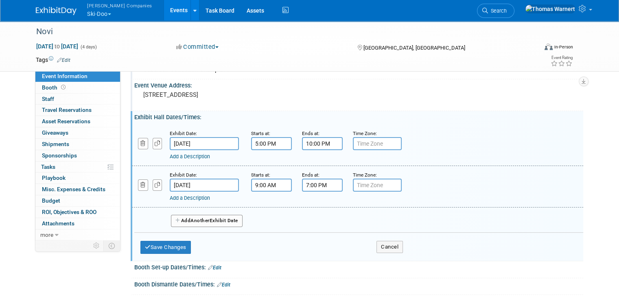
click at [195, 219] on span "Another" at bounding box center [199, 221] width 19 height 6
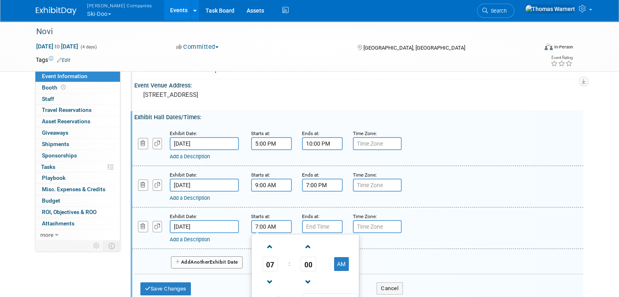
click at [264, 223] on input "7:00 AM" at bounding box center [271, 226] width 41 height 13
click at [266, 248] on span at bounding box center [270, 247] width 14 height 14
type input "9:00 AM"
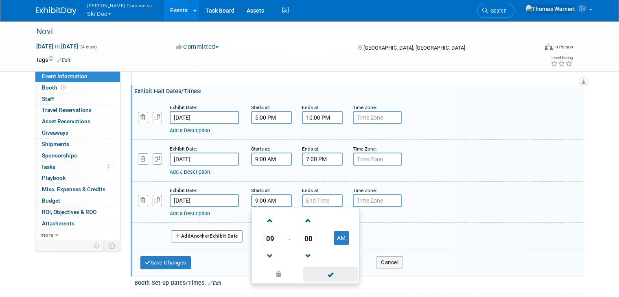
scroll to position [81, 0]
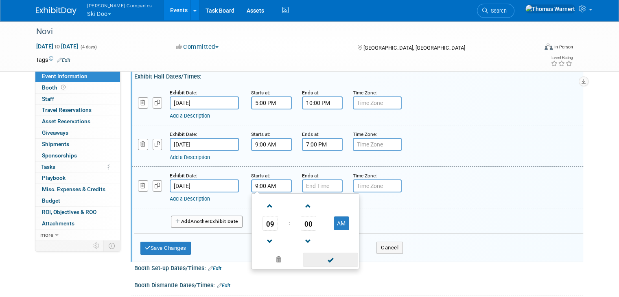
click at [336, 261] on span at bounding box center [330, 260] width 55 height 14
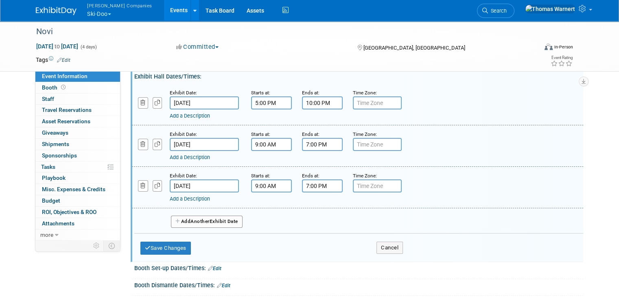
click at [324, 181] on input "7:00 PM" at bounding box center [322, 185] width 41 height 13
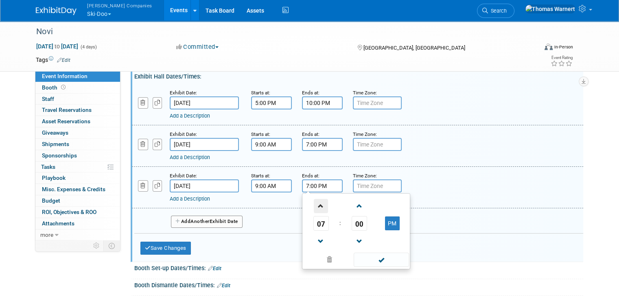
click at [314, 205] on span at bounding box center [321, 206] width 14 height 14
click at [316, 242] on span at bounding box center [321, 241] width 14 height 14
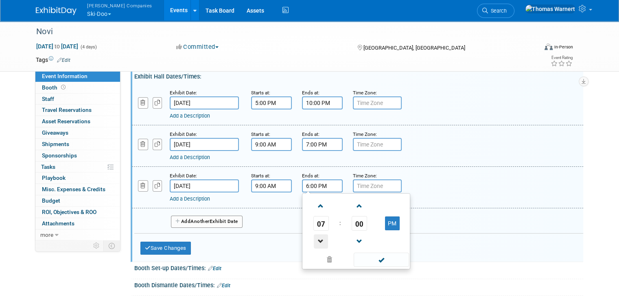
click at [316, 242] on span at bounding box center [321, 241] width 14 height 14
click at [316, 241] on span at bounding box center [321, 241] width 14 height 14
type input "3:00 PM"
click at [380, 261] on span at bounding box center [380, 260] width 55 height 14
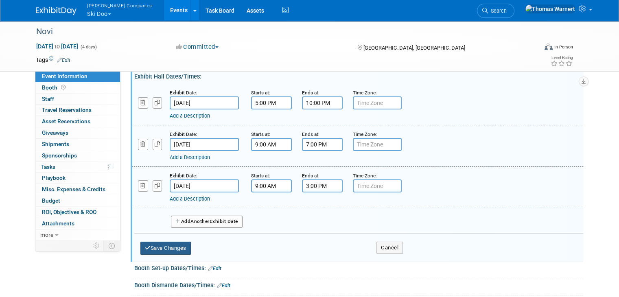
click at [164, 249] on button "Save Changes" at bounding box center [165, 248] width 50 height 13
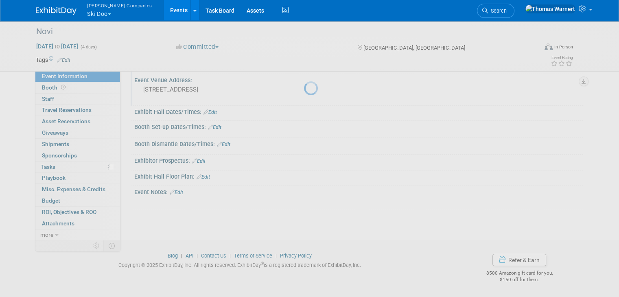
scroll to position [44, 0]
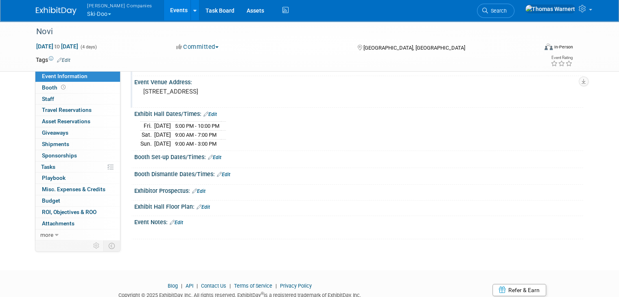
click at [211, 155] on link "Edit" at bounding box center [214, 158] width 13 height 6
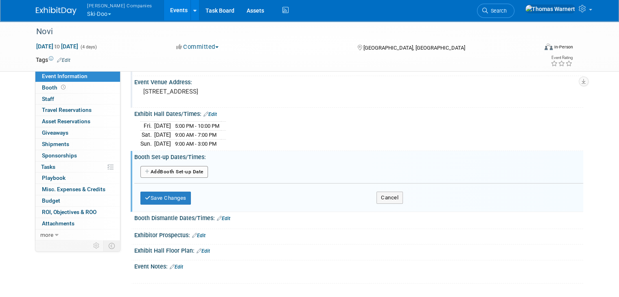
click at [177, 171] on button "Add Another Booth Set-up Date" at bounding box center [174, 172] width 68 height 12
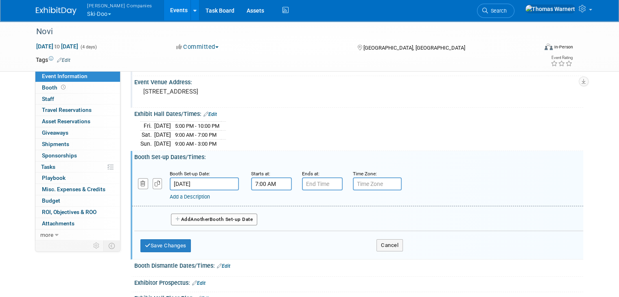
click at [264, 181] on input "7:00 AM" at bounding box center [271, 183] width 41 height 13
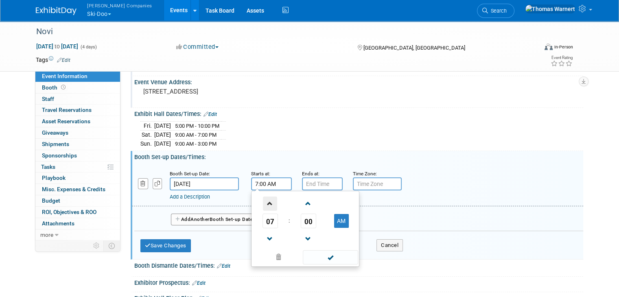
click at [265, 200] on span at bounding box center [270, 203] width 14 height 14
type input "8:00 AM"
click at [308, 253] on span at bounding box center [330, 257] width 55 height 14
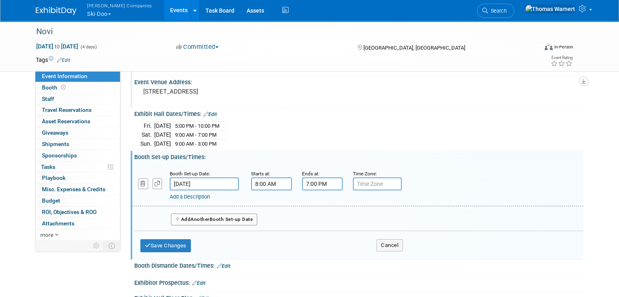
click at [312, 182] on input "7:00 PM" at bounding box center [322, 183] width 41 height 13
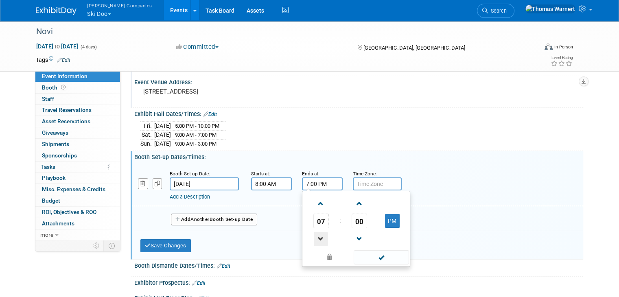
click at [315, 235] on span at bounding box center [321, 239] width 14 height 14
click at [316, 199] on span at bounding box center [321, 203] width 14 height 14
type input "8:00 PM"
click at [365, 254] on span at bounding box center [380, 257] width 55 height 14
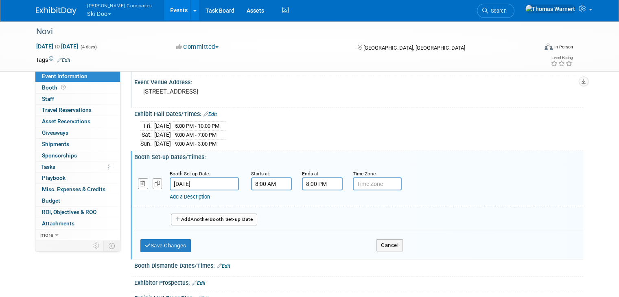
click at [199, 213] on button "Add Another Booth Set-up Date" at bounding box center [214, 219] width 86 height 12
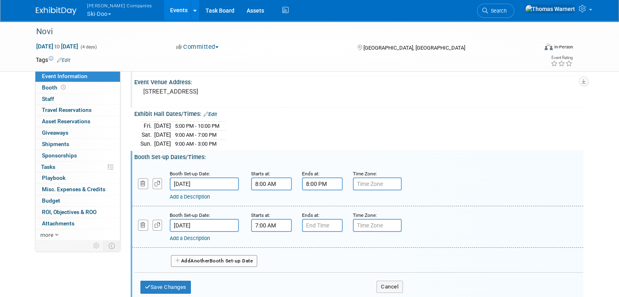
click at [266, 223] on input "7:00 AM" at bounding box center [271, 225] width 41 height 13
click at [263, 245] on span at bounding box center [270, 245] width 14 height 14
type input "8:00 AM"
click at [321, 294] on span at bounding box center [330, 299] width 55 height 14
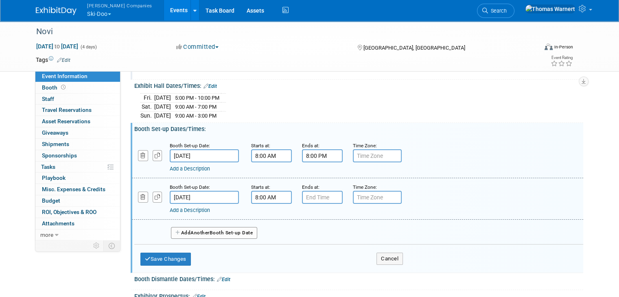
scroll to position [85, 0]
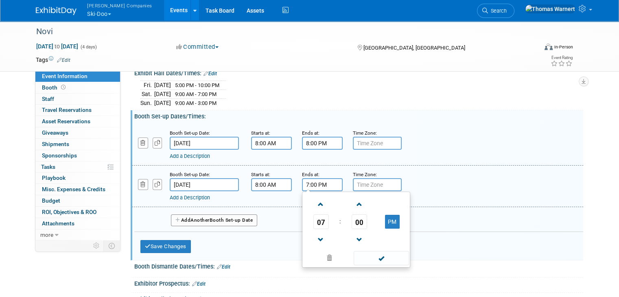
click at [322, 187] on input "7:00 PM" at bounding box center [322, 184] width 41 height 13
click at [314, 233] on span at bounding box center [321, 240] width 14 height 14
type input "4:00 PM"
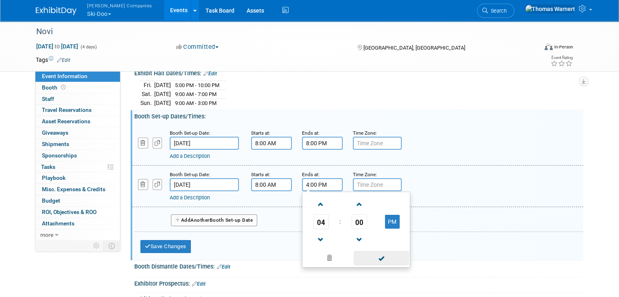
click at [378, 255] on span at bounding box center [380, 258] width 55 height 14
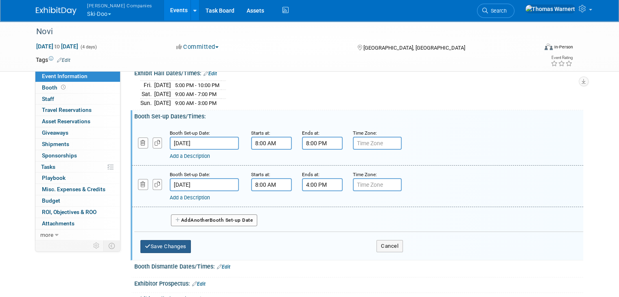
click at [164, 244] on button "Save Changes" at bounding box center [165, 246] width 50 height 13
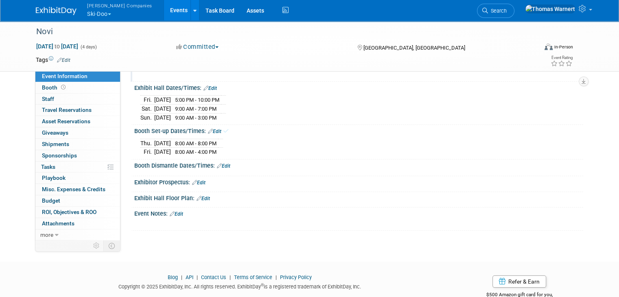
click at [222, 163] on link "Edit" at bounding box center [223, 166] width 13 height 6
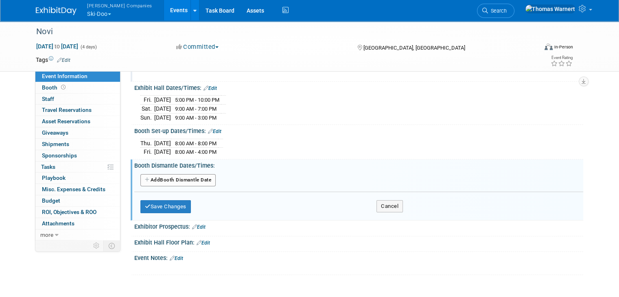
click at [190, 179] on button "Add Another Booth Dismantle Date" at bounding box center [177, 180] width 75 height 12
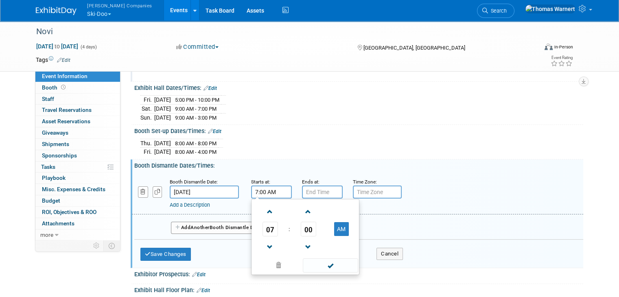
click at [266, 190] on input "7:00 AM" at bounding box center [271, 191] width 41 height 13
click at [263, 242] on span at bounding box center [270, 247] width 14 height 14
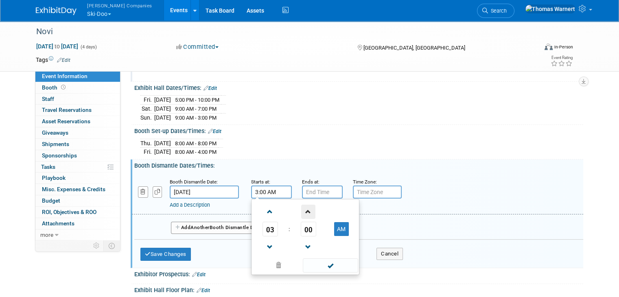
click at [301, 209] on span at bounding box center [308, 212] width 14 height 14
click at [334, 226] on button "AM" at bounding box center [341, 229] width 15 height 14
type input "3:01 PM"
click at [320, 267] on span at bounding box center [330, 265] width 55 height 14
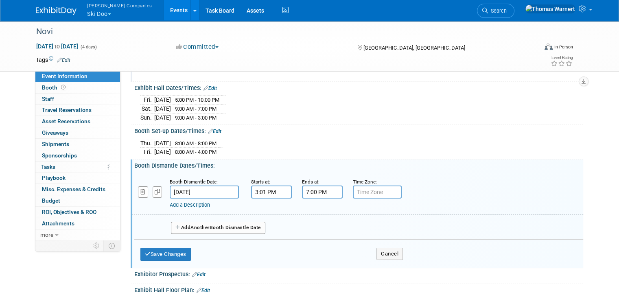
click at [312, 187] on input "7:00 PM" at bounding box center [322, 191] width 41 height 13
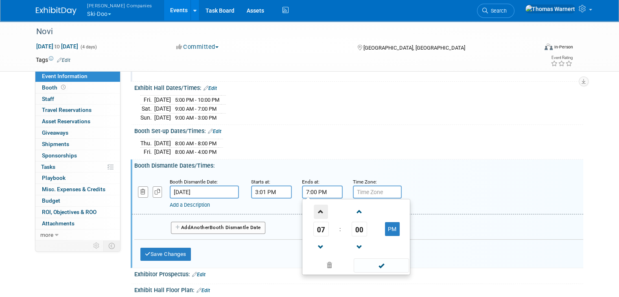
click at [316, 211] on span at bounding box center [321, 212] width 14 height 14
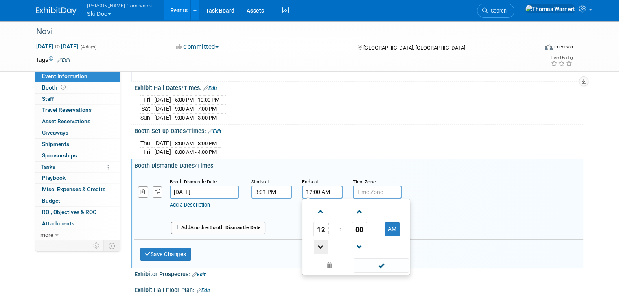
click at [315, 242] on span at bounding box center [321, 247] width 14 height 14
click at [352, 240] on span at bounding box center [359, 247] width 14 height 14
click at [314, 210] on span at bounding box center [321, 212] width 14 height 14
type input "11:59 PM"
click at [372, 261] on span at bounding box center [380, 265] width 55 height 14
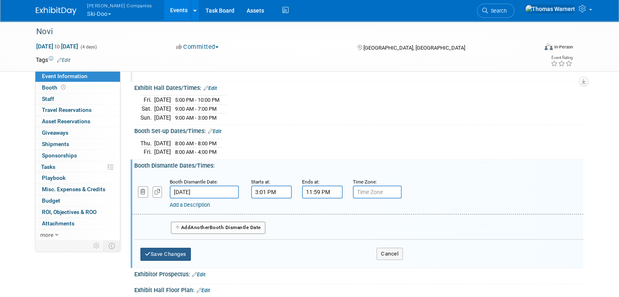
click at [165, 249] on button "Save Changes" at bounding box center [165, 254] width 50 height 13
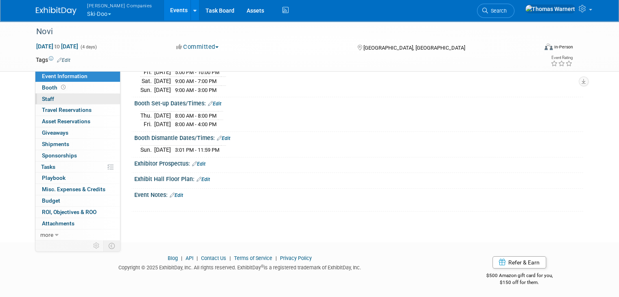
scroll to position [0, 0]
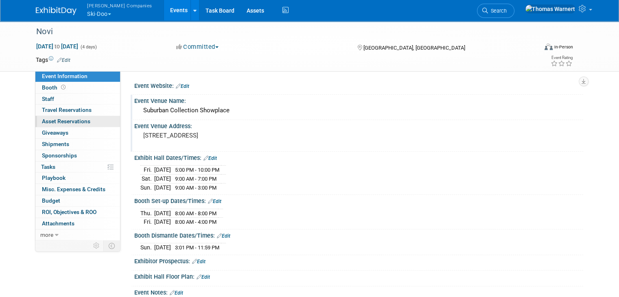
click at [68, 121] on span "Asset Reservations 0" at bounding box center [66, 121] width 48 height 7
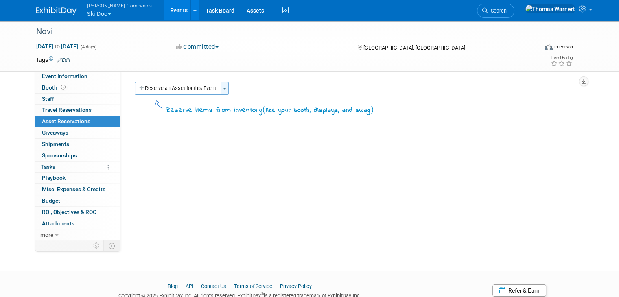
click at [220, 89] on button "Toggle Dropdown" at bounding box center [224, 88] width 8 height 13
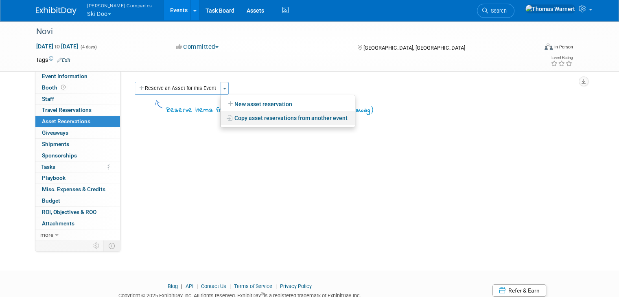
click at [231, 116] on link "Copy asset reservations from another event" at bounding box center [287, 118] width 134 height 14
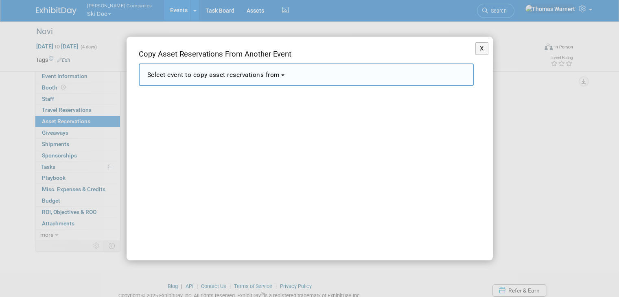
click at [199, 75] on span "Select event to copy asset reservations from" at bounding box center [213, 74] width 133 height 7
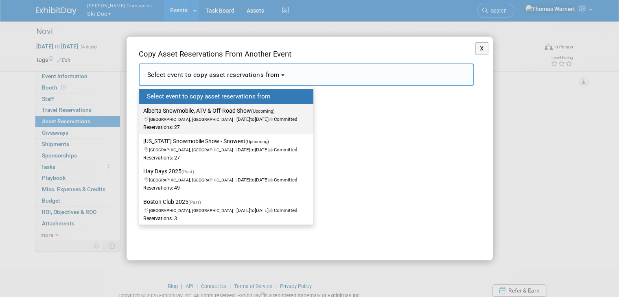
click at [197, 113] on label "Alberta Snowmobile, ATV & Off-Road Show (Upcoming) [GEOGRAPHIC_DATA], [GEOGRAPH…" at bounding box center [224, 118] width 162 height 27
click at [140, 113] on input "Alberta Snowmobile, ATV & Off-Road Show (Upcoming) [GEOGRAPHIC_DATA], [GEOGRAPH…" at bounding box center [137, 110] width 5 height 5
select select "11148750"
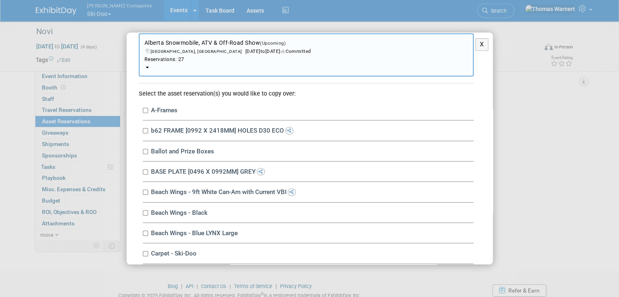
scroll to position [41, 0]
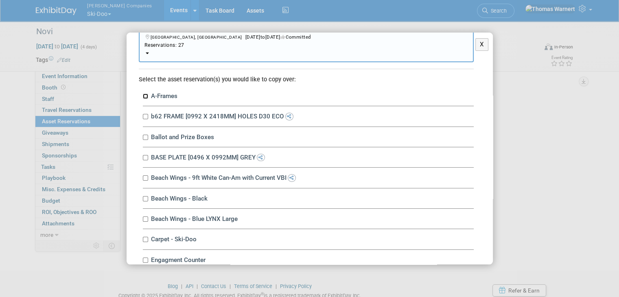
click at [146, 94] on input "A-Frames" at bounding box center [145, 96] width 5 height 5
checkbox input "true"
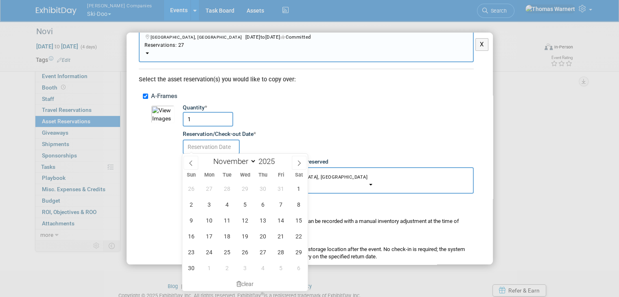
click at [211, 147] on input "text" at bounding box center [211, 146] width 57 height 15
click at [259, 205] on span "6" at bounding box center [263, 204] width 16 height 16
type input "Nov 6, 2025"
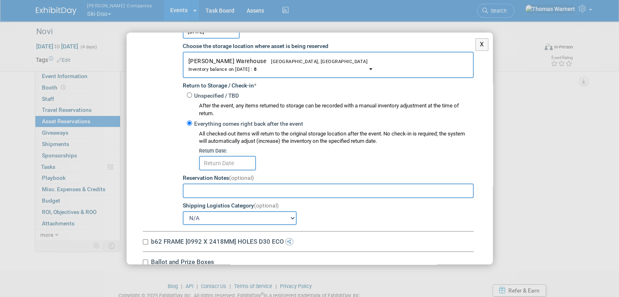
scroll to position [163, 0]
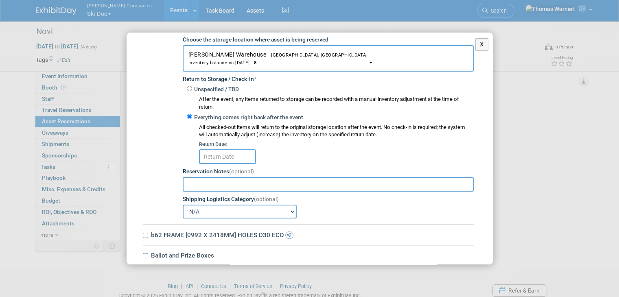
click at [225, 152] on input "text" at bounding box center [227, 156] width 57 height 15
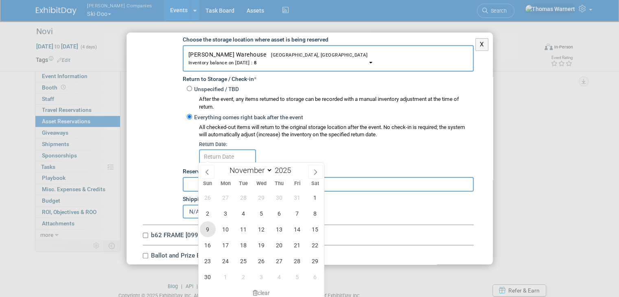
click at [210, 228] on span "9" at bounding box center [208, 229] width 16 height 16
type input "Nov 9, 2025"
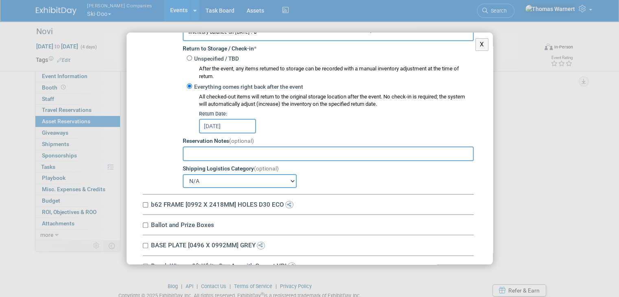
scroll to position [285, 0]
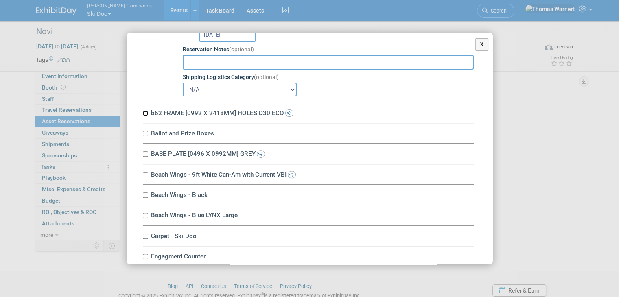
click at [147, 111] on input "b62 FRAME [0992 X 2418MM] HOLES D30 ECO" at bounding box center [145, 113] width 5 height 5
checkbox input "true"
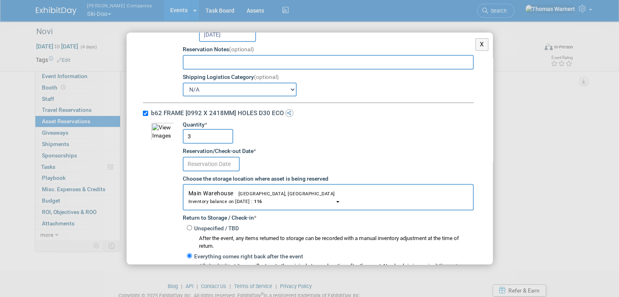
click at [220, 159] on input "text" at bounding box center [211, 164] width 57 height 15
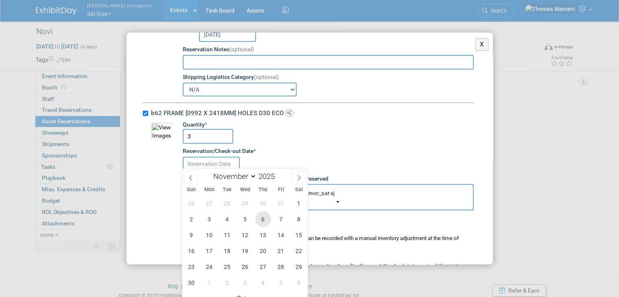
click at [264, 218] on span "6" at bounding box center [263, 219] width 16 height 16
type input "[DATE]"
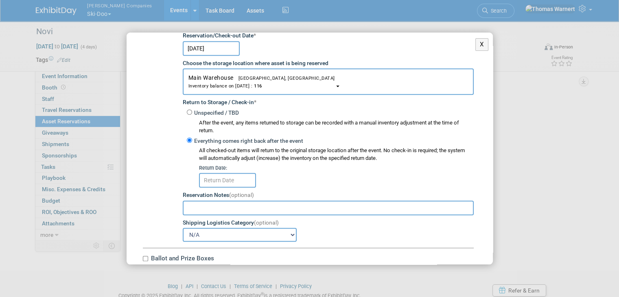
scroll to position [407, 0]
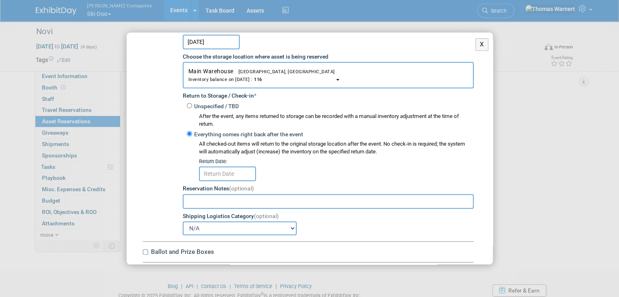
click at [219, 170] on input "text" at bounding box center [227, 173] width 57 height 15
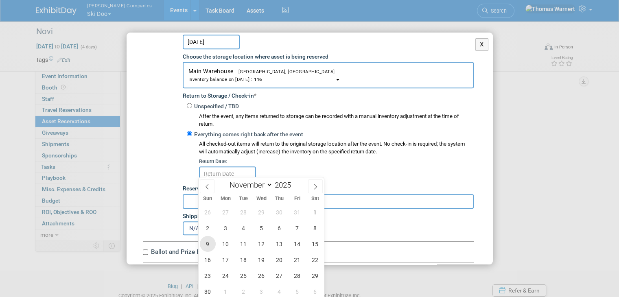
click at [210, 243] on span "9" at bounding box center [208, 244] width 16 height 16
type input "[DATE]"
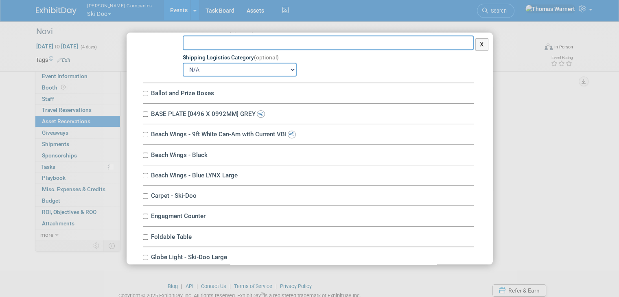
scroll to position [569, 0]
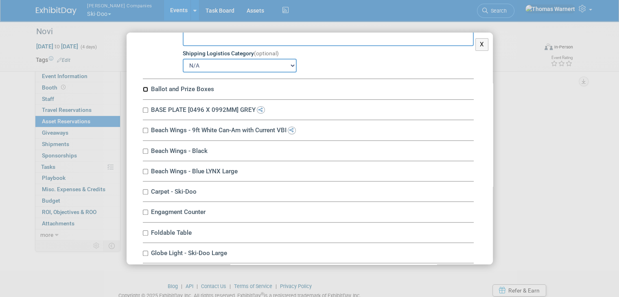
click at [145, 87] on input "Ballot and Prize Boxes" at bounding box center [145, 89] width 5 height 5
checkbox input "true"
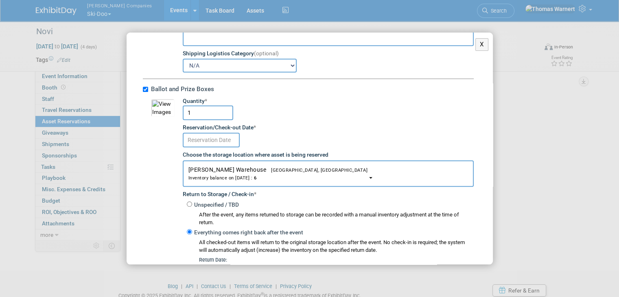
click at [209, 133] on input "text" at bounding box center [211, 140] width 57 height 15
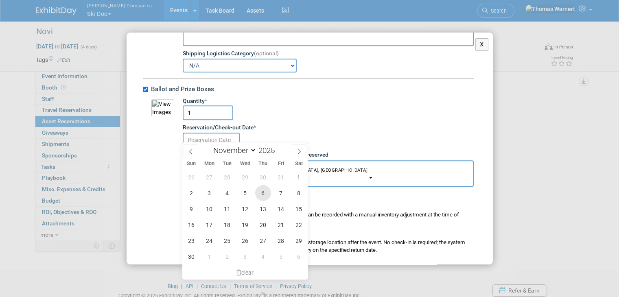
click at [257, 195] on span "6" at bounding box center [263, 193] width 16 height 16
type input "[DATE]"
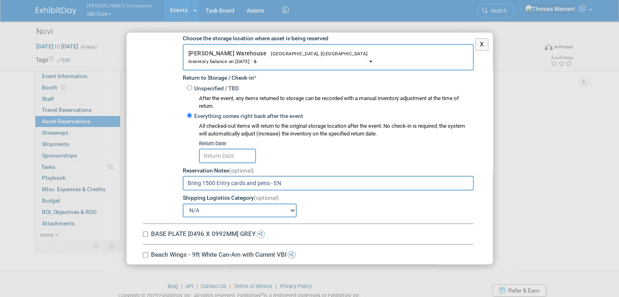
scroll to position [691, 0]
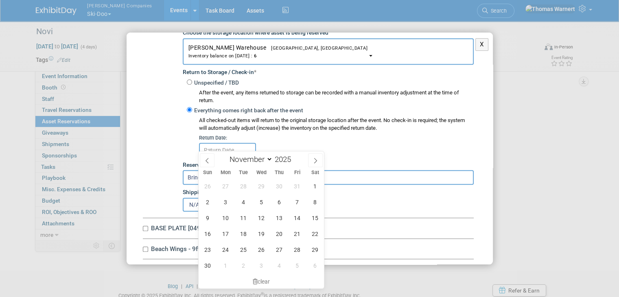
click at [231, 145] on input "text" at bounding box center [227, 150] width 57 height 15
click at [205, 215] on span "9" at bounding box center [208, 218] width 16 height 16
type input "[DATE]"
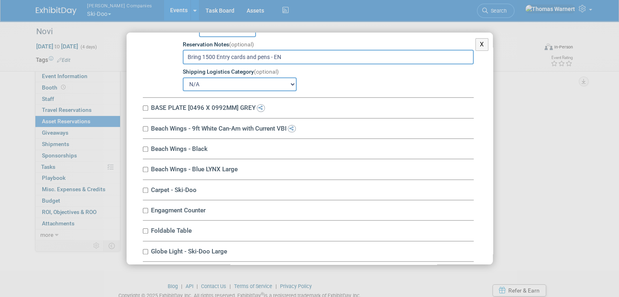
scroll to position [813, 0]
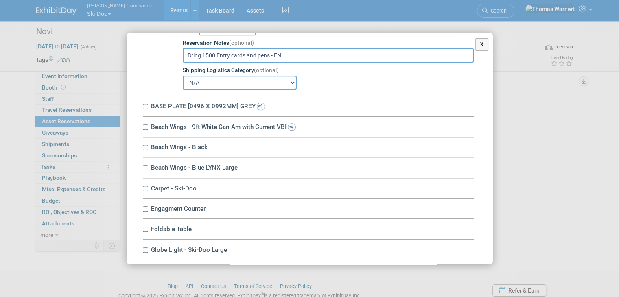
click at [148, 102] on label "BASE PLATE [0496 X 0992MM] GREY" at bounding box center [310, 106] width 325 height 8
click at [148, 104] on input "BASE PLATE [0496 X 0992MM] GREY" at bounding box center [145, 106] width 5 height 5
checkbox input "true"
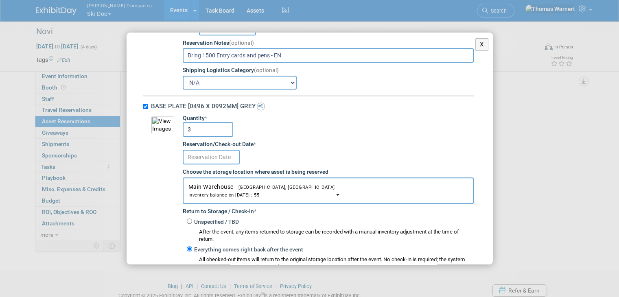
click at [231, 152] on input "text" at bounding box center [211, 157] width 57 height 15
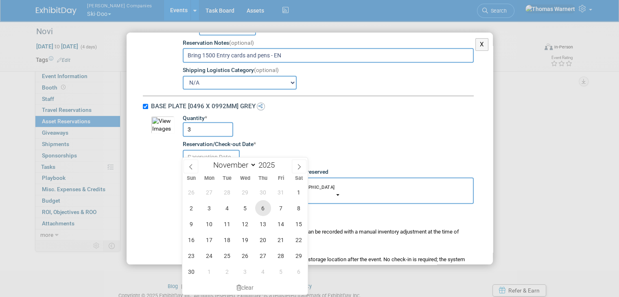
click at [261, 209] on span "6" at bounding box center [263, 208] width 16 height 16
type input "[DATE]"
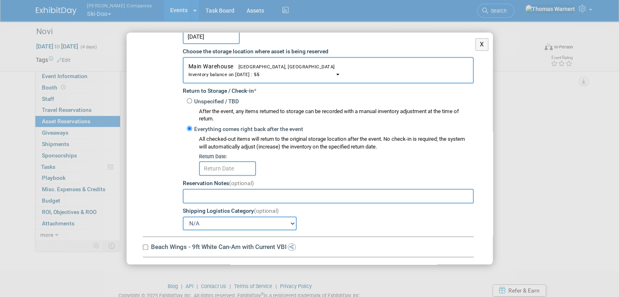
scroll to position [935, 0]
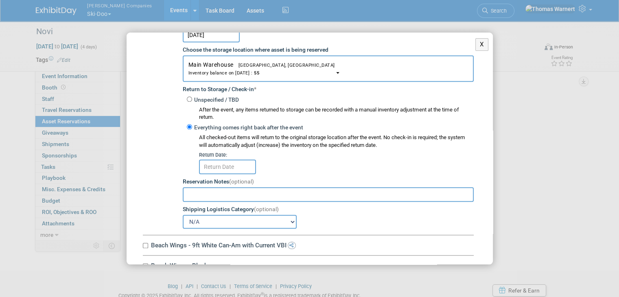
click at [222, 162] on body "Warnert Companies Ski-Doo Explore: My Workspaces 12 Go to Workspace: Can-Am Off…" at bounding box center [309, 148] width 619 height 297
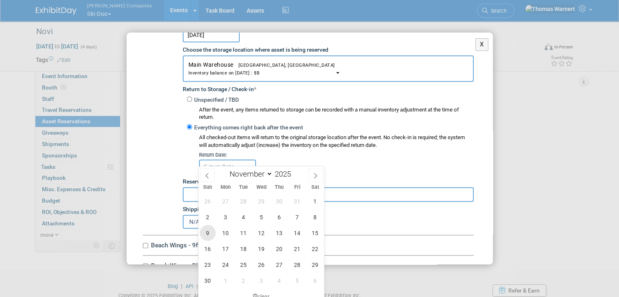
click at [205, 228] on span "9" at bounding box center [208, 233] width 16 height 16
type input "[DATE]"
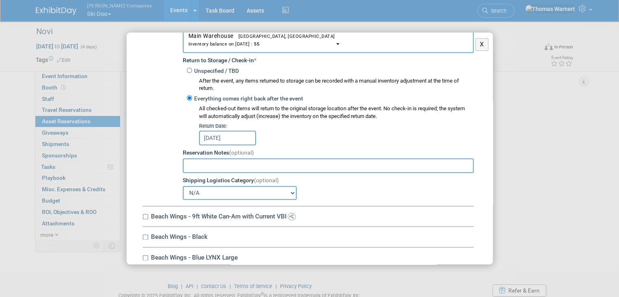
scroll to position [1098, 0]
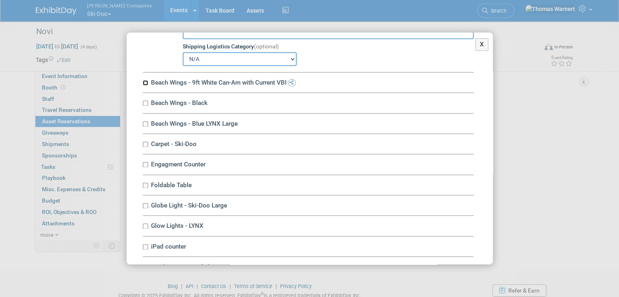
click at [146, 80] on input "Beach Wings - 9ft White Can-Am with Current VBI" at bounding box center [145, 82] width 5 height 5
checkbox input "true"
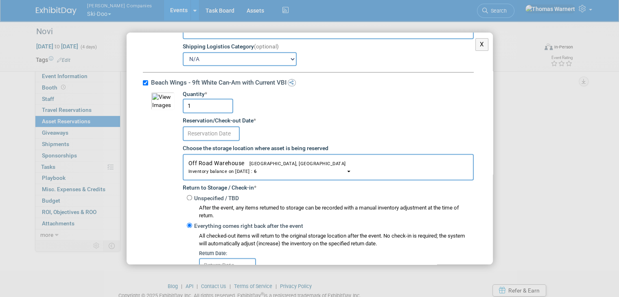
click at [212, 126] on input "text" at bounding box center [211, 133] width 57 height 15
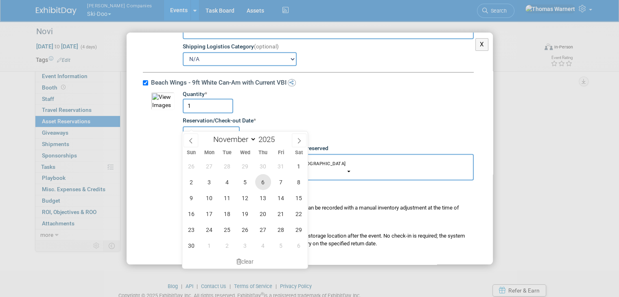
click at [259, 183] on span "6" at bounding box center [263, 182] width 16 height 16
type input "[DATE]"
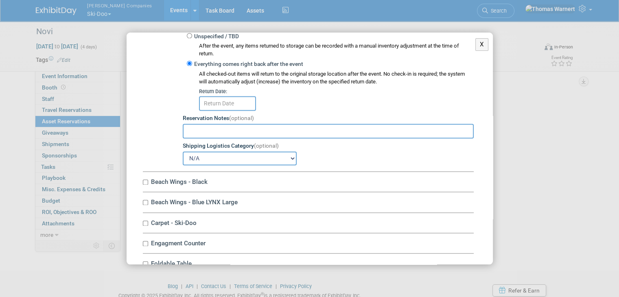
scroll to position [1261, 0]
click at [228, 95] on input "text" at bounding box center [227, 102] width 57 height 15
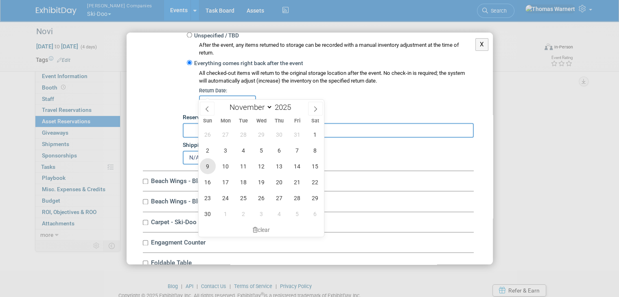
click at [213, 166] on span "9" at bounding box center [208, 166] width 16 height 16
type input "[DATE]"
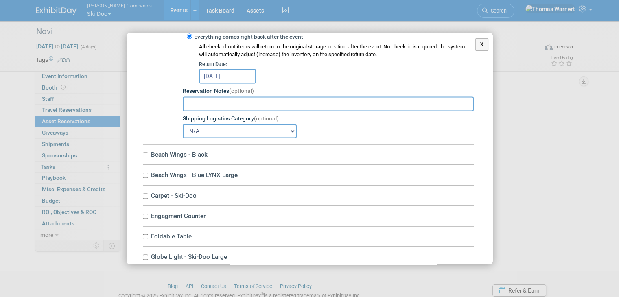
scroll to position [1301, 0]
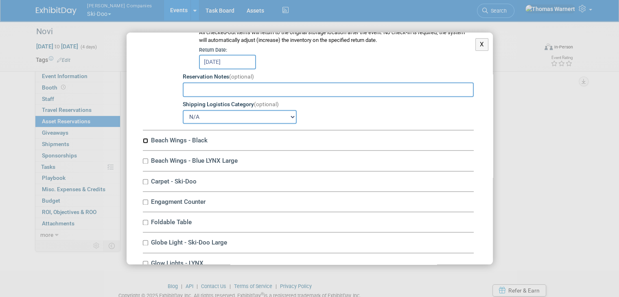
click at [148, 138] on input "Beach Wings - Black" at bounding box center [145, 140] width 5 height 5
checkbox input "true"
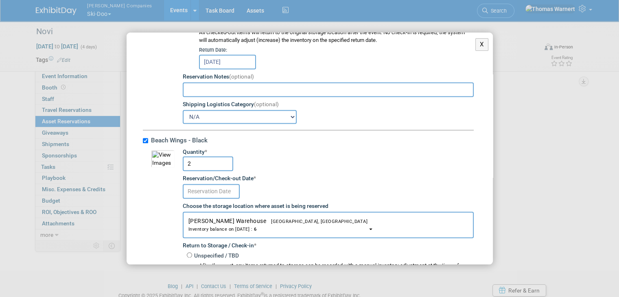
click at [225, 184] on input "text" at bounding box center [211, 191] width 57 height 15
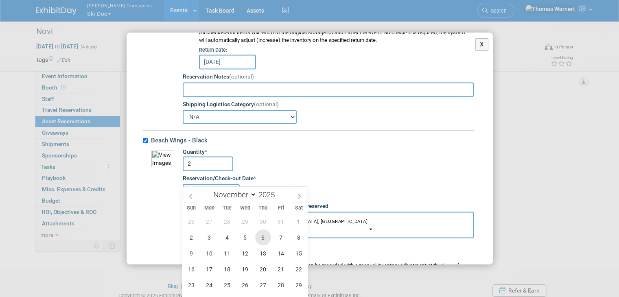
click at [262, 239] on span "6" at bounding box center [263, 237] width 16 height 16
type input "[DATE]"
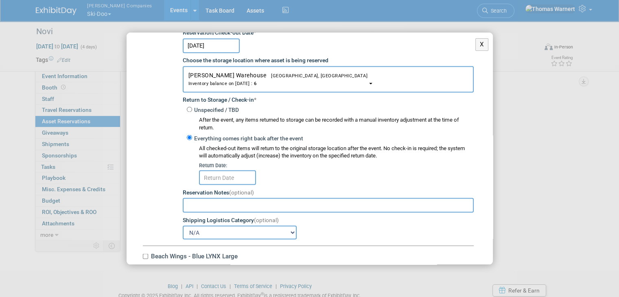
scroll to position [1505, 0]
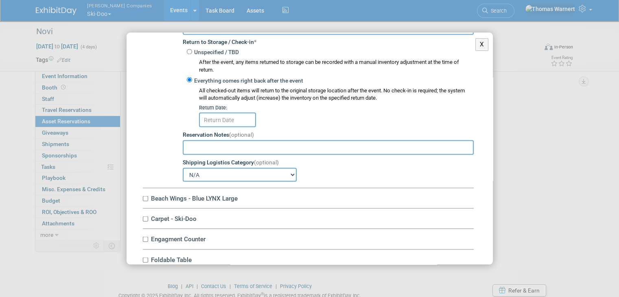
click at [224, 112] on input "text" at bounding box center [227, 119] width 57 height 15
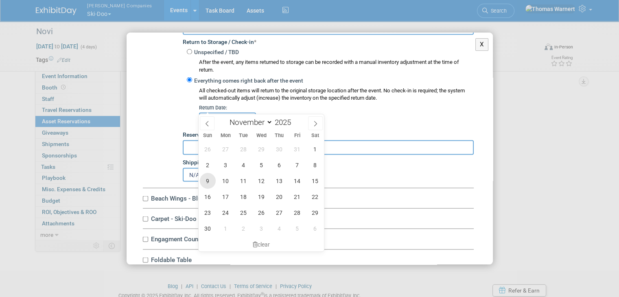
click at [210, 184] on span "9" at bounding box center [208, 181] width 16 height 16
type input "[DATE]"
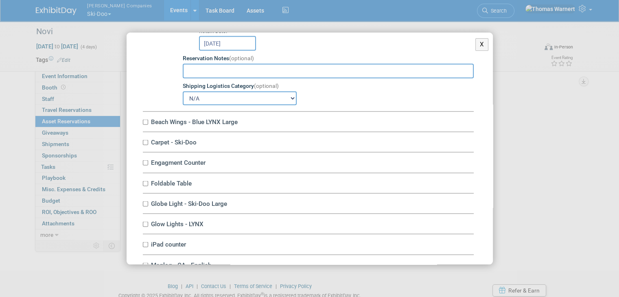
scroll to position [1586, 0]
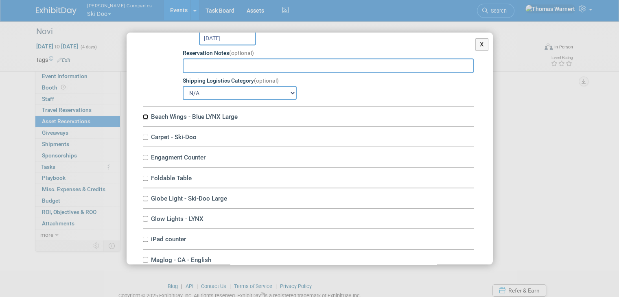
click at [145, 114] on input "Beach Wings - Blue LYNX Large" at bounding box center [145, 116] width 5 height 5
checkbox input "true"
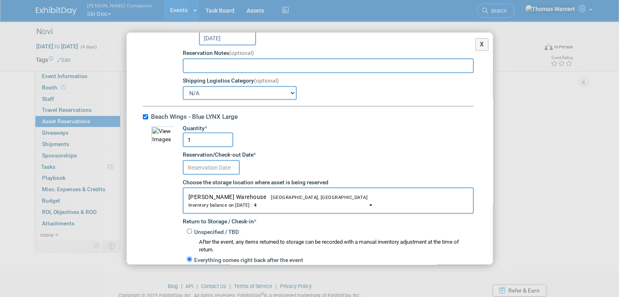
click at [204, 160] on input "text" at bounding box center [211, 167] width 57 height 15
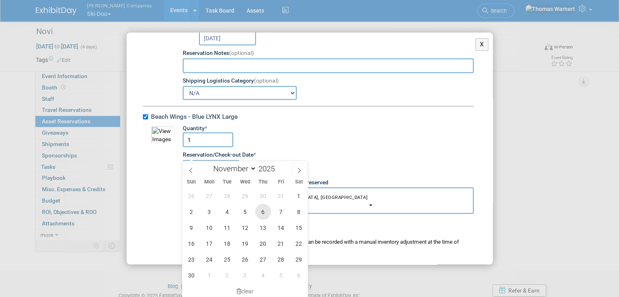
click at [268, 213] on span "6" at bounding box center [263, 212] width 16 height 16
type input "[DATE]"
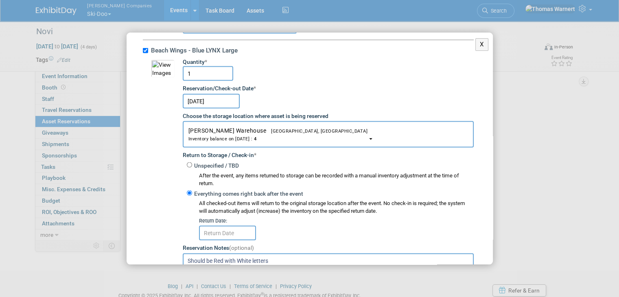
scroll to position [1749, 0]
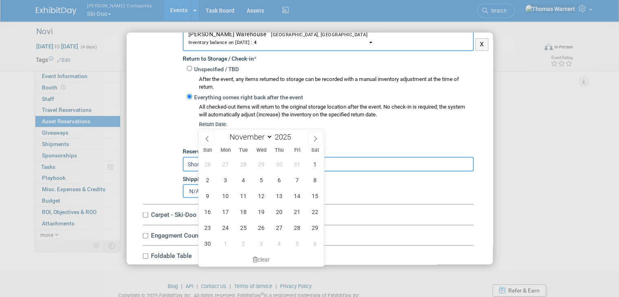
click at [226, 129] on input "text" at bounding box center [227, 136] width 57 height 15
click at [207, 197] on span "9" at bounding box center [208, 196] width 16 height 16
type input "[DATE]"
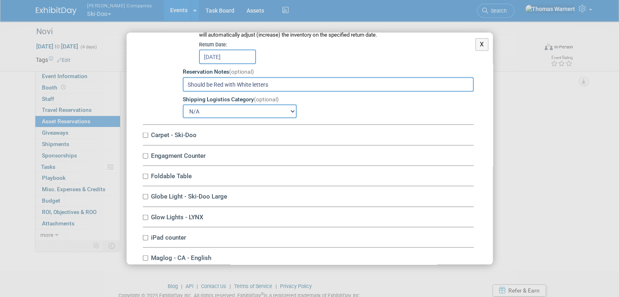
scroll to position [1830, 0]
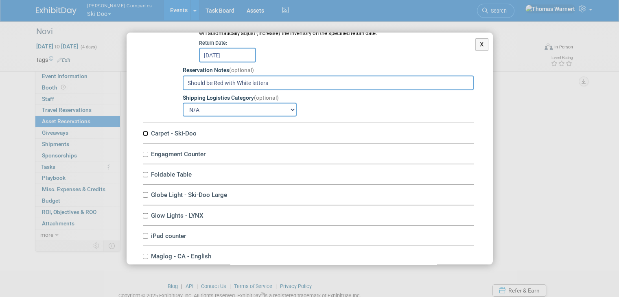
click at [146, 131] on input "Carpet - Ski-Doo" at bounding box center [145, 133] width 5 height 5
checkbox input "true"
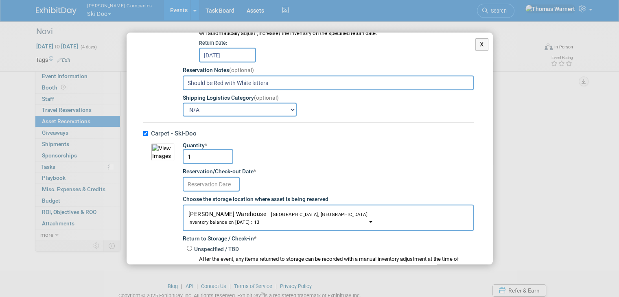
click at [200, 177] on input "text" at bounding box center [211, 184] width 57 height 15
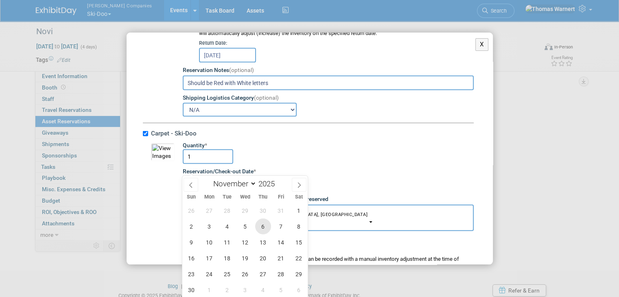
click at [264, 225] on span "6" at bounding box center [263, 226] width 16 height 16
type input "[DATE]"
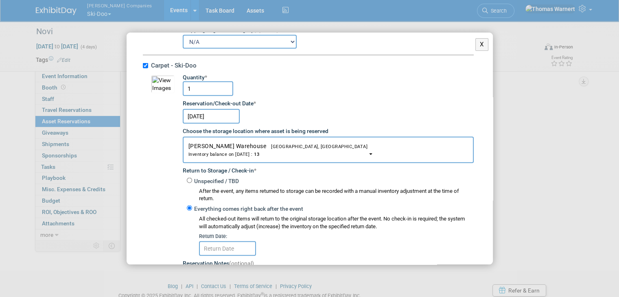
scroll to position [1993, 0]
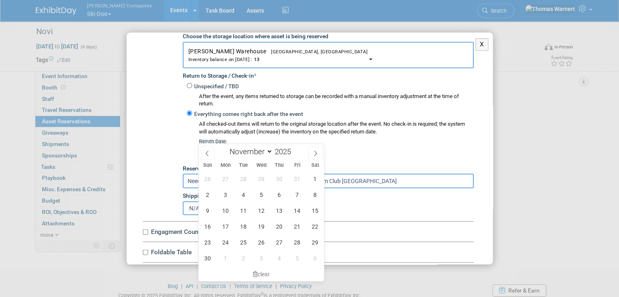
click at [227, 146] on input "text" at bounding box center [227, 153] width 57 height 15
click at [211, 209] on span "9" at bounding box center [208, 211] width 16 height 16
type input "[DATE]"
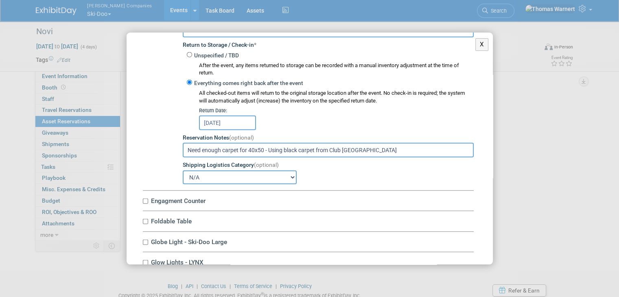
scroll to position [2115, 0]
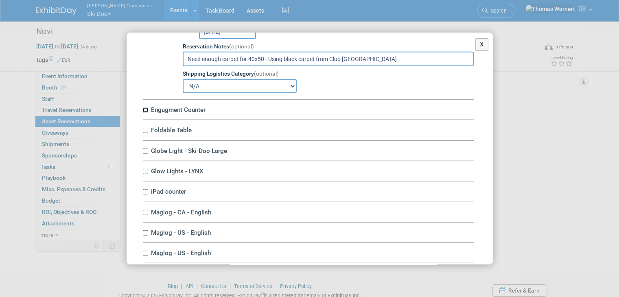
click at [147, 107] on input "Engagment Counter" at bounding box center [145, 109] width 5 height 5
checkbox input "true"
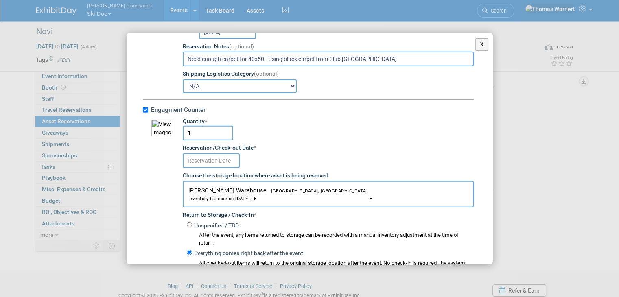
click at [210, 153] on input "text" at bounding box center [211, 160] width 57 height 15
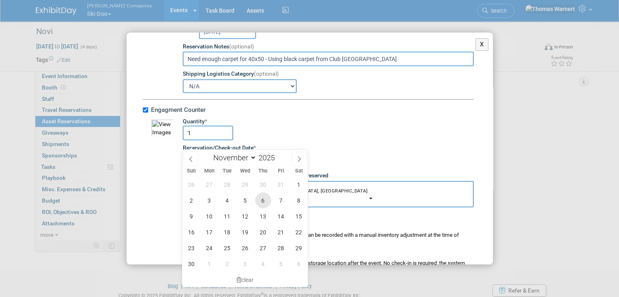
click at [259, 197] on span "6" at bounding box center [263, 200] width 16 height 16
type input "[DATE]"
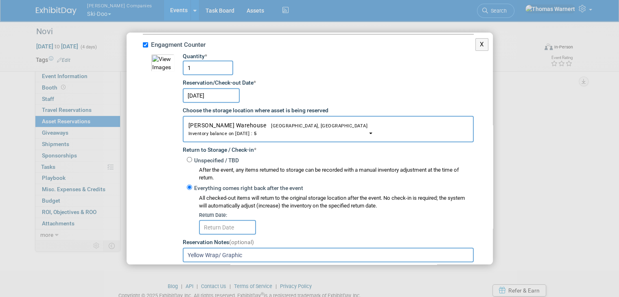
scroll to position [2277, 0]
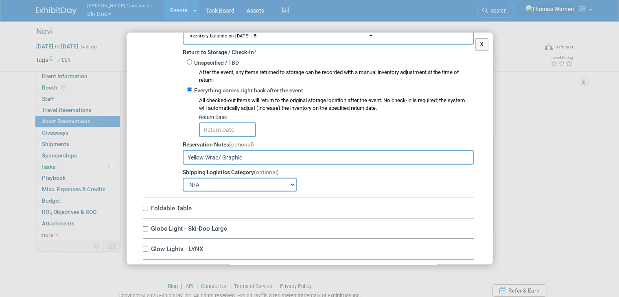
click at [220, 122] on input "text" at bounding box center [227, 129] width 57 height 15
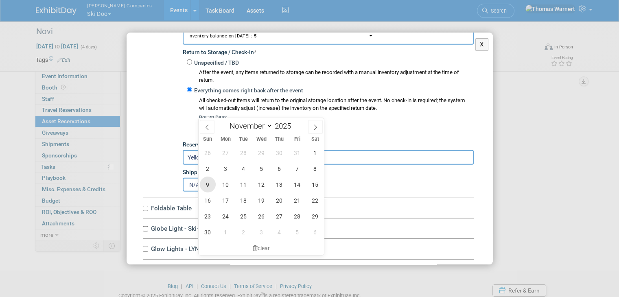
click at [210, 183] on span "9" at bounding box center [208, 184] width 16 height 16
type input "[DATE]"
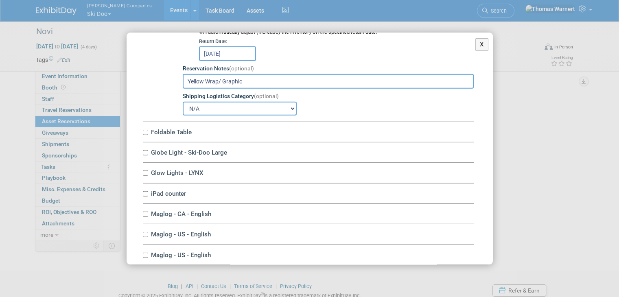
scroll to position [2359, 0]
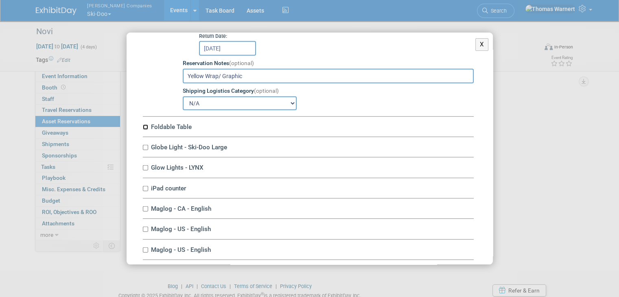
click at [146, 124] on input "Foldable Table" at bounding box center [145, 126] width 5 height 5
checkbox input "true"
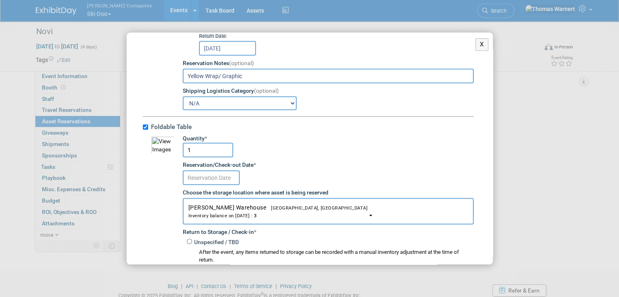
click at [198, 170] on input "text" at bounding box center [211, 177] width 57 height 15
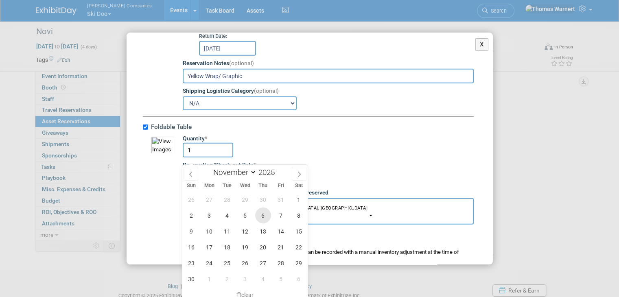
click at [264, 214] on span "6" at bounding box center [263, 215] width 16 height 16
type input "[DATE]"
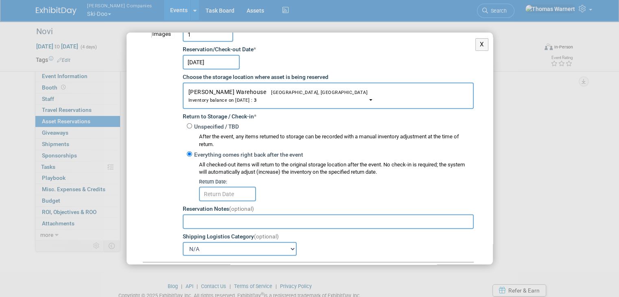
scroll to position [2481, 0]
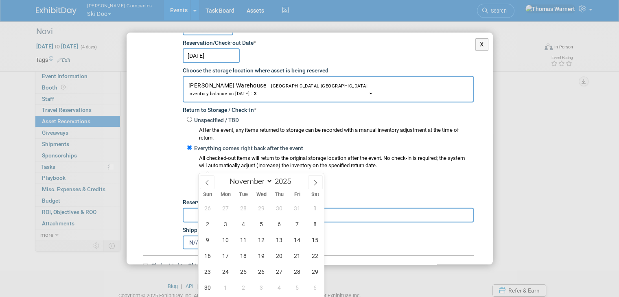
click at [223, 170] on body "Warnert Companies Ski-Doo Explore: My Workspaces 12 Go to Workspace: Can-Am Off…" at bounding box center [309, 148] width 619 height 297
click at [204, 240] on span "9" at bounding box center [208, 240] width 16 height 16
type input "[DATE]"
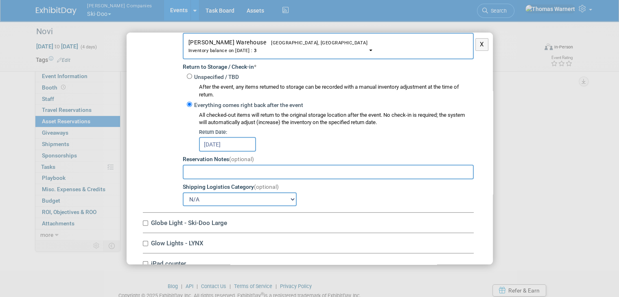
scroll to position [2603, 0]
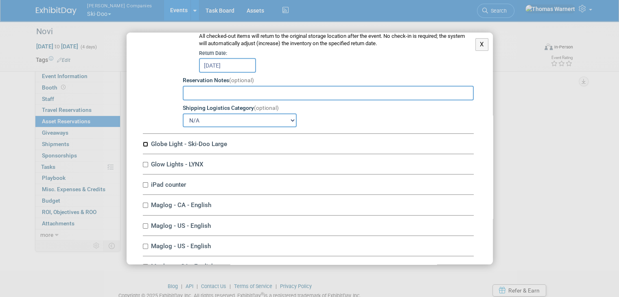
click at [144, 142] on input "Globe Light - Ski-Doo Large" at bounding box center [145, 144] width 5 height 5
checkbox input "true"
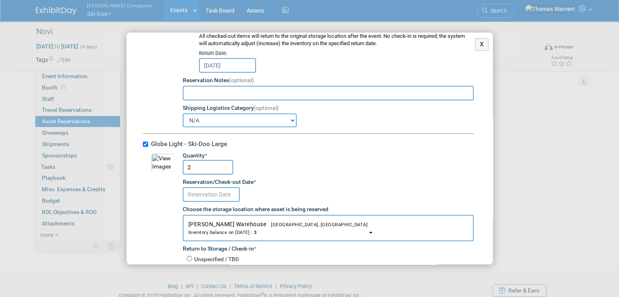
click at [199, 187] on input "text" at bounding box center [211, 194] width 57 height 15
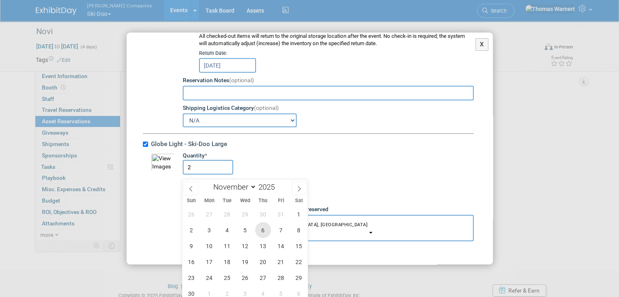
click at [263, 230] on span "6" at bounding box center [263, 230] width 16 height 16
type input "[DATE]"
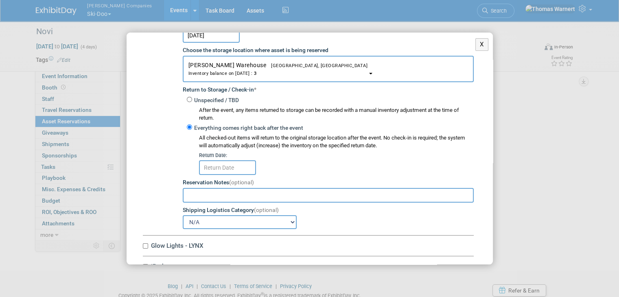
scroll to position [2765, 0]
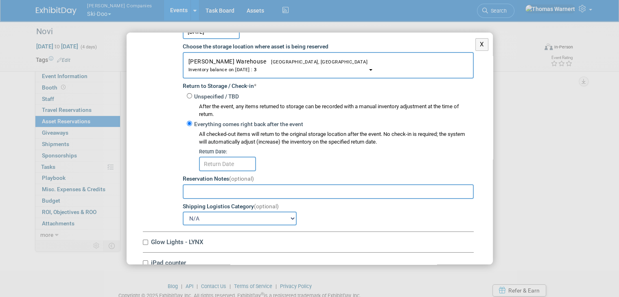
click at [232, 157] on input "text" at bounding box center [227, 164] width 57 height 15
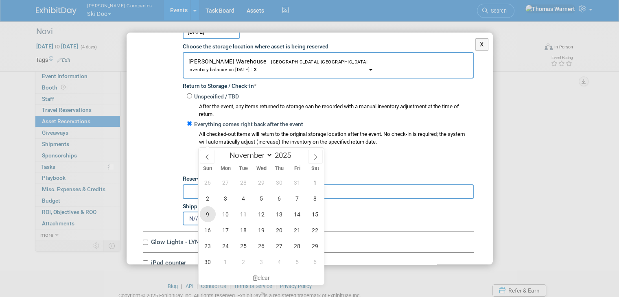
click at [211, 213] on span "9" at bounding box center [208, 214] width 16 height 16
type input "[DATE]"
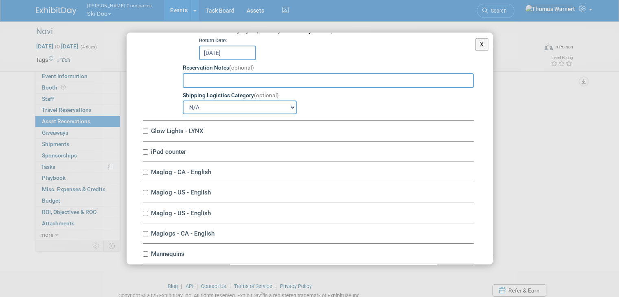
scroll to position [2887, 0]
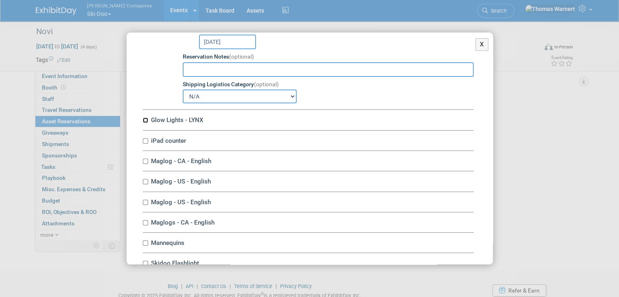
click at [147, 118] on input "Glow Lights - LYNX" at bounding box center [145, 120] width 5 height 5
checkbox input "true"
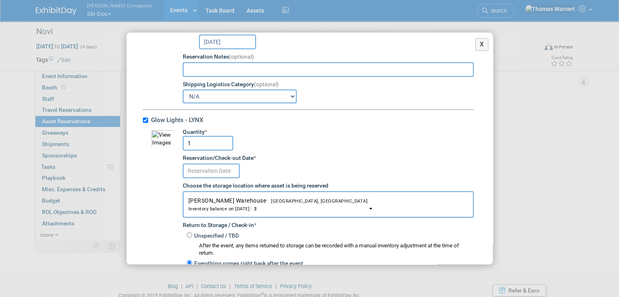
click at [218, 163] on input "text" at bounding box center [211, 170] width 57 height 15
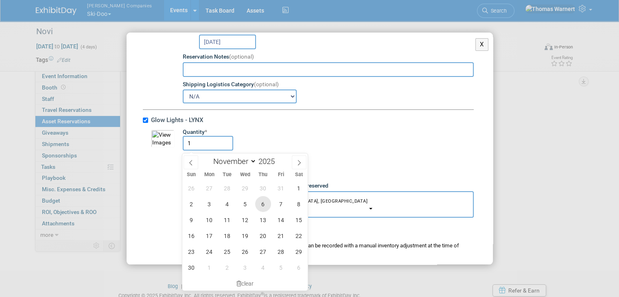
click at [259, 206] on span "6" at bounding box center [263, 204] width 16 height 16
type input "[DATE]"
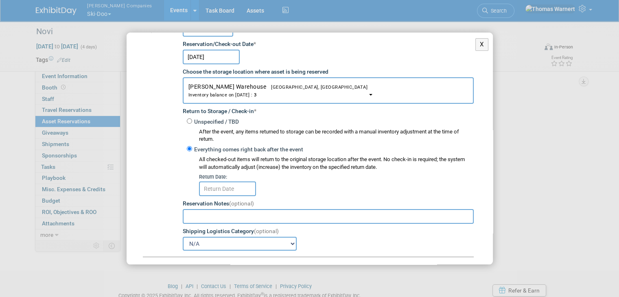
scroll to position [3009, 0]
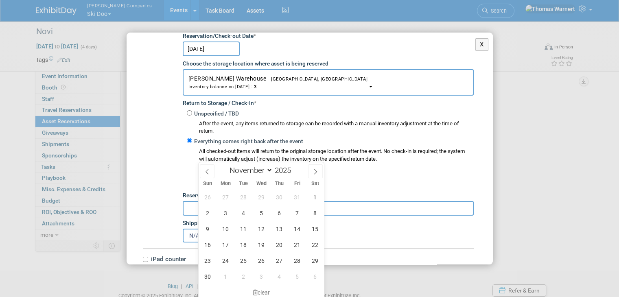
click at [237, 173] on input "text" at bounding box center [227, 180] width 57 height 15
drag, startPoint x: 203, startPoint y: 228, endPoint x: 202, endPoint y: 220, distance: 7.8
click at [203, 228] on span "9" at bounding box center [208, 229] width 16 height 16
type input "[DATE]"
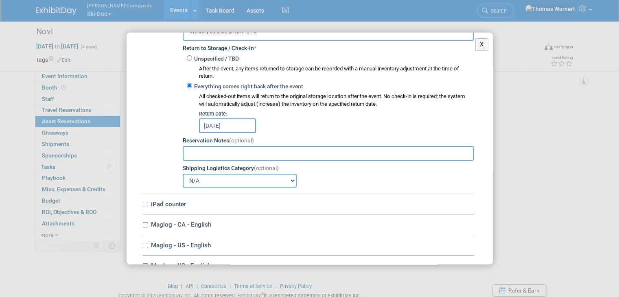
scroll to position [3172, 0]
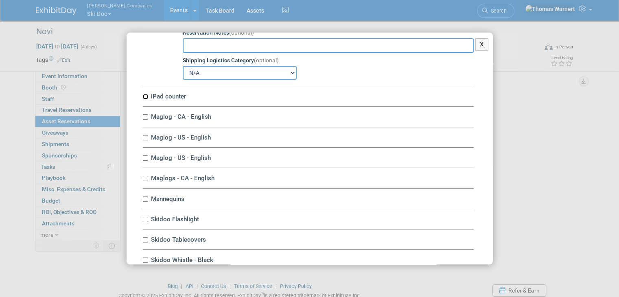
click at [143, 94] on input "iPad counter" at bounding box center [145, 96] width 5 height 5
checkbox input "true"
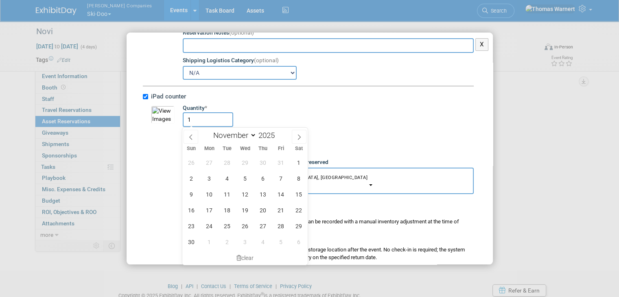
click at [205, 140] on input "text" at bounding box center [211, 147] width 57 height 15
click at [264, 179] on span "6" at bounding box center [263, 178] width 16 height 16
type input "[DATE]"
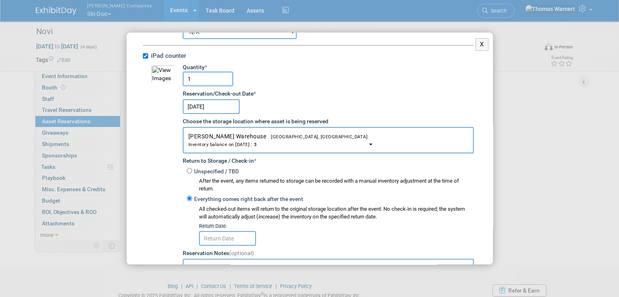
scroll to position [3294, 0]
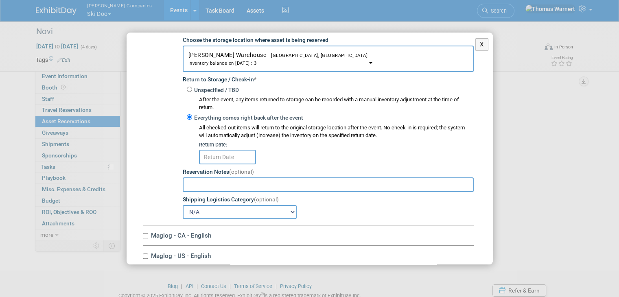
click at [228, 150] on input "text" at bounding box center [227, 157] width 57 height 15
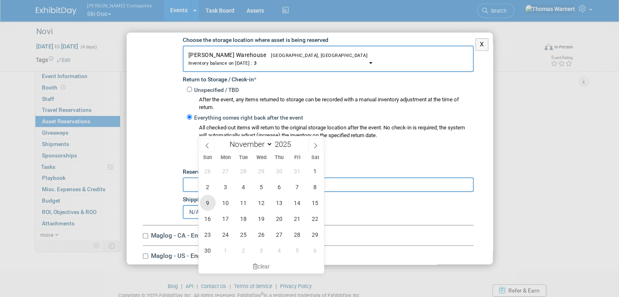
click at [208, 207] on span "9" at bounding box center [208, 203] width 16 height 16
type input "[DATE]"
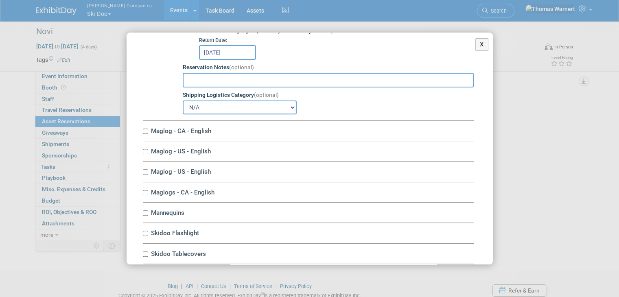
scroll to position [3416, 0]
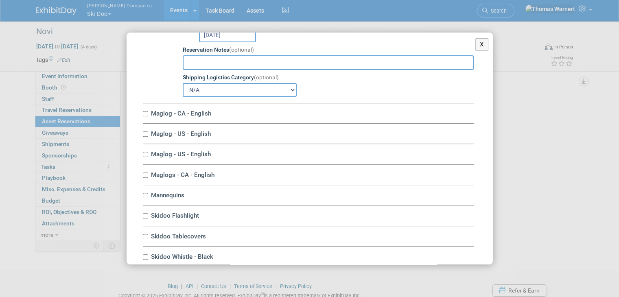
click at [143, 103] on div "Maglog - CA - English 10051483-10726073-d8191dd4-df3d-4df4-9251-f3211cacc691.jp…" at bounding box center [308, 113] width 331 height 20
click at [144, 111] on input "Maglog - CA - English" at bounding box center [145, 113] width 5 height 5
checkbox input "true"
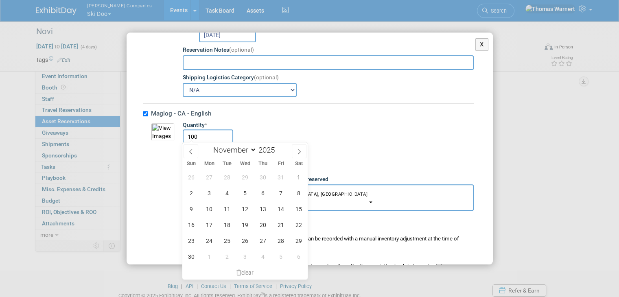
click at [198, 157] on input "text" at bounding box center [211, 164] width 57 height 15
click at [266, 193] on span "6" at bounding box center [263, 193] width 16 height 16
type input "[DATE]"
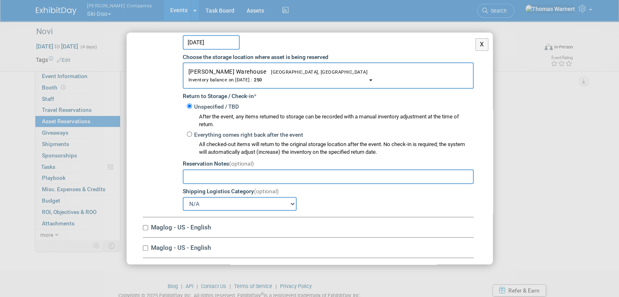
scroll to position [3619, 0]
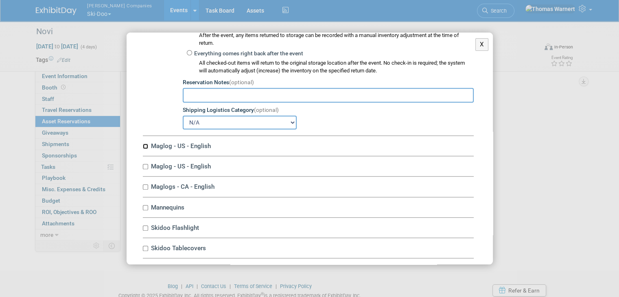
click at [147, 144] on input "Maglog - US - English" at bounding box center [145, 146] width 5 height 5
checkbox input "true"
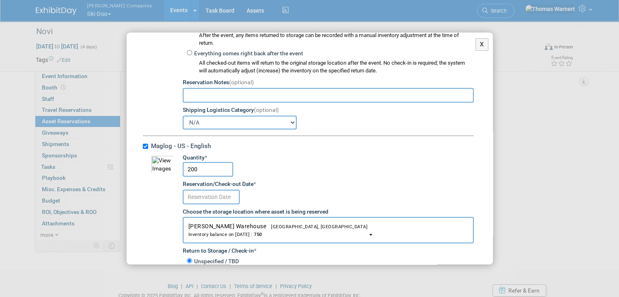
click at [224, 170] on body "Warnert Companies Ski-Doo Explore: My Workspaces 12 Go to Workspace: Can-Am Off…" at bounding box center [309, 148] width 619 height 297
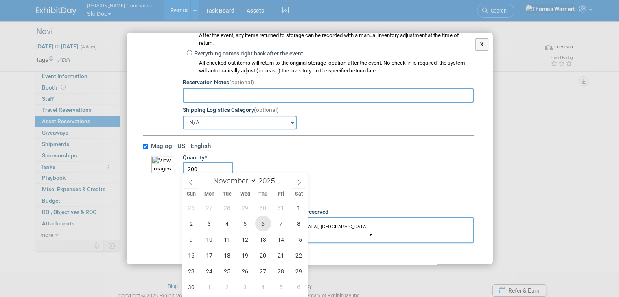
click at [261, 227] on span "6" at bounding box center [263, 224] width 16 height 16
type input "[DATE]"
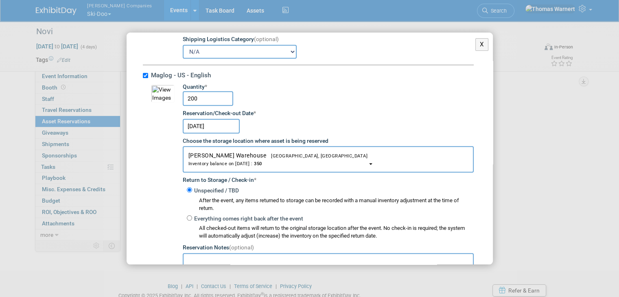
scroll to position [3782, 0]
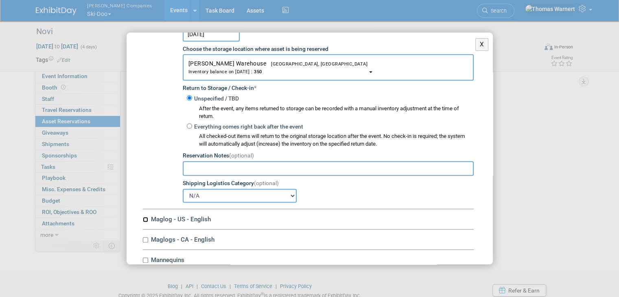
click at [143, 217] on input "Maglog - US - English" at bounding box center [145, 219] width 5 height 5
checkbox input "true"
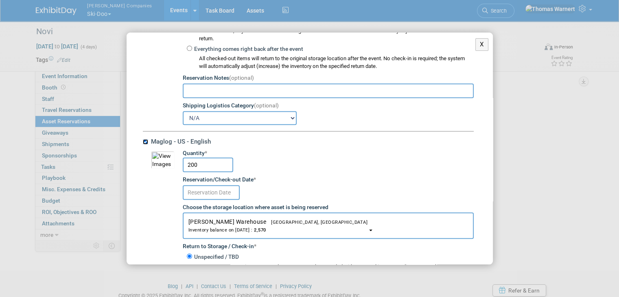
scroll to position [3863, 0]
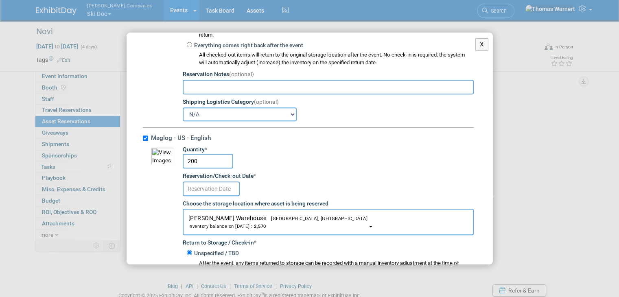
click at [217, 181] on input "text" at bounding box center [211, 188] width 57 height 15
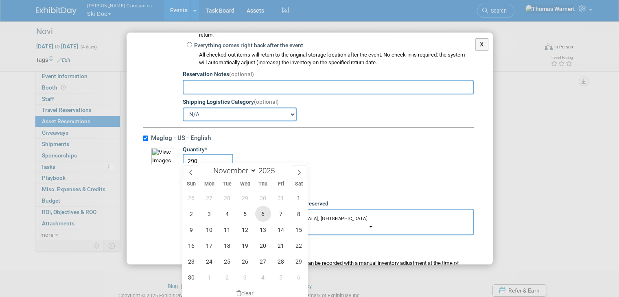
click at [261, 215] on span "6" at bounding box center [263, 214] width 16 height 16
type input "[DATE]"
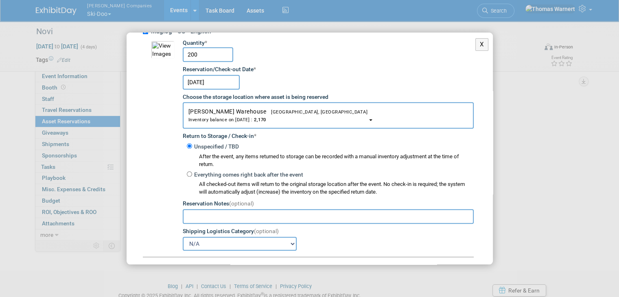
scroll to position [4026, 0]
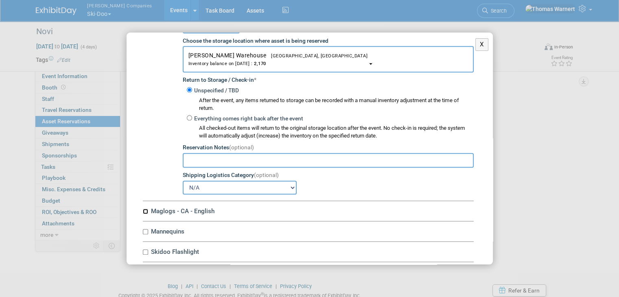
click at [144, 209] on input "Maglogs - CA - English" at bounding box center [145, 211] width 5 height 5
checkbox input "true"
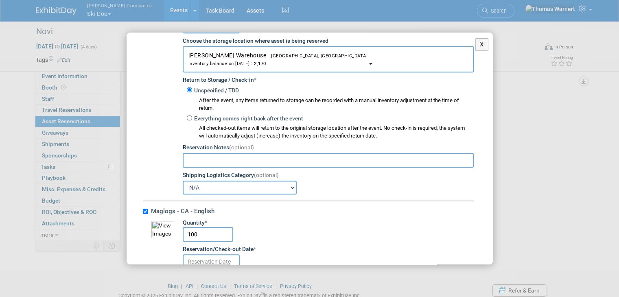
click at [223, 254] on input "text" at bounding box center [211, 261] width 57 height 15
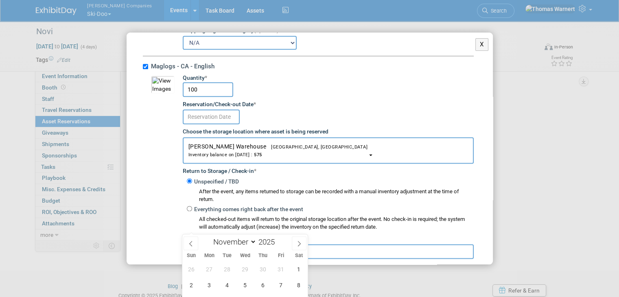
scroll to position [4189, 0]
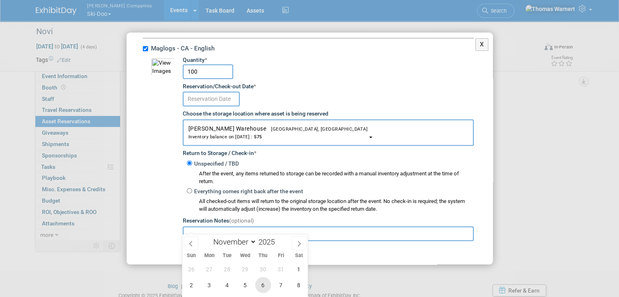
click at [264, 282] on span "6" at bounding box center [263, 285] width 16 height 16
type input "[DATE]"
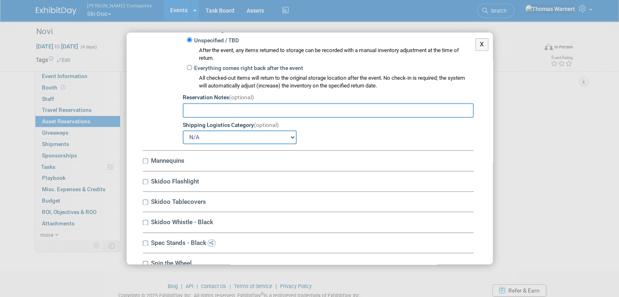
scroll to position [4351, 0]
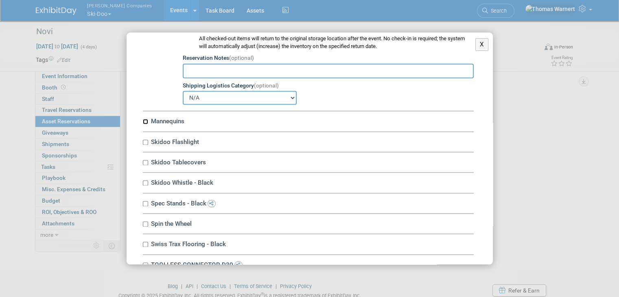
click at [143, 119] on input "Mannequins" at bounding box center [145, 121] width 5 height 5
checkbox input "true"
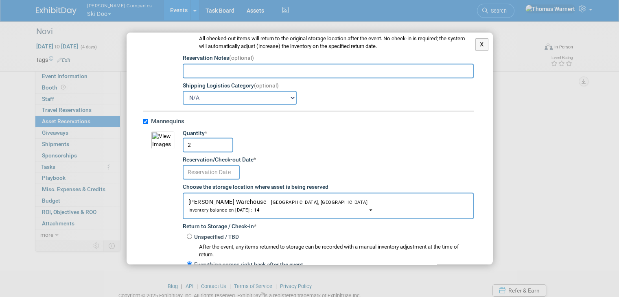
click at [216, 165] on input "text" at bounding box center [211, 172] width 57 height 15
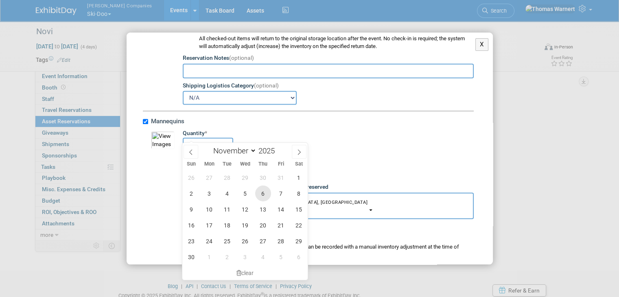
click at [259, 194] on span "6" at bounding box center [263, 193] width 16 height 16
type input "[DATE]"
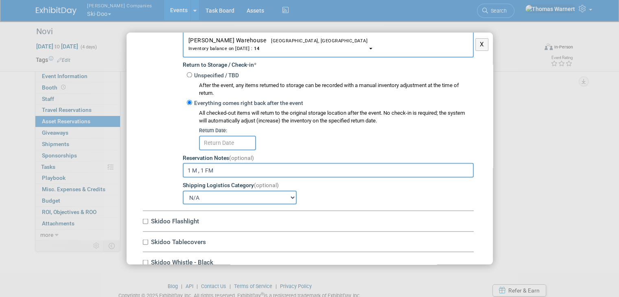
scroll to position [4514, 0]
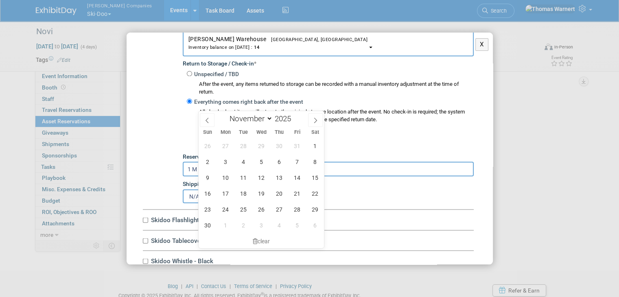
click at [229, 134] on input "text" at bounding box center [227, 141] width 57 height 15
click at [209, 181] on span "9" at bounding box center [208, 178] width 16 height 16
type input "[DATE]"
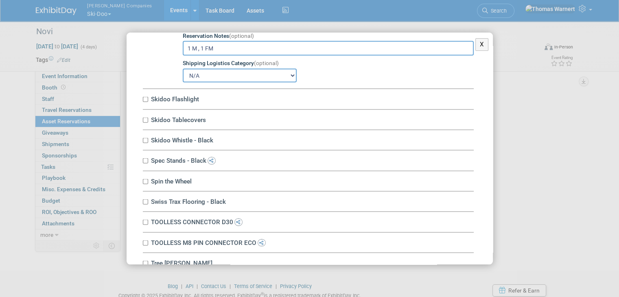
scroll to position [4636, 0]
click at [144, 95] on input "Skidoo Flashlight" at bounding box center [145, 97] width 5 height 5
checkbox input "true"
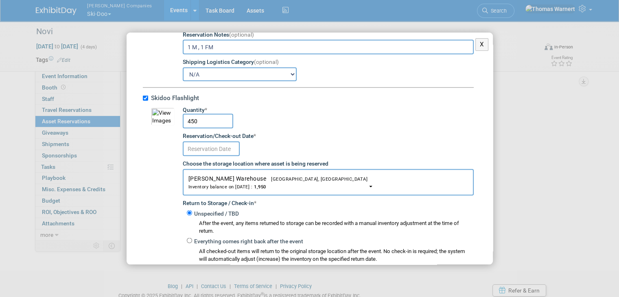
click at [216, 114] on body "Warnert Companies Ski-Doo Explore: My Workspaces 12 Go to Workspace: Can-Am Off…" at bounding box center [309, 148] width 619 height 297
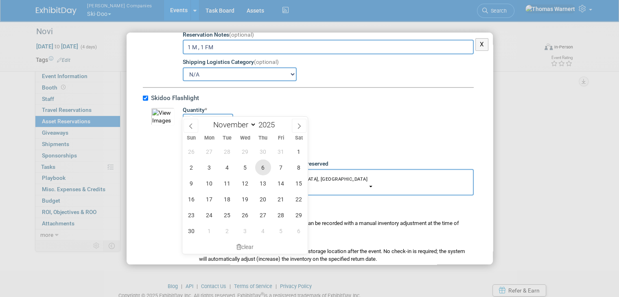
click at [258, 170] on span "6" at bounding box center [263, 167] width 16 height 16
type input "[DATE]"
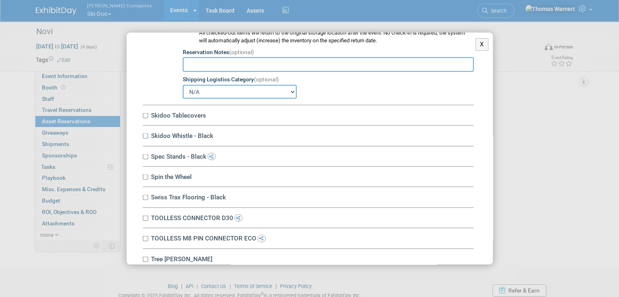
scroll to position [4854, 0]
click at [145, 113] on input "Skidoo Tablecovers" at bounding box center [145, 115] width 5 height 5
checkbox input "true"
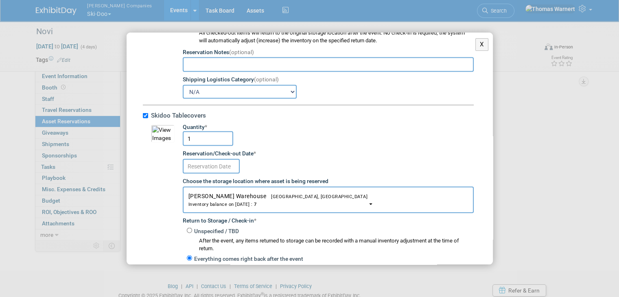
click at [223, 159] on input "text" at bounding box center [211, 166] width 57 height 15
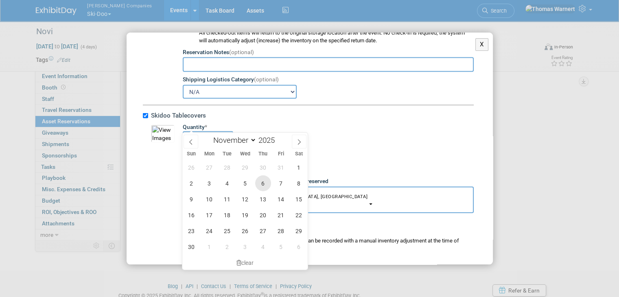
click at [256, 181] on span "6" at bounding box center [263, 183] width 16 height 16
type input "[DATE]"
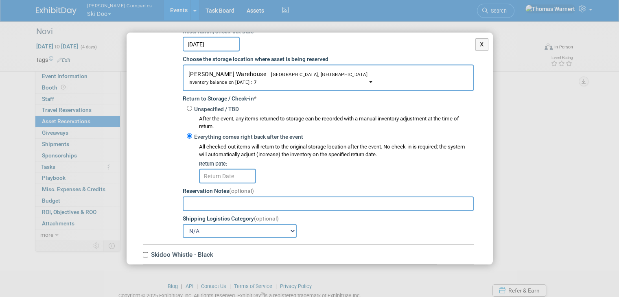
scroll to position [4976, 0]
click at [226, 169] on input "text" at bounding box center [227, 176] width 57 height 15
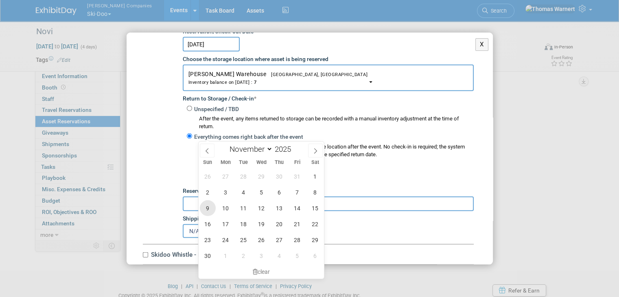
click at [202, 202] on span "9" at bounding box center [208, 208] width 16 height 16
type input "[DATE]"
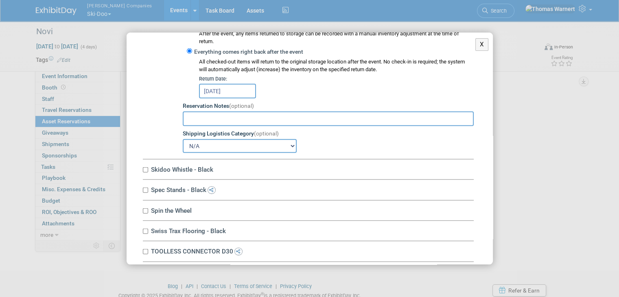
scroll to position [5093, 0]
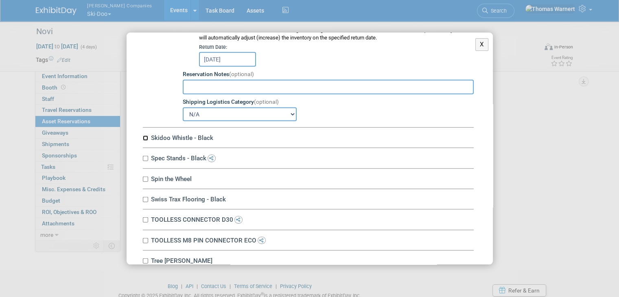
click at [144, 135] on input "Skidoo Whistle - Black" at bounding box center [145, 137] width 5 height 5
checkbox input "true"
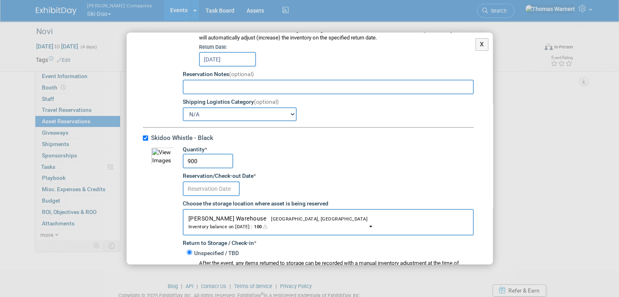
click at [201, 181] on input "text" at bounding box center [211, 188] width 57 height 15
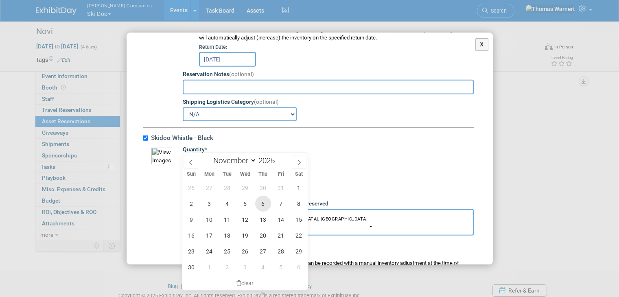
click at [259, 204] on span "6" at bounding box center [263, 204] width 16 height 16
type input "[DATE]"
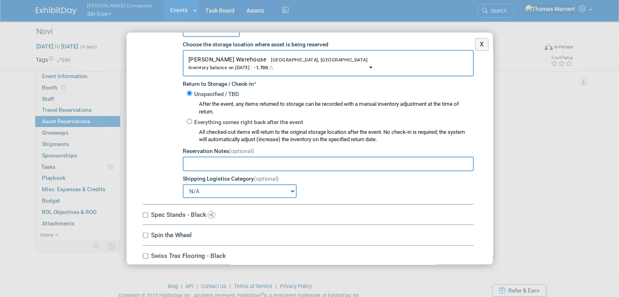
scroll to position [5255, 0]
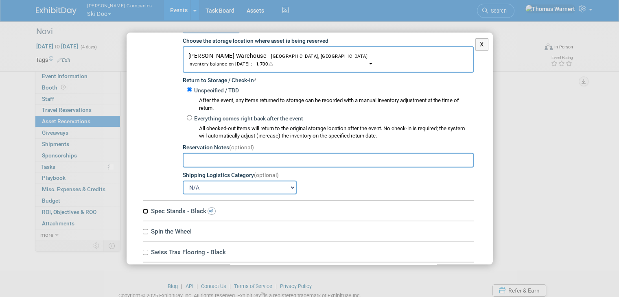
click at [145, 209] on input "Spec Stands - Black" at bounding box center [145, 211] width 5 height 5
checkbox input "true"
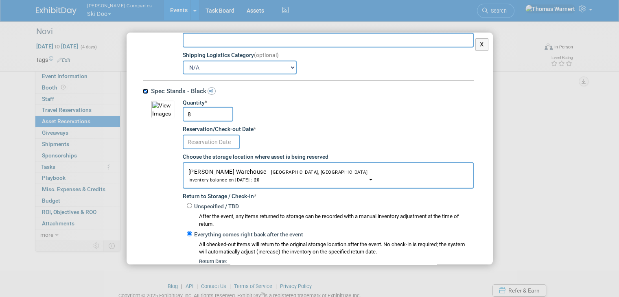
scroll to position [5377, 0]
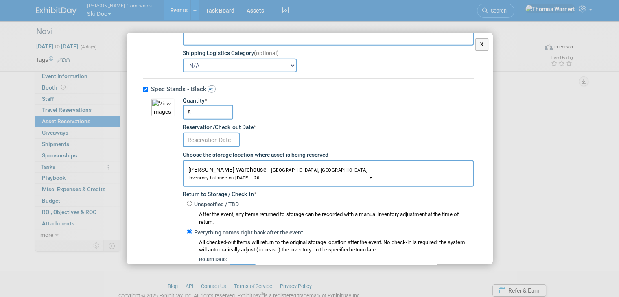
click at [224, 133] on input "text" at bounding box center [211, 140] width 57 height 15
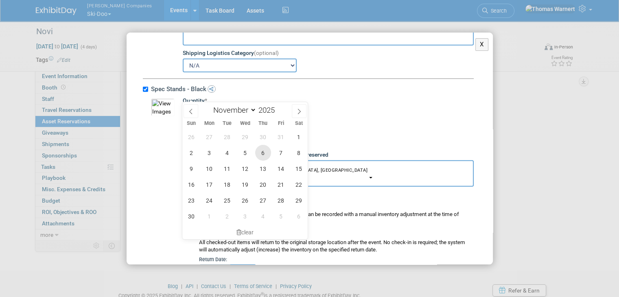
click at [264, 158] on span "6" at bounding box center [263, 153] width 16 height 16
type input "[DATE]"
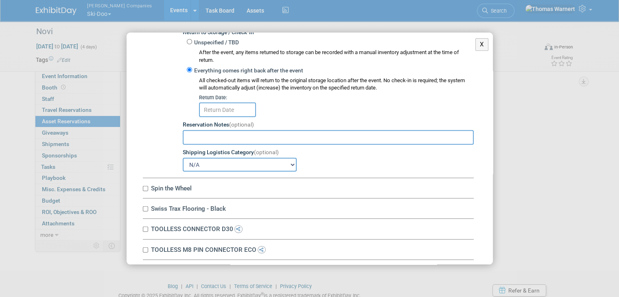
scroll to position [5540, 0]
click at [236, 102] on input "text" at bounding box center [227, 109] width 57 height 15
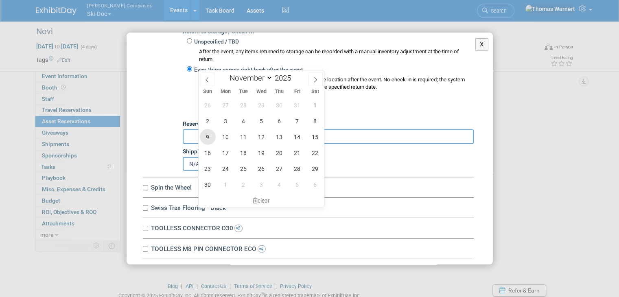
click at [204, 133] on span "9" at bounding box center [208, 137] width 16 height 16
type input "[DATE]"
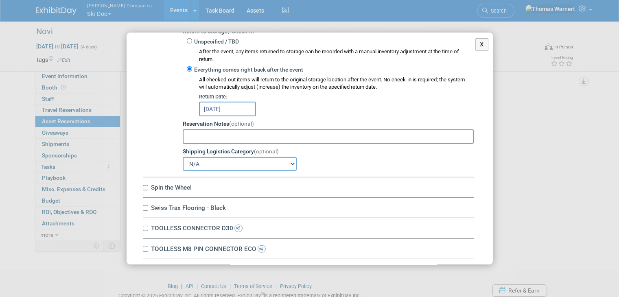
scroll to position [5544, 0]
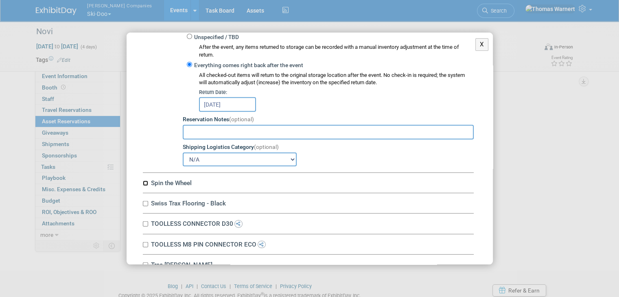
click at [144, 181] on input "Spin the Wheel" at bounding box center [145, 183] width 5 height 5
checkbox input "true"
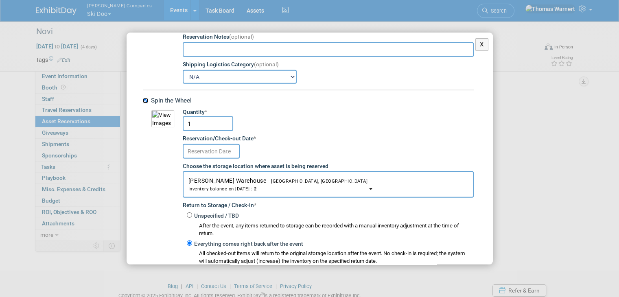
scroll to position [5626, 0]
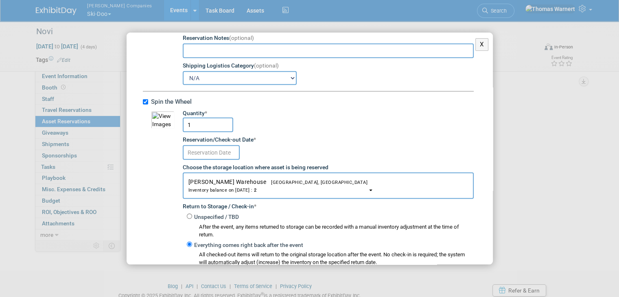
click at [215, 145] on input "text" at bounding box center [211, 152] width 57 height 15
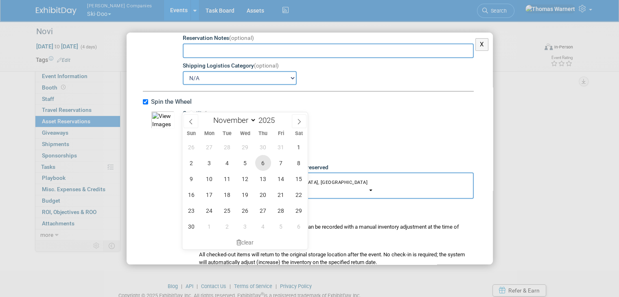
click at [261, 162] on span "6" at bounding box center [263, 163] width 16 height 16
type input "[DATE]"
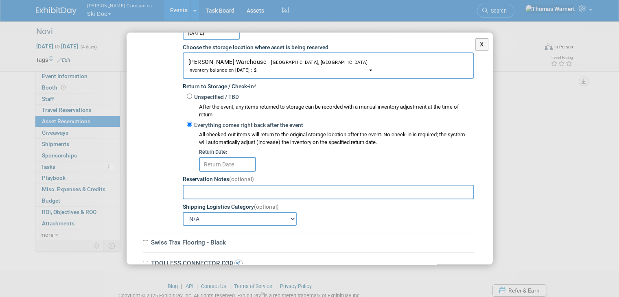
scroll to position [5748, 0]
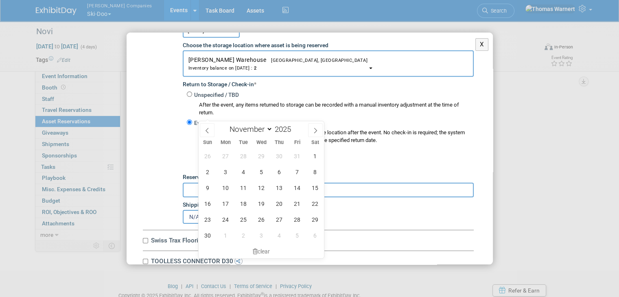
click at [238, 155] on input "text" at bounding box center [227, 162] width 57 height 15
click at [203, 184] on span "9" at bounding box center [208, 188] width 16 height 16
type input "[DATE]"
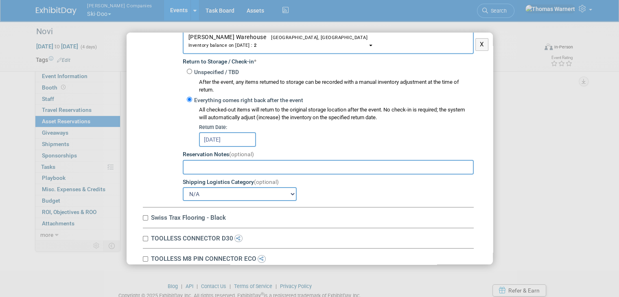
scroll to position [5783, 0]
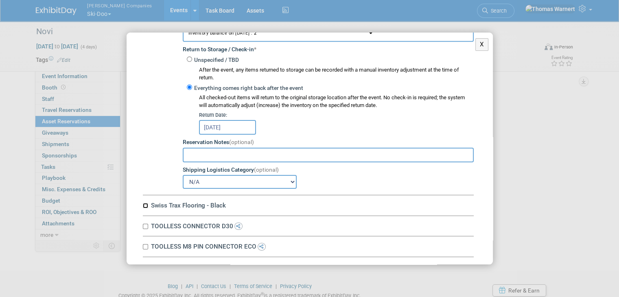
click at [145, 203] on input "Swiss Trax Flooring - Black" at bounding box center [145, 205] width 5 height 5
checkbox input "true"
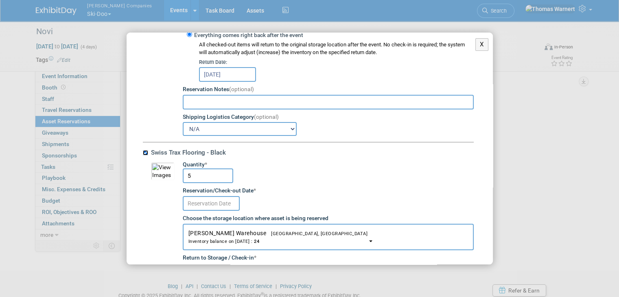
scroll to position [5905, 0]
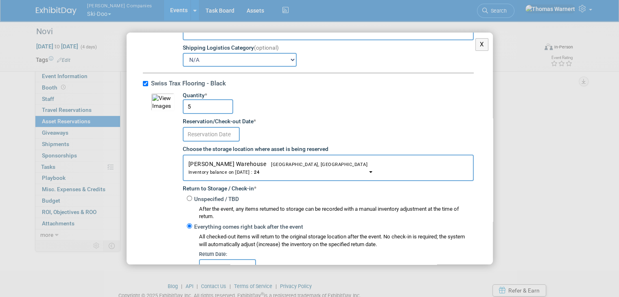
click at [217, 127] on input "text" at bounding box center [211, 134] width 57 height 15
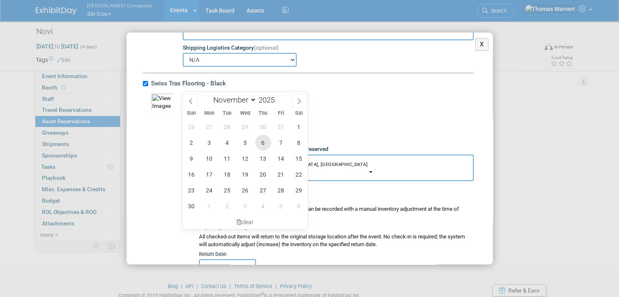
click at [264, 142] on span "6" at bounding box center [263, 143] width 16 height 16
type input "[DATE]"
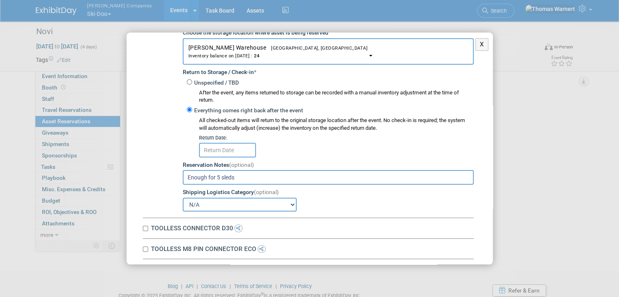
scroll to position [6021, 0]
click at [231, 100] on body "Warnert Companies Ski-Doo Explore: My Workspaces 12 Go to Workspace: Can-Am Off…" at bounding box center [309, 148] width 619 height 297
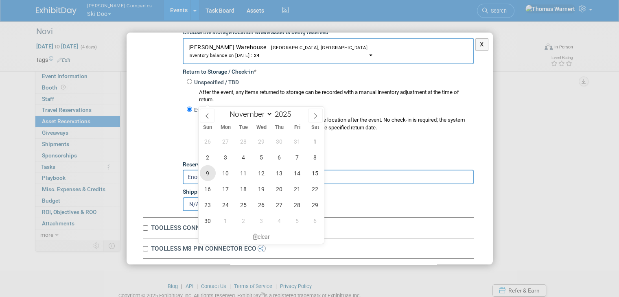
click at [203, 170] on span "9" at bounding box center [208, 173] width 16 height 16
type input "[DATE]"
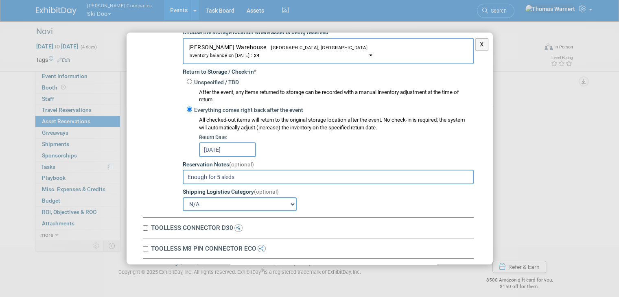
scroll to position [30, 0]
click at [143, 225] on input "TOOLLESS CONNECTOR D30" at bounding box center [145, 227] width 5 height 5
checkbox input "true"
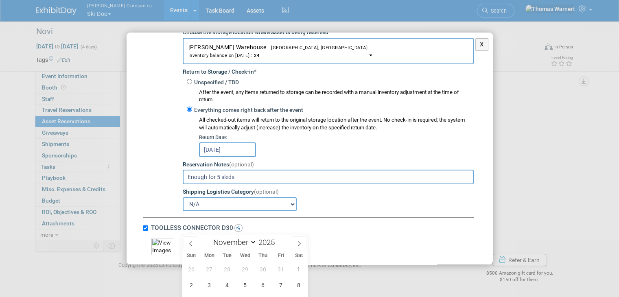
click at [204, 271] on input "text" at bounding box center [211, 278] width 57 height 15
click at [261, 283] on span "6" at bounding box center [263, 285] width 16 height 16
type input "[DATE]"
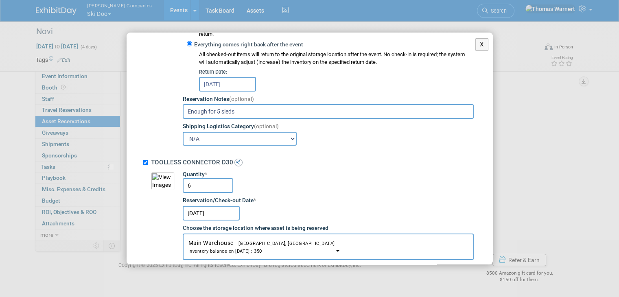
scroll to position [6184, 0]
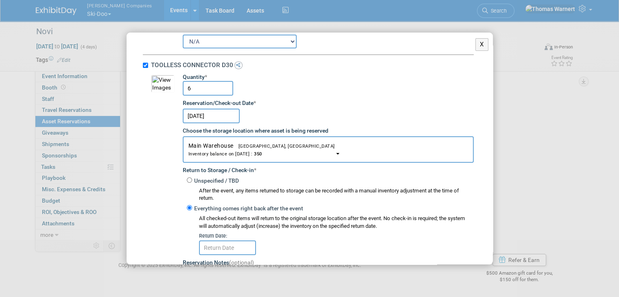
click at [223, 240] on input "text" at bounding box center [227, 247] width 57 height 15
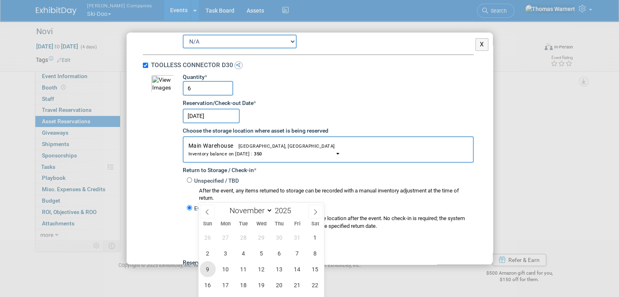
click at [209, 264] on span "9" at bounding box center [208, 269] width 16 height 16
type input "[DATE]"
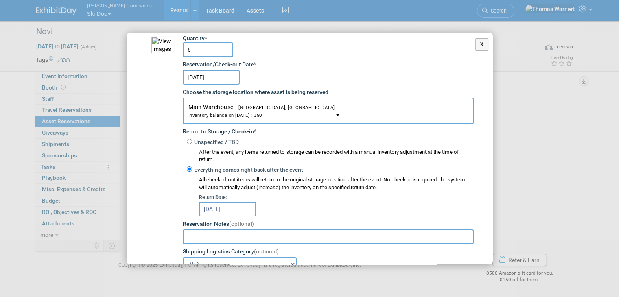
scroll to position [6260, 0]
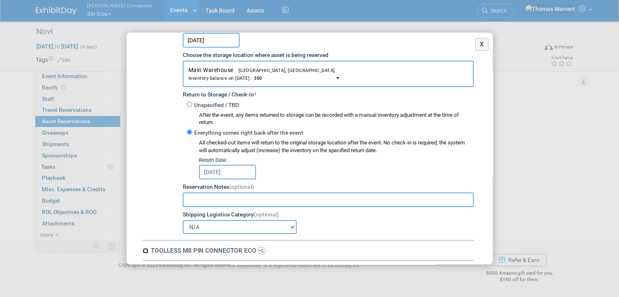
click at [146, 248] on input "TOOLLESS M8 PIN CONNECTOR ECO" at bounding box center [145, 250] width 5 height 5
checkbox input "true"
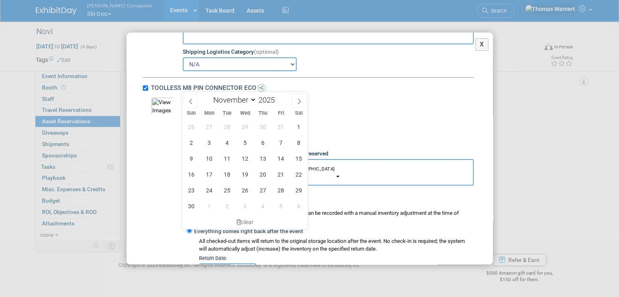
click at [224, 131] on input "text" at bounding box center [211, 138] width 57 height 15
click at [261, 139] on span "6" at bounding box center [263, 143] width 16 height 16
type input "[DATE]"
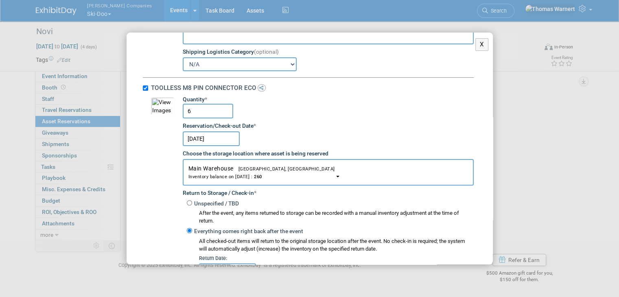
scroll to position [6498, 0]
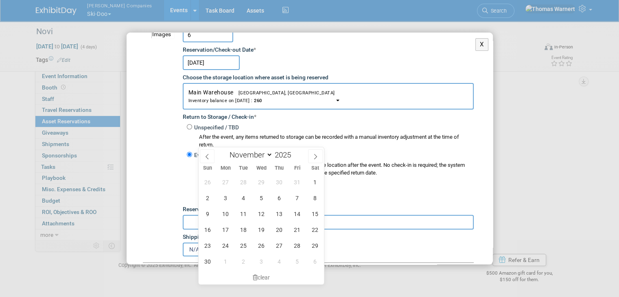
click at [237, 187] on input "text" at bounding box center [227, 194] width 57 height 15
click at [209, 216] on span "9" at bounding box center [208, 214] width 16 height 16
type input "[DATE]"
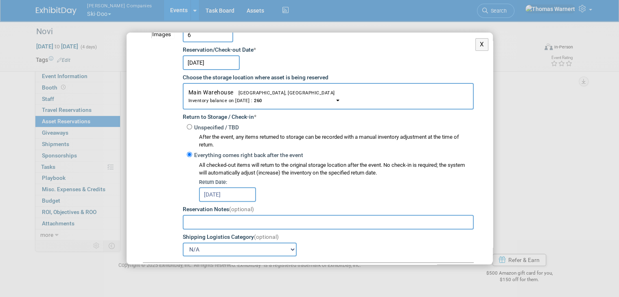
click at [144, 270] on input "Tree [PERSON_NAME]" at bounding box center [145, 272] width 5 height 5
checkbox input "true"
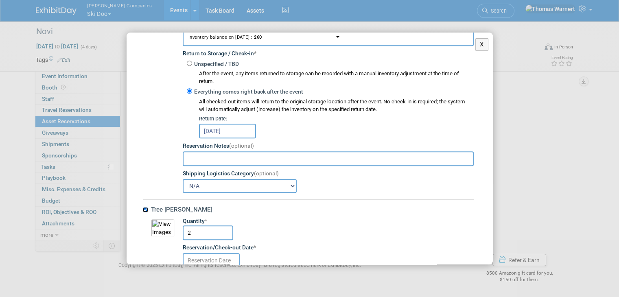
scroll to position [6661, 0]
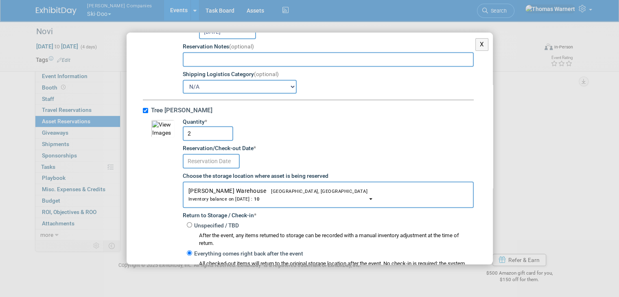
click at [217, 154] on input "text" at bounding box center [211, 161] width 57 height 15
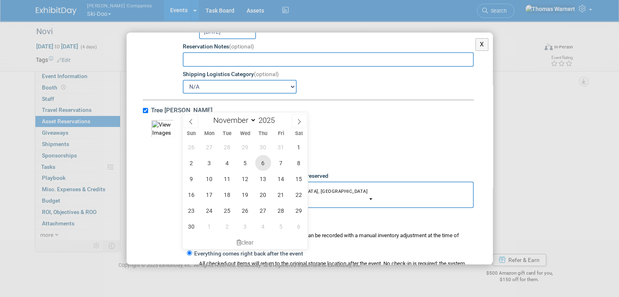
click at [264, 163] on span "6" at bounding box center [263, 163] width 16 height 16
type input "[DATE]"
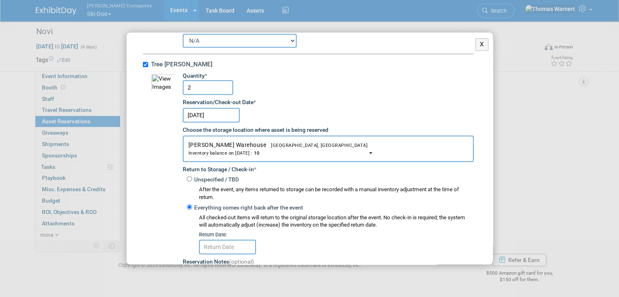
scroll to position [6736, 0]
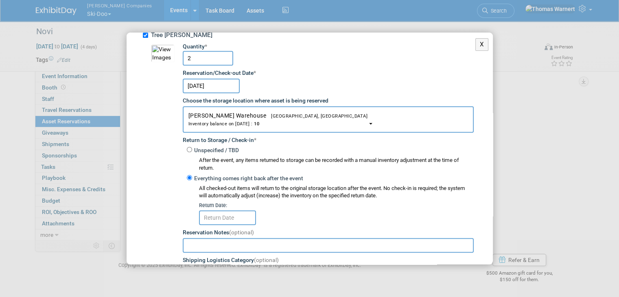
click at [238, 210] on input "text" at bounding box center [227, 217] width 57 height 15
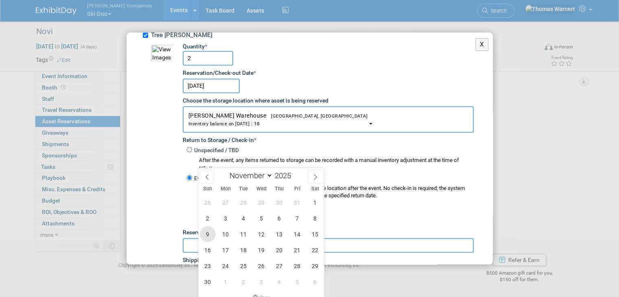
click at [204, 234] on span "9" at bounding box center [208, 234] width 16 height 16
type input "[DATE]"
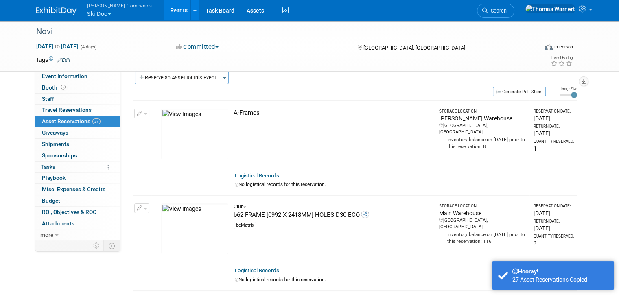
scroll to position [0, 0]
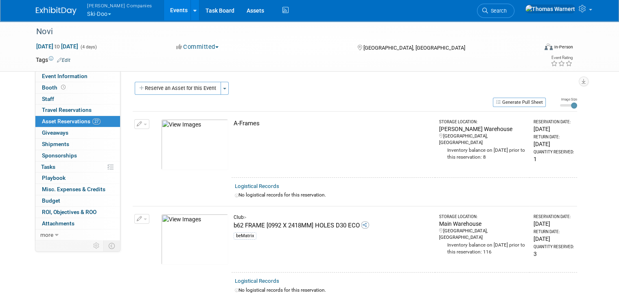
click at [164, 12] on link "Events" at bounding box center [179, 10] width 30 height 20
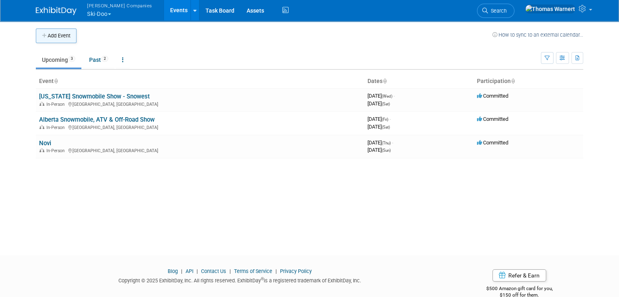
drag, startPoint x: 54, startPoint y: 36, endPoint x: 62, endPoint y: 33, distance: 8.6
click at [54, 36] on button "Add Event" at bounding box center [56, 35] width 41 height 15
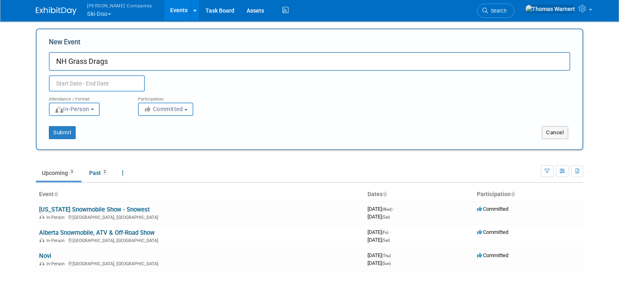
type input "NH Grass Drags"
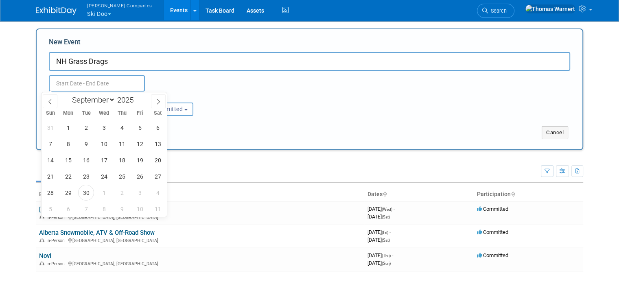
click at [81, 81] on input "text" at bounding box center [97, 83] width 96 height 16
click at [155, 100] on span at bounding box center [158, 101] width 15 height 14
select select "9"
click at [91, 147] on span "7" at bounding box center [86, 144] width 16 height 16
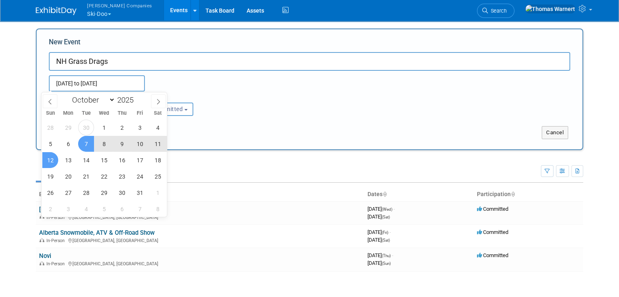
click at [55, 160] on span "12" at bounding box center [50, 160] width 16 height 16
type input "[DATE] to [DATE]"
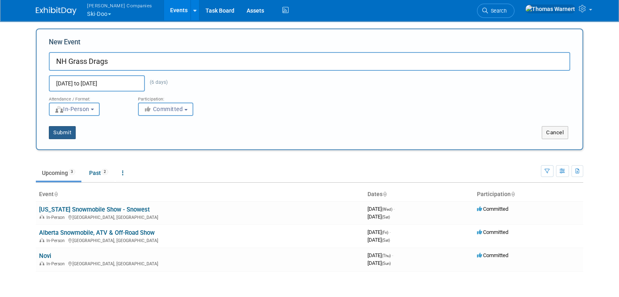
click at [56, 133] on button "Submit" at bounding box center [62, 132] width 27 height 13
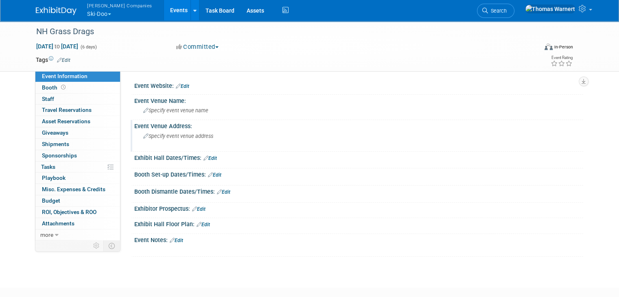
click at [171, 137] on span "Specify event venue address" at bounding box center [178, 136] width 70 height 6
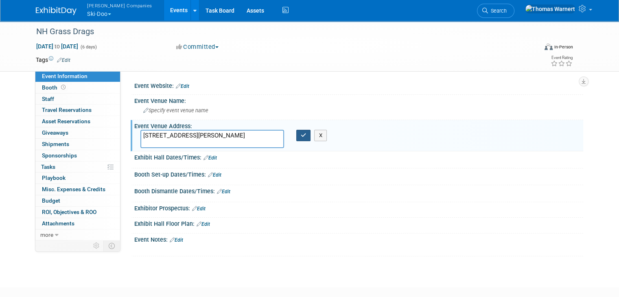
type textarea "[STREET_ADDRESS][PERSON_NAME]"
click at [301, 134] on icon "button" at bounding box center [304, 135] width 6 height 5
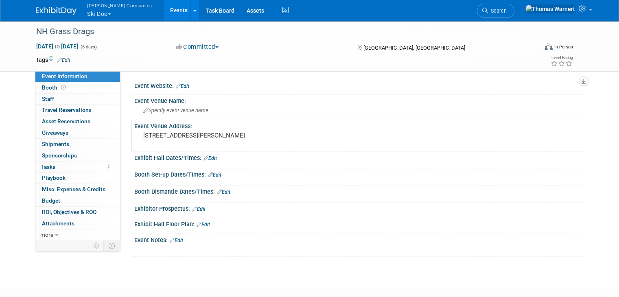
click at [207, 157] on link "Edit" at bounding box center [209, 158] width 13 height 6
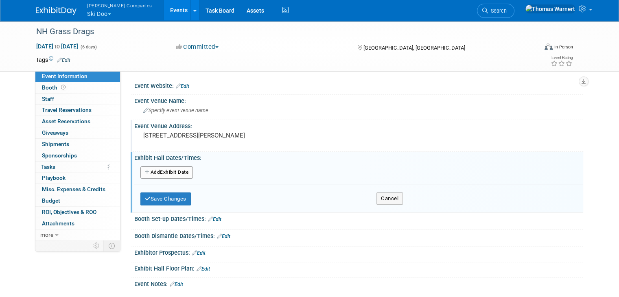
click at [164, 170] on button "Add Another Exhibit Date" at bounding box center [166, 172] width 52 height 12
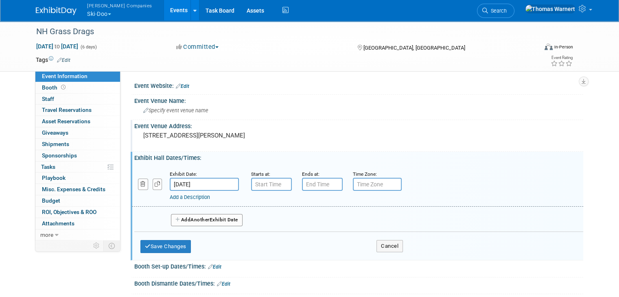
click at [200, 182] on input "[DATE]" at bounding box center [204, 184] width 69 height 13
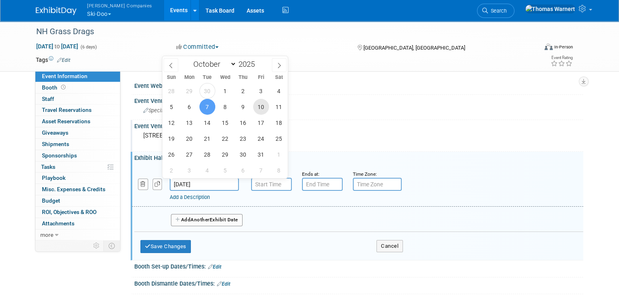
click at [258, 107] on span "10" at bounding box center [261, 107] width 16 height 16
type input "[DATE]"
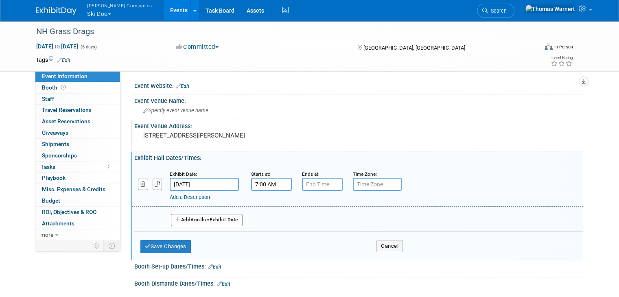
click at [264, 183] on input "7:00 AM" at bounding box center [271, 184] width 41 height 13
click at [263, 239] on span at bounding box center [270, 240] width 14 height 14
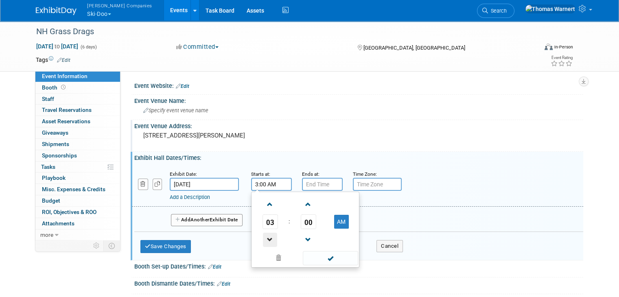
click at [263, 240] on span at bounding box center [270, 240] width 14 height 14
click at [334, 219] on button "AM" at bounding box center [341, 222] width 15 height 14
type input "2:00 PM"
click at [325, 261] on span at bounding box center [330, 258] width 55 height 14
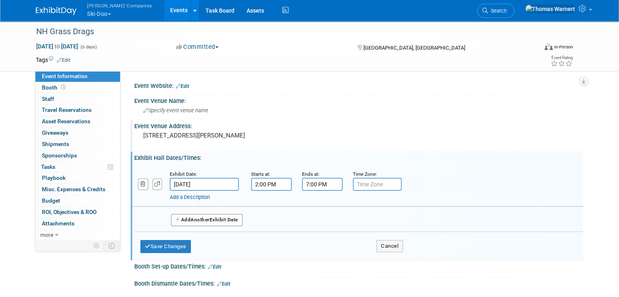
click at [318, 187] on input "7:00 PM" at bounding box center [322, 184] width 41 height 13
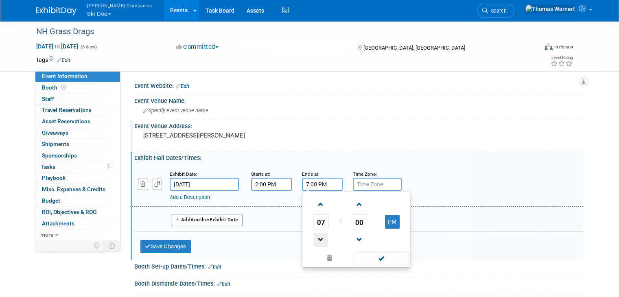
click at [316, 237] on span at bounding box center [321, 240] width 14 height 14
click at [319, 204] on span at bounding box center [321, 204] width 14 height 14
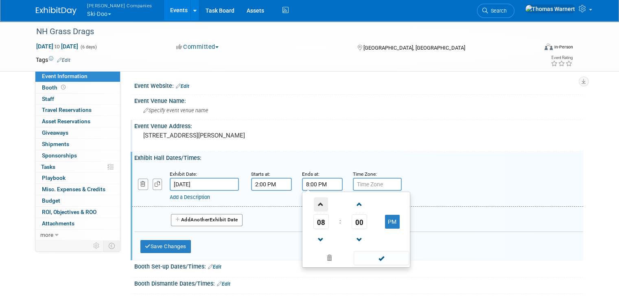
click at [319, 204] on span at bounding box center [321, 204] width 14 height 14
type input "9:00 PM"
click at [364, 259] on span at bounding box center [380, 258] width 55 height 14
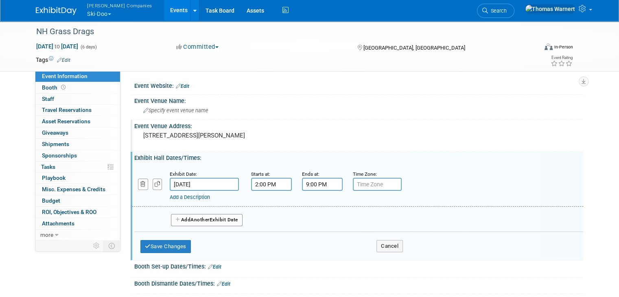
click at [201, 219] on span "Another" at bounding box center [199, 220] width 19 height 6
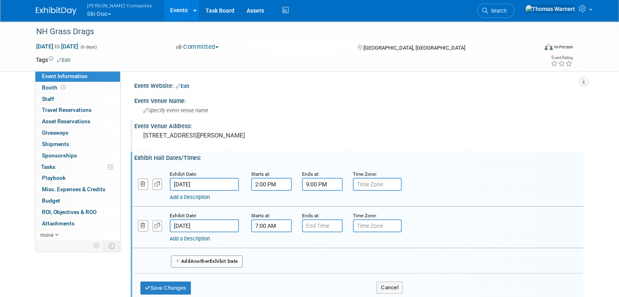
click at [267, 225] on input "7:00 AM" at bounding box center [271, 225] width 41 height 13
click at [264, 246] on span at bounding box center [270, 246] width 14 height 14
click at [263, 246] on span at bounding box center [270, 246] width 14 height 14
type input "10:00 AM"
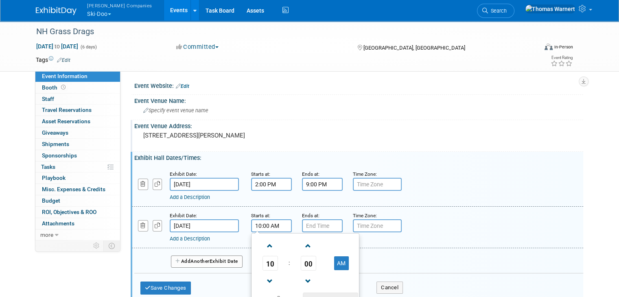
click at [313, 293] on span at bounding box center [330, 299] width 55 height 14
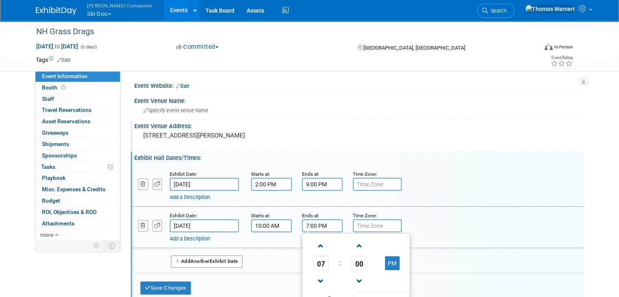
click at [314, 227] on input "7:00 PM" at bounding box center [322, 225] width 41 height 13
click at [316, 245] on span at bounding box center [321, 246] width 14 height 14
type input "8:00 PM"
click at [357, 292] on span at bounding box center [380, 299] width 55 height 14
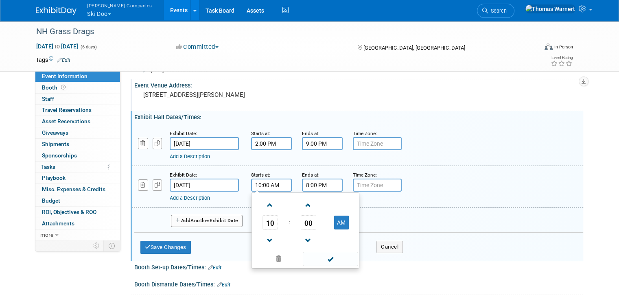
click at [277, 185] on input "10:00 AM" at bounding box center [271, 185] width 41 height 13
click at [262, 231] on link at bounding box center [269, 240] width 15 height 21
type input "9:00 AM"
click at [327, 258] on span at bounding box center [330, 259] width 55 height 14
click at [320, 186] on input "8:00 PM" at bounding box center [322, 185] width 41 height 13
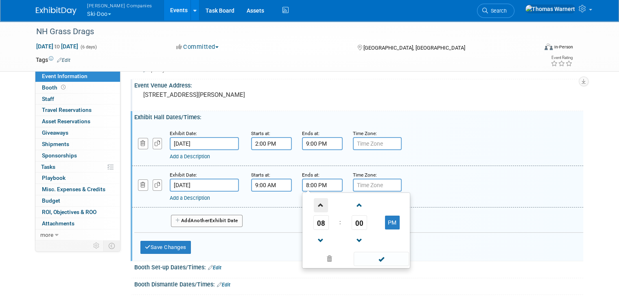
click at [314, 204] on span at bounding box center [321, 205] width 14 height 14
click at [315, 243] on span at bounding box center [321, 240] width 14 height 14
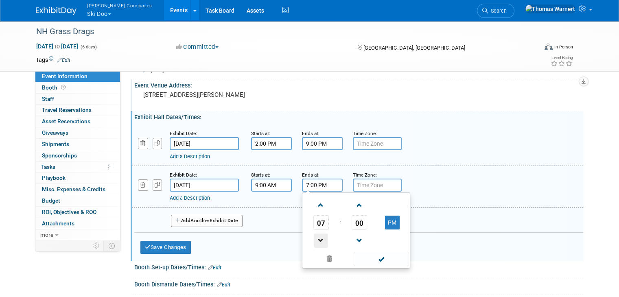
click at [314, 238] on span at bounding box center [321, 240] width 14 height 14
type input "6:00 PM"
click at [361, 255] on span at bounding box center [380, 259] width 55 height 14
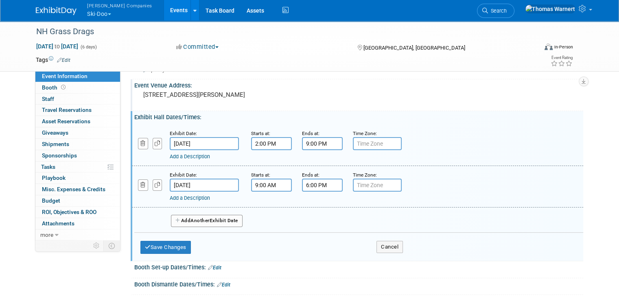
click at [212, 220] on button "Add Another Exhibit Date" at bounding box center [207, 221] width 72 height 12
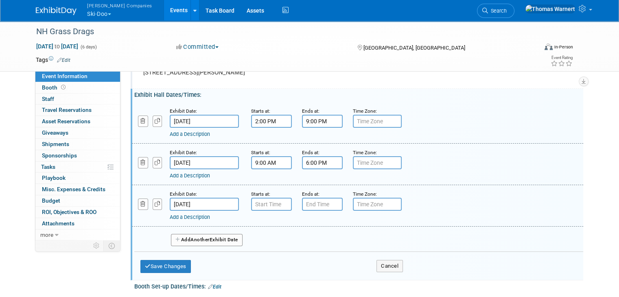
scroll to position [81, 0]
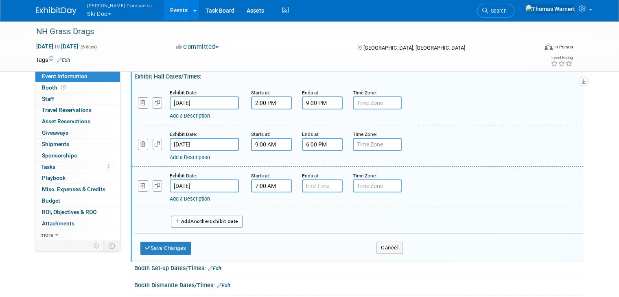
click at [268, 186] on input "7:00 AM" at bounding box center [271, 185] width 41 height 13
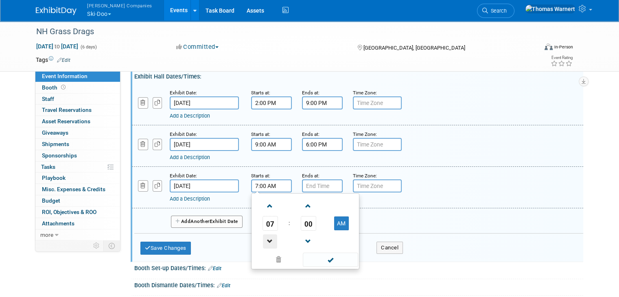
click at [263, 234] on span at bounding box center [270, 241] width 14 height 14
click at [267, 206] on span at bounding box center [270, 206] width 14 height 14
click at [264, 205] on span at bounding box center [270, 206] width 14 height 14
type input "9:00 AM"
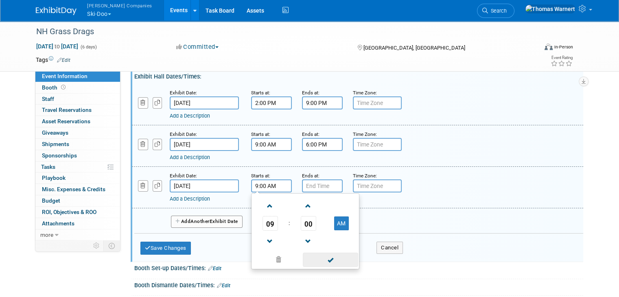
click at [314, 257] on span at bounding box center [330, 260] width 55 height 14
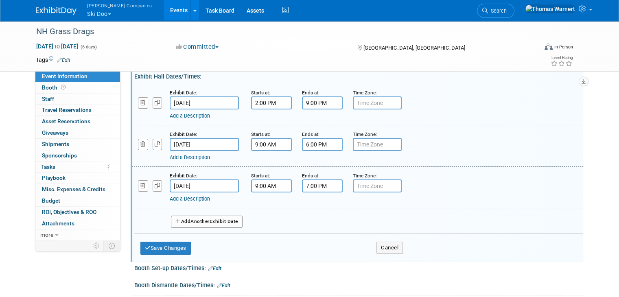
click at [316, 185] on input "7:00 PM" at bounding box center [322, 185] width 41 height 13
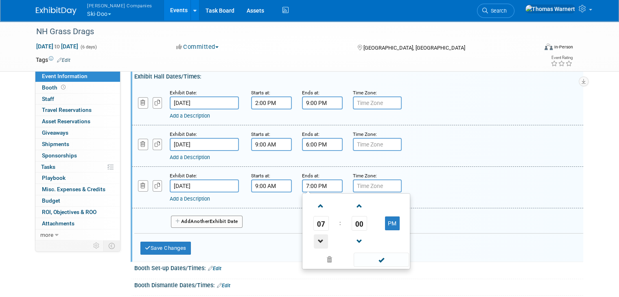
click at [314, 234] on span at bounding box center [321, 241] width 14 height 14
type input "6:00 PM"
click at [361, 257] on span at bounding box center [380, 260] width 55 height 14
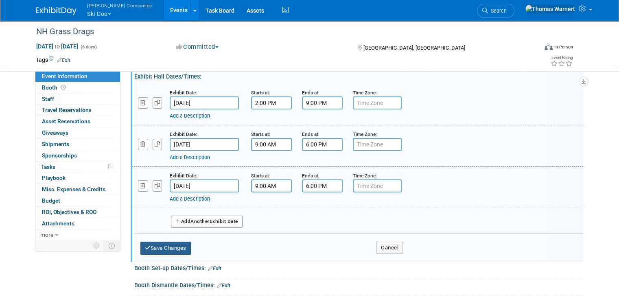
click at [170, 244] on button "Save Changes" at bounding box center [165, 248] width 50 height 13
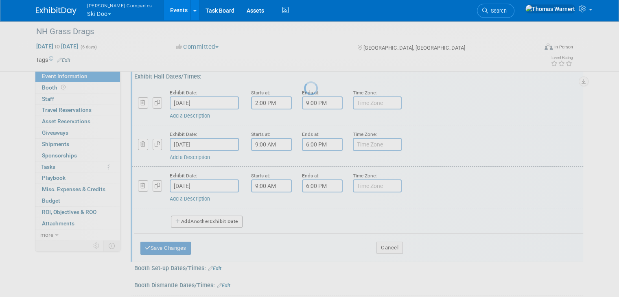
scroll to position [44, 0]
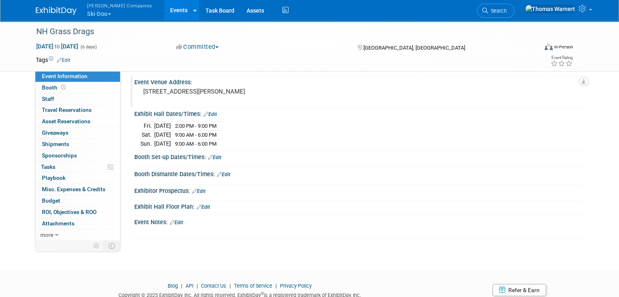
click at [211, 156] on link "Edit" at bounding box center [214, 158] width 13 height 6
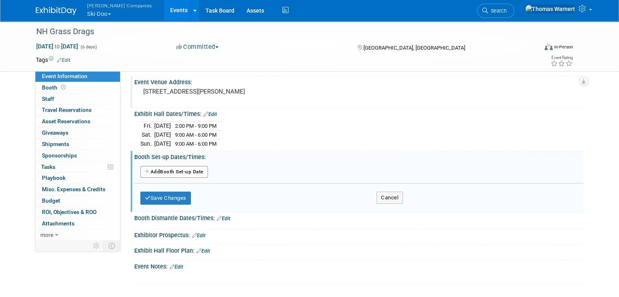
click at [183, 171] on button "Add Another Booth Set-up Date" at bounding box center [174, 172] width 68 height 12
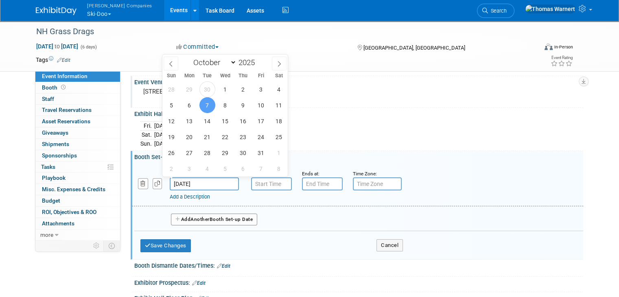
click at [204, 180] on input "[DATE]" at bounding box center [204, 183] width 69 height 13
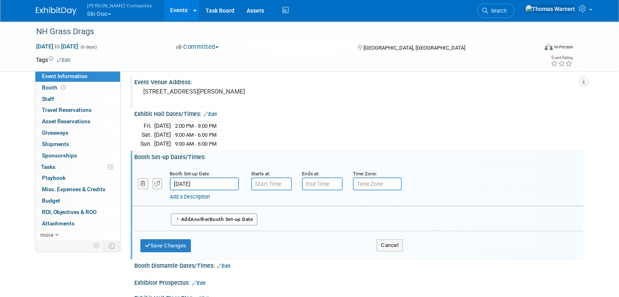
click at [432, 5] on div "[PERSON_NAME] Companies Ski-Doo Explore: My Workspaces 12 Go to Workspace: Can-…" at bounding box center [309, 10] width 547 height 21
click at [165, 241] on button "Save Changes" at bounding box center [165, 245] width 50 height 13
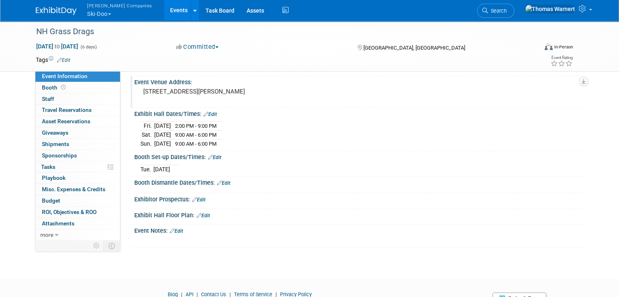
click at [211, 156] on link "Edit" at bounding box center [214, 158] width 13 height 6
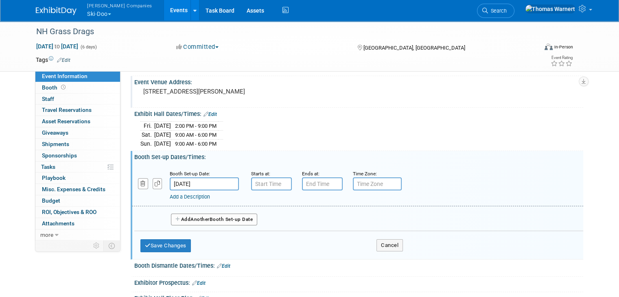
click at [194, 213] on button "Add Another Booth Set-up Date" at bounding box center [214, 219] width 86 height 12
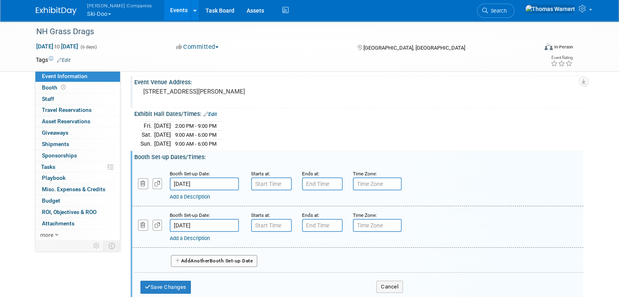
click at [190, 258] on span "Another" at bounding box center [199, 261] width 19 height 6
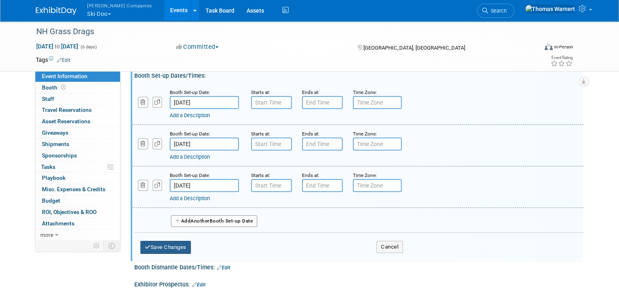
click at [167, 246] on button "Save Changes" at bounding box center [165, 247] width 50 height 13
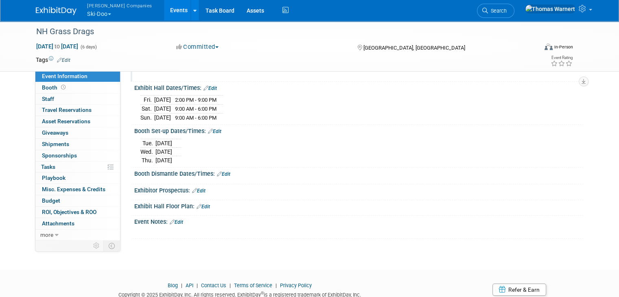
click at [221, 172] on link "Edit" at bounding box center [223, 174] width 13 height 6
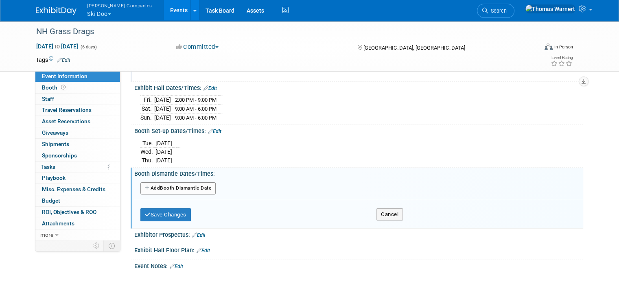
click at [174, 185] on button "Add Another Booth Dismantle Date" at bounding box center [177, 188] width 75 height 12
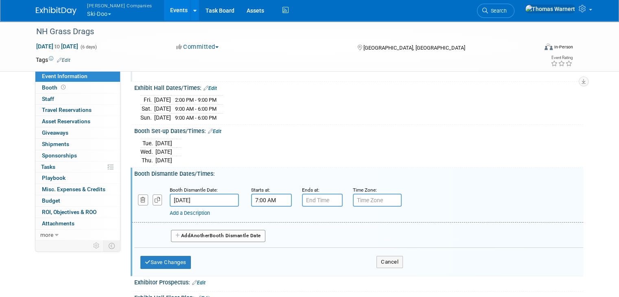
click at [266, 199] on input "7:00 AM" at bounding box center [271, 200] width 41 height 13
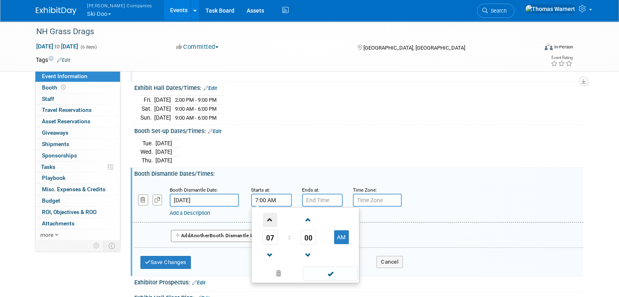
click at [267, 218] on span at bounding box center [270, 220] width 14 height 14
click at [263, 248] on span at bounding box center [270, 255] width 14 height 14
click at [335, 230] on button "AM" at bounding box center [341, 237] width 15 height 14
type input "6:00 PM"
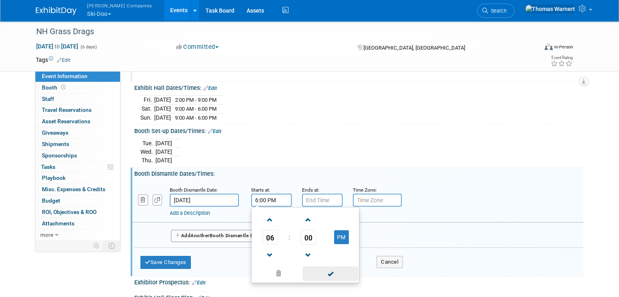
click at [327, 273] on span at bounding box center [330, 273] width 55 height 14
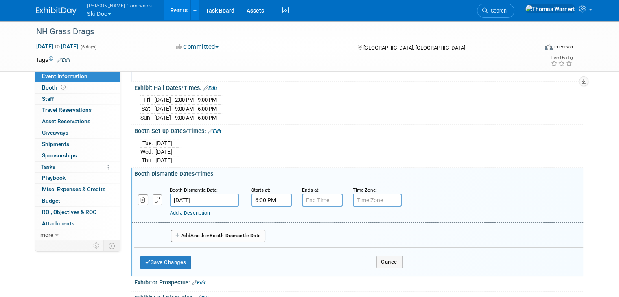
type input "7:00 PM"
click at [320, 196] on input "7:00 PM" at bounding box center [322, 200] width 41 height 13
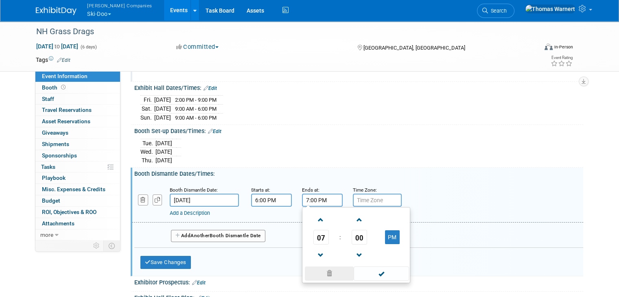
click at [320, 272] on span at bounding box center [329, 273] width 49 height 14
click at [151, 256] on button "Save Changes" at bounding box center [165, 262] width 50 height 13
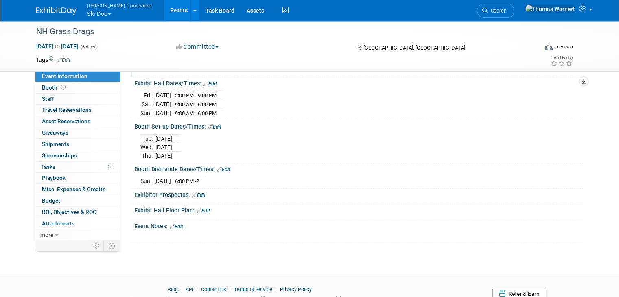
scroll to position [24, 0]
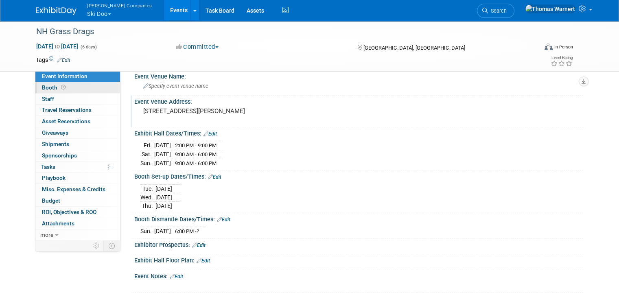
click at [65, 88] on link "Booth" at bounding box center [77, 87] width 85 height 11
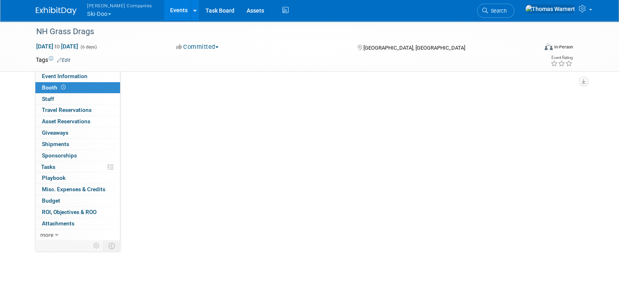
scroll to position [0, 0]
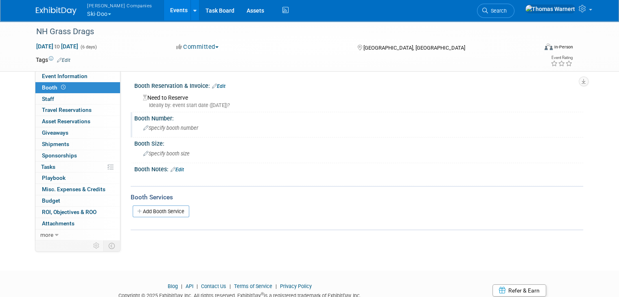
click at [174, 125] on span "Specify booth number" at bounding box center [170, 128] width 55 height 6
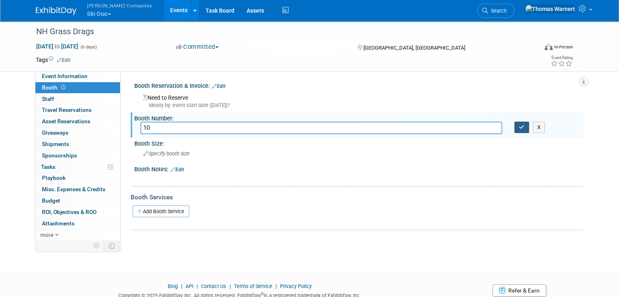
type input "10"
click at [524, 124] on icon "button" at bounding box center [521, 126] width 6 height 5
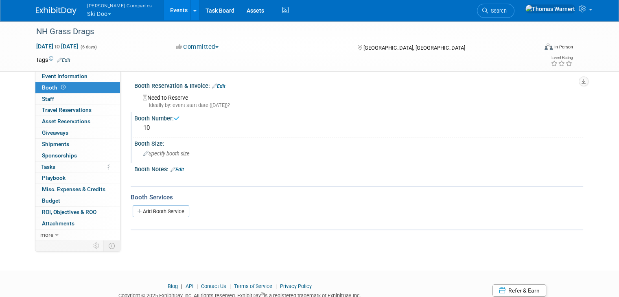
click at [155, 150] on span "Specify booth size" at bounding box center [166, 153] width 46 height 6
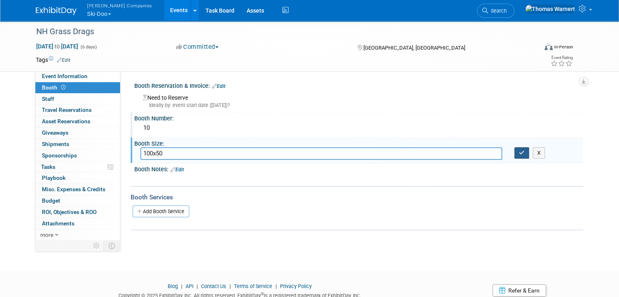
type input "100x50"
click at [522, 154] on button "button" at bounding box center [521, 152] width 15 height 11
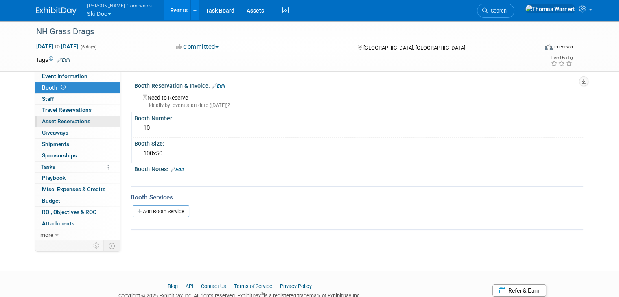
click at [68, 119] on span "Asset Reservations 0" at bounding box center [66, 121] width 48 height 7
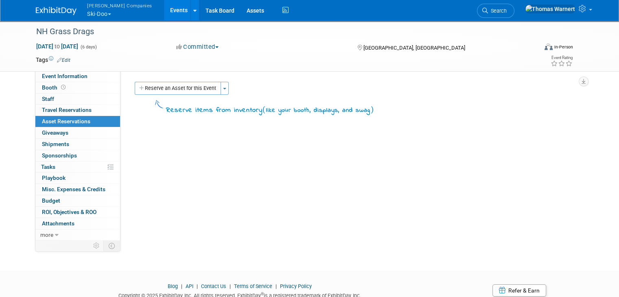
click at [430, 9] on div "[PERSON_NAME] Companies Ski-Doo Explore: My Workspaces 12 Go to Workspace: Can-…" at bounding box center [309, 10] width 547 height 21
click at [463, 33] on div "NH Grass Drags" at bounding box center [280, 31] width 494 height 15
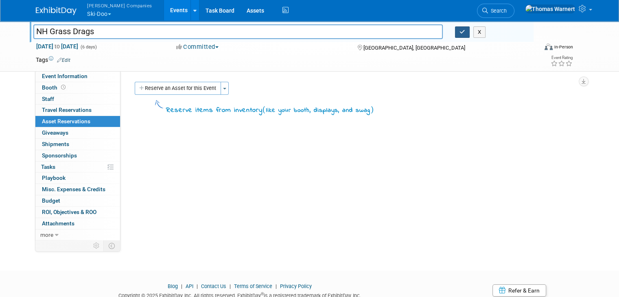
click at [462, 30] on button "button" at bounding box center [462, 31] width 15 height 11
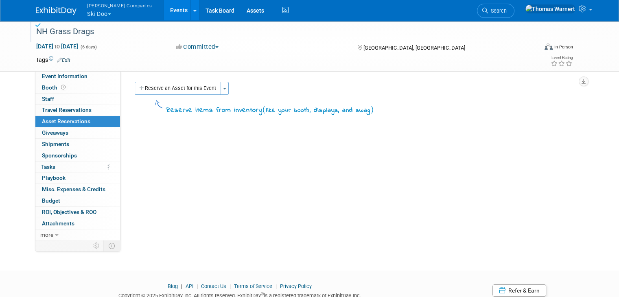
click at [474, 7] on div "[PERSON_NAME] Companies Ski-Doo Explore: My Workspaces 12 Go to Workspace: Can-…" at bounding box center [309, 10] width 547 height 21
click at [188, 88] on button "Reserve an Asset for this Event" at bounding box center [178, 88] width 86 height 13
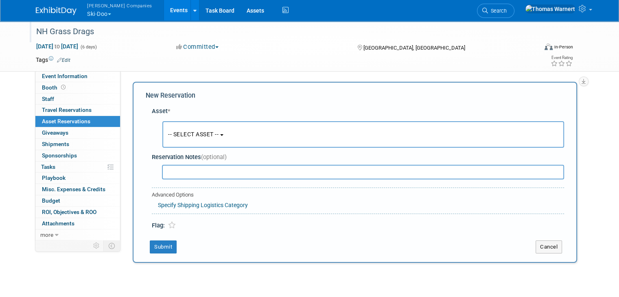
scroll to position [7, 0]
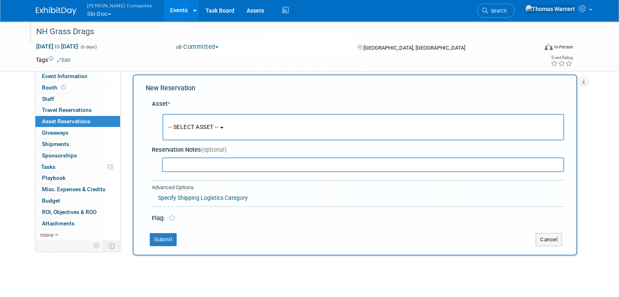
click at [232, 125] on button "-- SELECT ASSET --" at bounding box center [362, 127] width 401 height 26
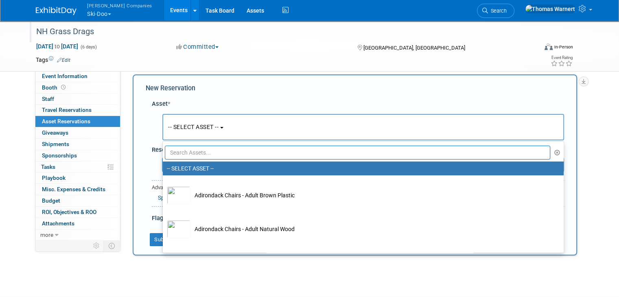
click at [206, 149] on input "text" at bounding box center [357, 153] width 385 height 14
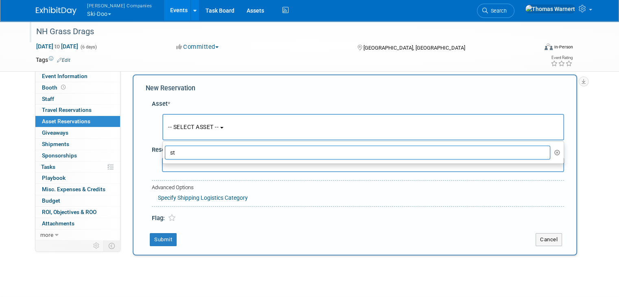
type input "s"
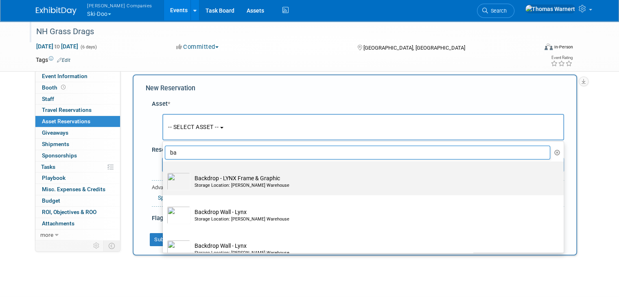
type input "[MEDICAL_DATA]"
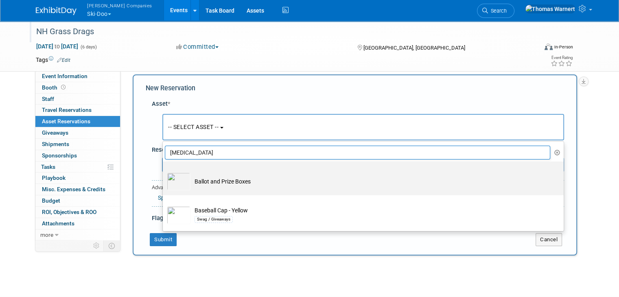
click at [233, 179] on td "Ballot and Prize Boxes" at bounding box center [368, 181] width 357 height 18
click at [164, 171] on input "Ballot and Prize Boxes" at bounding box center [161, 168] width 5 height 5
select select "10726037"
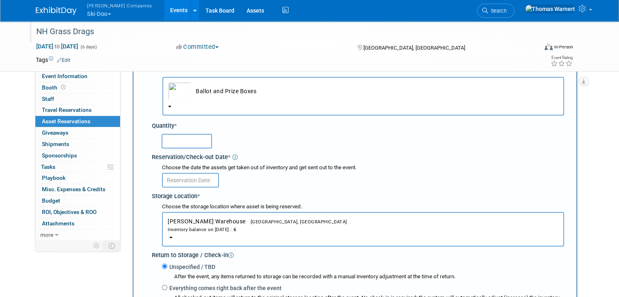
scroll to position [89, 0]
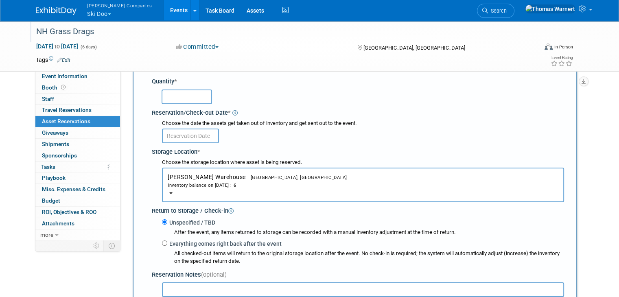
click at [195, 99] on input "text" at bounding box center [186, 96] width 50 height 15
type input "1"
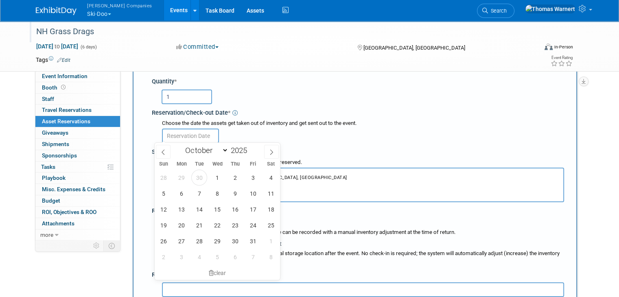
click at [202, 131] on input "text" at bounding box center [190, 136] width 57 height 15
click at [200, 191] on span "7" at bounding box center [199, 193] width 16 height 16
type input "[DATE]"
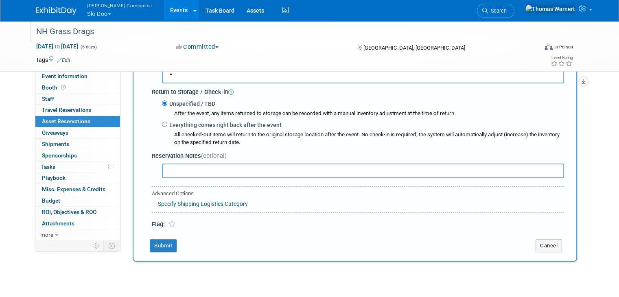
scroll to position [211, 0]
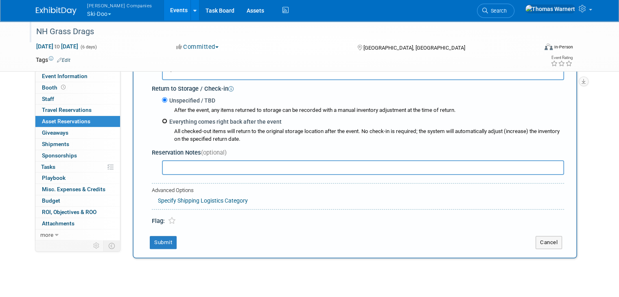
click at [162, 120] on input "Everything comes right back after the event" at bounding box center [164, 120] width 5 height 5
radio input "true"
select select "9"
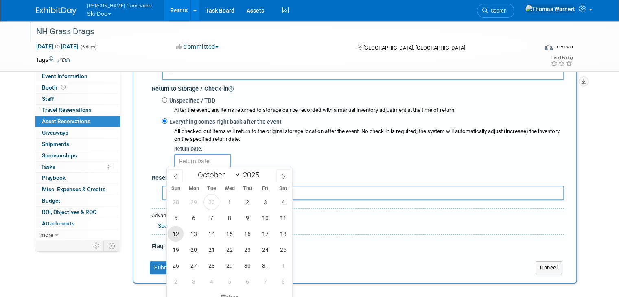
click at [175, 232] on span "12" at bounding box center [176, 234] width 16 height 16
type input "[DATE]"
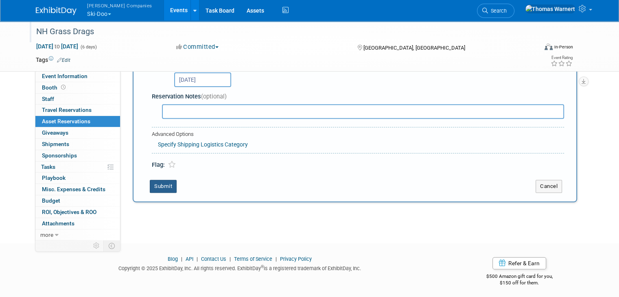
click at [164, 184] on button "Submit" at bounding box center [163, 186] width 27 height 13
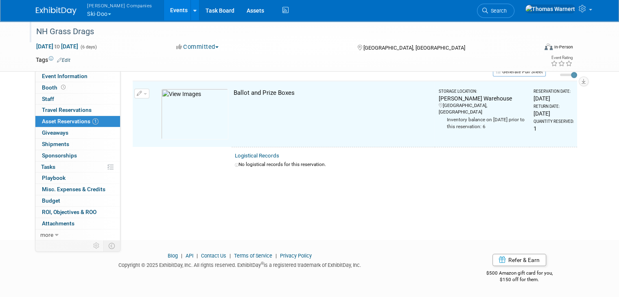
scroll to position [9, 0]
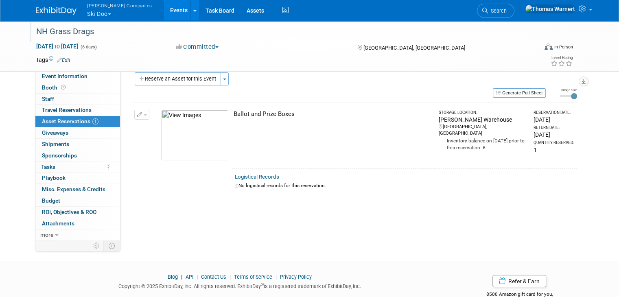
click at [137, 112] on button "button" at bounding box center [141, 115] width 15 height 10
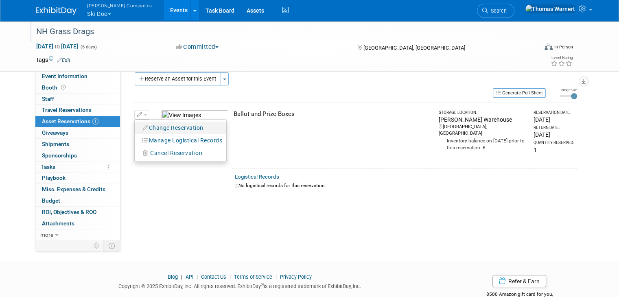
click at [148, 124] on button "Change Reservation" at bounding box center [173, 127] width 69 height 11
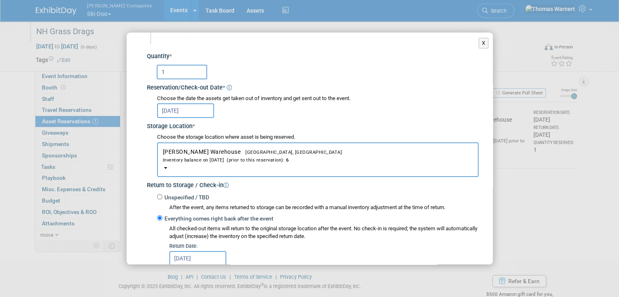
scroll to position [163, 0]
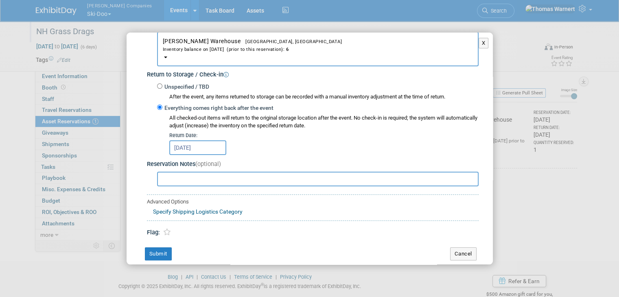
click at [192, 181] on input "text" at bounding box center [317, 179] width 321 height 15
click at [172, 176] on input "With entry cards and pens" at bounding box center [317, 179] width 321 height 15
type input "With 1000x entry cards and pens"
click at [151, 254] on button "Submit" at bounding box center [158, 253] width 27 height 13
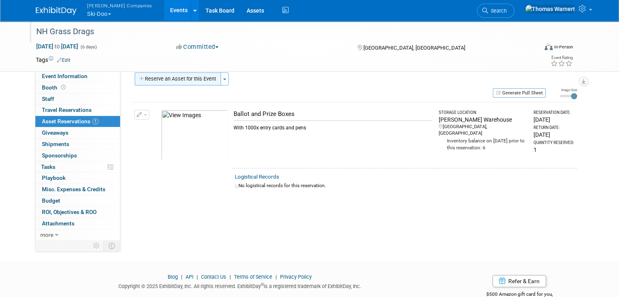
click at [173, 78] on button "Reserve an Asset for this Event" at bounding box center [178, 78] width 86 height 13
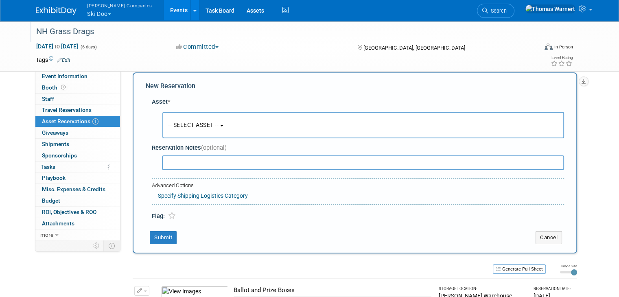
scroll to position [7, 0]
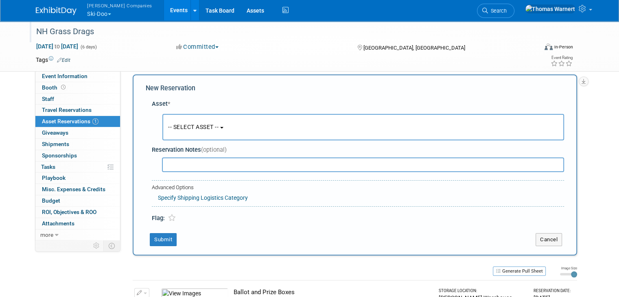
click at [183, 125] on span "-- SELECT ASSET --" at bounding box center [193, 127] width 50 height 7
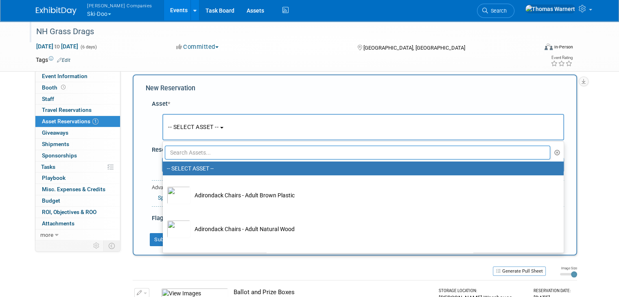
click at [190, 148] on input "text" at bounding box center [357, 153] width 385 height 14
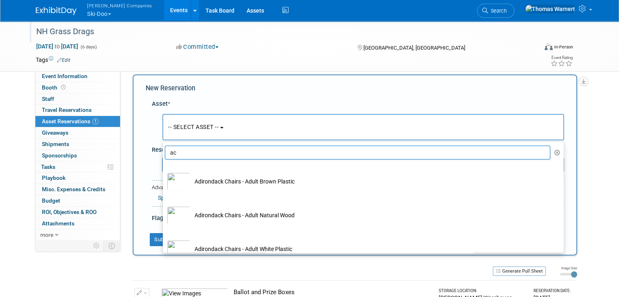
type input "a"
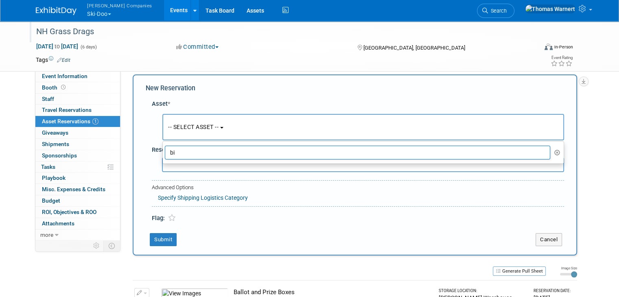
type input "b"
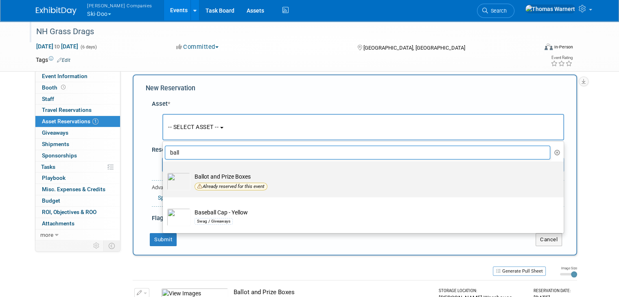
type input "ball"
click at [205, 174] on td "Ballot and Prize Boxes Already reserved for this event" at bounding box center [368, 182] width 357 height 20
click at [164, 171] on input "Ballot and Prize Boxes Already reserved for this event" at bounding box center [161, 168] width 5 height 5
select select "10726037"
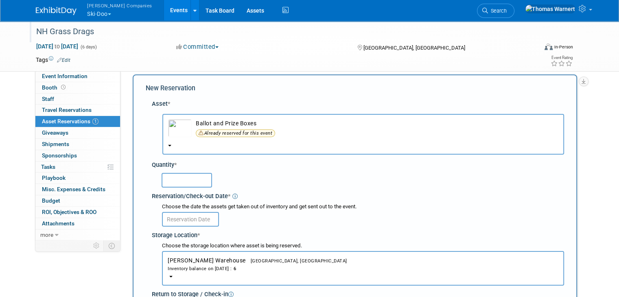
click at [192, 175] on input "text" at bounding box center [186, 180] width 50 height 15
type input "3"
click at [190, 218] on input "text" at bounding box center [190, 219] width 57 height 15
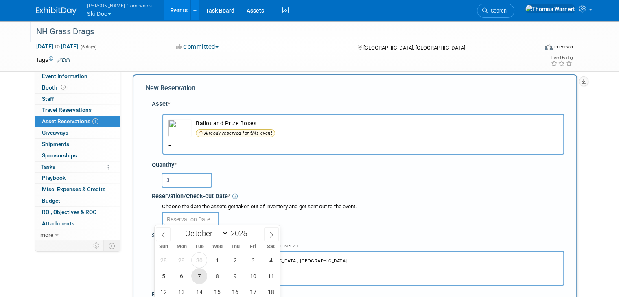
click at [201, 274] on span "7" at bounding box center [199, 276] width 16 height 16
type input "[DATE]"
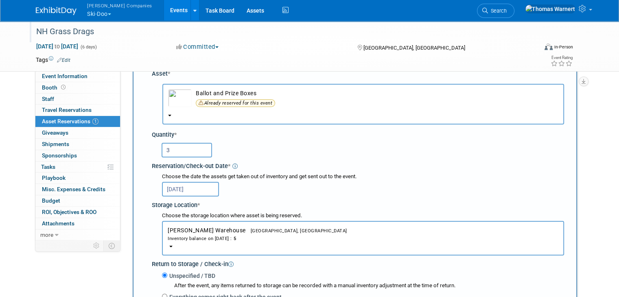
scroll to position [89, 0]
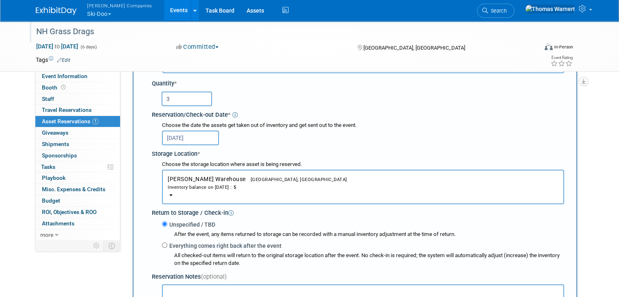
click at [188, 242] on label "Everything comes right back after the event" at bounding box center [224, 246] width 114 height 8
click at [167, 242] on input "Everything comes right back after the event" at bounding box center [164, 244] width 5 height 5
radio input "true"
select select "9"
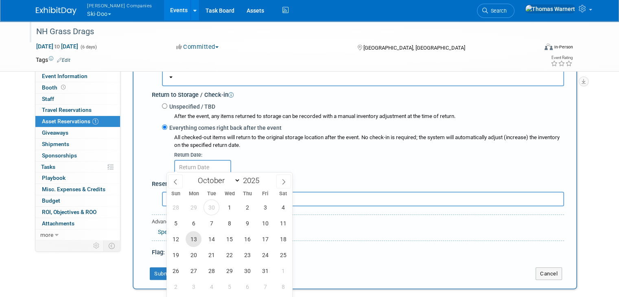
scroll to position [211, 0]
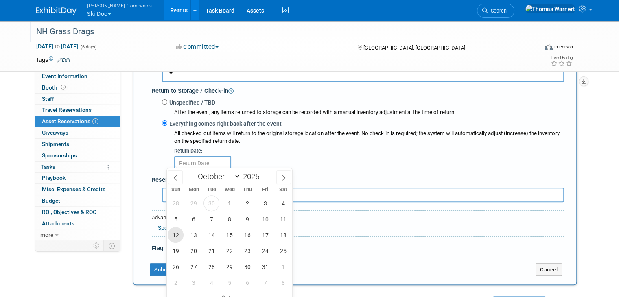
click at [179, 233] on span "12" at bounding box center [176, 235] width 16 height 16
type input "[DATE]"
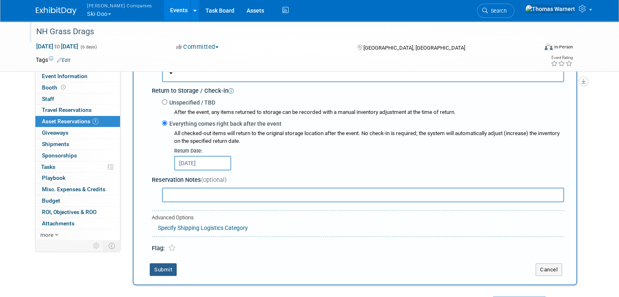
click at [161, 263] on button "Submit" at bounding box center [163, 269] width 27 height 13
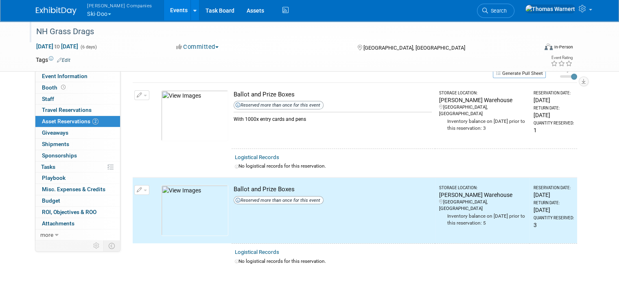
scroll to position [0, 0]
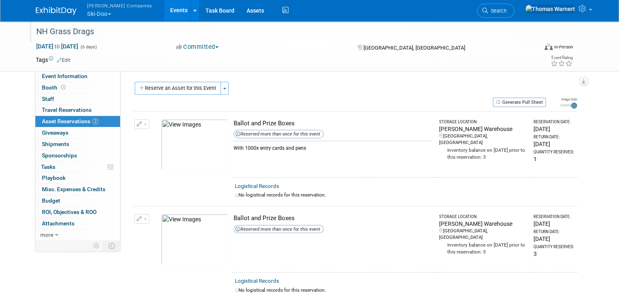
click at [137, 217] on icon "button" at bounding box center [140, 218] width 6 height 5
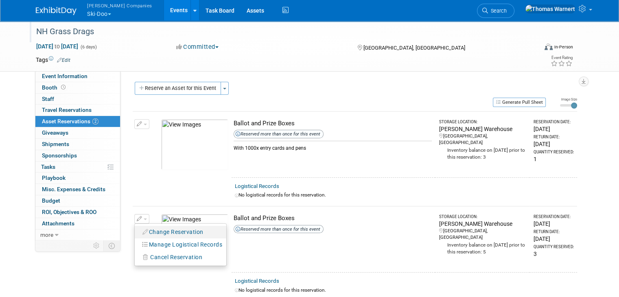
click at [143, 231] on button "Change Reservation" at bounding box center [173, 232] width 69 height 11
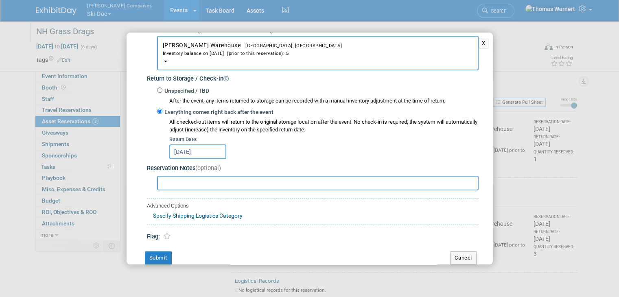
scroll to position [163, 0]
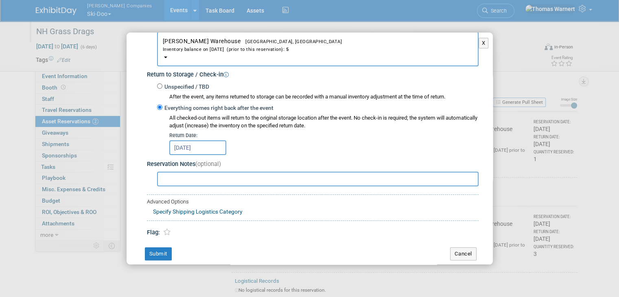
click at [199, 173] on input "text" at bounding box center [317, 179] width 321 height 15
type input "Bins with open tops"
click at [154, 253] on button "Submit" at bounding box center [158, 253] width 27 height 13
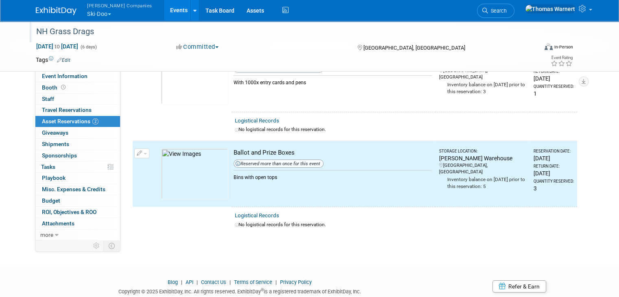
scroll to position [0, 0]
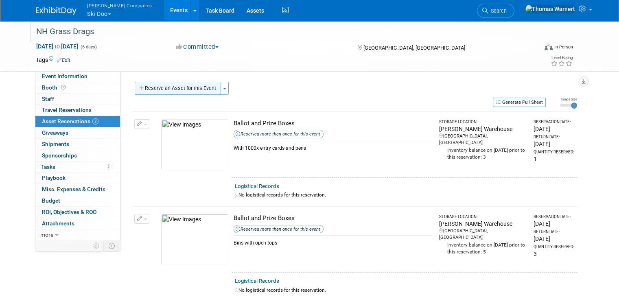
click at [159, 91] on button "Reserve an Asset for this Event" at bounding box center [178, 88] width 86 height 13
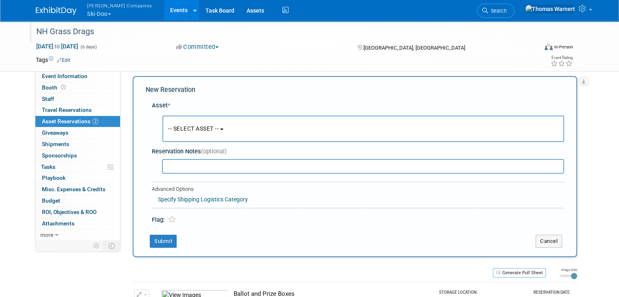
scroll to position [7, 0]
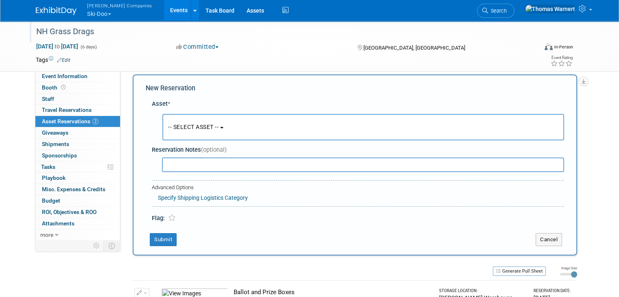
click at [205, 128] on span "-- SELECT ASSET --" at bounding box center [193, 127] width 50 height 7
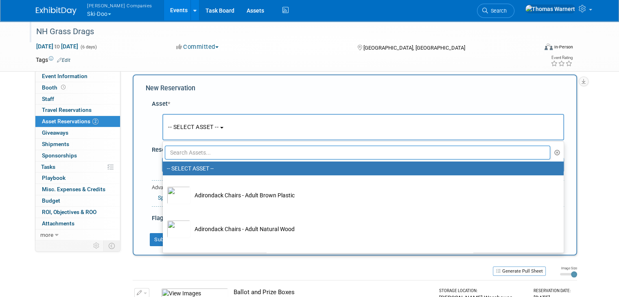
click at [203, 148] on input "text" at bounding box center [357, 153] width 385 height 14
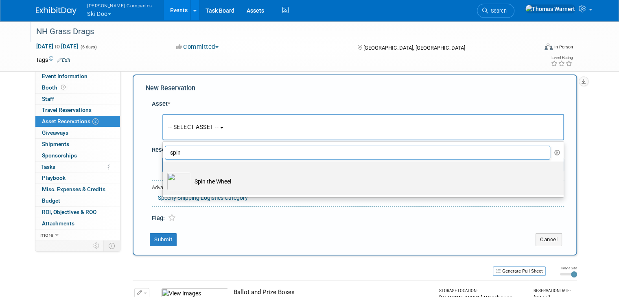
type input "spin"
click at [206, 176] on td "Spin the Wheel" at bounding box center [368, 181] width 357 height 18
click at [164, 171] on input "Spin the Wheel" at bounding box center [161, 168] width 5 height 5
select select "10726032"
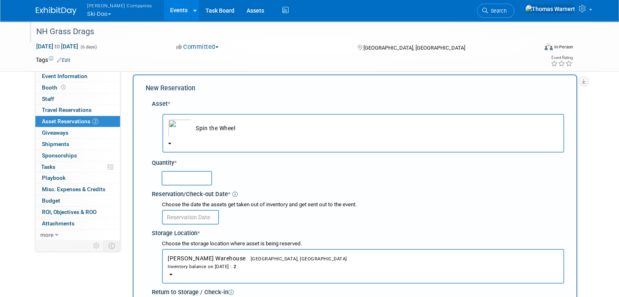
click at [194, 181] on input "text" at bounding box center [186, 178] width 50 height 15
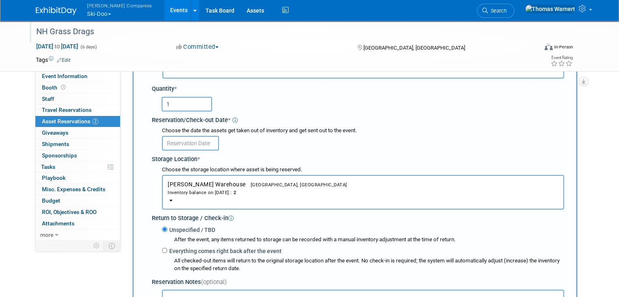
scroll to position [89, 0]
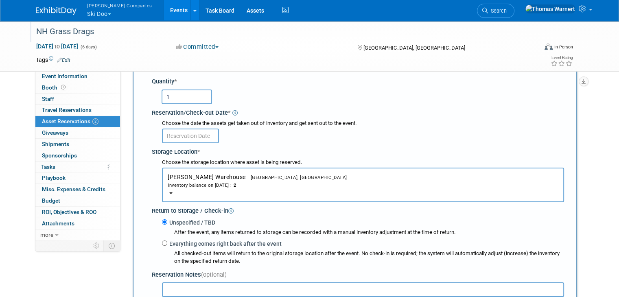
type input "1"
click at [187, 139] on input "text" at bounding box center [190, 136] width 57 height 15
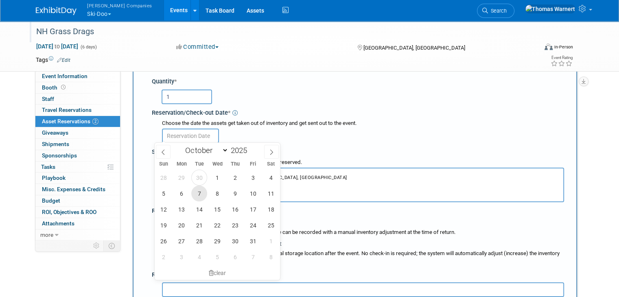
click at [199, 189] on span "7" at bounding box center [199, 193] width 16 height 16
type input "[DATE]"
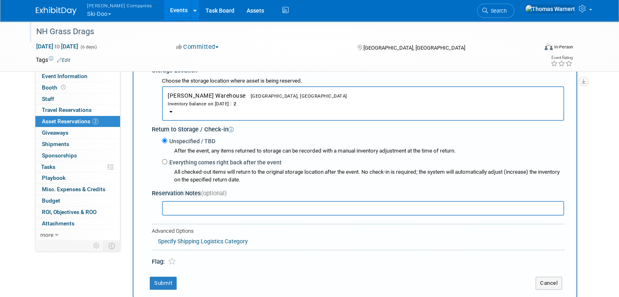
click at [185, 161] on label "Everything comes right back after the event" at bounding box center [224, 162] width 114 height 8
click at [167, 161] on input "Everything comes right back after the event" at bounding box center [164, 161] width 5 height 5
radio input "true"
select select "9"
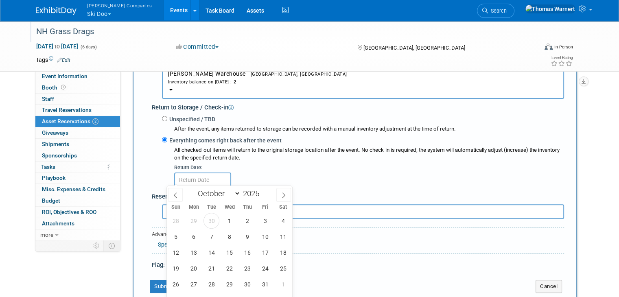
scroll to position [251, 0]
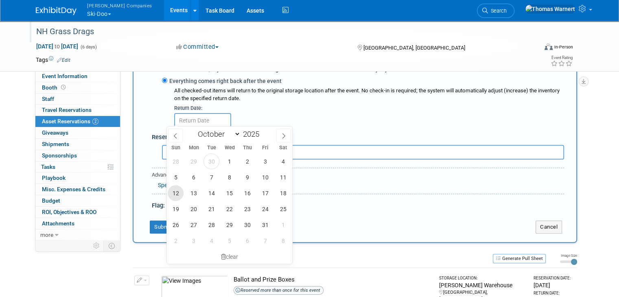
click at [174, 188] on span "12" at bounding box center [176, 193] width 16 height 16
type input "[DATE]"
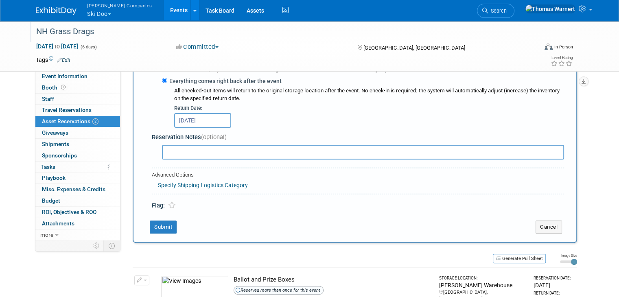
click at [166, 151] on input "text" at bounding box center [363, 152] width 402 height 15
click at [220, 150] on input "Large 72" version" at bounding box center [363, 152] width 402 height 15
paste input "SJ ordered two new pie pieces - tracking to come Ski-Doo Prize Wheel Breakdown:…"
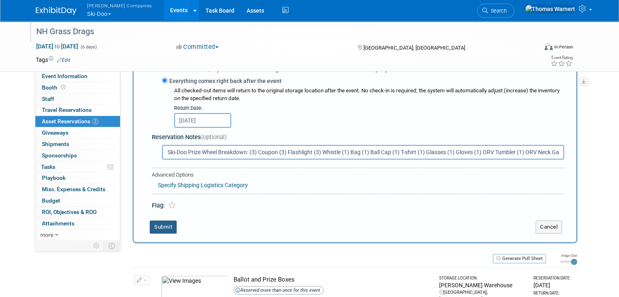
type input "Large 72" version - SJ ordered two new pie pieces - tracking to come Ski-Doo Pr…"
click at [157, 221] on button "Submit" at bounding box center [163, 226] width 27 height 13
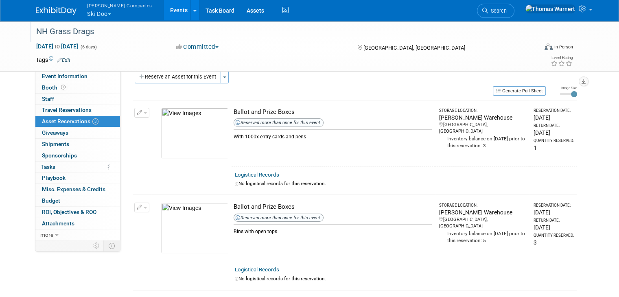
scroll to position [0, 0]
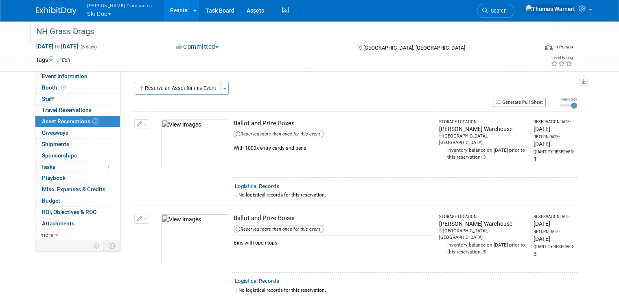
drag, startPoint x: 182, startPoint y: 88, endPoint x: 185, endPoint y: 97, distance: 9.5
click at [182, 88] on button "Reserve an Asset for this Event" at bounding box center [178, 88] width 86 height 13
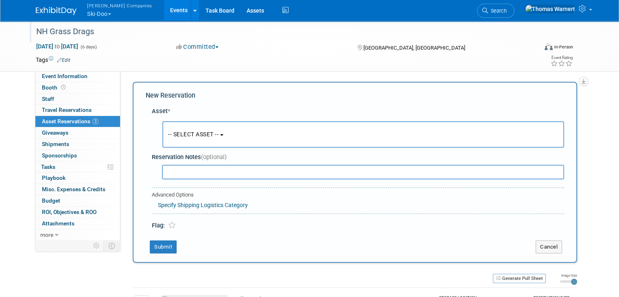
scroll to position [7, 0]
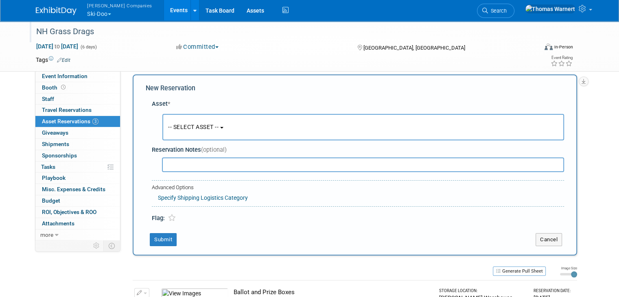
click at [186, 131] on button "-- SELECT ASSET --" at bounding box center [362, 127] width 401 height 26
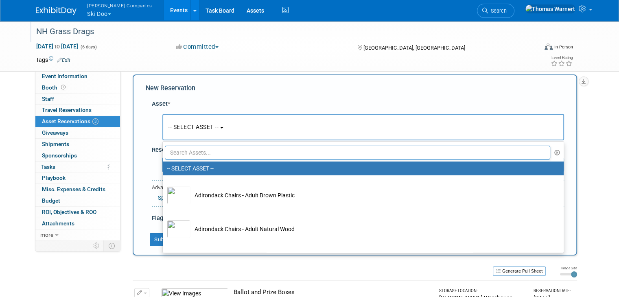
click at [194, 156] on input "text" at bounding box center [357, 153] width 385 height 14
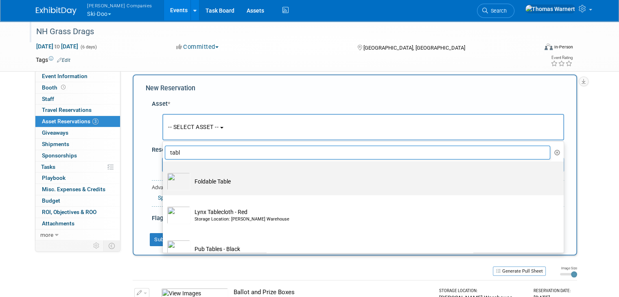
type input "tabl"
click at [207, 183] on td "Foldable Table" at bounding box center [368, 181] width 357 height 18
click at [164, 171] on input "Foldable Table" at bounding box center [161, 168] width 5 height 5
select select "10724779"
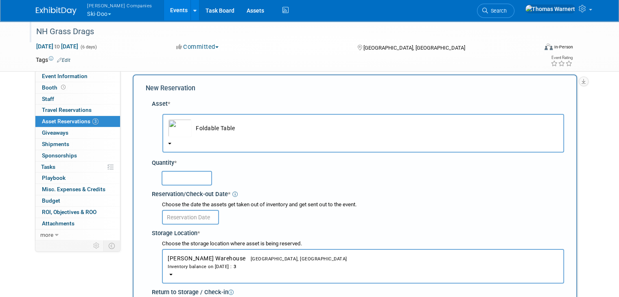
click at [182, 176] on input "text" at bounding box center [186, 178] width 50 height 15
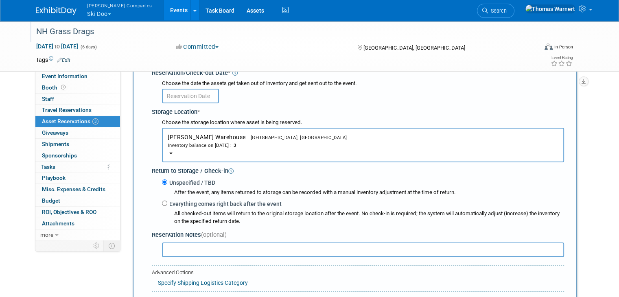
scroll to position [129, 0]
type input "1"
click at [181, 94] on input "text" at bounding box center [190, 95] width 57 height 15
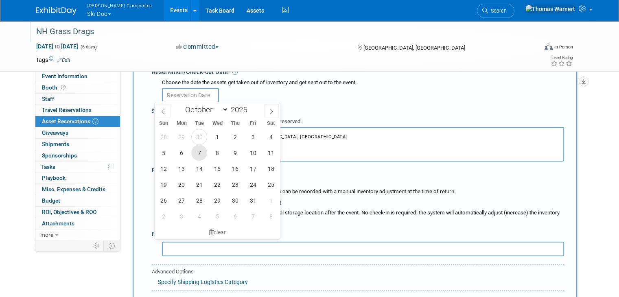
click at [201, 152] on span "7" at bounding box center [199, 153] width 16 height 16
type input "[DATE]"
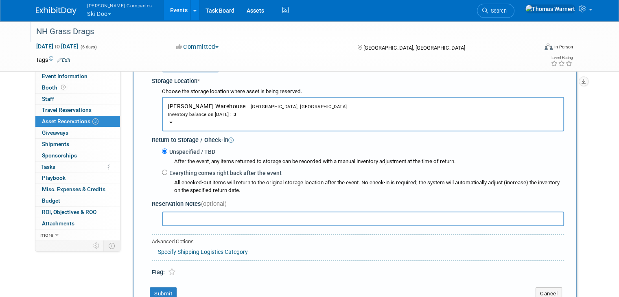
scroll to position [251, 0]
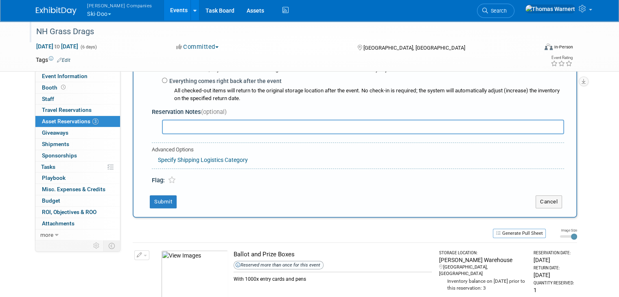
click at [196, 82] on label "Everything comes right back after the event" at bounding box center [224, 81] width 114 height 8
click at [167, 82] on input "Everything comes right back after the event" at bounding box center [164, 80] width 5 height 5
radio input "true"
select select "9"
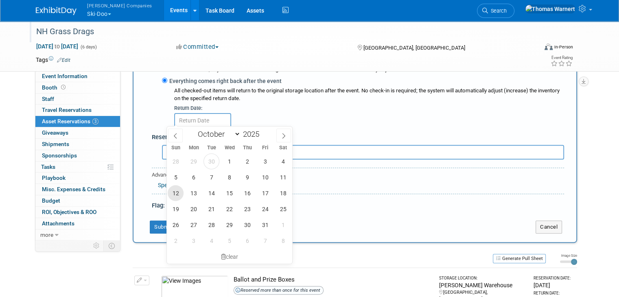
click at [178, 192] on span "12" at bounding box center [176, 193] width 16 height 16
type input "[DATE]"
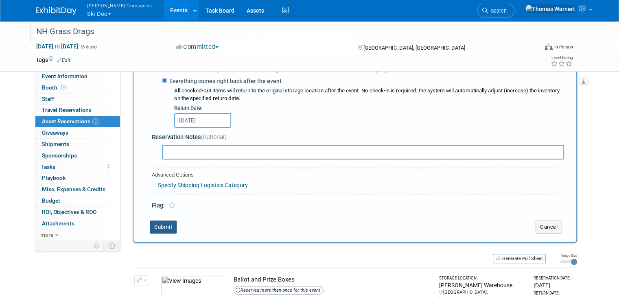
click at [150, 223] on button "Submit" at bounding box center [163, 226] width 27 height 13
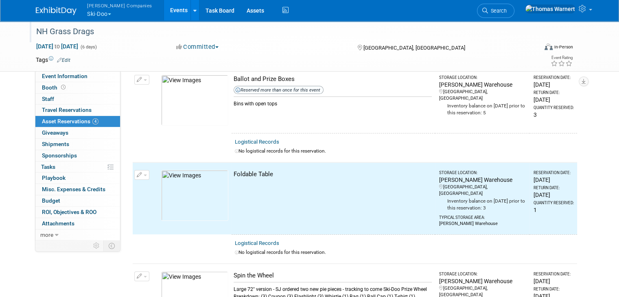
scroll to position [0, 0]
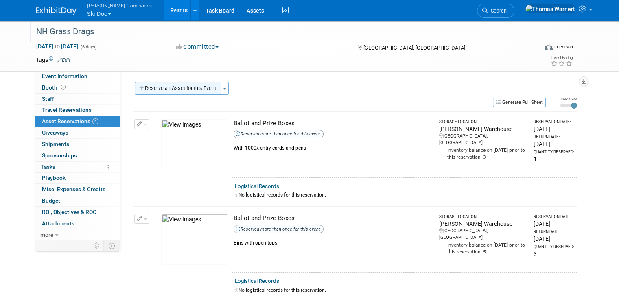
click at [194, 89] on button "Reserve an Asset for this Event" at bounding box center [178, 88] width 86 height 13
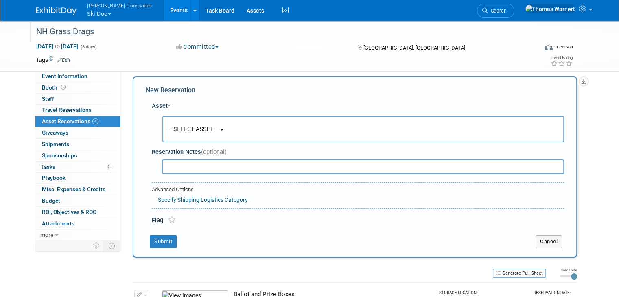
scroll to position [7, 0]
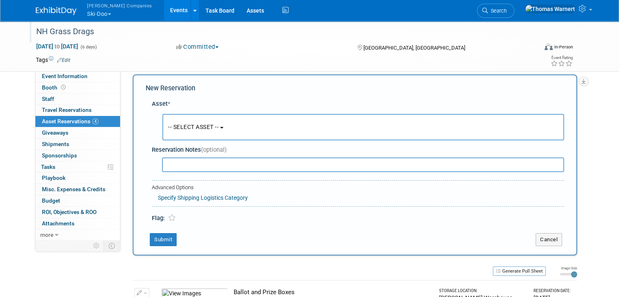
click at [183, 137] on button "-- SELECT ASSET --" at bounding box center [362, 127] width 401 height 26
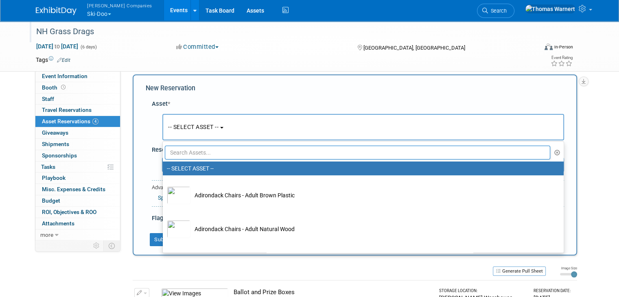
click at [171, 159] on ul "-- SELECT ASSET -- Adirondack Chairs - Adult Brown Plastic Adirondack Chairs - …" at bounding box center [362, 197] width 401 height 112
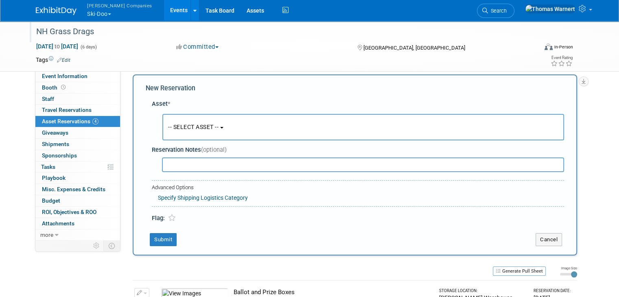
click at [186, 121] on button "-- SELECT ASSET --" at bounding box center [362, 127] width 401 height 26
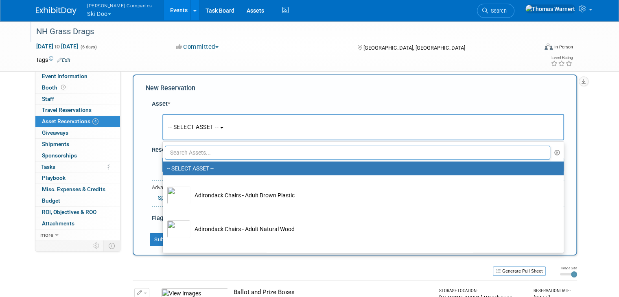
click at [179, 147] on input "text" at bounding box center [357, 153] width 385 height 14
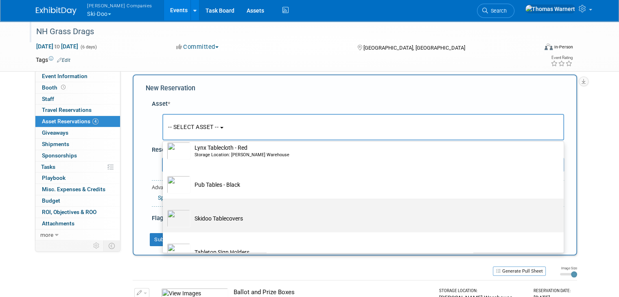
scroll to position [80, 0]
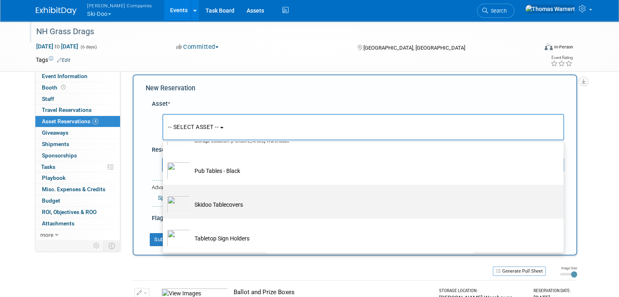
type input "table"
click at [210, 204] on td "Skidoo Tablecovers" at bounding box center [368, 205] width 357 height 18
click at [164, 194] on input "Skidoo Tablecovers" at bounding box center [161, 191] width 5 height 5
select select "10726041"
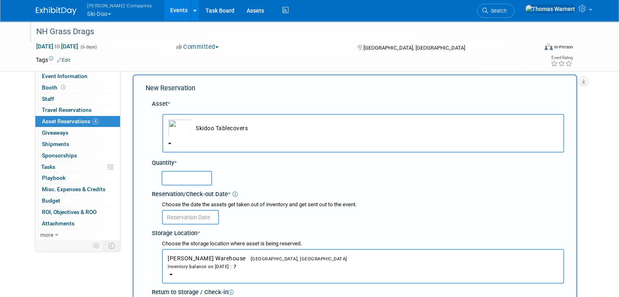
click at [179, 174] on input "text" at bounding box center [186, 178] width 50 height 15
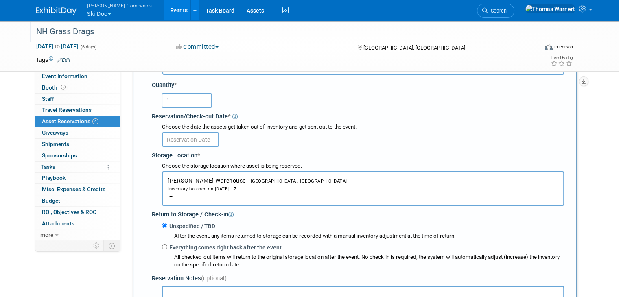
scroll to position [89, 0]
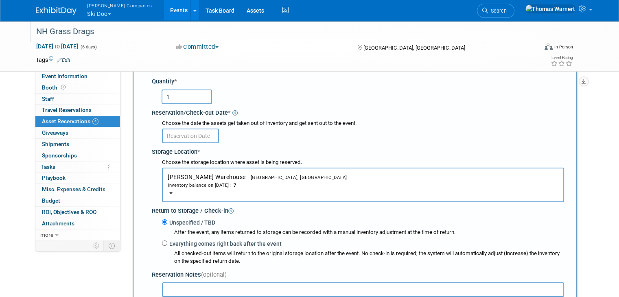
type input "1"
click at [182, 136] on input "text" at bounding box center [190, 136] width 57 height 15
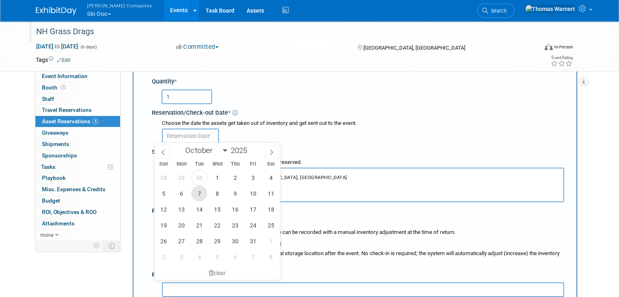
click at [197, 190] on span "7" at bounding box center [199, 193] width 16 height 16
type input "[DATE]"
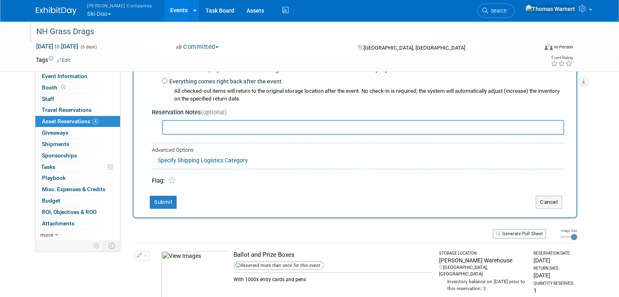
scroll to position [251, 0]
click at [183, 79] on label "Everything comes right back after the event" at bounding box center [224, 81] width 114 height 8
click at [167, 79] on input "Everything comes right back after the event" at bounding box center [164, 80] width 5 height 5
radio input "true"
select select "9"
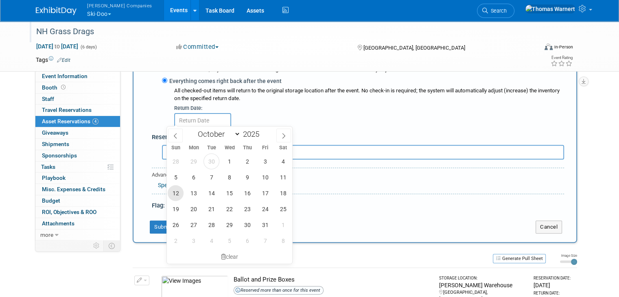
click at [174, 191] on span "12" at bounding box center [176, 193] width 16 height 16
type input "[DATE]"
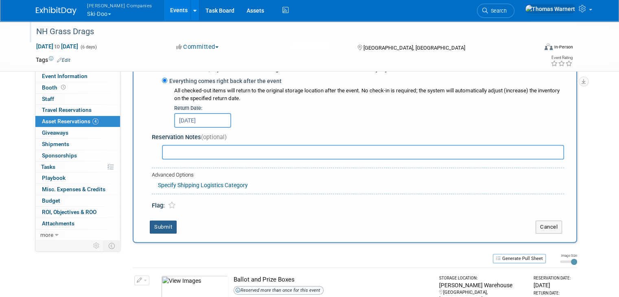
click at [155, 222] on button "Submit" at bounding box center [163, 226] width 27 height 13
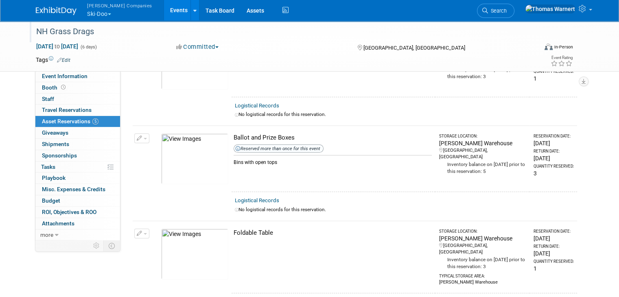
scroll to position [0, 0]
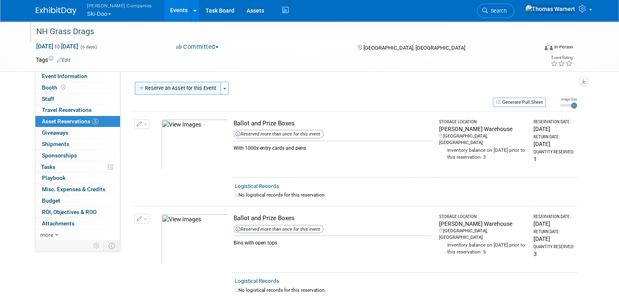
click at [181, 88] on button "Reserve an Asset for this Event" at bounding box center [178, 88] width 86 height 13
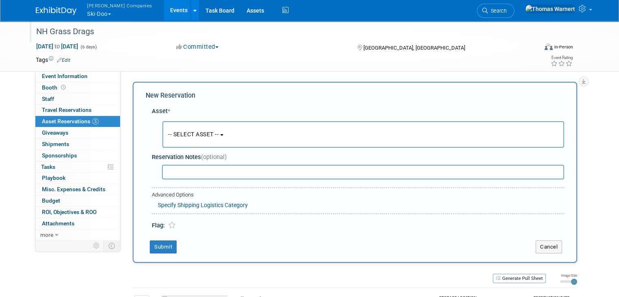
scroll to position [7, 0]
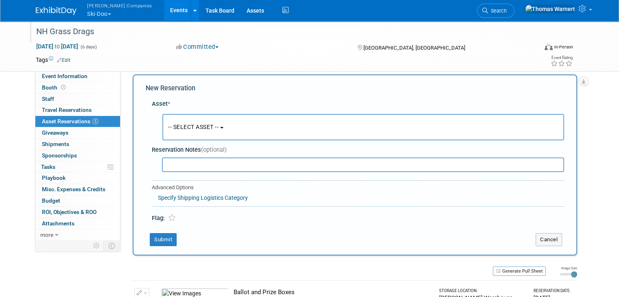
click at [197, 122] on button "-- SELECT ASSET --" at bounding box center [362, 127] width 401 height 26
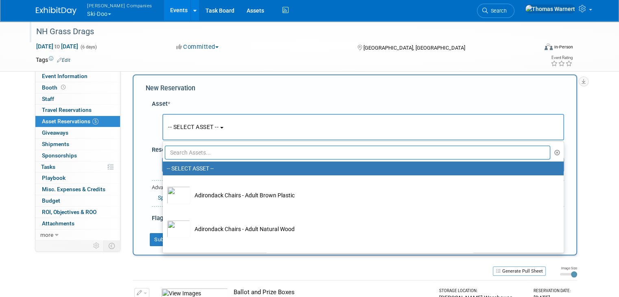
click at [198, 150] on input "text" at bounding box center [357, 153] width 385 height 14
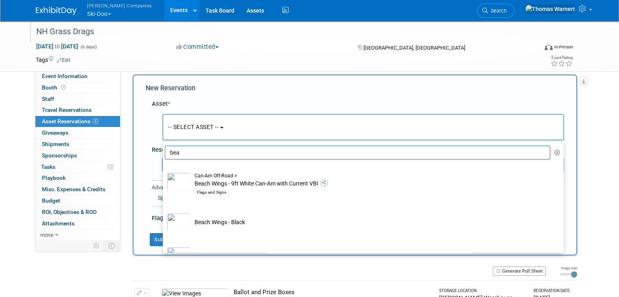
type input "beac"
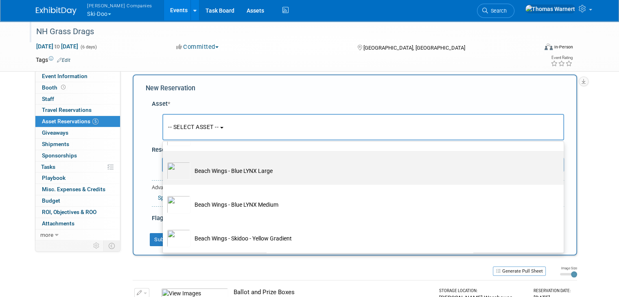
scroll to position [86, 0]
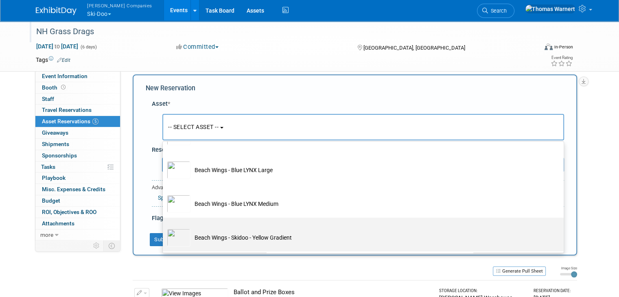
click at [206, 234] on td "Beach Wings - Skidoo - Yellow Gradient" at bounding box center [368, 238] width 357 height 18
click at [164, 227] on input "Beach Wings - Skidoo - Yellow Gradient" at bounding box center [161, 224] width 5 height 5
select select "10724759"
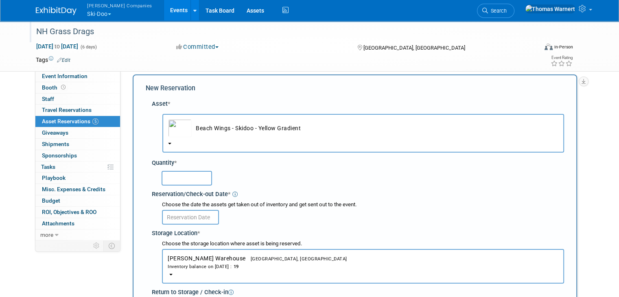
click at [179, 178] on input "text" at bounding box center [186, 178] width 50 height 15
type input "4"
click at [198, 210] on input "text" at bounding box center [190, 217] width 57 height 15
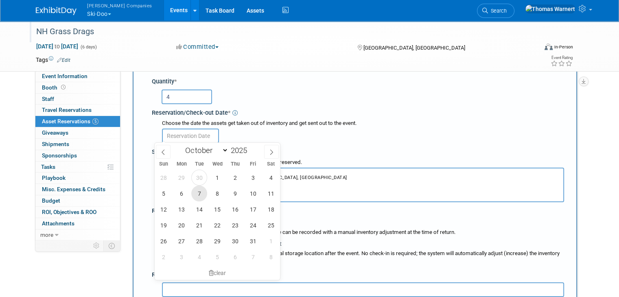
click at [198, 190] on span "7" at bounding box center [199, 193] width 16 height 16
type input "[DATE]"
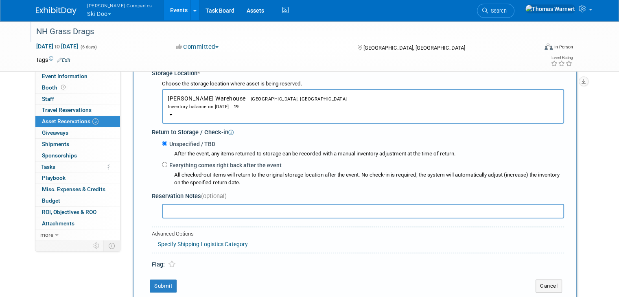
scroll to position [170, 0]
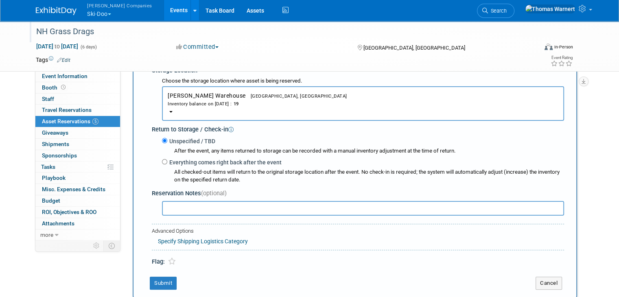
click at [193, 163] on label "Everything comes right back after the event" at bounding box center [224, 162] width 114 height 8
click at [167, 163] on input "Everything comes right back after the event" at bounding box center [164, 161] width 5 height 5
radio input "true"
select select "9"
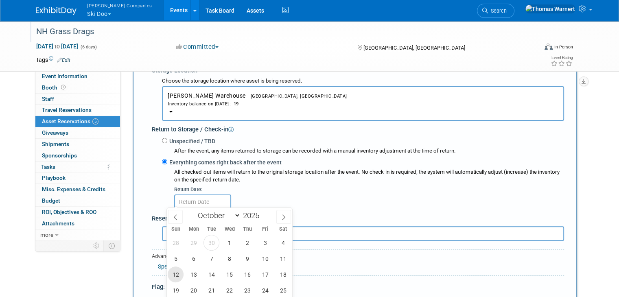
click at [179, 271] on span "12" at bounding box center [176, 274] width 16 height 16
type input "[DATE]"
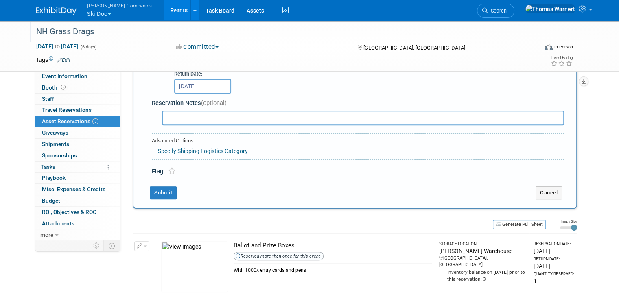
scroll to position [292, 0]
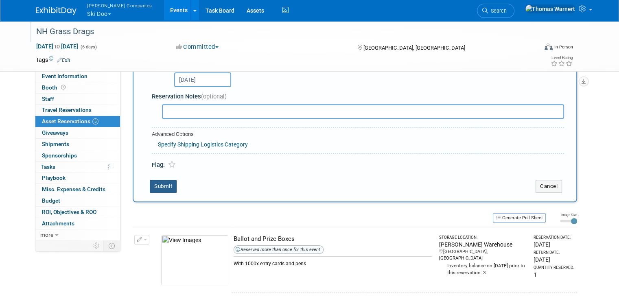
click at [159, 183] on button "Submit" at bounding box center [163, 186] width 27 height 13
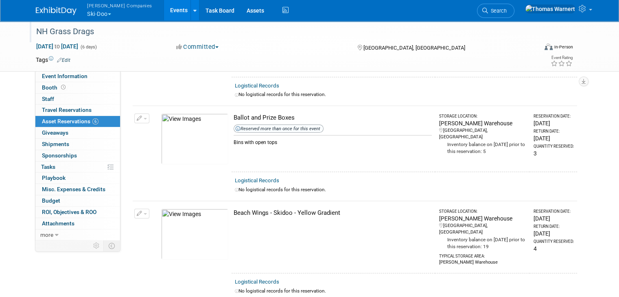
scroll to position [0, 0]
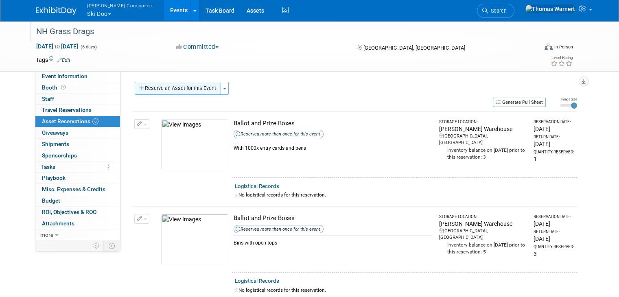
click at [184, 88] on button "Reserve an Asset for this Event" at bounding box center [178, 88] width 86 height 13
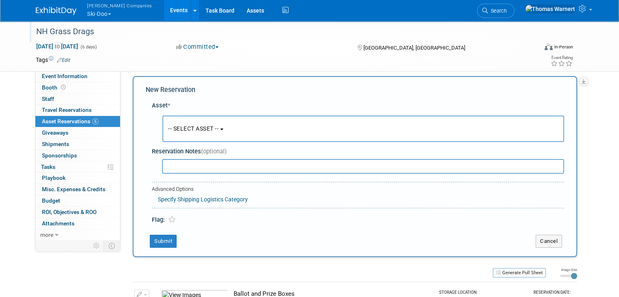
scroll to position [7, 0]
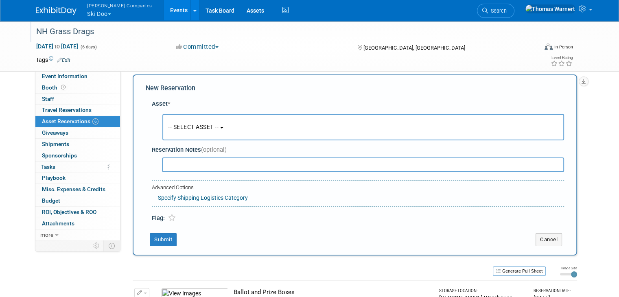
click at [185, 128] on span "-- SELECT ASSET --" at bounding box center [193, 127] width 50 height 7
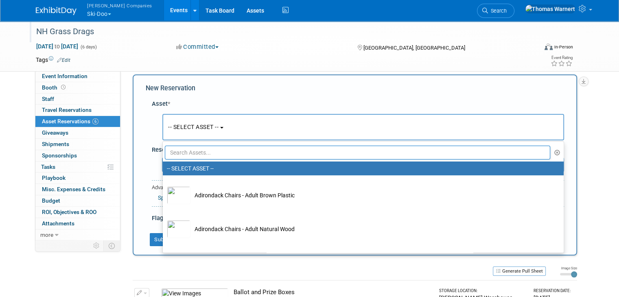
click at [192, 151] on input "text" at bounding box center [357, 153] width 385 height 14
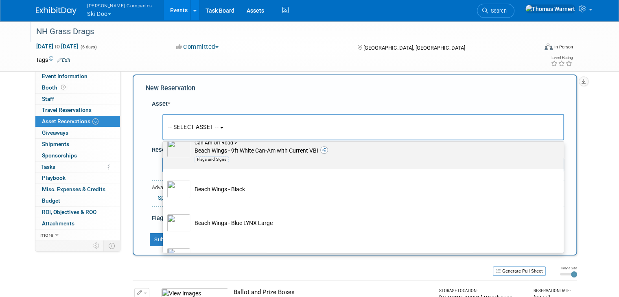
scroll to position [81, 0]
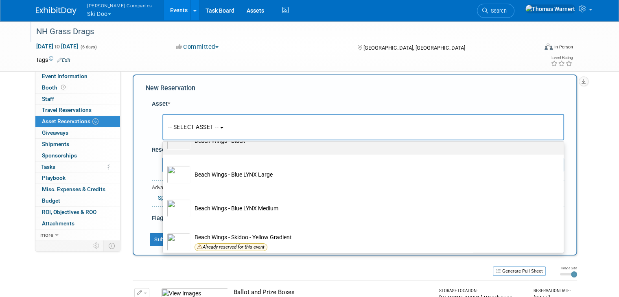
type input "beac"
click at [209, 147] on td "Beach Wings - Black" at bounding box center [368, 141] width 357 height 18
click at [164, 131] on input "Beach Wings - Black" at bounding box center [161, 127] width 5 height 5
select select "10726018"
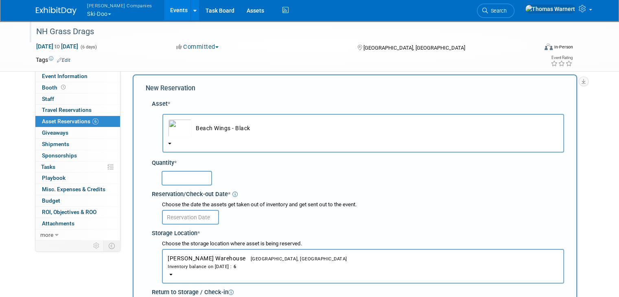
click at [193, 174] on input "text" at bounding box center [186, 178] width 50 height 15
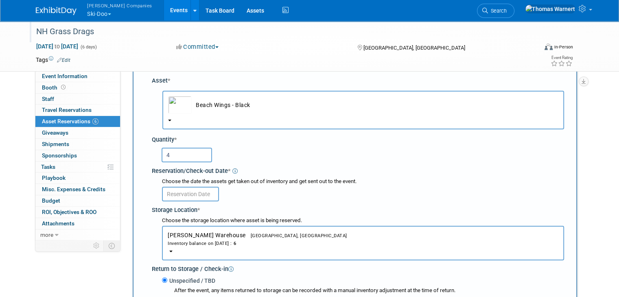
scroll to position [48, 0]
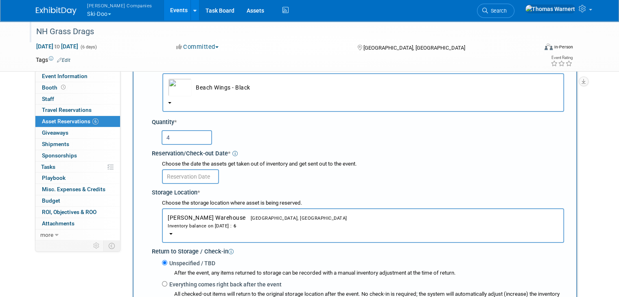
type input "4"
click at [199, 172] on input "text" at bounding box center [190, 176] width 57 height 15
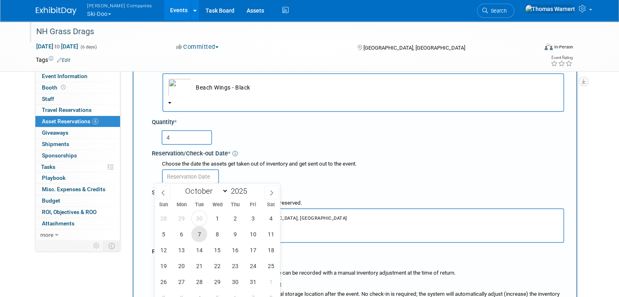
click at [198, 229] on span "7" at bounding box center [199, 234] width 16 height 16
type input "[DATE]"
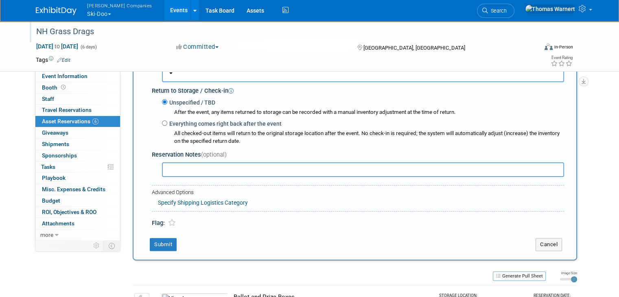
scroll to position [211, 0]
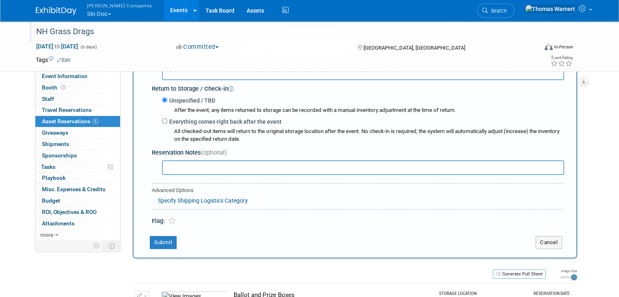
click at [177, 121] on label "Everything comes right back after the event" at bounding box center [224, 122] width 114 height 8
click at [167, 121] on input "Everything comes right back after the event" at bounding box center [164, 120] width 5 height 5
radio input "true"
select select "9"
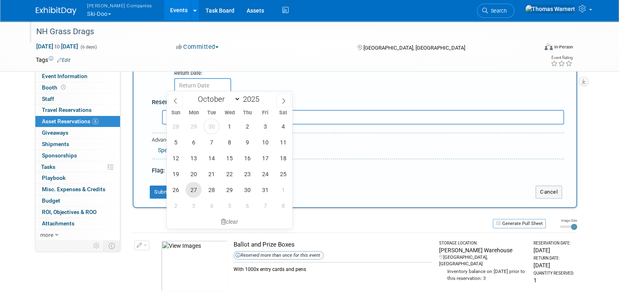
scroll to position [292, 0]
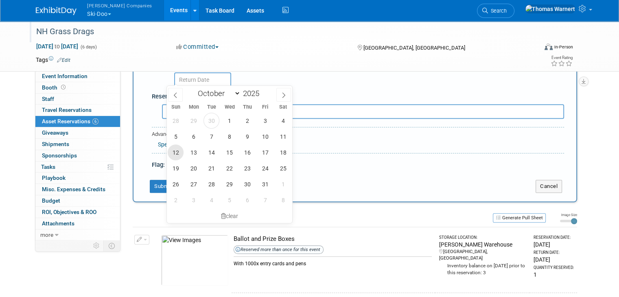
click at [176, 150] on span "12" at bounding box center [176, 152] width 16 height 16
type input "[DATE]"
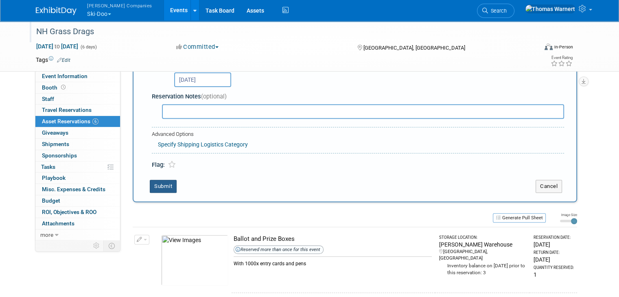
click at [164, 185] on button "Submit" at bounding box center [163, 186] width 27 height 13
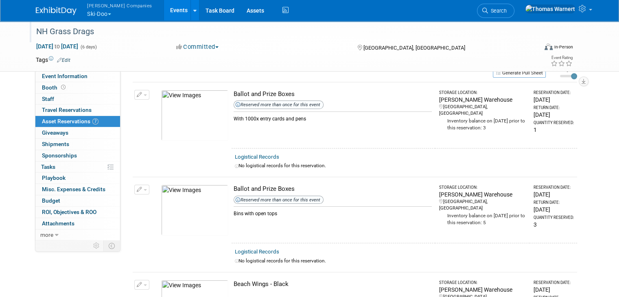
scroll to position [0, 0]
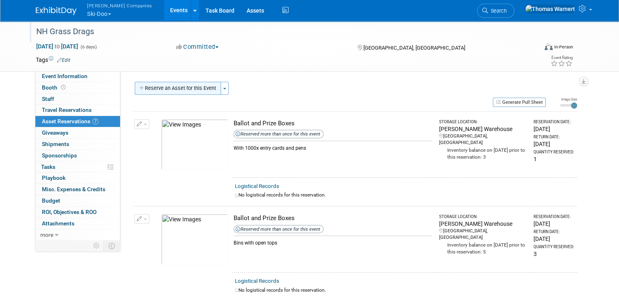
click at [138, 85] on button "Reserve an Asset for this Event" at bounding box center [178, 88] width 86 height 13
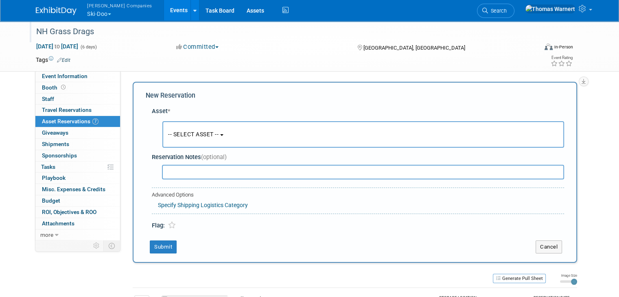
scroll to position [7, 0]
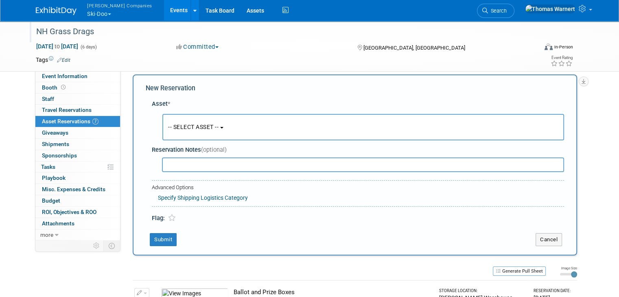
click at [188, 124] on span "-- SELECT ASSET --" at bounding box center [193, 127] width 50 height 7
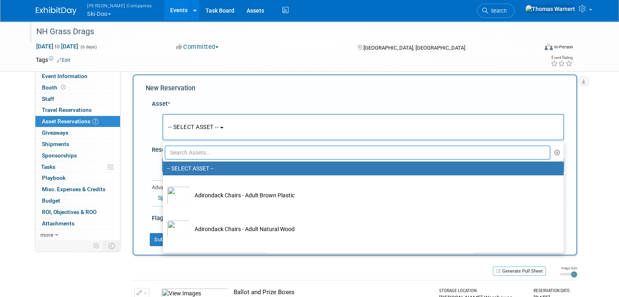
click at [195, 152] on input "text" at bounding box center [357, 153] width 385 height 14
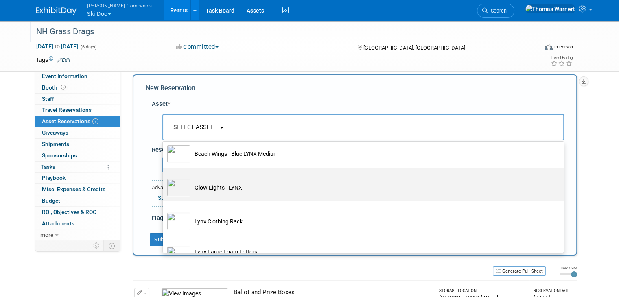
scroll to position [122, 0]
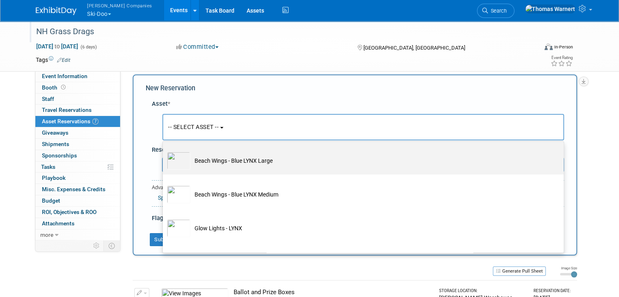
type input "[PERSON_NAME]"
click at [224, 162] on td "Beach Wings - Blue LYNX Large" at bounding box center [368, 161] width 357 height 18
click at [164, 150] on input "Beach Wings - Blue LYNX Large" at bounding box center [161, 147] width 5 height 5
select select "10724757"
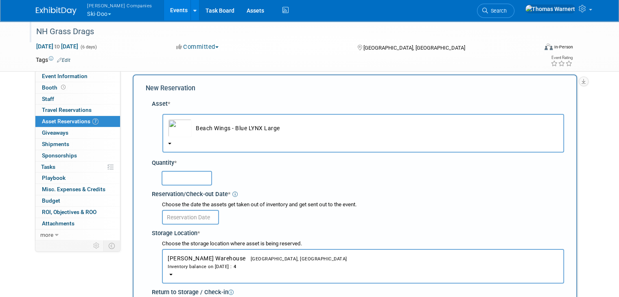
click at [199, 174] on input "text" at bounding box center [186, 178] width 50 height 15
type input "1"
click at [202, 216] on body "[PERSON_NAME] Companies Ski-Doo Explore: My Workspaces 12 Go to Workspace: Can-…" at bounding box center [309, 141] width 619 height 297
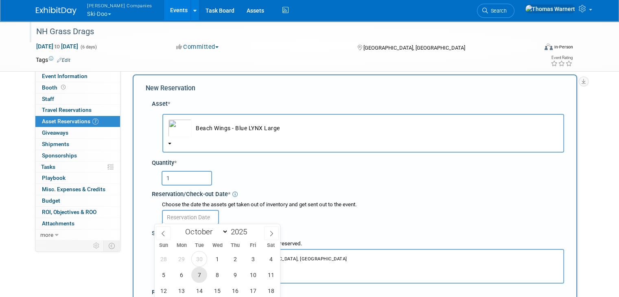
click at [194, 274] on span "7" at bounding box center [199, 275] width 16 height 16
type input "[DATE]"
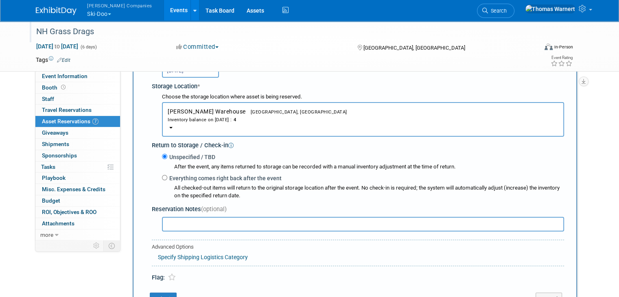
scroll to position [170, 0]
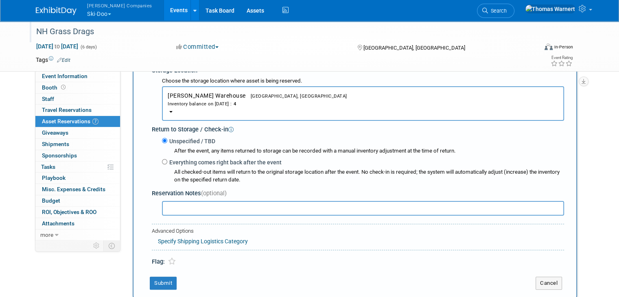
click at [168, 161] on label "Everything comes right back after the event" at bounding box center [224, 162] width 114 height 8
click at [167, 161] on input "Everything comes right back after the event" at bounding box center [164, 161] width 5 height 5
radio input "true"
select select "9"
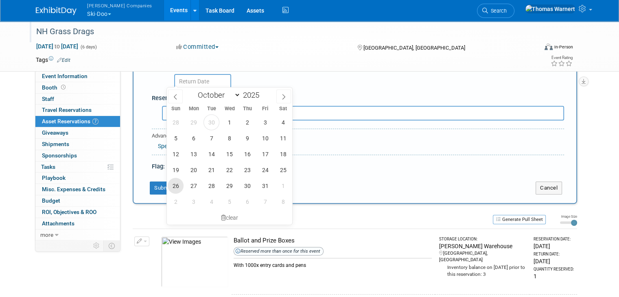
scroll to position [292, 0]
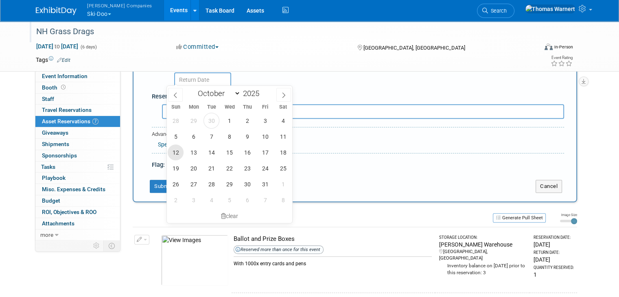
click at [175, 157] on span "12" at bounding box center [176, 152] width 16 height 16
type input "[DATE]"
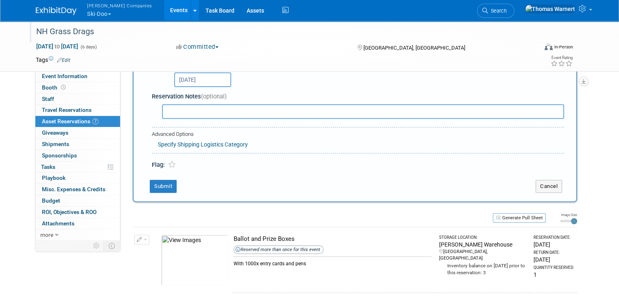
click at [171, 112] on input "text" at bounding box center [363, 111] width 402 height 15
type input "Red version"
click at [150, 184] on button "Submit" at bounding box center [163, 186] width 27 height 13
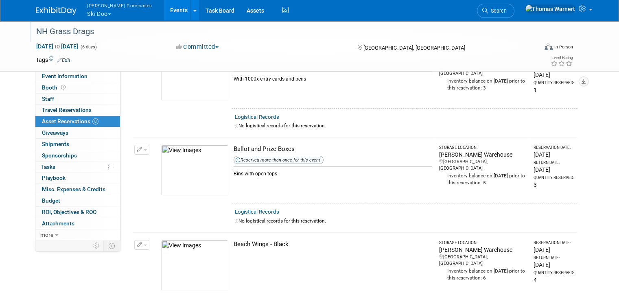
scroll to position [0, 0]
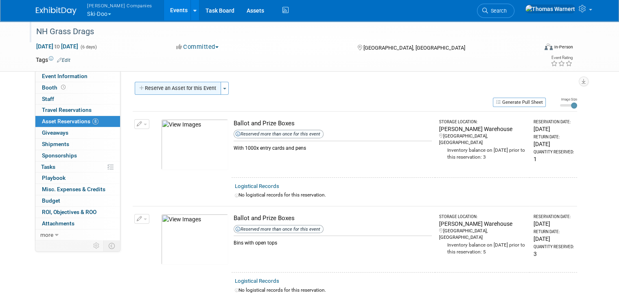
click at [194, 91] on button "Reserve an Asset for this Event" at bounding box center [178, 88] width 86 height 13
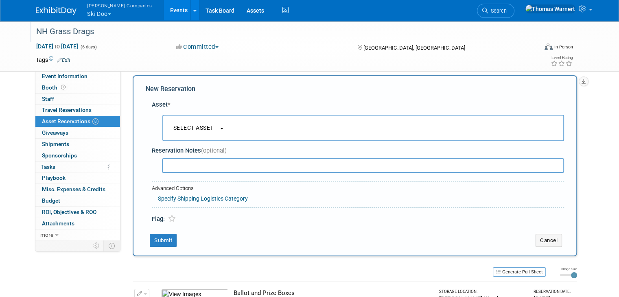
scroll to position [7, 0]
click at [183, 124] on span "-- SELECT ASSET --" at bounding box center [193, 127] width 50 height 7
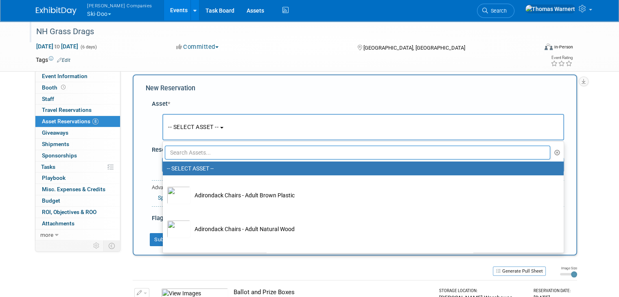
click at [188, 151] on input "text" at bounding box center [357, 153] width 385 height 14
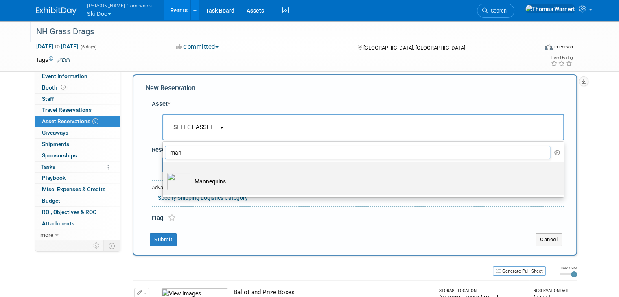
type input "man"
click at [182, 178] on img at bounding box center [179, 181] width 24 height 18
click at [164, 171] on input "Mannequins" at bounding box center [161, 168] width 5 height 5
select select "10724806"
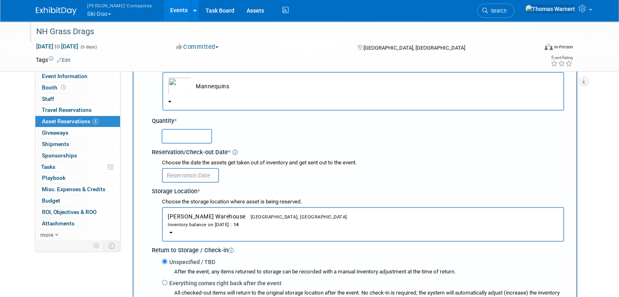
scroll to position [89, 0]
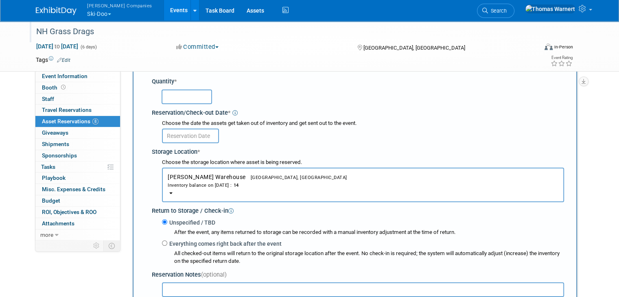
click at [177, 98] on input "text" at bounding box center [186, 96] width 50 height 15
type input "5"
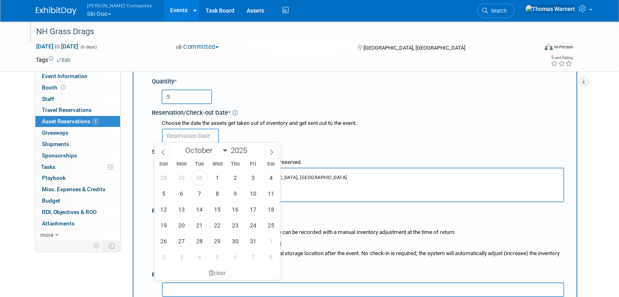
click at [181, 132] on input "text" at bounding box center [190, 136] width 57 height 15
click at [203, 194] on span "7" at bounding box center [199, 193] width 16 height 16
type input "[DATE]"
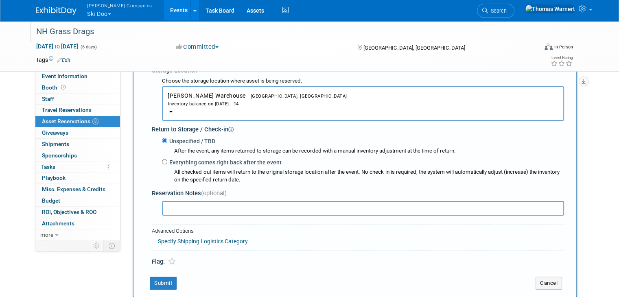
click at [182, 163] on label "Everything comes right back after the event" at bounding box center [224, 162] width 114 height 8
click at [167, 163] on input "Everything comes right back after the event" at bounding box center [164, 161] width 5 height 5
radio input "true"
select select "9"
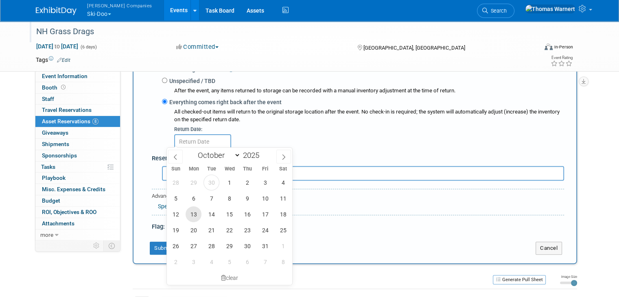
scroll to position [251, 0]
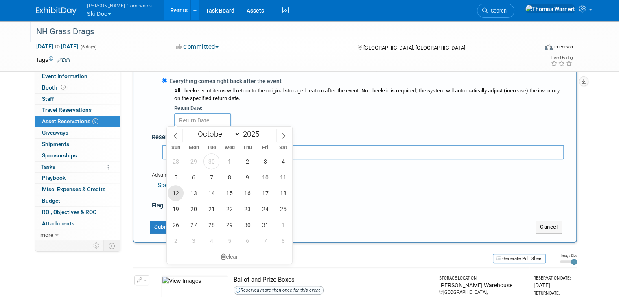
click at [180, 193] on span "12" at bounding box center [176, 193] width 16 height 16
type input "[DATE]"
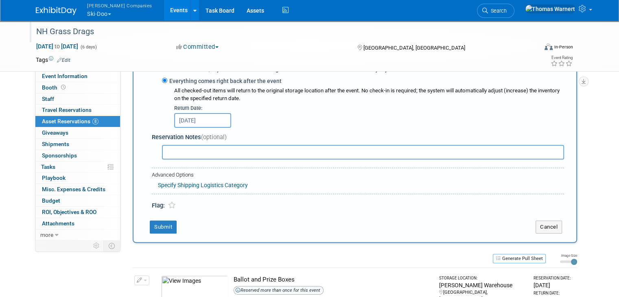
click at [170, 145] on input "text" at bounding box center [363, 152] width 402 height 15
type input "3F, 2M"
click at [164, 222] on button "Submit" at bounding box center [163, 226] width 27 height 13
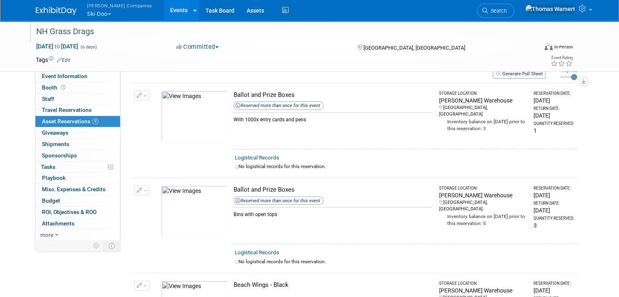
scroll to position [0, 0]
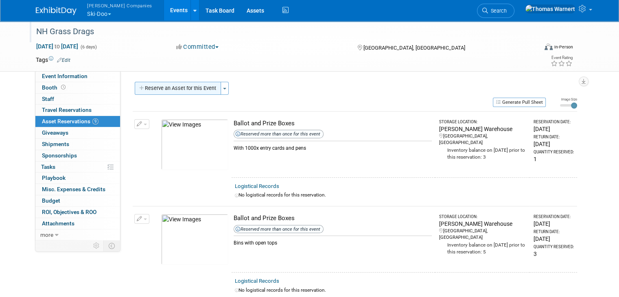
click at [169, 90] on button "Reserve an Asset for this Event" at bounding box center [178, 88] width 86 height 13
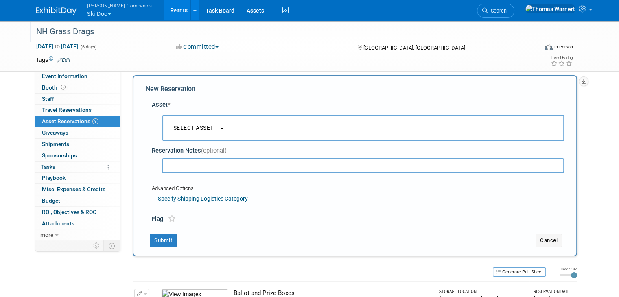
scroll to position [7, 0]
click at [184, 118] on button "-- SELECT ASSET --" at bounding box center [362, 127] width 401 height 26
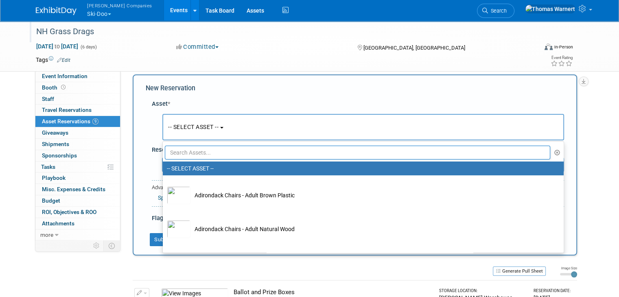
click at [184, 144] on ul "-- SELECT ASSET -- Adirondack Chairs - Adult Brown Plastic Adirondack Chairs - …" at bounding box center [362, 197] width 401 height 112
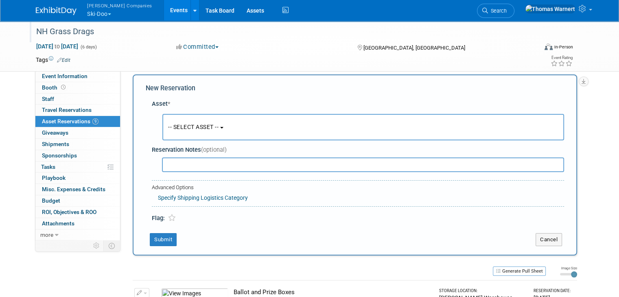
drag, startPoint x: 191, startPoint y: 122, endPoint x: 192, endPoint y: 131, distance: 8.6
click at [192, 123] on button "-- SELECT ASSET --" at bounding box center [362, 127] width 401 height 26
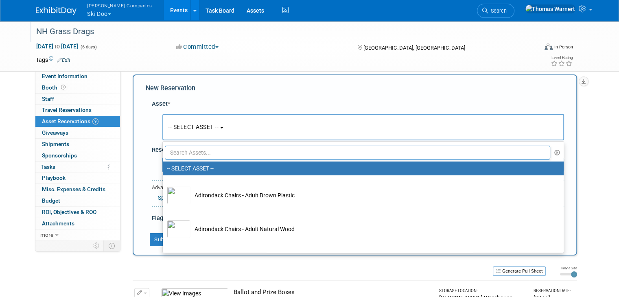
click at [182, 149] on input "text" at bounding box center [357, 153] width 385 height 14
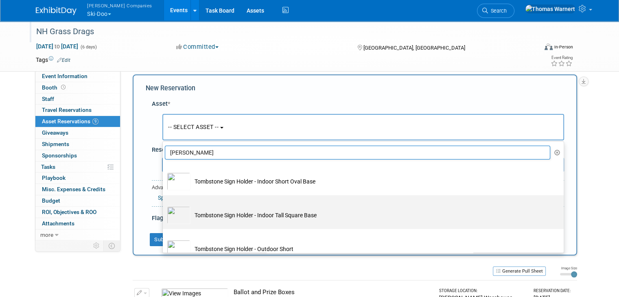
type input "[PERSON_NAME]"
click at [253, 213] on td "Tombstone Sign Holder - Indoor Tall Square Base" at bounding box center [368, 215] width 357 height 18
click at [164, 205] on input "Tombstone Sign Holder - Indoor Tall Square Base" at bounding box center [161, 202] width 5 height 5
select select "10724831"
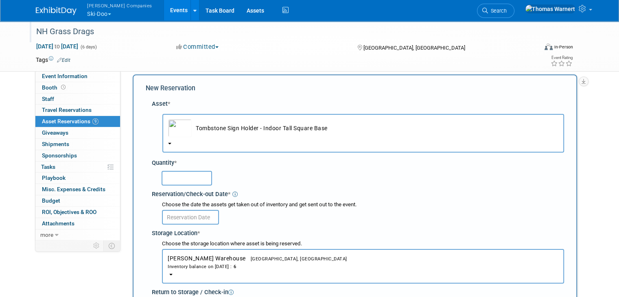
click at [190, 183] on input "text" at bounding box center [186, 178] width 50 height 15
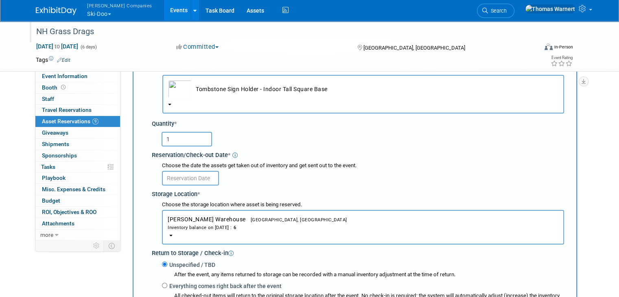
scroll to position [129, 0]
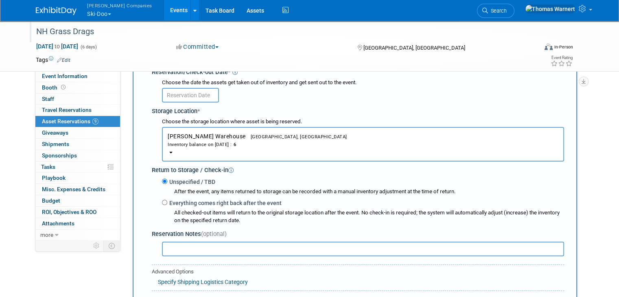
type input "1"
click at [202, 91] on input "text" at bounding box center [190, 95] width 57 height 15
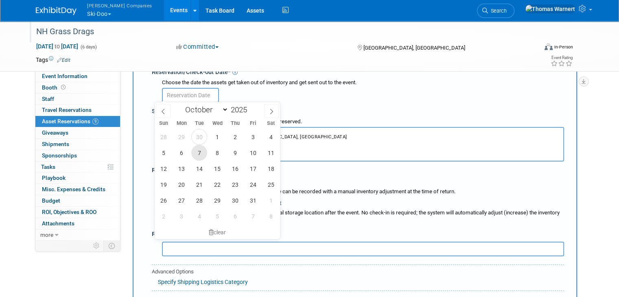
click at [198, 150] on span "7" at bounding box center [199, 153] width 16 height 16
type input "[DATE]"
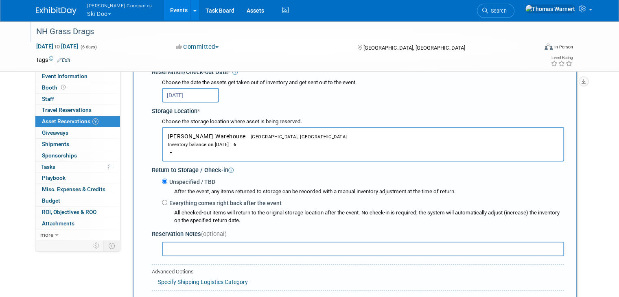
click at [185, 200] on label "Everything comes right back after the event" at bounding box center [224, 203] width 114 height 8
click at [167, 200] on input "Everything comes right back after the event" at bounding box center [164, 202] width 5 height 5
radio input "true"
select select "9"
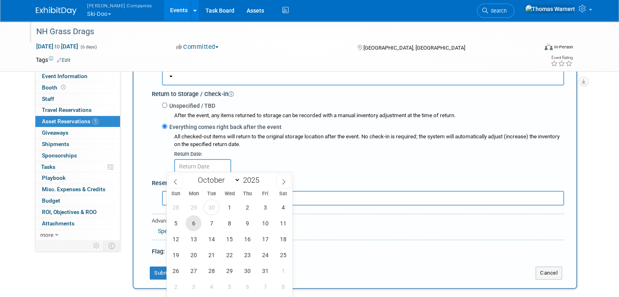
scroll to position [211, 0]
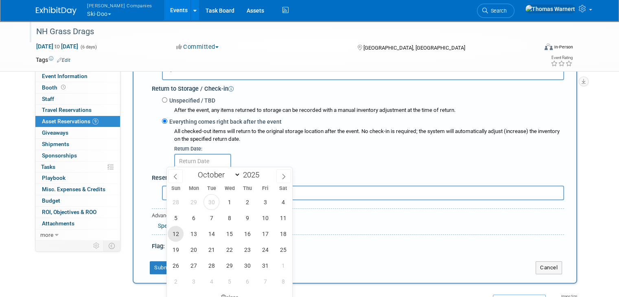
click at [180, 233] on span "12" at bounding box center [176, 234] width 16 height 16
type input "[DATE]"
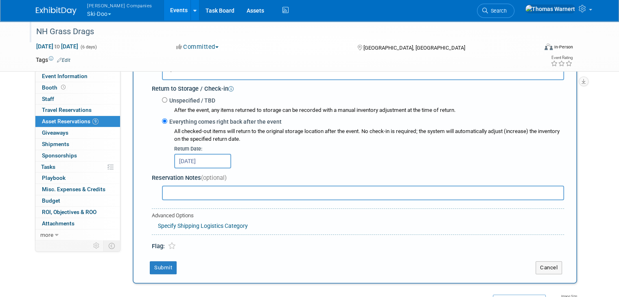
click at [175, 191] on input "text" at bounding box center [363, 192] width 402 height 15
type input "Should be 22x60" version"
click at [154, 266] on button "Submit" at bounding box center [163, 267] width 27 height 13
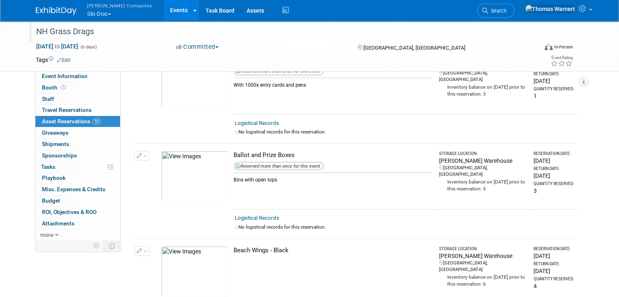
scroll to position [0, 0]
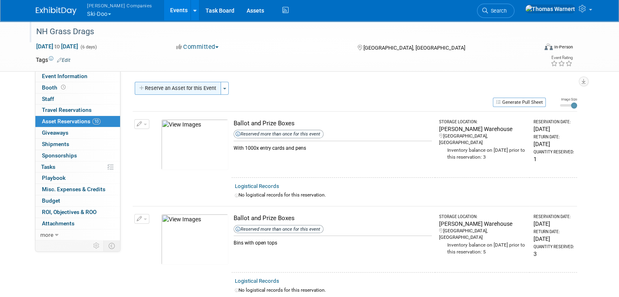
click at [185, 88] on button "Reserve an Asset for this Event" at bounding box center [178, 88] width 86 height 13
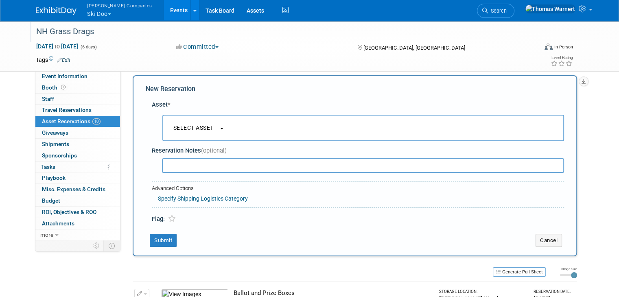
scroll to position [7, 0]
click at [188, 124] on span "-- SELECT ASSET --" at bounding box center [193, 127] width 50 height 7
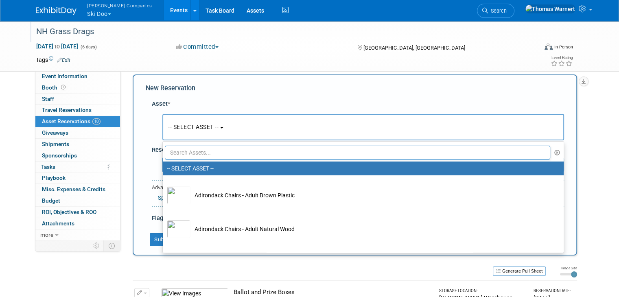
click at [191, 150] on input "text" at bounding box center [357, 153] width 385 height 14
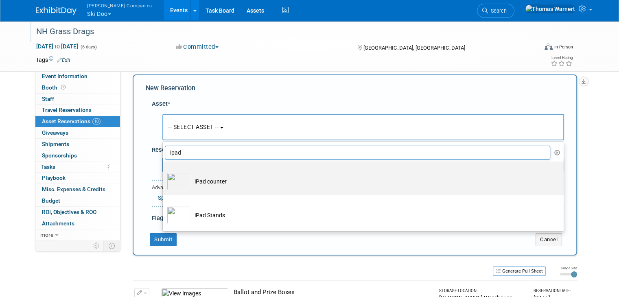
type input "ipad"
click at [205, 183] on td "iPad counter" at bounding box center [368, 181] width 357 height 18
click at [164, 171] on input "iPad counter" at bounding box center [161, 168] width 5 height 5
select select "10726010"
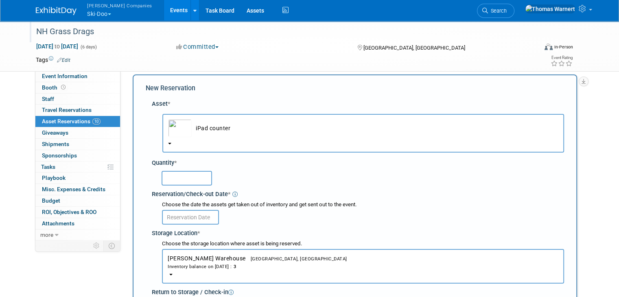
click at [190, 182] on input "text" at bounding box center [186, 178] width 50 height 15
type input "1"
click at [183, 215] on input "text" at bounding box center [190, 217] width 57 height 15
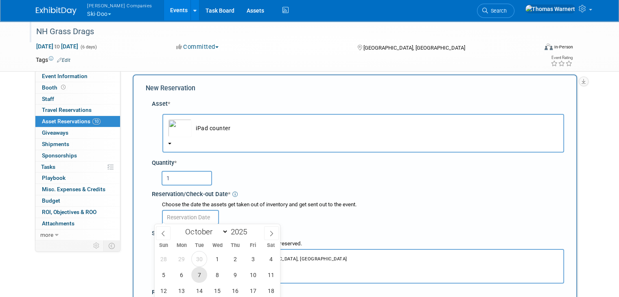
click at [200, 271] on span "7" at bounding box center [199, 275] width 16 height 16
type input "[DATE]"
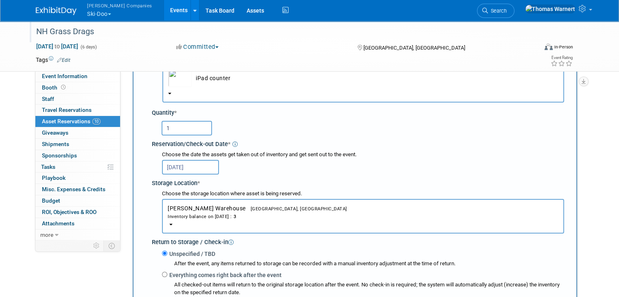
scroll to position [211, 0]
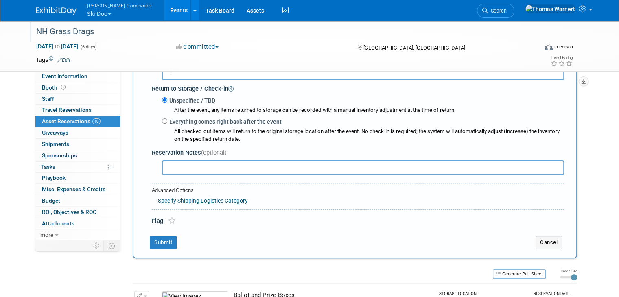
click at [181, 123] on label "Everything comes right back after the event" at bounding box center [224, 122] width 114 height 8
click at [167, 123] on input "Everything comes right back after the event" at bounding box center [164, 120] width 5 height 5
radio input "true"
select select "9"
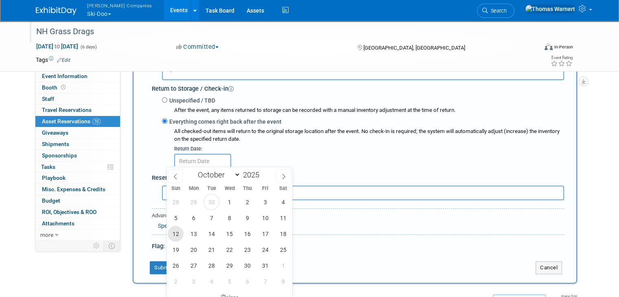
click at [176, 236] on span "12" at bounding box center [176, 234] width 16 height 16
type input "[DATE]"
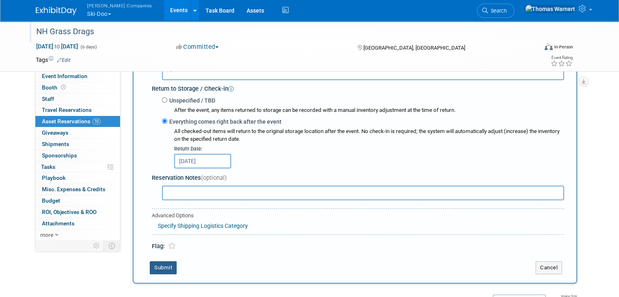
click at [158, 264] on button "Submit" at bounding box center [163, 267] width 27 height 13
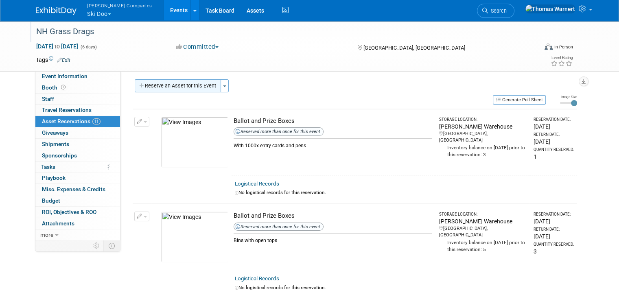
scroll to position [0, 0]
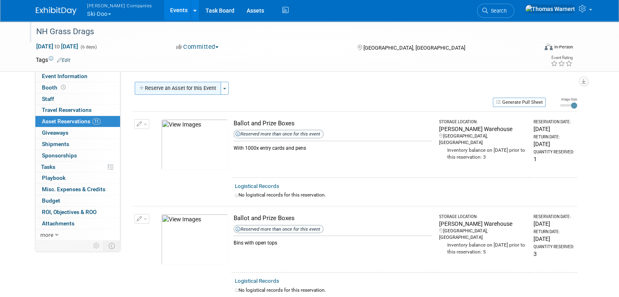
click at [192, 91] on button "Reserve an Asset for this Event" at bounding box center [178, 88] width 86 height 13
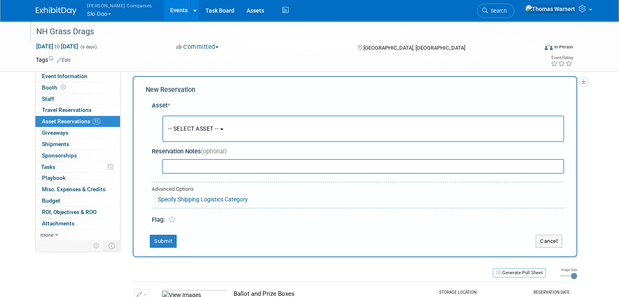
scroll to position [7, 0]
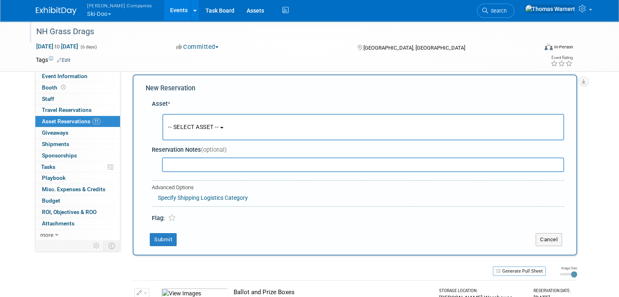
click at [199, 126] on span "-- SELECT ASSET --" at bounding box center [193, 127] width 50 height 7
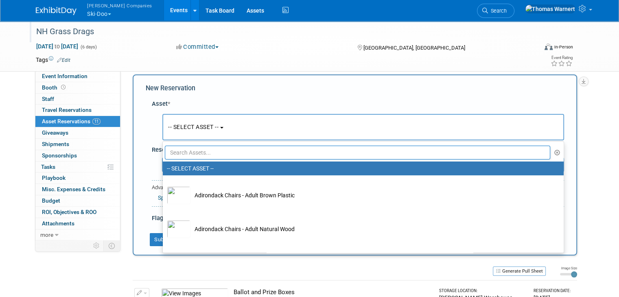
click at [192, 155] on input "text" at bounding box center [357, 153] width 385 height 14
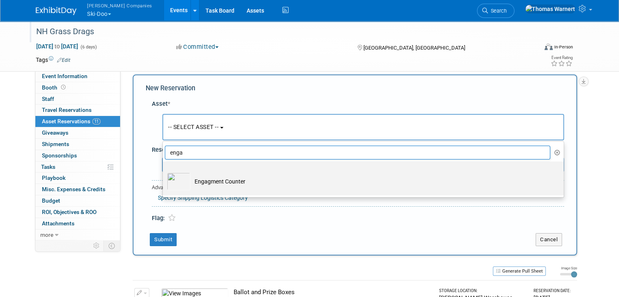
type input "enga"
click at [207, 183] on td "Engagment Counter" at bounding box center [368, 181] width 357 height 18
click at [164, 171] on input "Engagment Counter" at bounding box center [161, 168] width 5 height 5
select select "10726014"
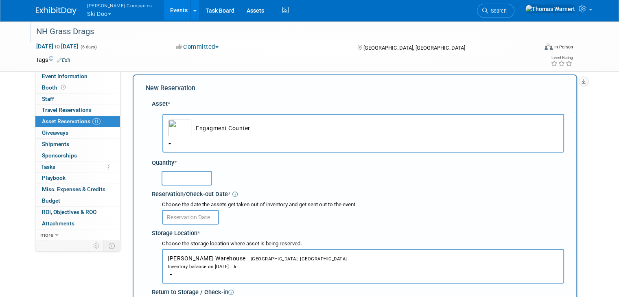
click at [172, 173] on input "text" at bounding box center [186, 178] width 50 height 15
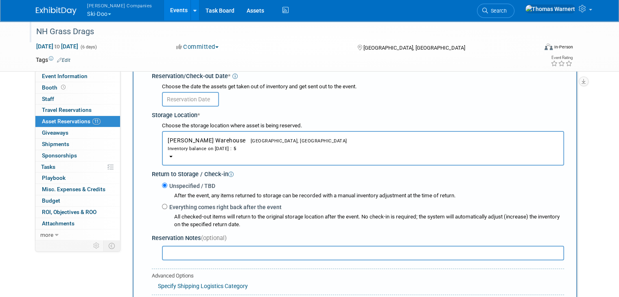
scroll to position [129, 0]
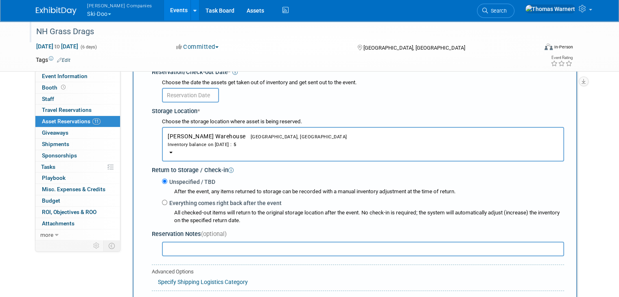
type input "1"
click at [177, 92] on input "text" at bounding box center [190, 95] width 57 height 15
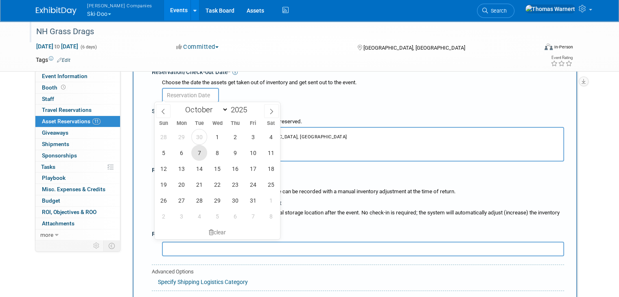
click at [200, 153] on span "7" at bounding box center [199, 153] width 16 height 16
type input "[DATE]"
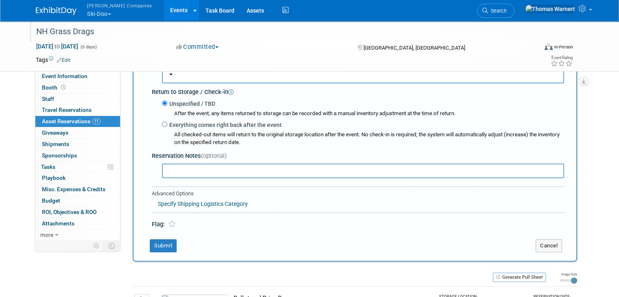
scroll to position [211, 0]
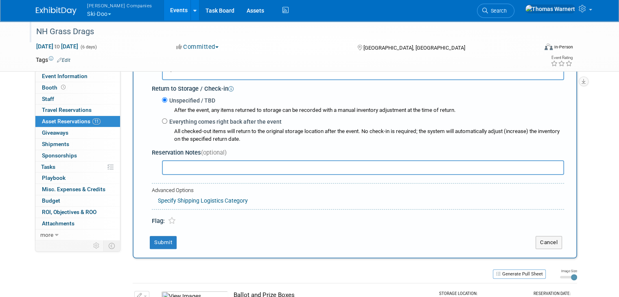
click at [179, 122] on label "Everything comes right back after the event" at bounding box center [224, 122] width 114 height 8
click at [167, 122] on input "Everything comes right back after the event" at bounding box center [164, 120] width 5 height 5
radio input "true"
select select "9"
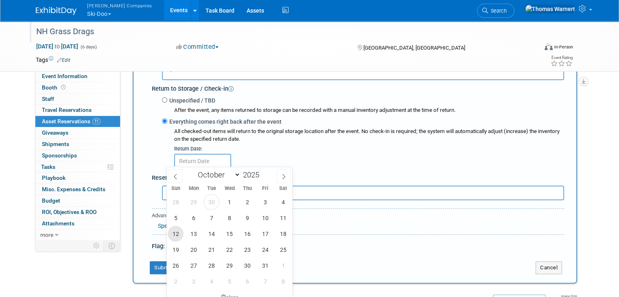
click at [174, 231] on span "12" at bounding box center [176, 234] width 16 height 16
type input "[DATE]"
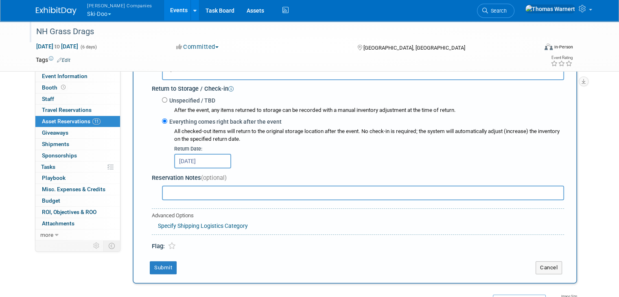
click at [184, 190] on input "text" at bounding box center [363, 192] width 402 height 15
type input "black fabric"
click at [151, 266] on button "Submit" at bounding box center [163, 267] width 27 height 13
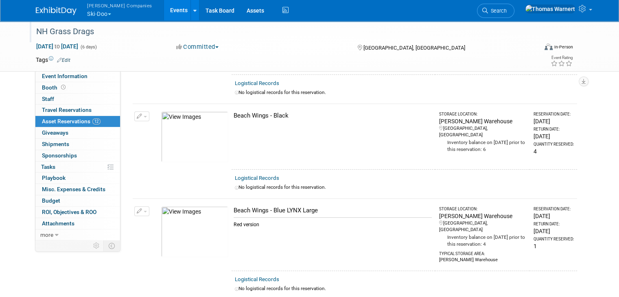
scroll to position [0, 0]
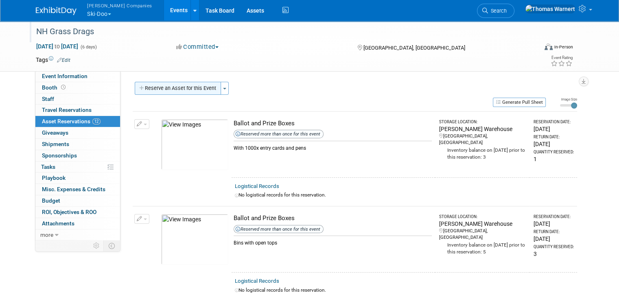
click at [181, 90] on button "Reserve an Asset for this Event" at bounding box center [178, 88] width 86 height 13
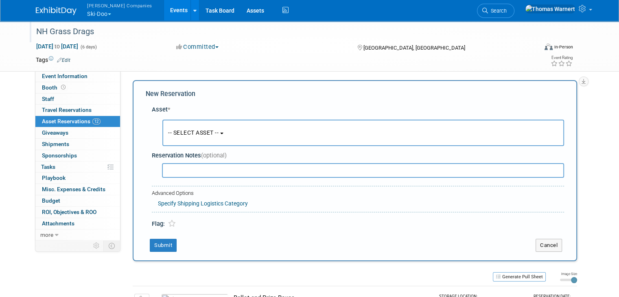
scroll to position [7, 0]
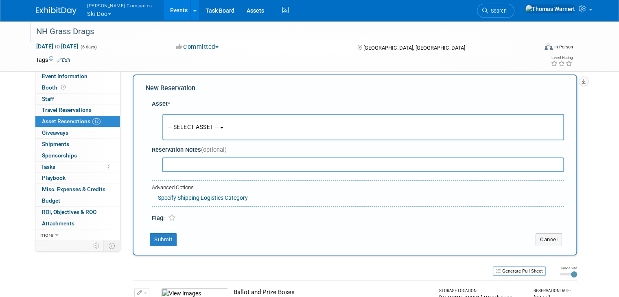
click at [175, 122] on button "-- SELECT ASSET --" at bounding box center [362, 127] width 401 height 26
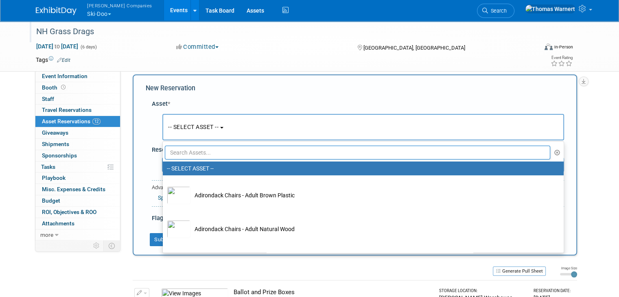
click at [176, 150] on input "text" at bounding box center [357, 153] width 385 height 14
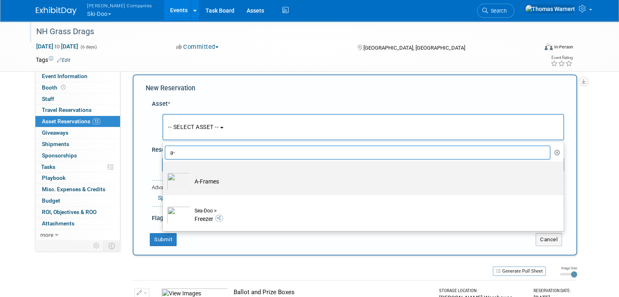
type input "a-"
click at [210, 183] on td "A-Frames" at bounding box center [368, 181] width 357 height 18
click at [164, 171] on input "A-Frames" at bounding box center [161, 168] width 5 height 5
select select "10725315"
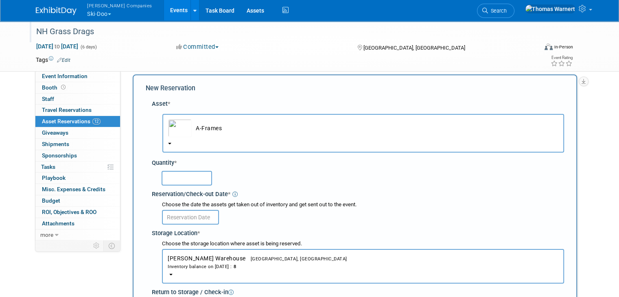
click at [179, 179] on input "text" at bounding box center [186, 178] width 50 height 15
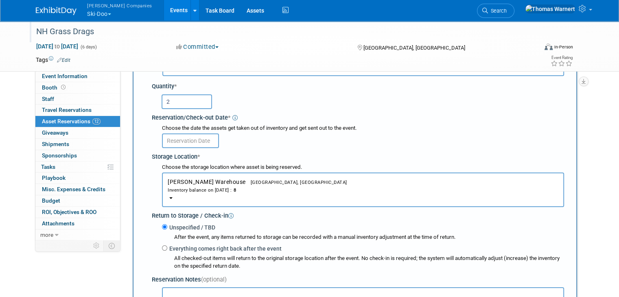
scroll to position [89, 0]
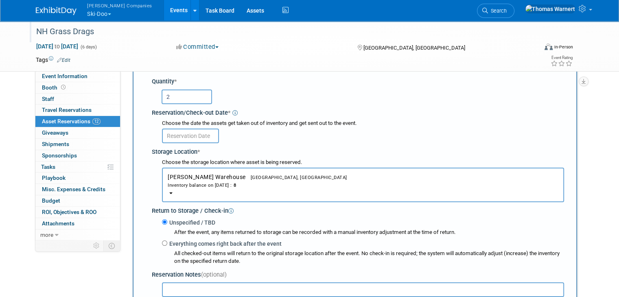
type input "2"
click at [193, 133] on input "text" at bounding box center [190, 136] width 57 height 15
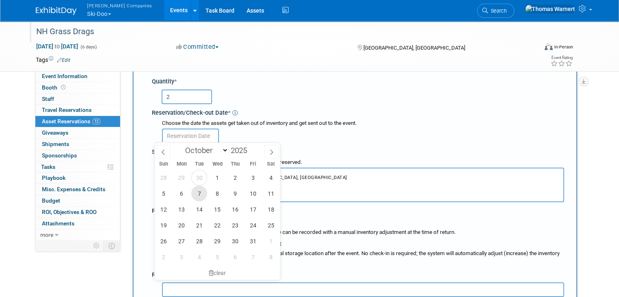
click at [202, 191] on span "7" at bounding box center [199, 193] width 16 height 16
type input "[DATE]"
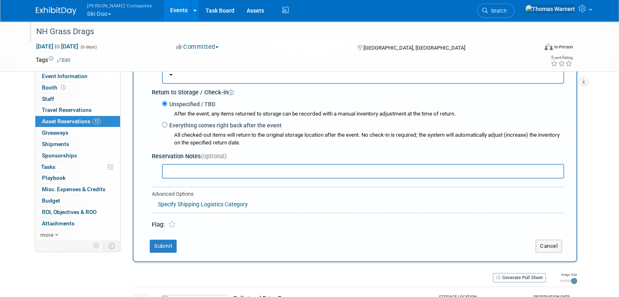
scroll to position [211, 0]
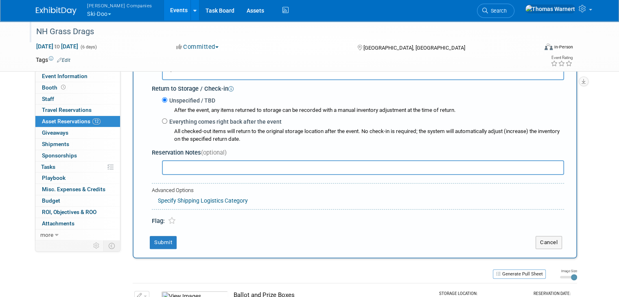
click at [192, 120] on label "Everything comes right back after the event" at bounding box center [224, 122] width 114 height 8
click at [167, 120] on input "Everything comes right back after the event" at bounding box center [164, 120] width 5 height 5
radio input "true"
select select "9"
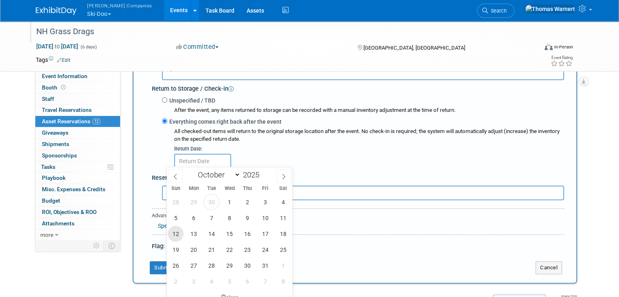
click at [171, 235] on span "12" at bounding box center [176, 234] width 16 height 16
type input "[DATE]"
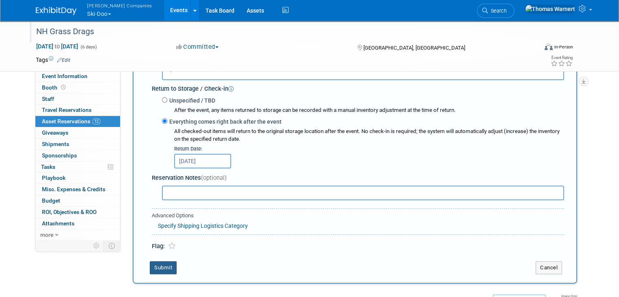
click at [161, 261] on button "Submit" at bounding box center [163, 267] width 27 height 13
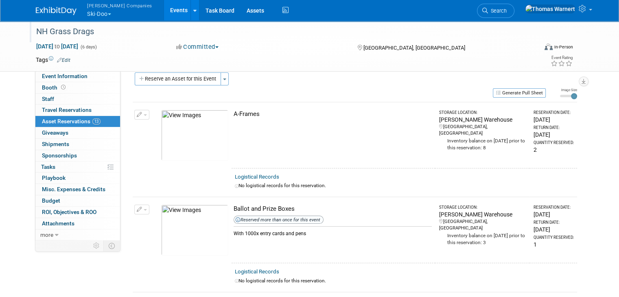
scroll to position [0, 0]
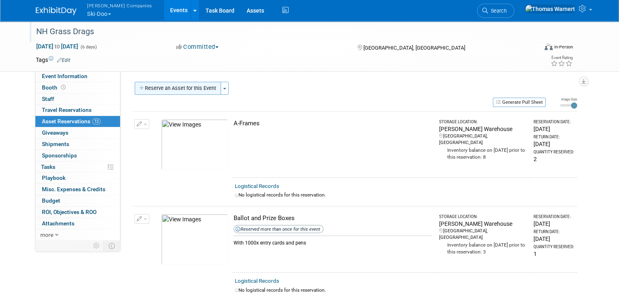
click at [168, 89] on button "Reserve an Asset for this Event" at bounding box center [178, 88] width 86 height 13
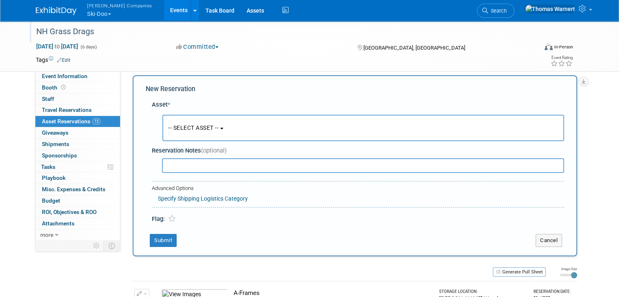
scroll to position [7, 0]
click at [188, 122] on button "-- SELECT ASSET --" at bounding box center [362, 127] width 401 height 26
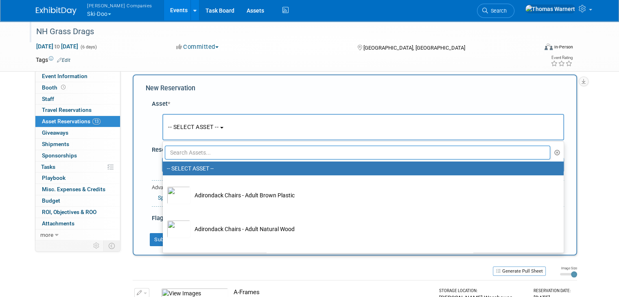
click at [197, 148] on input "text" at bounding box center [357, 153] width 385 height 14
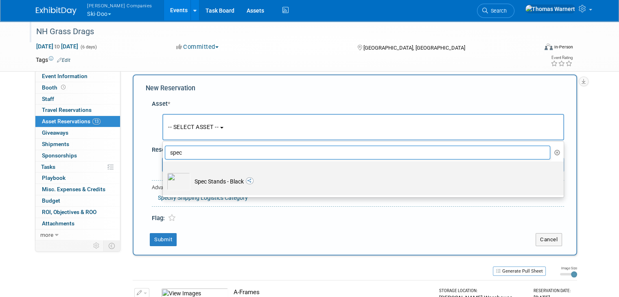
type input "spec"
click at [205, 189] on td "Spec Stands - Black" at bounding box center [368, 181] width 357 height 18
click at [164, 171] on input "Spec Stands - Black" at bounding box center [161, 168] width 5 height 5
select select "10724818"
select select "9"
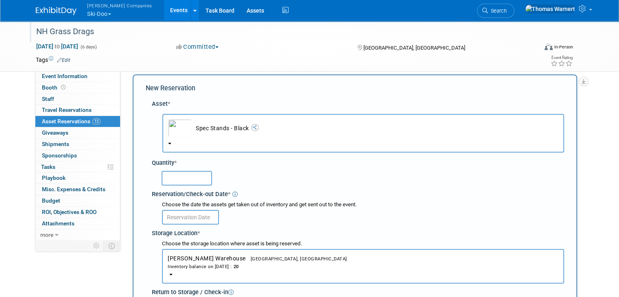
click at [175, 174] on input "text" at bounding box center [186, 178] width 50 height 15
type input "10"
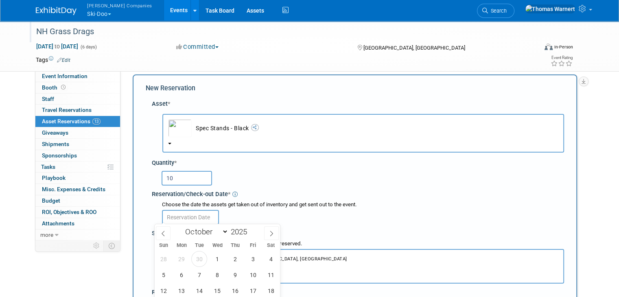
click at [190, 216] on input "text" at bounding box center [190, 217] width 57 height 15
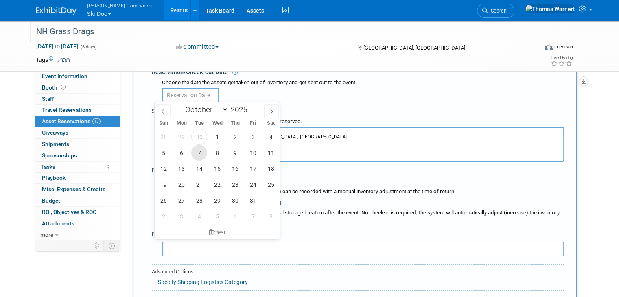
click at [197, 154] on span "7" at bounding box center [199, 153] width 16 height 16
type input "[DATE]"
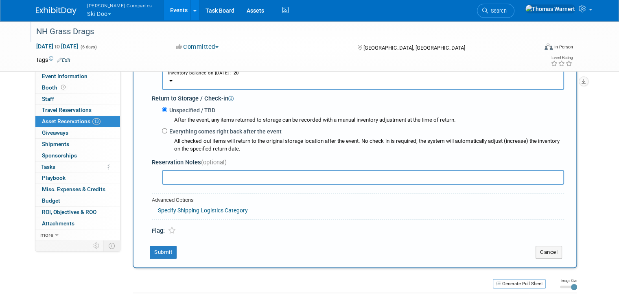
scroll to position [211, 0]
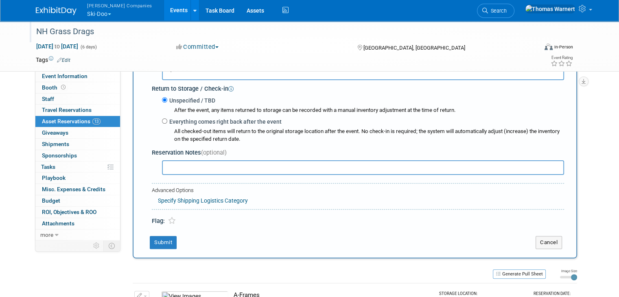
click at [191, 122] on label "Everything comes right back after the event" at bounding box center [224, 122] width 114 height 8
click at [167, 122] on input "Everything comes right back after the event" at bounding box center [164, 120] width 5 height 5
radio input "true"
select select "9"
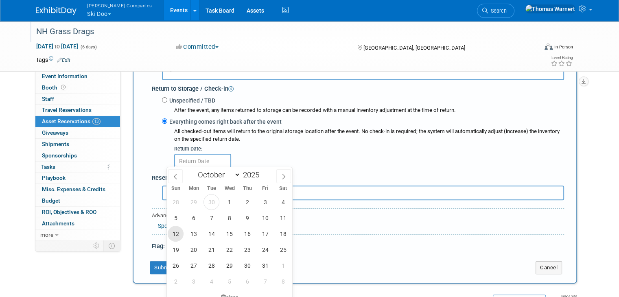
click at [177, 231] on span "12" at bounding box center [176, 234] width 16 height 16
type input "[DATE]"
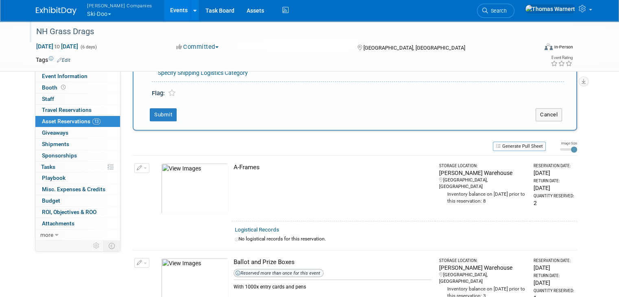
scroll to position [373, 0]
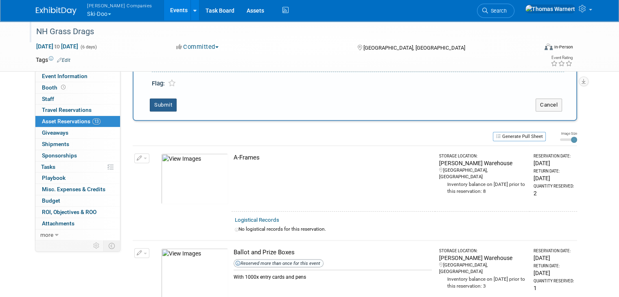
click at [154, 104] on button "Submit" at bounding box center [163, 104] width 27 height 13
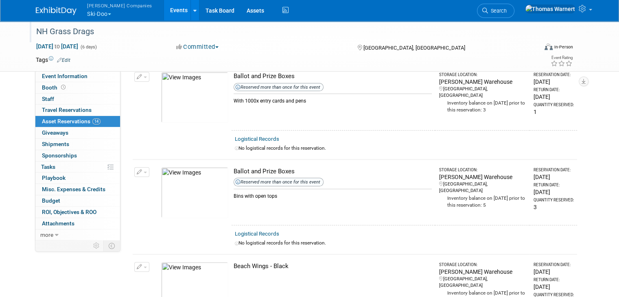
scroll to position [0, 0]
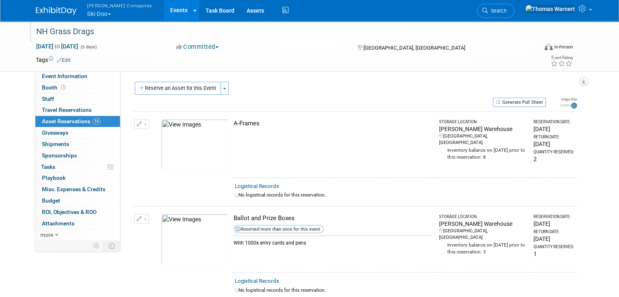
drag, startPoint x: 219, startPoint y: 90, endPoint x: 224, endPoint y: 92, distance: 5.9
click at [220, 90] on button "Toggle Dropdown" at bounding box center [224, 88] width 8 height 13
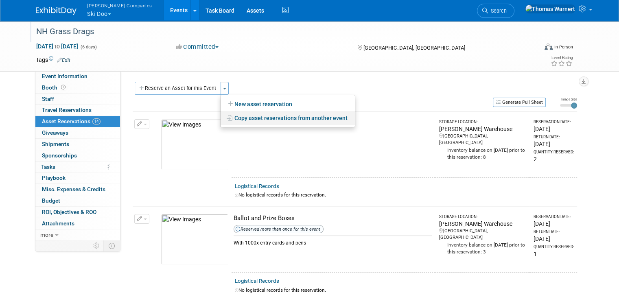
click at [237, 118] on link "Copy asset reservations from another event" at bounding box center [287, 118] width 134 height 14
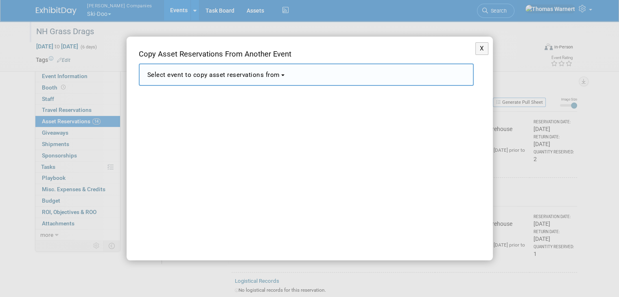
click at [255, 74] on span "Select event to copy asset reservations from" at bounding box center [213, 74] width 133 height 7
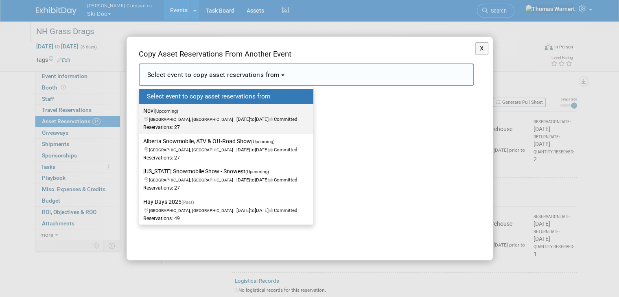
click at [250, 121] on span "to" at bounding box center [252, 119] width 4 height 6
click at [140, 113] on input "Novi (Upcoming) [GEOGRAPHIC_DATA], [GEOGRAPHIC_DATA] [DATE] to [DATE] Committed…" at bounding box center [137, 110] width 5 height 5
select select "11165844"
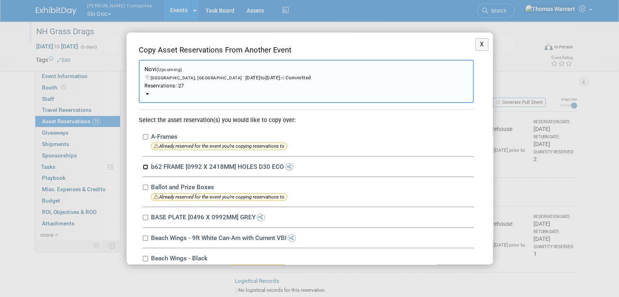
click at [146, 164] on input "b62 FRAME [0992 X 2418MM] HOLES D30 ECO" at bounding box center [145, 166] width 5 height 5
checkbox input "true"
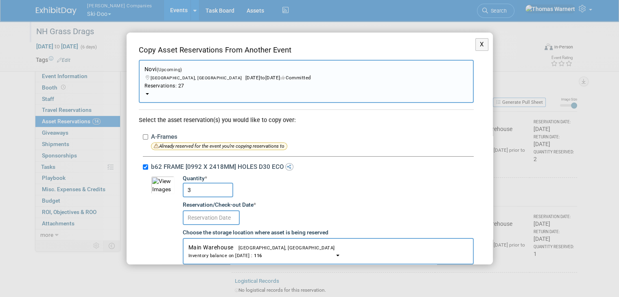
click at [213, 185] on input "3" at bounding box center [208, 190] width 50 height 15
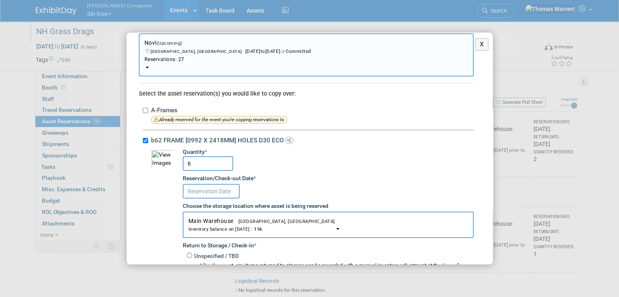
scroll to position [41, 0]
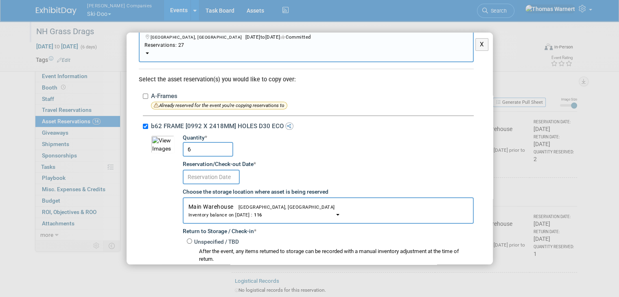
type input "6"
click at [224, 179] on body "[PERSON_NAME] Companies Ski-Doo Explore: My Workspaces 12 Go to Workspace: Can-…" at bounding box center [309, 148] width 619 height 297
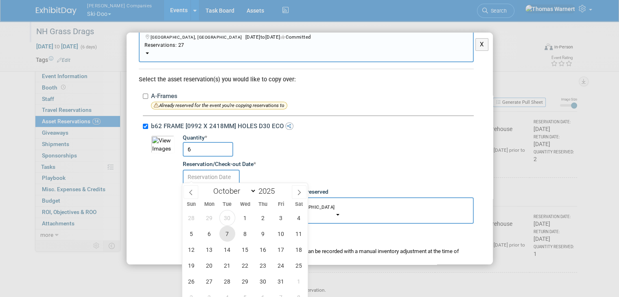
click at [224, 232] on span "7" at bounding box center [227, 234] width 16 height 16
type input "[DATE]"
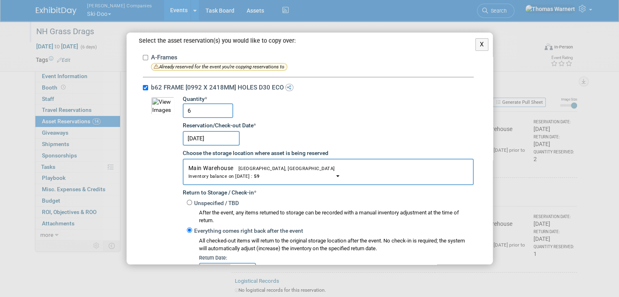
scroll to position [122, 0]
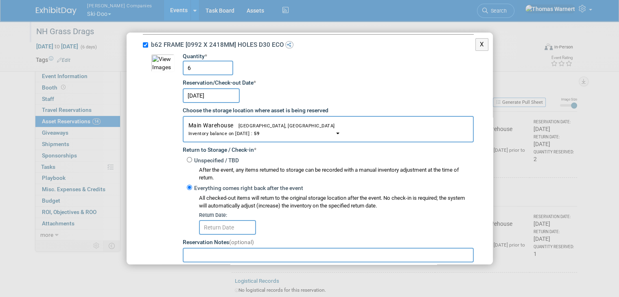
click at [220, 223] on input "text" at bounding box center [227, 227] width 57 height 15
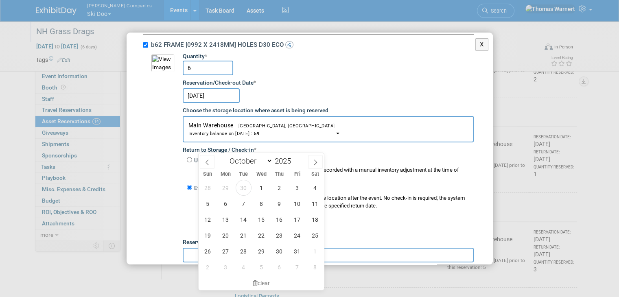
scroll to position [81, 0]
click at [210, 218] on span "12" at bounding box center [208, 218] width 16 height 16
type input "[DATE]"
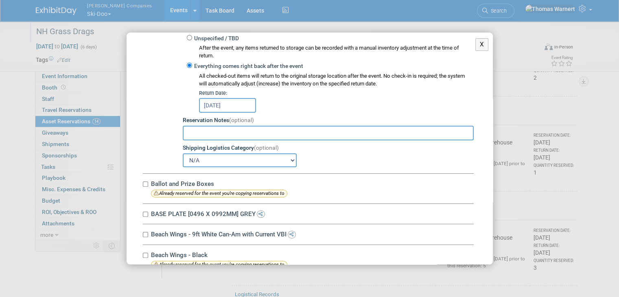
scroll to position [325, 0]
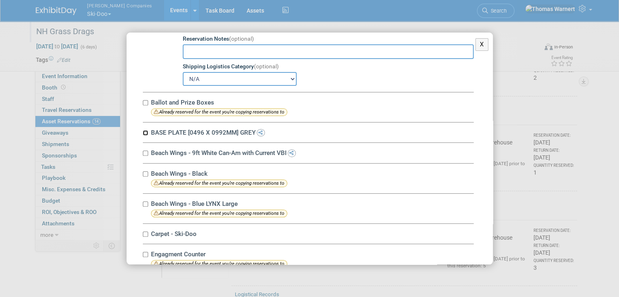
click at [146, 130] on input "BASE PLATE [0496 X 0992MM] GREY" at bounding box center [145, 132] width 5 height 5
checkbox input "true"
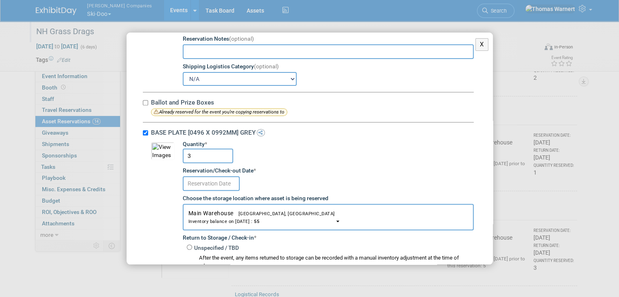
click at [198, 152] on input "3" at bounding box center [208, 155] width 50 height 15
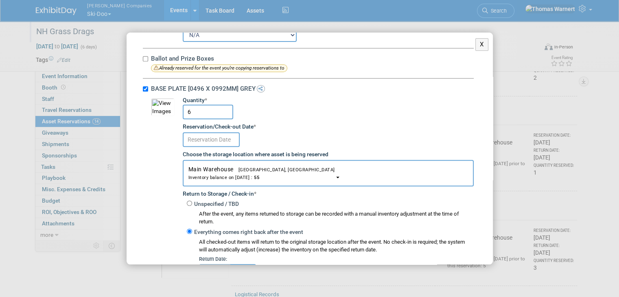
scroll to position [407, 0]
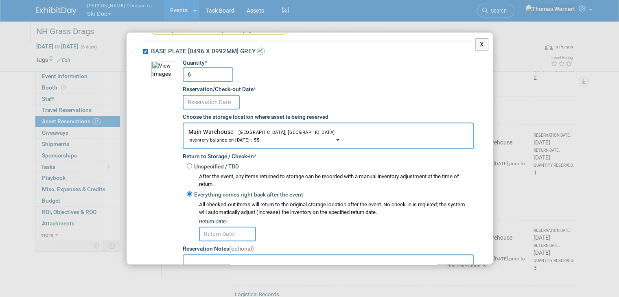
type input "6"
click at [216, 97] on input "text" at bounding box center [211, 102] width 57 height 15
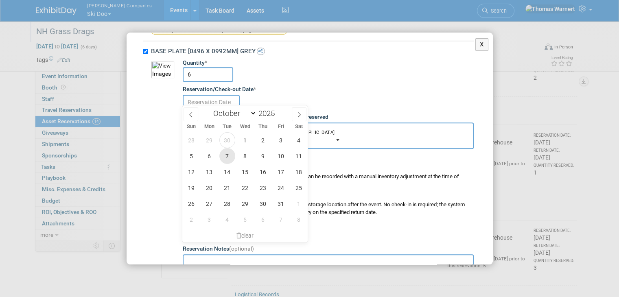
click at [231, 153] on span "7" at bounding box center [227, 156] width 16 height 16
type input "[DATE]"
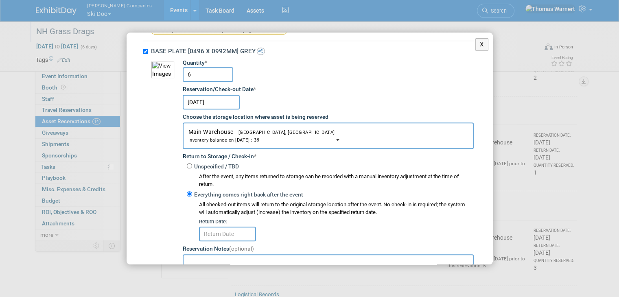
scroll to position [447, 0]
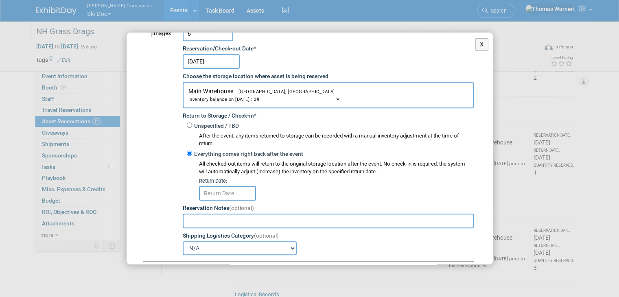
click at [225, 187] on input "text" at bounding box center [227, 193] width 57 height 15
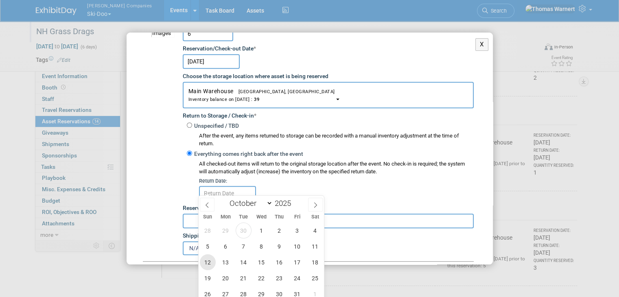
click at [209, 258] on span "12" at bounding box center [208, 262] width 16 height 16
type input "[DATE]"
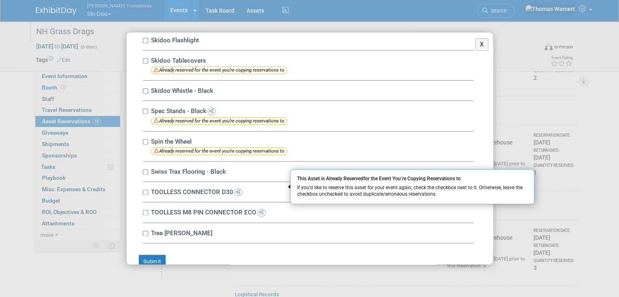
scroll to position [1026, 0]
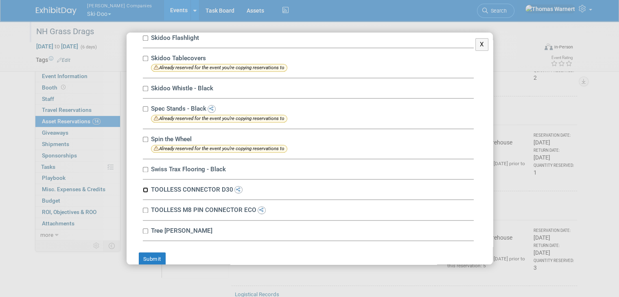
click at [143, 187] on input "TOOLLESS CONNECTOR D30" at bounding box center [145, 189] width 5 height 5
checkbox input "true"
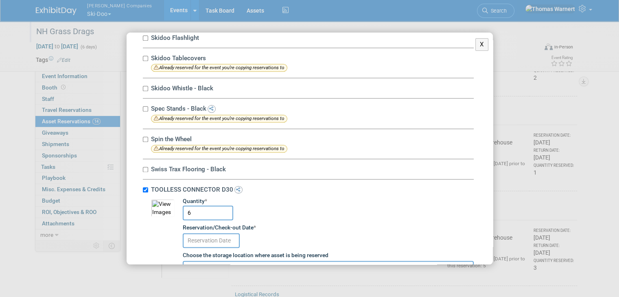
click at [200, 205] on input "6" at bounding box center [208, 212] width 50 height 15
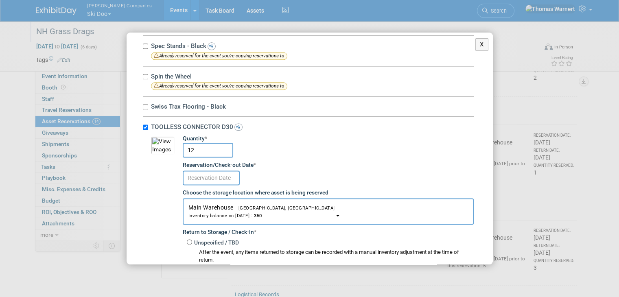
scroll to position [1107, 0]
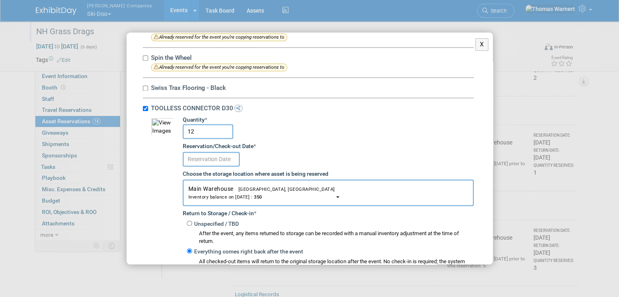
type input "12"
click at [215, 152] on input "text" at bounding box center [211, 159] width 57 height 15
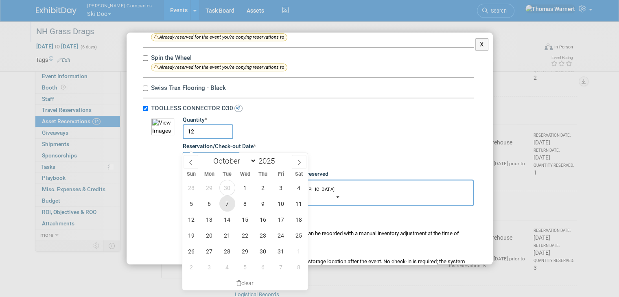
click at [229, 201] on span "7" at bounding box center [227, 204] width 16 height 16
type input "[DATE]"
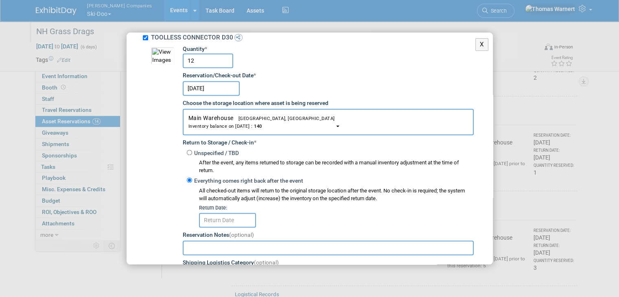
scroll to position [1188, 0]
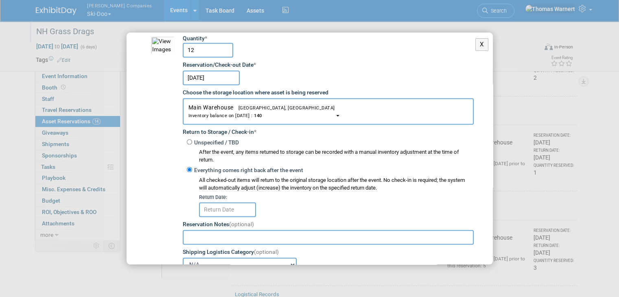
click at [215, 202] on input "text" at bounding box center [227, 209] width 57 height 15
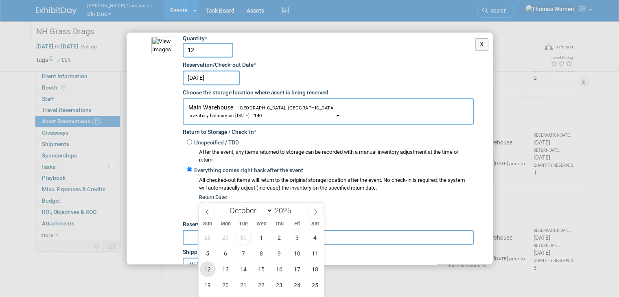
click at [210, 269] on span "12" at bounding box center [208, 269] width 16 height 16
type input "[DATE]"
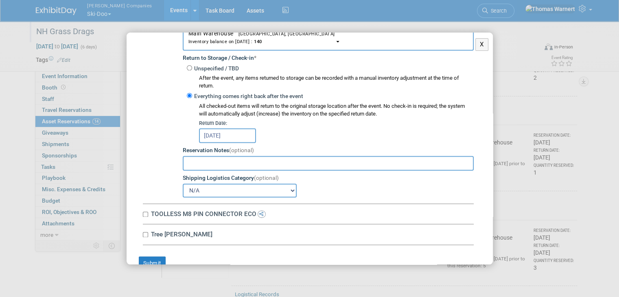
scroll to position [1264, 0]
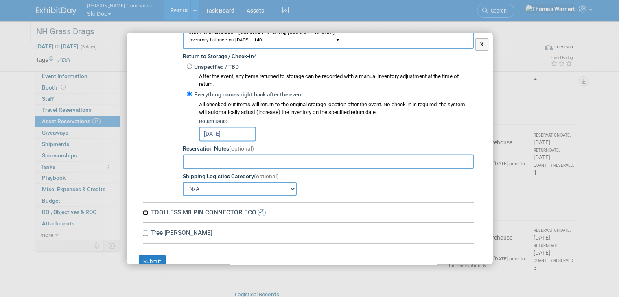
click at [145, 210] on input "TOOLLESS M8 PIN CONNECTOR ECO" at bounding box center [145, 212] width 5 height 5
checkbox input "true"
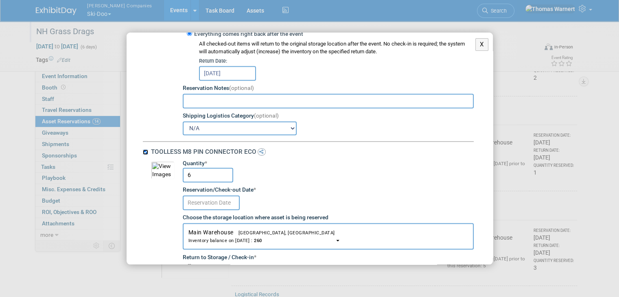
scroll to position [1345, 0]
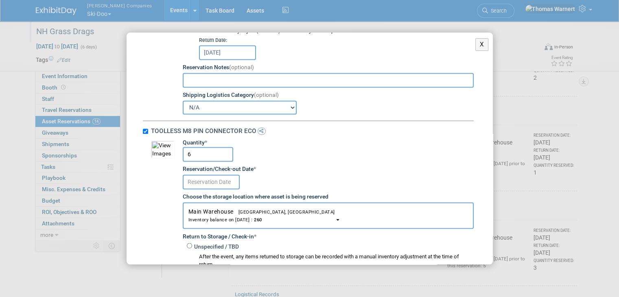
click at [195, 147] on input "6" at bounding box center [208, 154] width 50 height 15
type input "12"
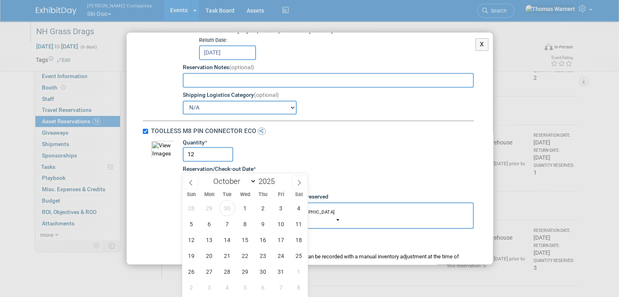
click at [206, 174] on input "text" at bounding box center [211, 181] width 57 height 15
click at [228, 223] on span "7" at bounding box center [227, 224] width 16 height 16
type input "[DATE]"
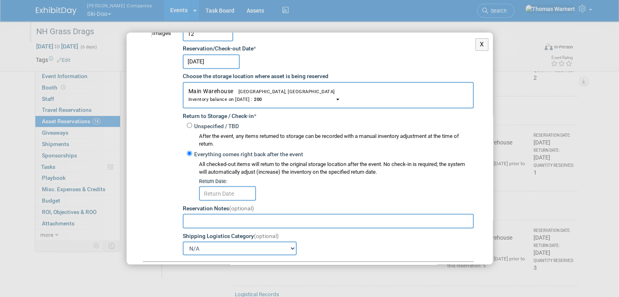
scroll to position [1467, 0]
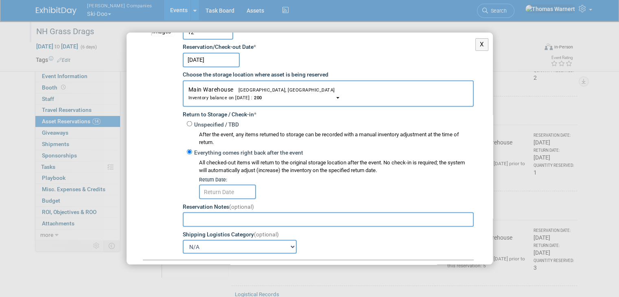
click at [221, 184] on input "text" at bounding box center [227, 191] width 57 height 15
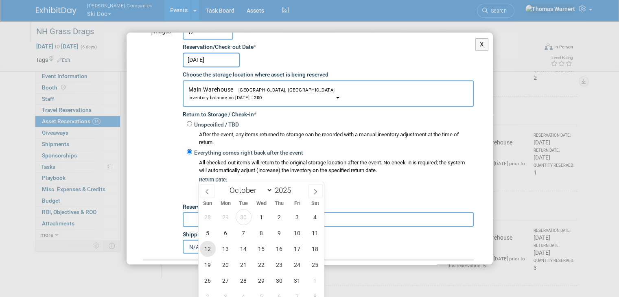
click at [208, 245] on span "12" at bounding box center [208, 249] width 16 height 16
type input "[DATE]"
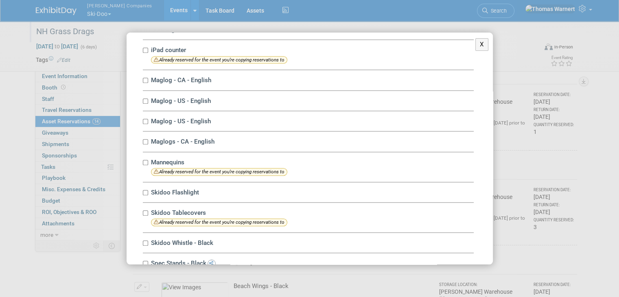
scroll to position [852, 0]
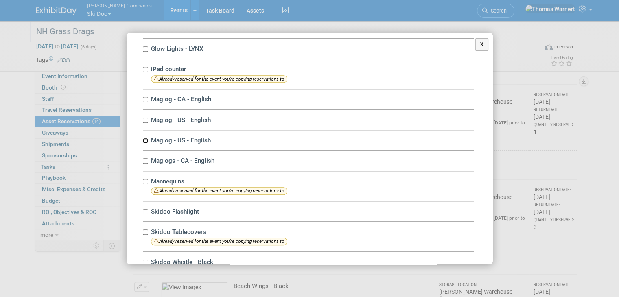
click at [145, 138] on input "Maglog - US - English" at bounding box center [145, 140] width 5 height 5
checkbox input "true"
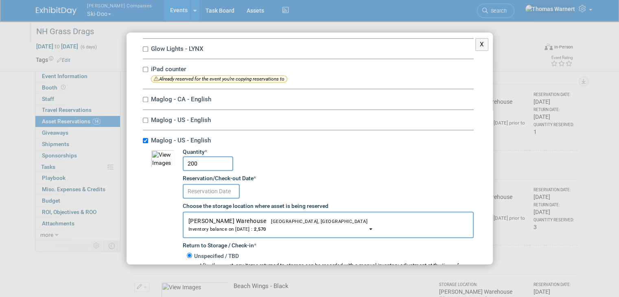
click at [213, 184] on input "text" at bounding box center [211, 191] width 57 height 15
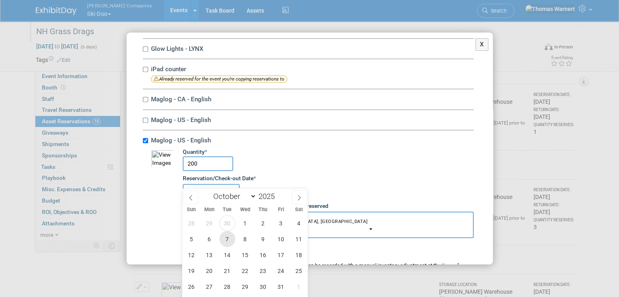
click at [233, 237] on span "7" at bounding box center [227, 239] width 16 height 16
type input "[DATE]"
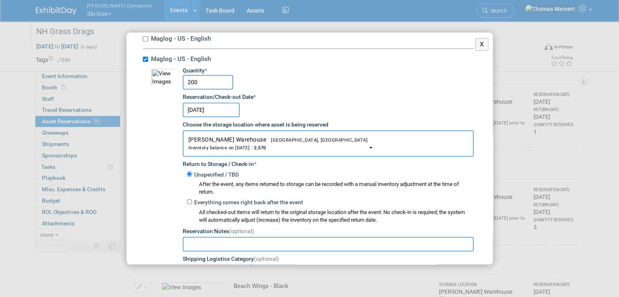
scroll to position [974, 0]
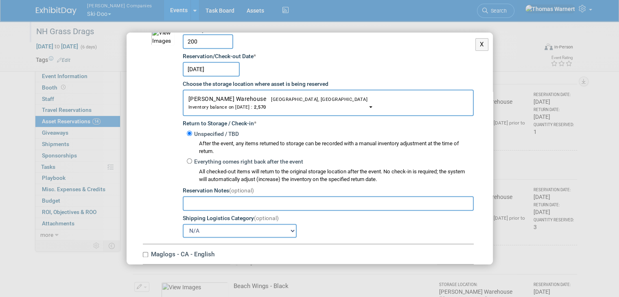
click at [211, 158] on label "Everything comes right back after the event" at bounding box center [247, 162] width 111 height 8
click at [192, 158] on input "Everything comes right back after the event" at bounding box center [189, 160] width 5 height 5
radio input "true"
select select "8"
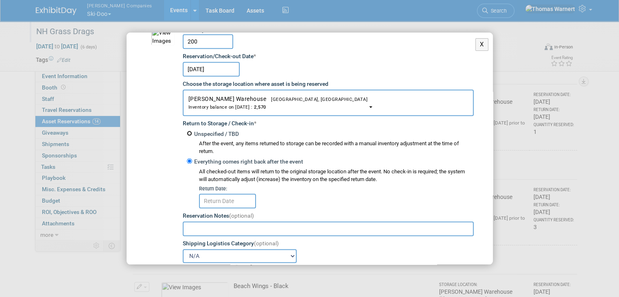
click at [189, 131] on input "Unspecified / TBD" at bounding box center [189, 133] width 5 height 5
radio input "true"
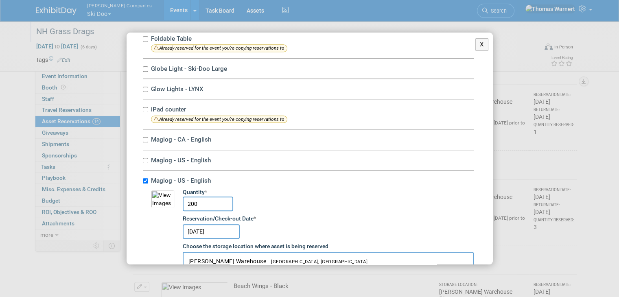
scroll to position [811, 0]
click at [145, 137] on input "Maglog - CA - English" at bounding box center [145, 139] width 5 height 5
checkbox input "true"
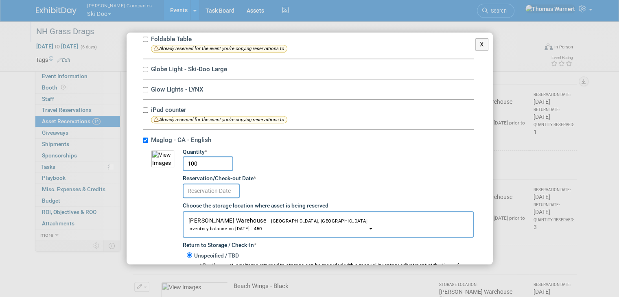
click at [221, 183] on input "text" at bounding box center [211, 190] width 57 height 15
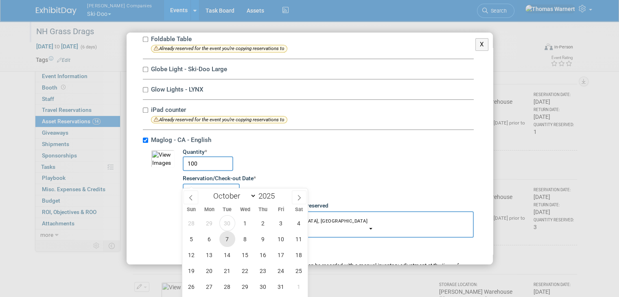
click at [220, 237] on span "7" at bounding box center [227, 239] width 16 height 16
type input "[DATE]"
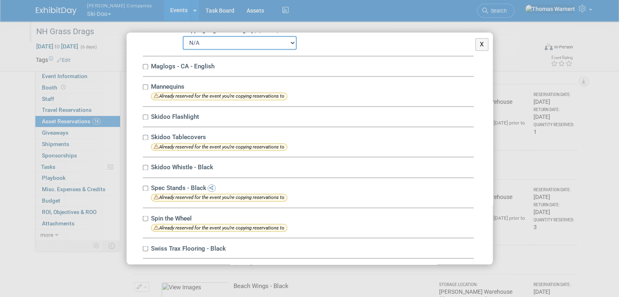
scroll to position [1383, 0]
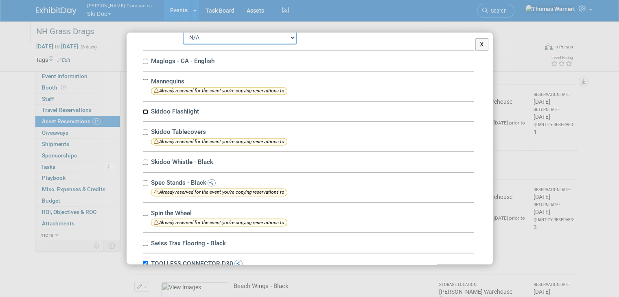
click at [146, 109] on input "Skidoo Flashlight" at bounding box center [145, 111] width 5 height 5
checkbox input "true"
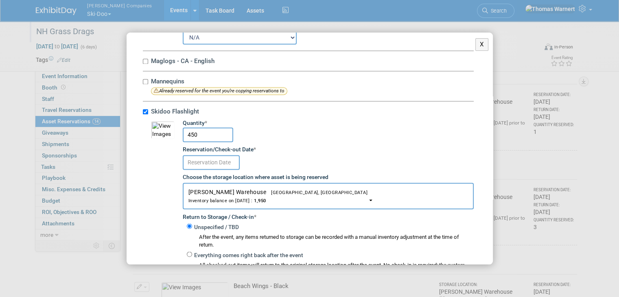
click at [204, 127] on input "450" at bounding box center [208, 134] width 50 height 15
type input "4"
type input "500"
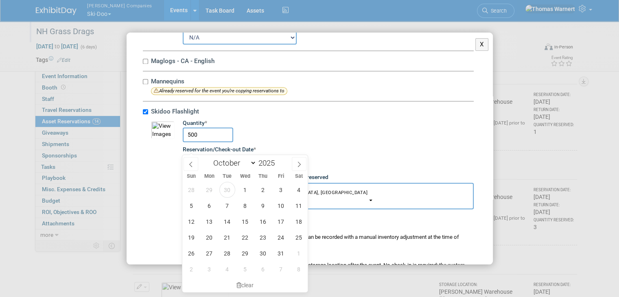
click at [228, 155] on input "text" at bounding box center [211, 162] width 57 height 15
click at [228, 204] on span "7" at bounding box center [227, 206] width 16 height 16
type input "[DATE]"
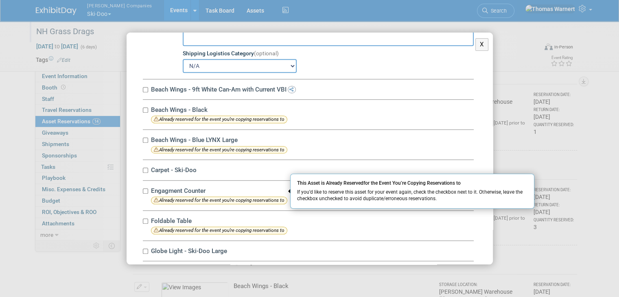
scroll to position [610, 0]
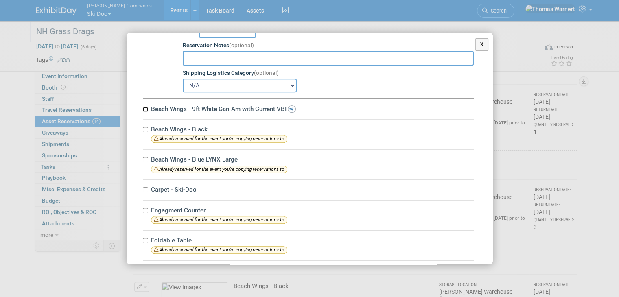
click at [146, 107] on input "Beach Wings - 9ft White Can-Am with Current VBI" at bounding box center [145, 109] width 5 height 5
checkbox input "true"
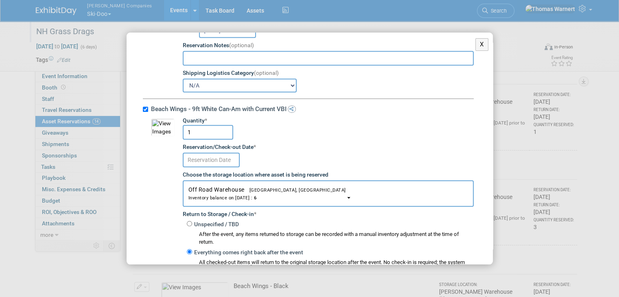
click at [203, 125] on input "1" at bounding box center [208, 132] width 50 height 15
type input "2"
click at [217, 152] on input "text" at bounding box center [211, 159] width 57 height 15
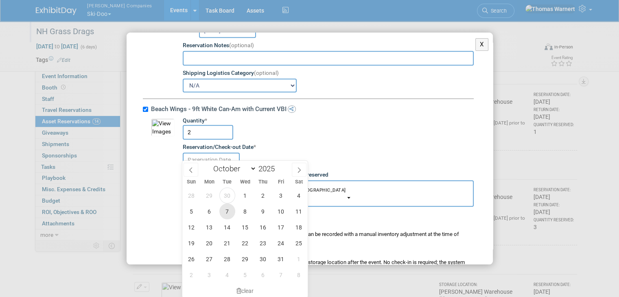
click at [224, 207] on span "7" at bounding box center [227, 211] width 16 height 16
type input "[DATE]"
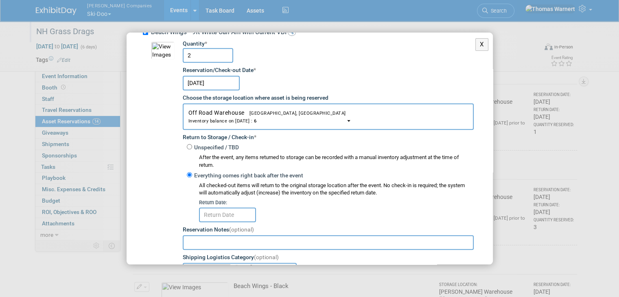
scroll to position [691, 0]
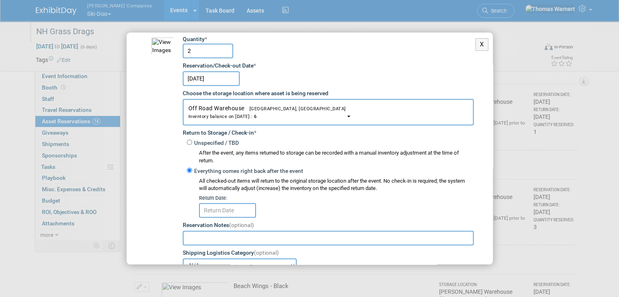
click at [220, 203] on input "text" at bounding box center [227, 210] width 57 height 15
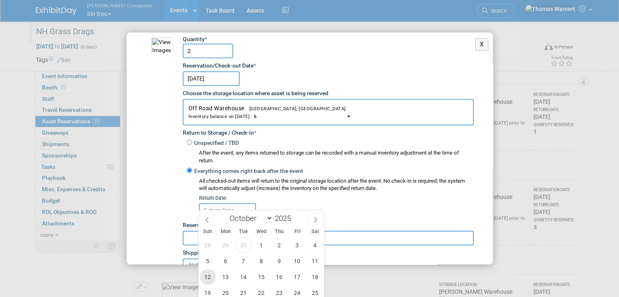
click at [208, 277] on span "12" at bounding box center [208, 277] width 16 height 16
type input "[DATE]"
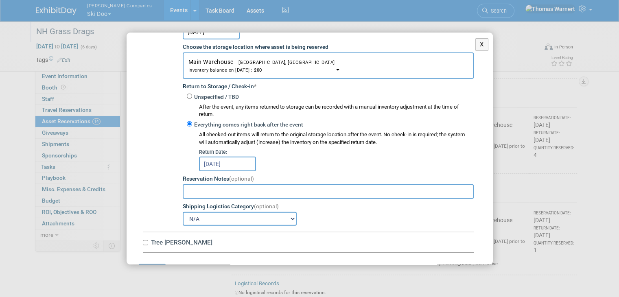
scroll to position [447, 0]
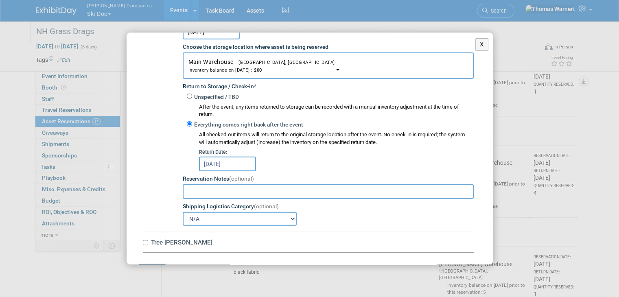
click at [157, 264] on button "Submit" at bounding box center [152, 271] width 27 height 14
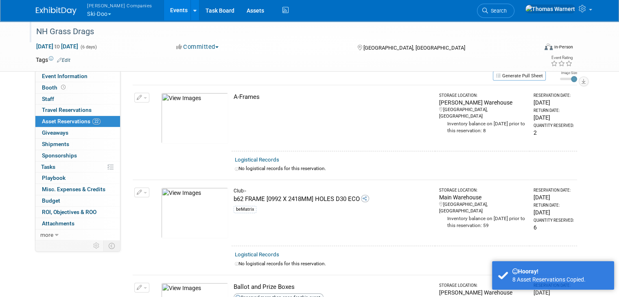
scroll to position [0, 0]
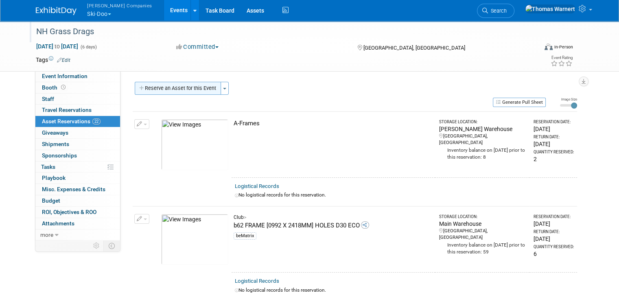
click at [193, 87] on button "Reserve an Asset for this Event" at bounding box center [178, 88] width 86 height 13
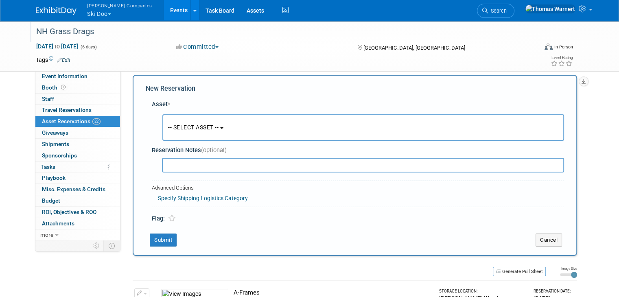
scroll to position [7, 0]
click at [229, 123] on button "-- SELECT ASSET --" at bounding box center [362, 127] width 401 height 26
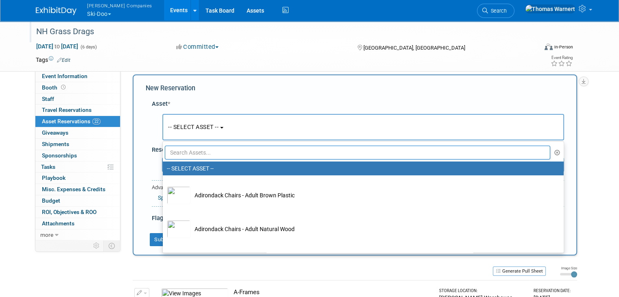
click at [203, 152] on input "text" at bounding box center [357, 153] width 385 height 14
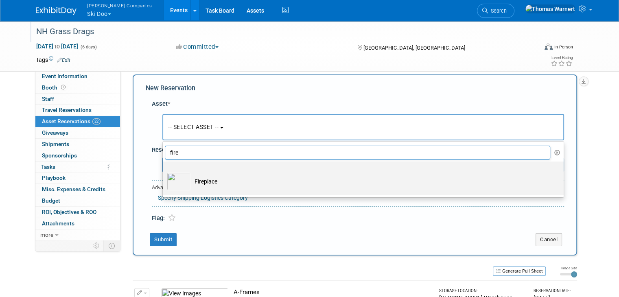
type input "fire"
click at [200, 179] on td "Fireplace" at bounding box center [368, 181] width 357 height 18
click at [164, 171] on input "Fireplace" at bounding box center [161, 168] width 5 height 5
select select "10724778"
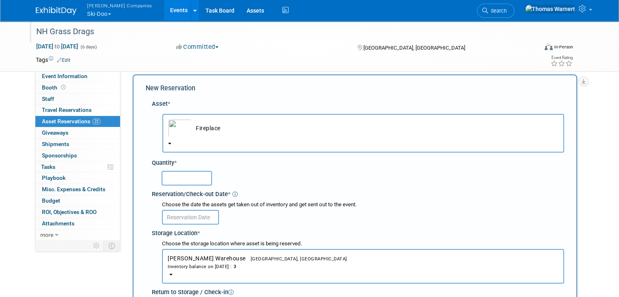
click at [184, 177] on input "text" at bounding box center [186, 178] width 50 height 15
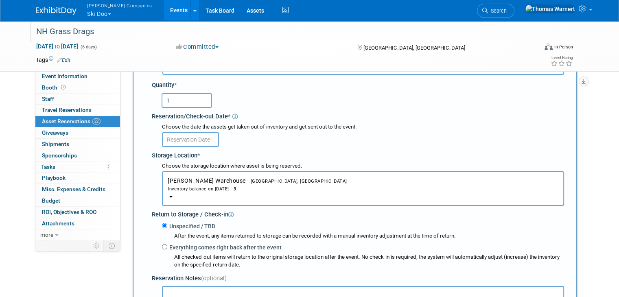
scroll to position [89, 0]
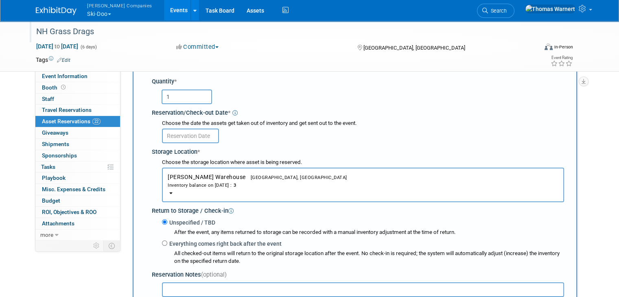
type input "1"
click at [198, 134] on input "text" at bounding box center [190, 136] width 57 height 15
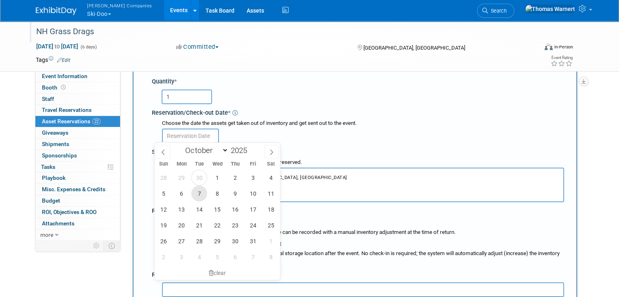
click at [202, 196] on span "7" at bounding box center [199, 193] width 16 height 16
type input "[DATE]"
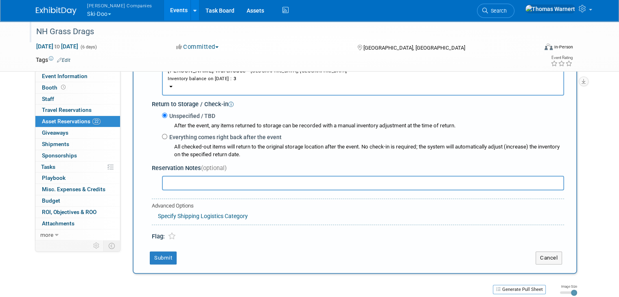
scroll to position [211, 0]
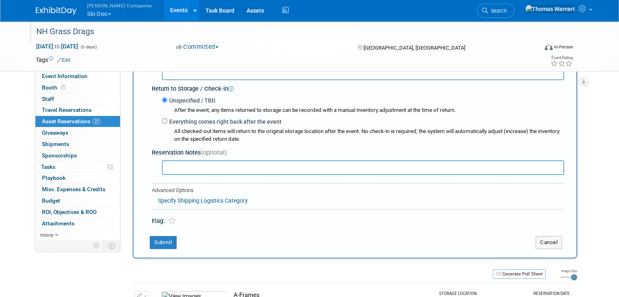
click at [192, 121] on label "Everything comes right back after the event" at bounding box center [224, 122] width 114 height 8
click at [167, 121] on input "Everything comes right back after the event" at bounding box center [164, 120] width 5 height 5
radio input "true"
select select "9"
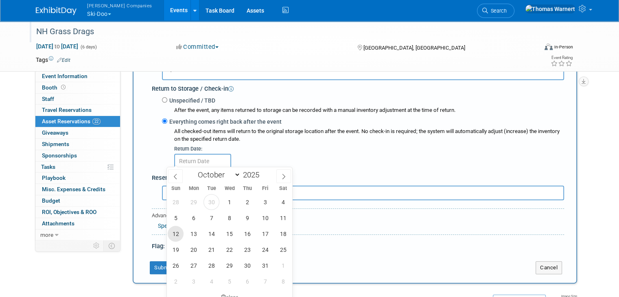
click at [181, 230] on span "12" at bounding box center [176, 234] width 16 height 16
type input "[DATE]"
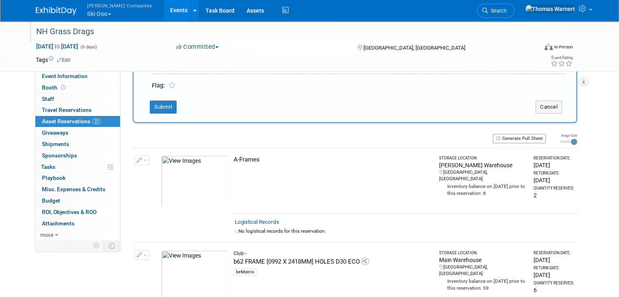
scroll to position [373, 0]
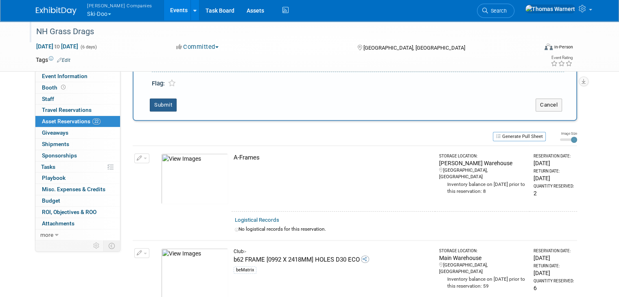
click at [152, 98] on button "Submit" at bounding box center [163, 104] width 27 height 13
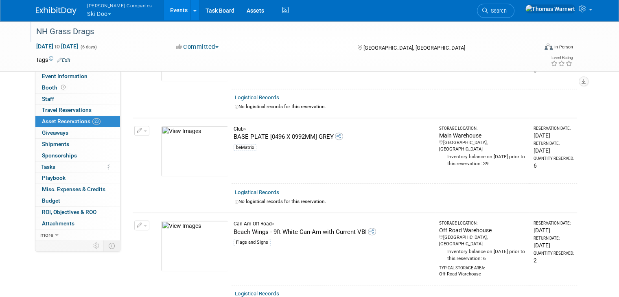
scroll to position [955, 0]
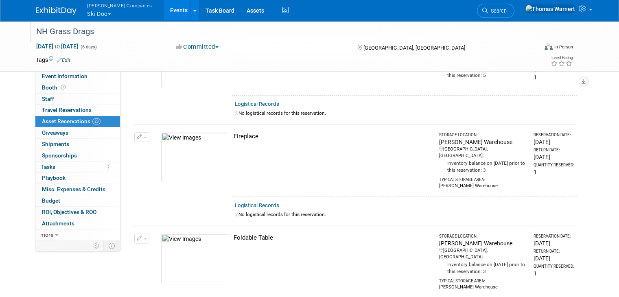
click at [144, 137] on span "button" at bounding box center [145, 138] width 3 height 2
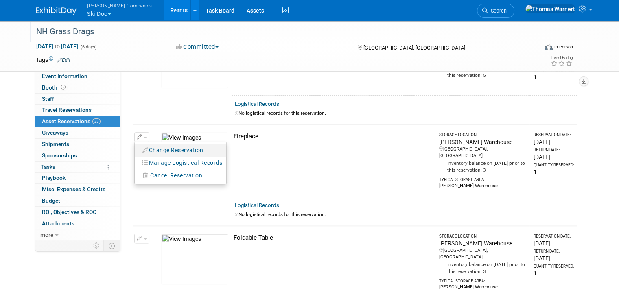
click at [154, 145] on button "Change Reservation" at bounding box center [173, 150] width 69 height 11
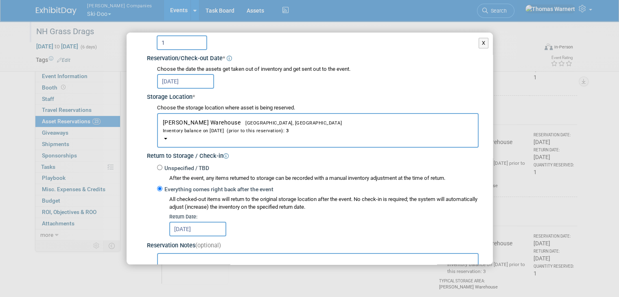
scroll to position [122, 0]
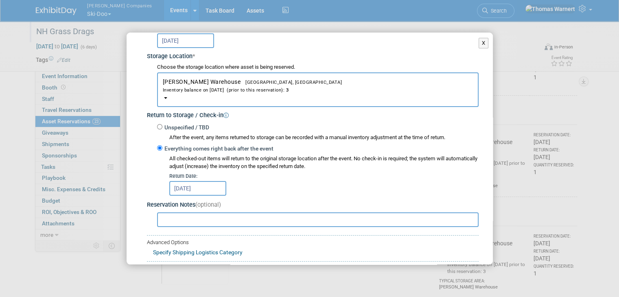
click at [205, 216] on input "text" at bounding box center [317, 219] width 321 height 15
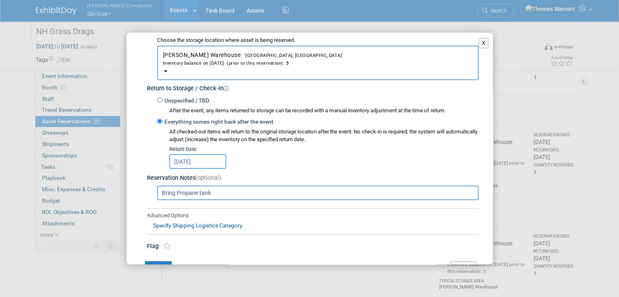
scroll to position [170, 0]
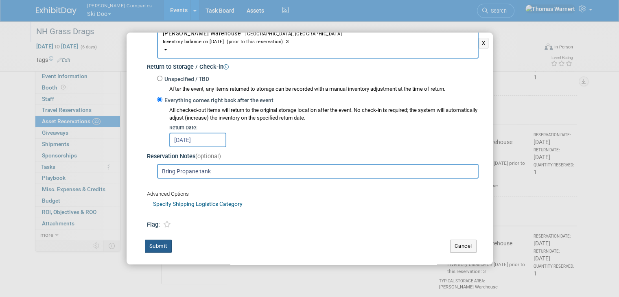
type input "Bring Propane tank"
click at [152, 242] on button "Submit" at bounding box center [158, 246] width 27 height 13
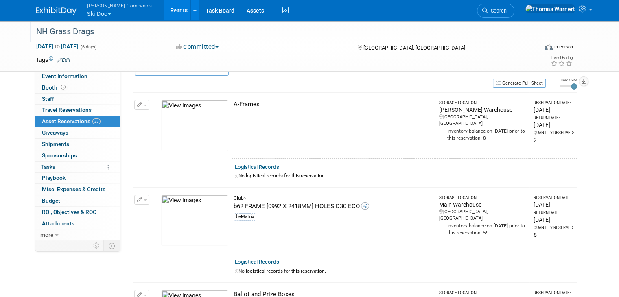
scroll to position [0, 0]
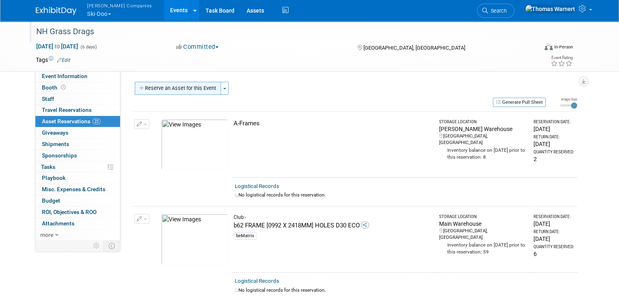
click at [188, 89] on button "Reserve an Asset for this Event" at bounding box center [178, 88] width 86 height 13
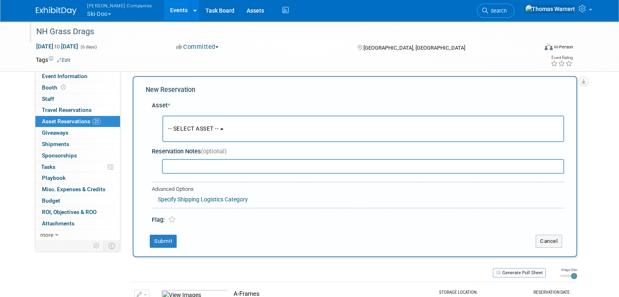
scroll to position [7, 0]
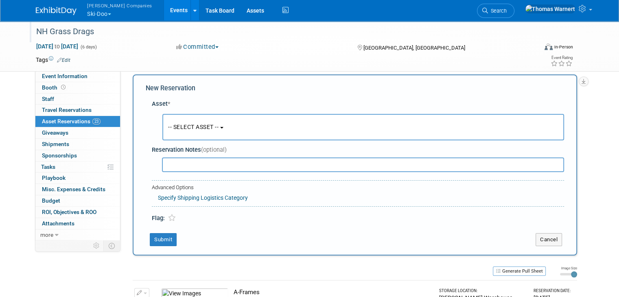
click at [225, 120] on button "-- SELECT ASSET --" at bounding box center [362, 127] width 401 height 26
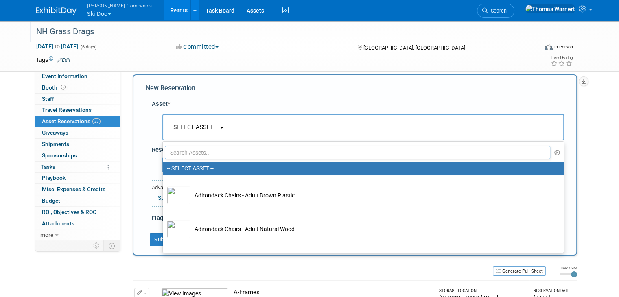
click at [209, 146] on input "text" at bounding box center [357, 153] width 385 height 14
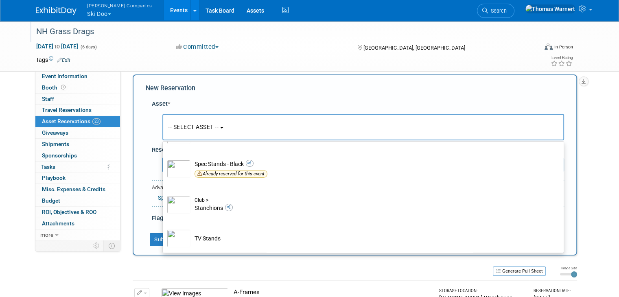
scroll to position [48, 0]
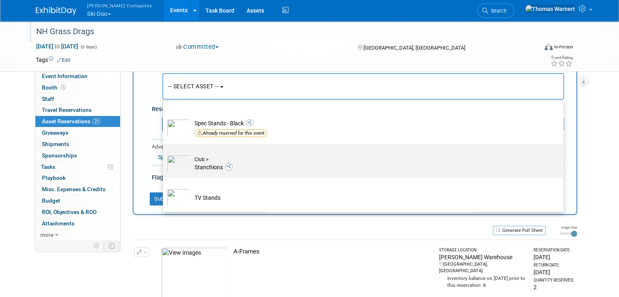
type input "[PERSON_NAME]"
click at [246, 161] on td "Club > Stanchions" at bounding box center [368, 164] width 357 height 18
click at [164, 154] on input "Club > Stanchions" at bounding box center [161, 150] width 5 height 5
select select "10727361"
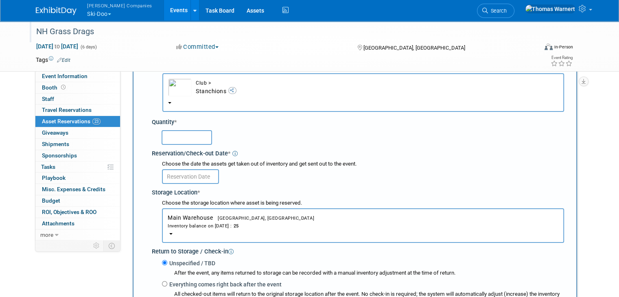
click at [197, 137] on input "text" at bounding box center [186, 137] width 50 height 15
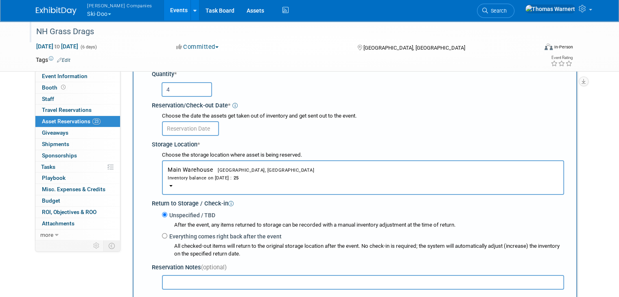
scroll to position [89, 0]
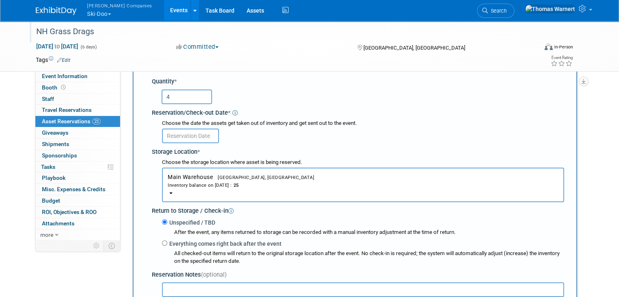
type input "4"
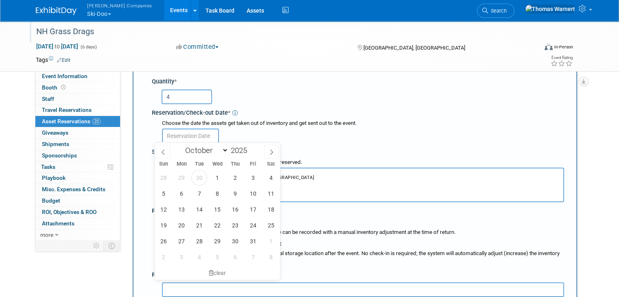
click at [203, 131] on input "text" at bounding box center [190, 136] width 57 height 15
click at [198, 197] on span "7" at bounding box center [199, 193] width 16 height 16
type input "[DATE]"
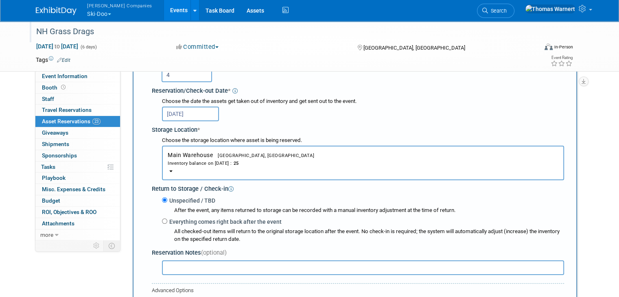
scroll to position [170, 0]
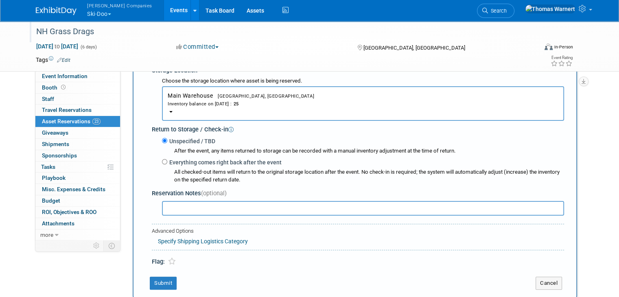
click at [190, 162] on label "Everything comes right back after the event" at bounding box center [224, 162] width 114 height 8
click at [167, 162] on input "Everything comes right back after the event" at bounding box center [164, 161] width 5 height 5
radio input "true"
select select "9"
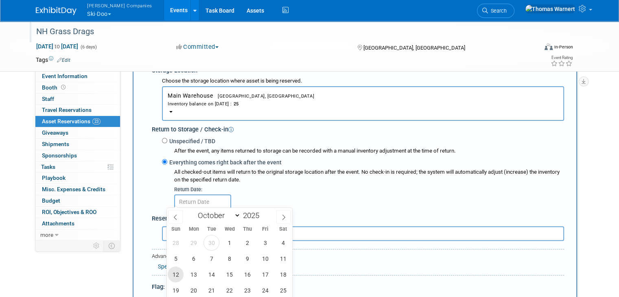
click at [177, 274] on span "12" at bounding box center [176, 274] width 16 height 16
type input "[DATE]"
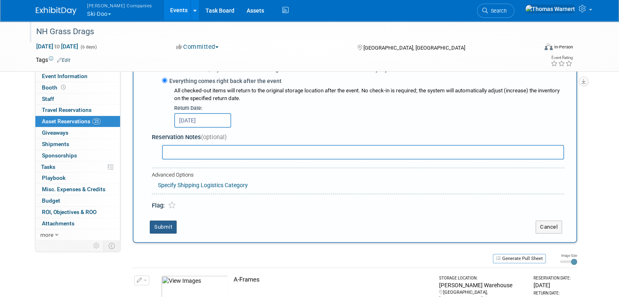
click at [157, 226] on button "Submit" at bounding box center [163, 226] width 27 height 13
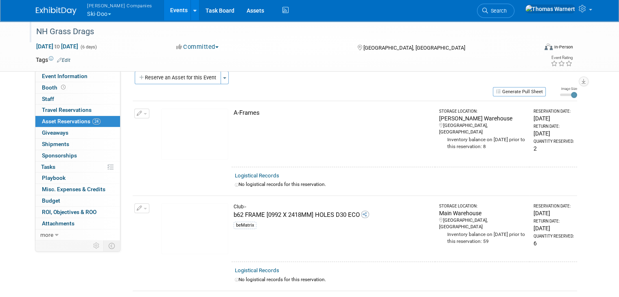
scroll to position [0, 0]
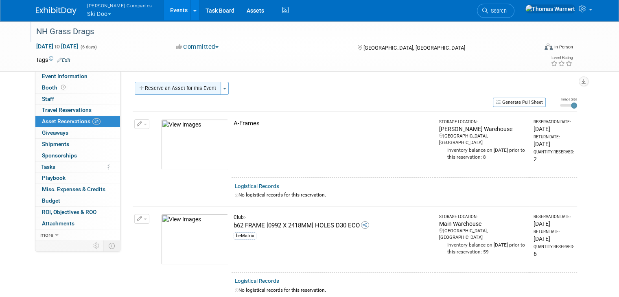
click at [200, 82] on button "Reserve an Asset for this Event" at bounding box center [178, 88] width 86 height 13
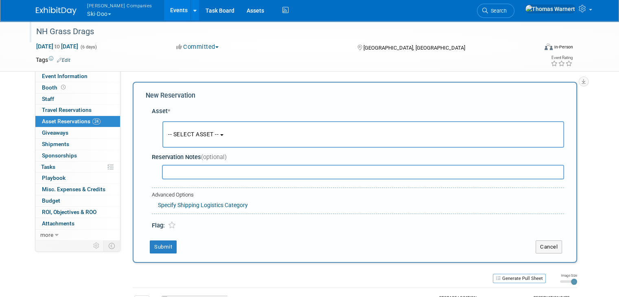
scroll to position [7, 0]
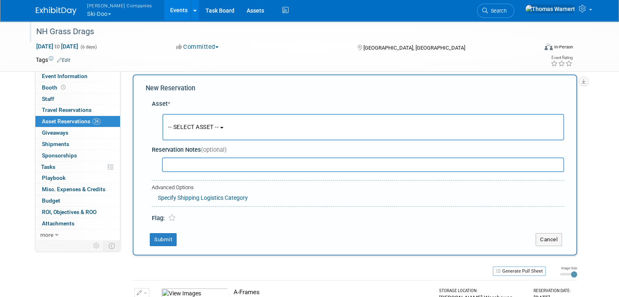
click at [216, 129] on button "-- SELECT ASSET --" at bounding box center [362, 127] width 401 height 26
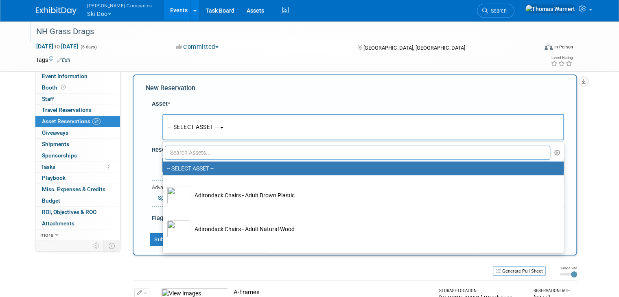
click at [197, 156] on input "text" at bounding box center [357, 153] width 385 height 14
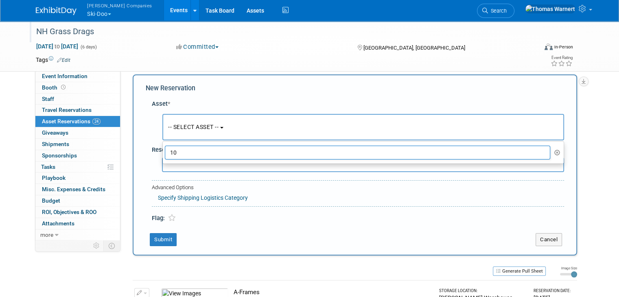
type input "1"
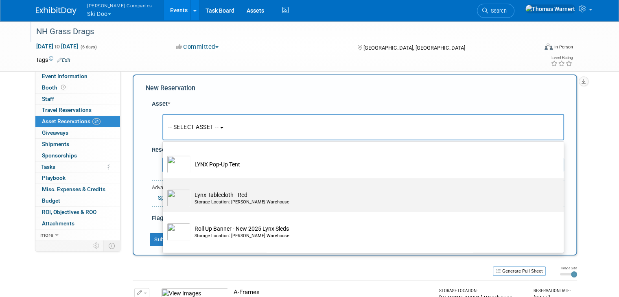
scroll to position [275, 0]
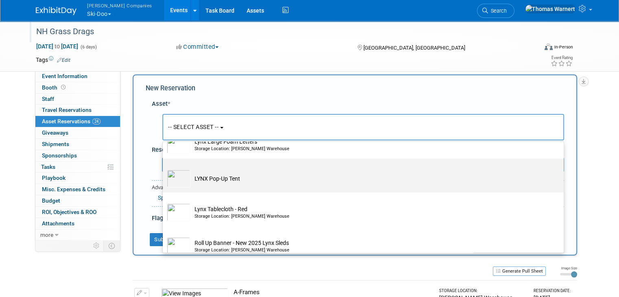
type input "[PERSON_NAME]"
click at [215, 178] on td "LYNX Pop-Up Tent" at bounding box center [368, 179] width 357 height 18
click at [164, 168] on input "LYNX Pop-Up Tent" at bounding box center [161, 165] width 5 height 5
select select "10724789"
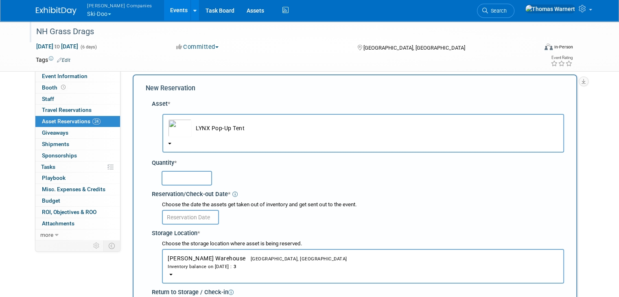
click at [168, 173] on input "text" at bounding box center [186, 178] width 50 height 15
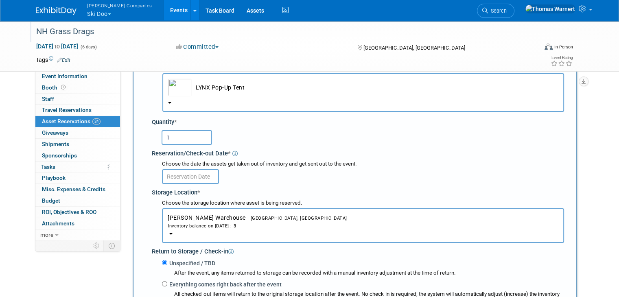
type input "1"
click at [198, 180] on body "[PERSON_NAME] Companies Ski-Doo Explore: My Workspaces 12 Go to Workspace: Can-…" at bounding box center [309, 100] width 619 height 297
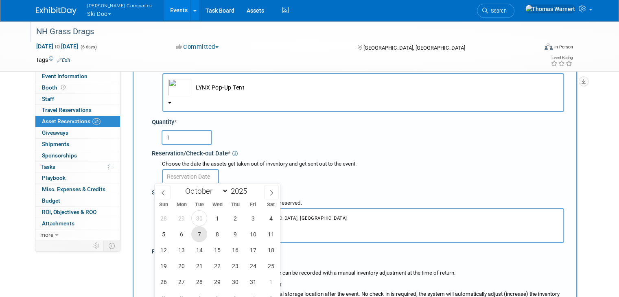
click at [203, 231] on span "7" at bounding box center [199, 234] width 16 height 16
type input "[DATE]"
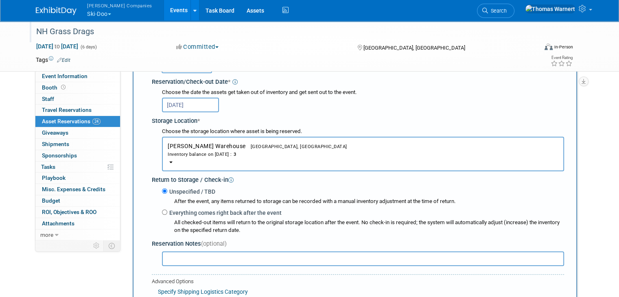
scroll to position [129, 0]
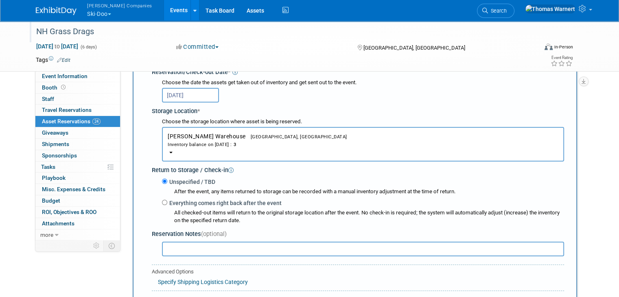
click at [192, 200] on label "Everything comes right back after the event" at bounding box center [224, 203] width 114 height 8
click at [167, 200] on input "Everything comes right back after the event" at bounding box center [164, 202] width 5 height 5
radio input "true"
select select "9"
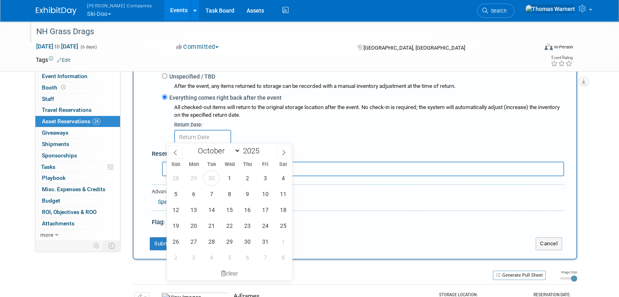
scroll to position [251, 0]
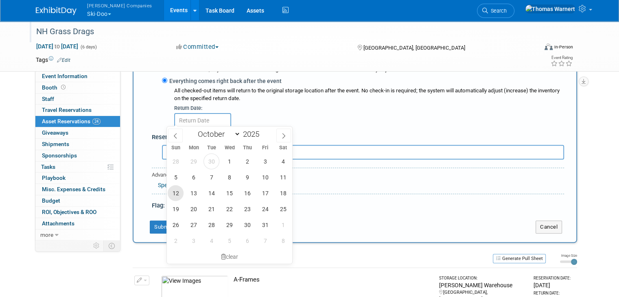
click at [177, 192] on span "12" at bounding box center [176, 193] width 16 height 16
type input "[DATE]"
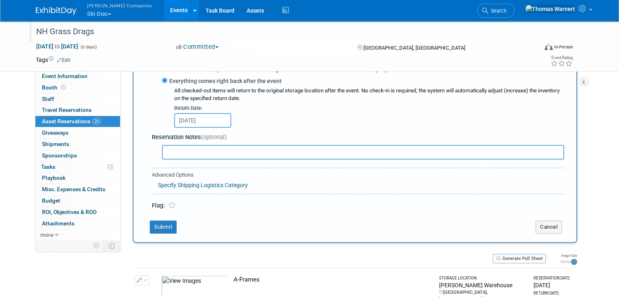
click at [179, 152] on input "text" at bounding box center [363, 152] width 402 height 15
type input "SJ ordered new top - should be 10x10"
click at [166, 223] on button "Submit" at bounding box center [163, 226] width 27 height 13
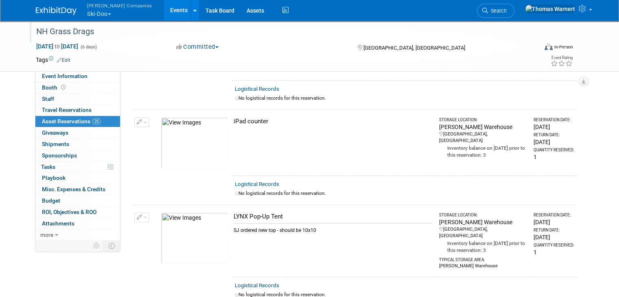
scroll to position [1186, 0]
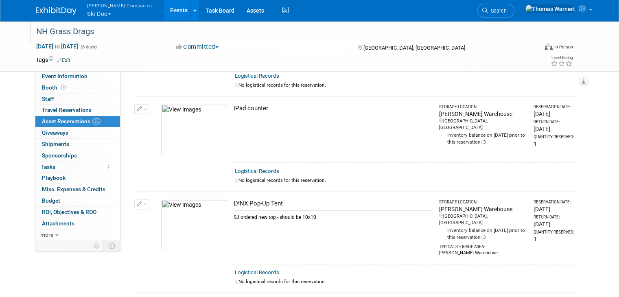
click at [137, 202] on icon "button" at bounding box center [140, 204] width 6 height 5
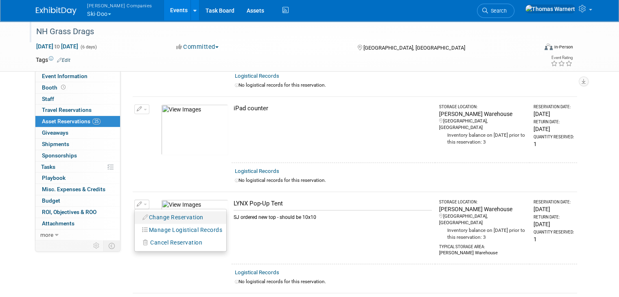
click at [167, 212] on button "Change Reservation" at bounding box center [173, 217] width 69 height 11
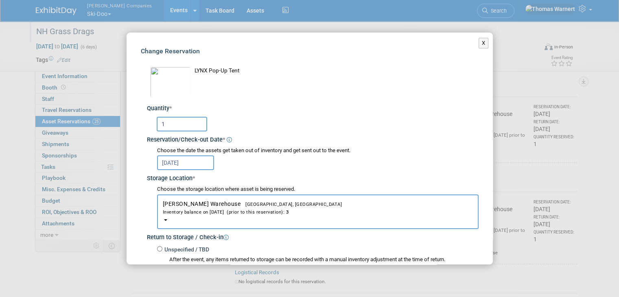
scroll to position [170, 0]
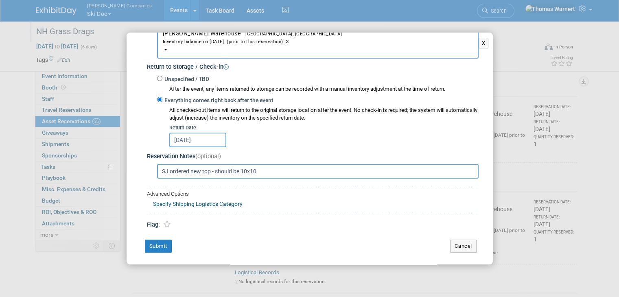
click at [284, 170] on input "SJ ordered new top - should be 10x10" at bounding box center [317, 171] width 321 height 15
click at [281, 168] on input "SJ ordered new top - should be 10x10 w/ backawall" at bounding box center [317, 171] width 321 height 15
type input "SJ ordered new top - should be 10x10 w/ backwall"
click at [158, 245] on button "Submit" at bounding box center [158, 246] width 27 height 13
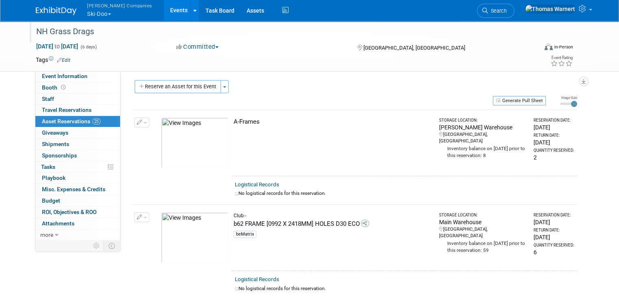
scroll to position [0, 0]
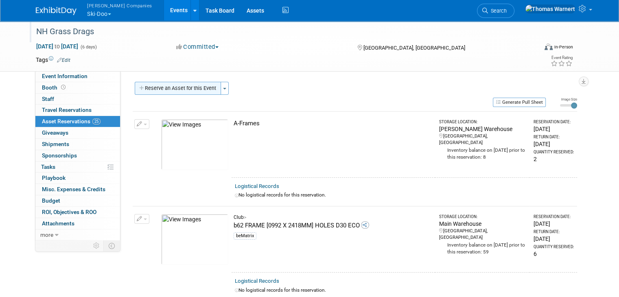
click at [190, 85] on button "Reserve an Asset for this Event" at bounding box center [178, 88] width 86 height 13
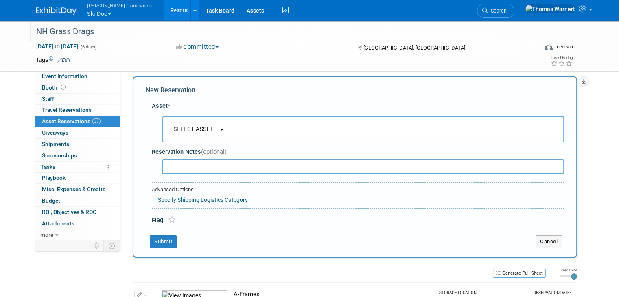
scroll to position [7, 0]
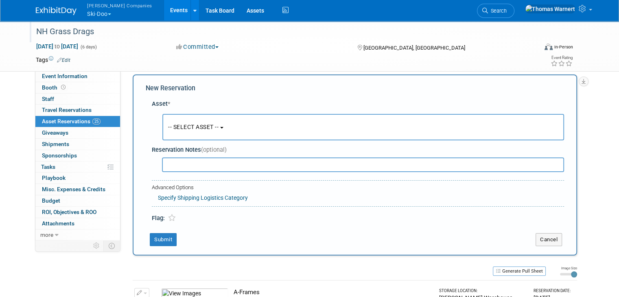
click at [217, 125] on button "-- SELECT ASSET --" at bounding box center [362, 127] width 401 height 26
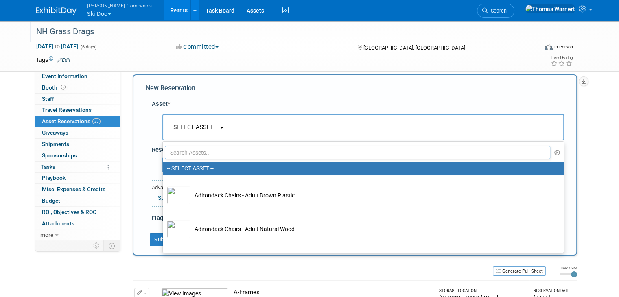
click at [213, 149] on input "text" at bounding box center [357, 153] width 385 height 14
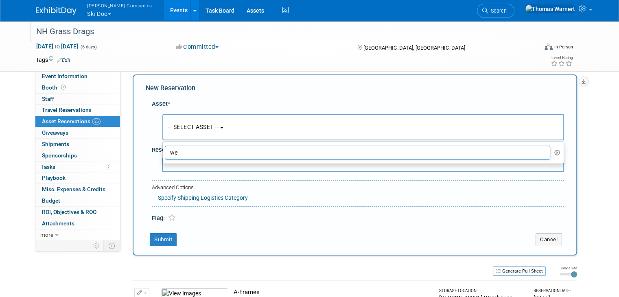
type input "w"
type input "b"
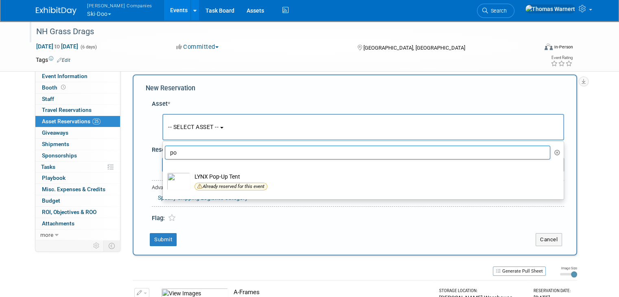
type input "p"
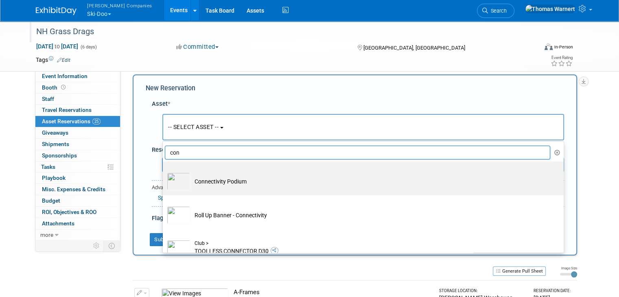
type input "con"
click at [208, 181] on td "Connectivity Podium" at bounding box center [368, 181] width 357 height 18
click at [164, 171] on input "Connectivity Podium" at bounding box center [161, 168] width 5 height 5
select select "10724768"
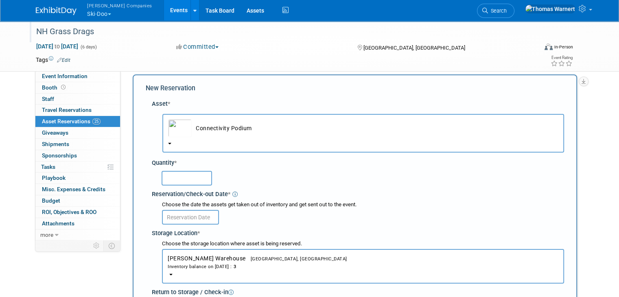
click at [188, 178] on input "text" at bounding box center [186, 178] width 50 height 15
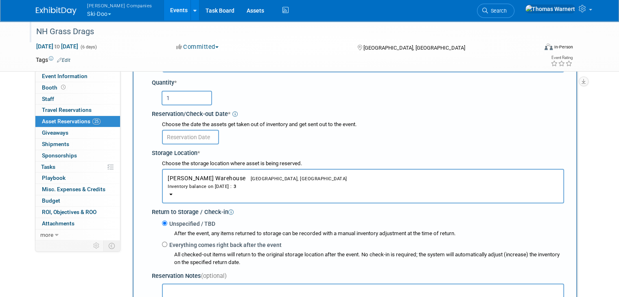
scroll to position [89, 0]
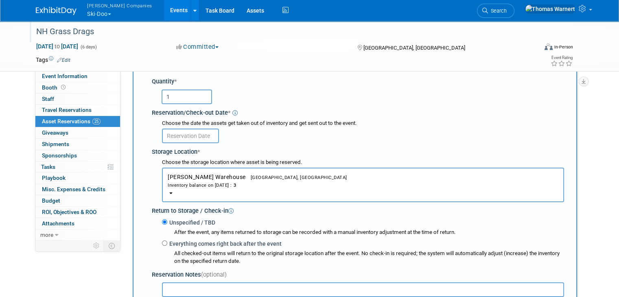
type input "1"
click at [187, 135] on input "text" at bounding box center [190, 136] width 57 height 15
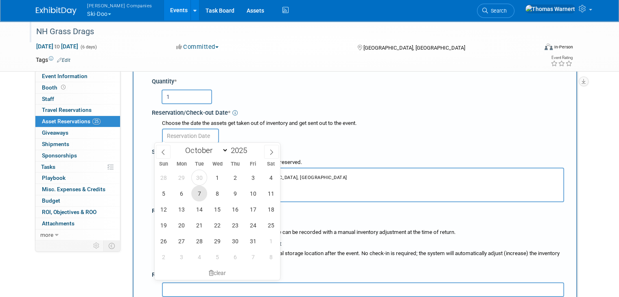
click at [202, 192] on span "7" at bounding box center [199, 193] width 16 height 16
type input "[DATE]"
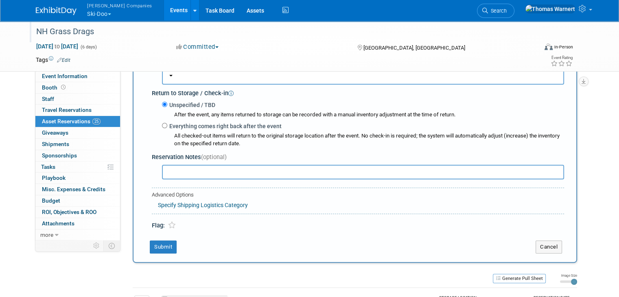
scroll to position [211, 0]
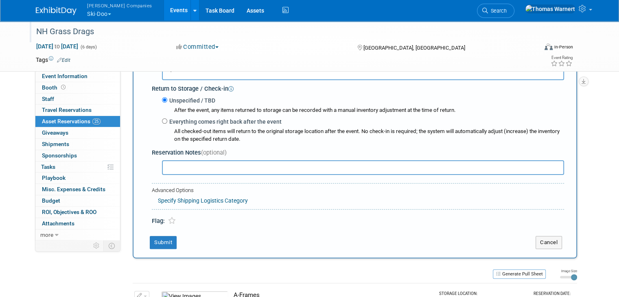
click at [183, 122] on label "Everything comes right back after the event" at bounding box center [224, 122] width 114 height 8
click at [167, 122] on input "Everything comes right back after the event" at bounding box center [164, 120] width 5 height 5
radio input "true"
select select "9"
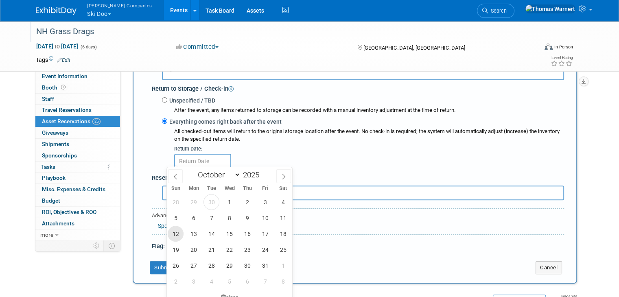
click at [179, 232] on span "12" at bounding box center [176, 234] width 16 height 16
type input "[DATE]"
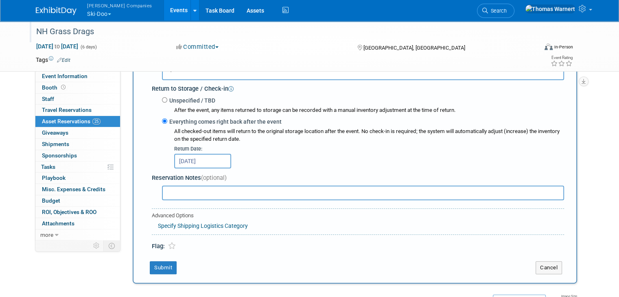
click at [176, 192] on input "text" at bounding box center [363, 192] width 402 height 15
type input "with [PERSON_NAME]"
click at [158, 263] on button "Submit" at bounding box center [163, 267] width 27 height 13
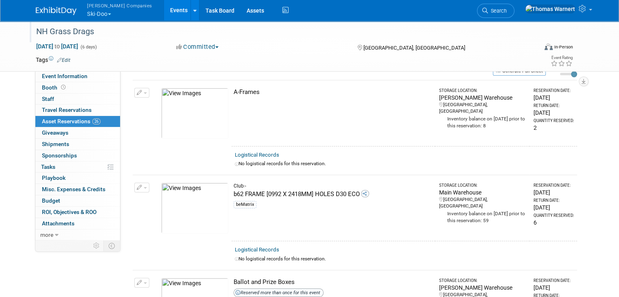
scroll to position [0, 0]
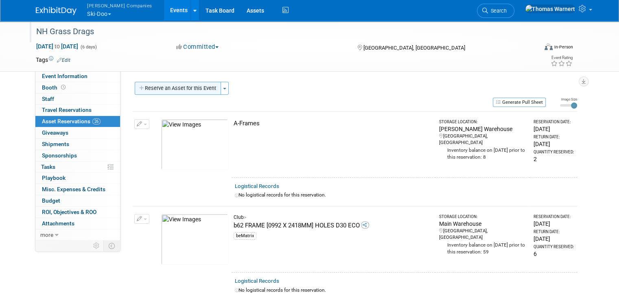
click at [177, 88] on button "Reserve an Asset for this Event" at bounding box center [178, 88] width 86 height 13
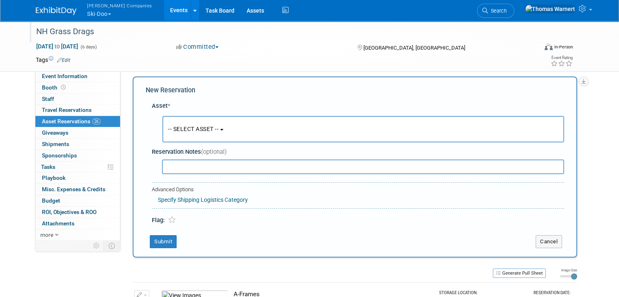
scroll to position [7, 0]
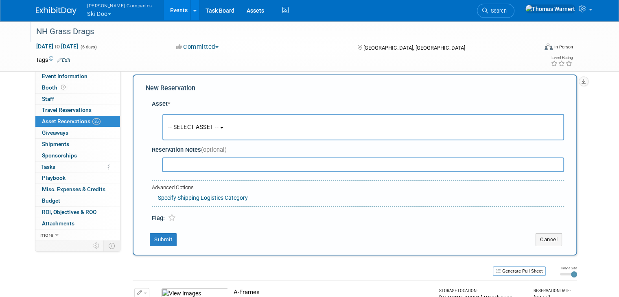
click at [192, 119] on button "-- SELECT ASSET --" at bounding box center [362, 127] width 401 height 26
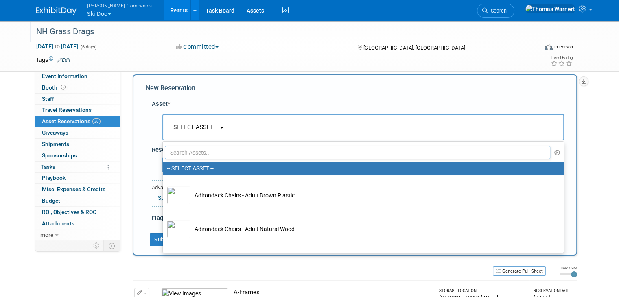
click at [188, 152] on input "text" at bounding box center [357, 153] width 385 height 14
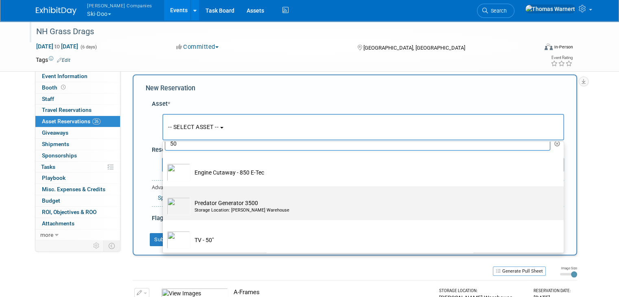
scroll to position [11, 0]
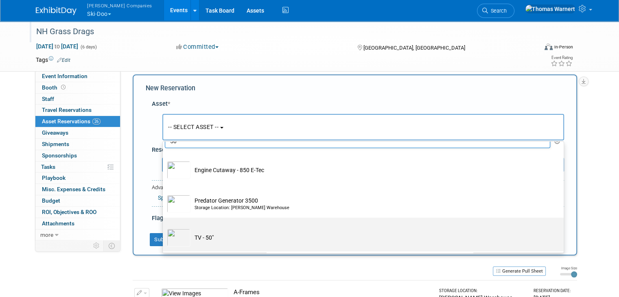
type input "50"
click at [204, 224] on label "TV - 50"" at bounding box center [361, 234] width 388 height 30
click at [164, 224] on input "TV - 50"" at bounding box center [161, 224] width 5 height 5
select select "10724823"
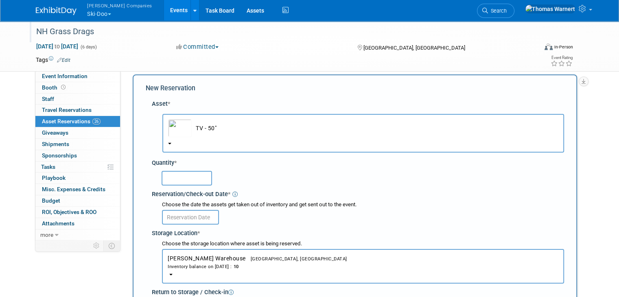
click at [181, 174] on input "text" at bounding box center [186, 178] width 50 height 15
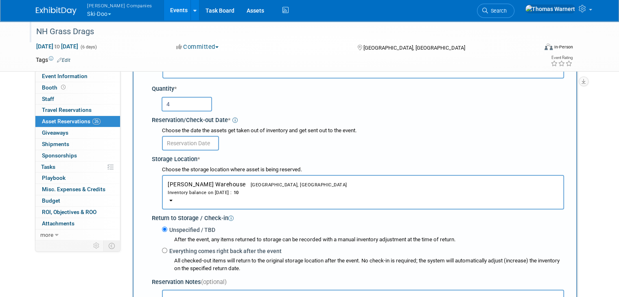
scroll to position [89, 0]
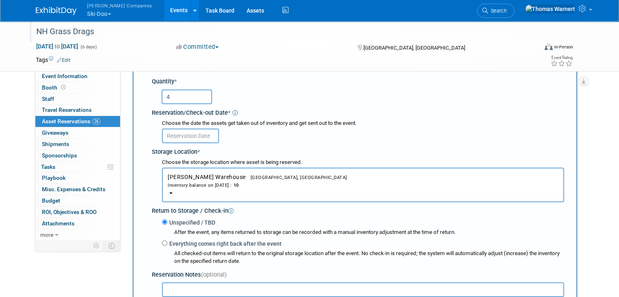
type input "4"
click at [195, 136] on body "[PERSON_NAME] Companies Ski-Doo Explore: My Workspaces 12 Go to Workspace: Can-…" at bounding box center [309, 59] width 619 height 297
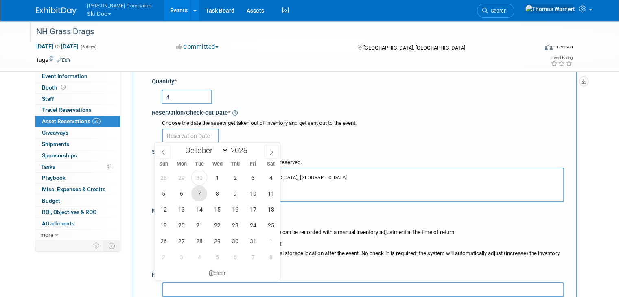
click at [199, 190] on span "7" at bounding box center [199, 193] width 16 height 16
type input "[DATE]"
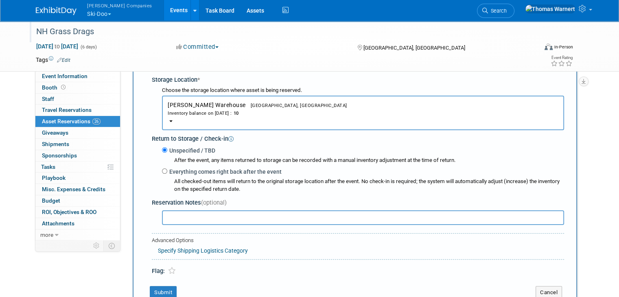
scroll to position [170, 0]
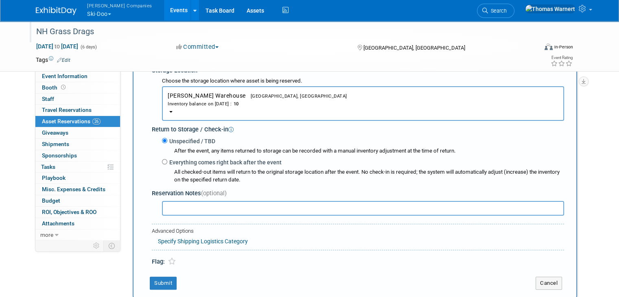
click at [184, 158] on label "Everything comes right back after the event" at bounding box center [224, 162] width 114 height 8
click at [167, 159] on input "Everything comes right back after the event" at bounding box center [164, 161] width 5 height 5
radio input "true"
select select "9"
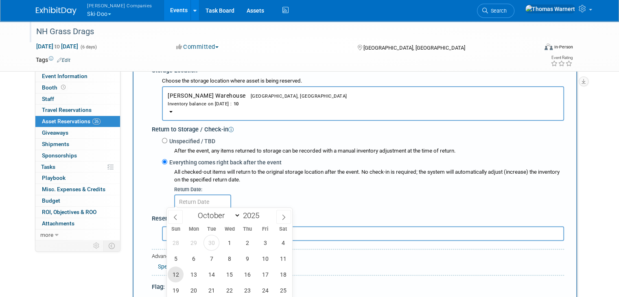
click at [180, 272] on span "12" at bounding box center [176, 274] width 16 height 16
type input "[DATE]"
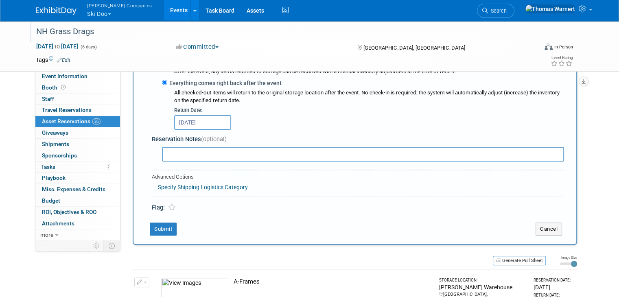
scroll to position [251, 0]
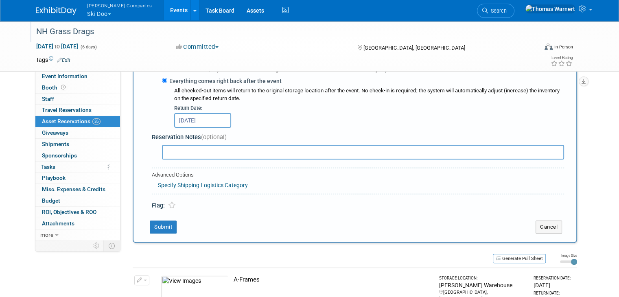
click at [186, 154] on input "text" at bounding box center [363, 152] width 402 height 15
type input "w/ stands"
click at [152, 226] on button "Submit" at bounding box center [163, 226] width 27 height 13
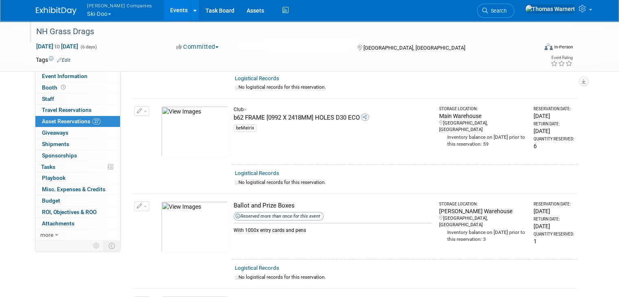
scroll to position [0, 0]
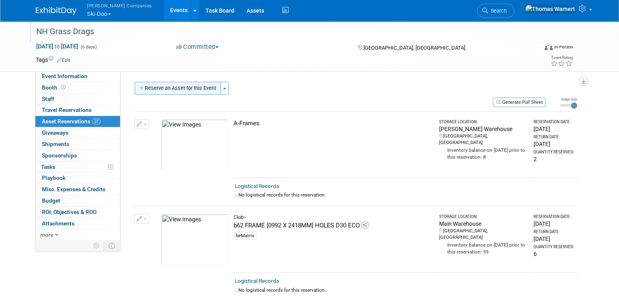
click at [198, 90] on button "Reserve an Asset for this Event" at bounding box center [178, 88] width 86 height 13
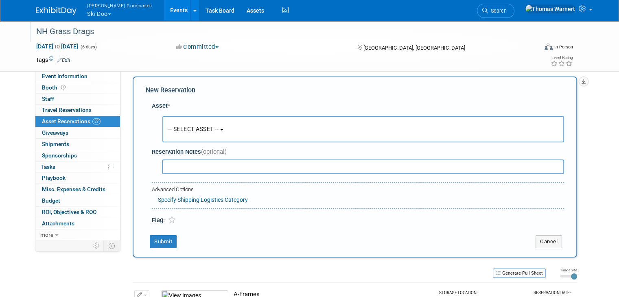
scroll to position [7, 0]
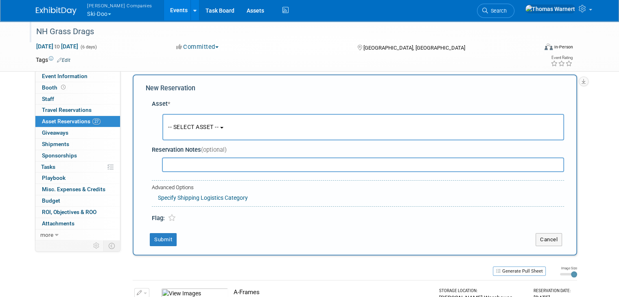
click at [208, 126] on span "-- SELECT ASSET --" at bounding box center [193, 127] width 50 height 7
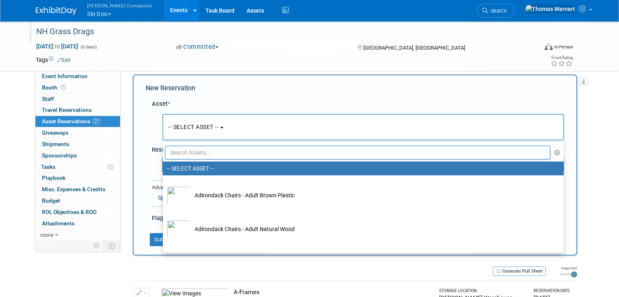
click at [208, 148] on input "text" at bounding box center [357, 153] width 385 height 14
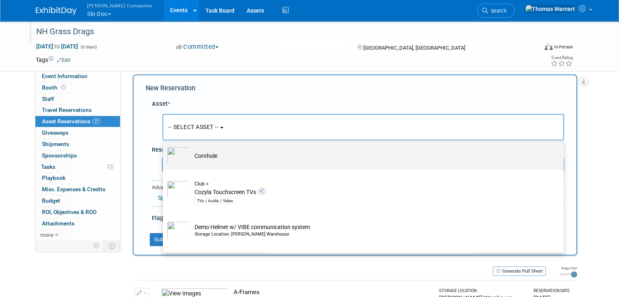
scroll to position [122, 0]
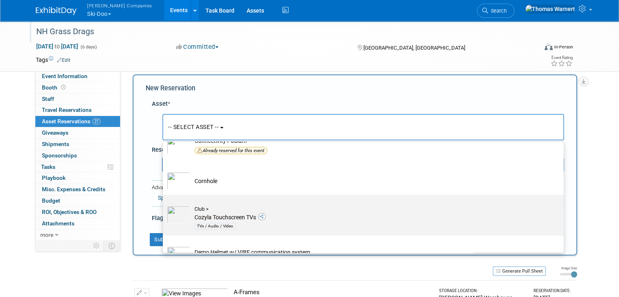
click at [242, 215] on td "Club > Cozyla Touchscreen TVs TVs / Audio / Video" at bounding box center [368, 218] width 357 height 25
click at [164, 205] on input "Club > Cozyla Touchscreen TVs TVs / Audio / Video" at bounding box center [161, 201] width 5 height 5
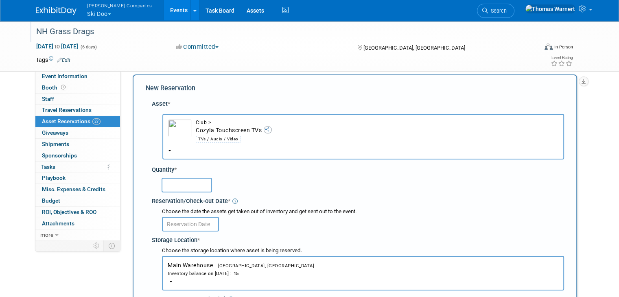
click at [187, 189] on input "text" at bounding box center [186, 185] width 50 height 15
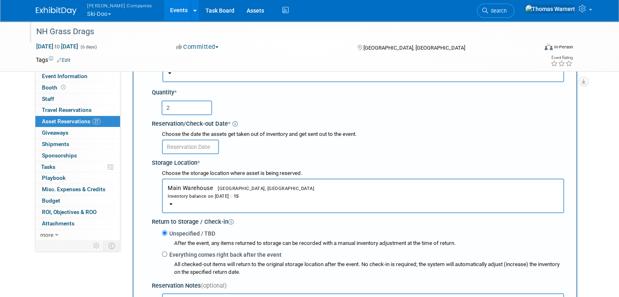
scroll to position [89, 0]
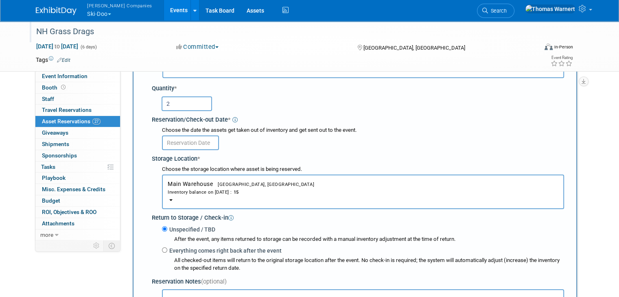
click at [177, 144] on input "text" at bounding box center [190, 142] width 57 height 15
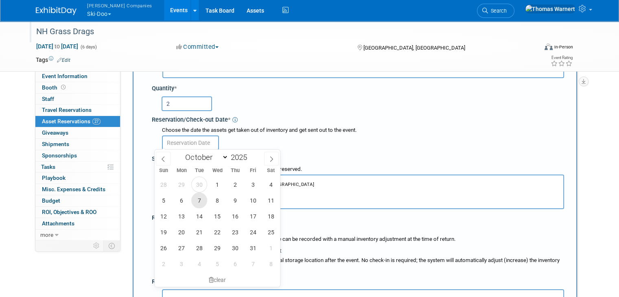
click at [204, 201] on span "7" at bounding box center [199, 200] width 16 height 16
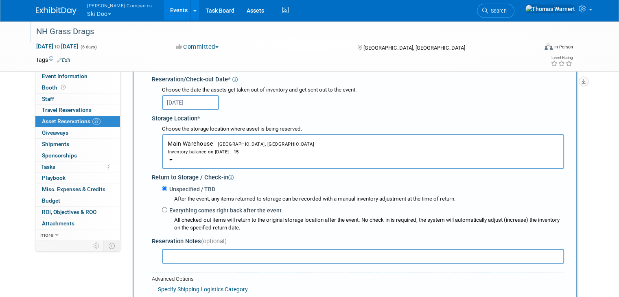
scroll to position [211, 0]
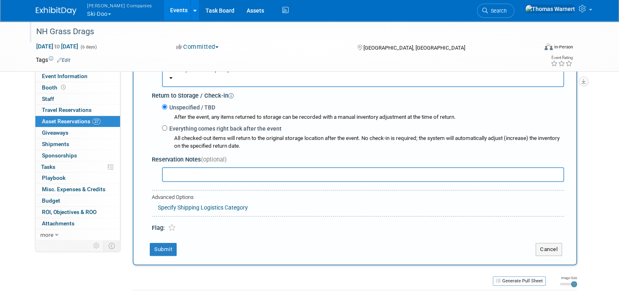
click at [167, 124] on label "Everything comes right back after the event" at bounding box center [224, 128] width 114 height 8
click at [166, 125] on input "Everything comes right back after the event" at bounding box center [164, 127] width 5 height 5
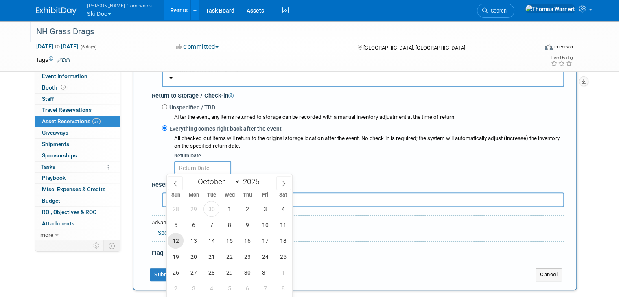
click at [179, 242] on span "12" at bounding box center [176, 241] width 16 height 16
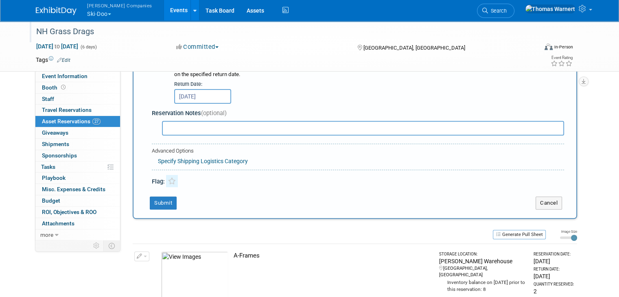
scroll to position [292, 0]
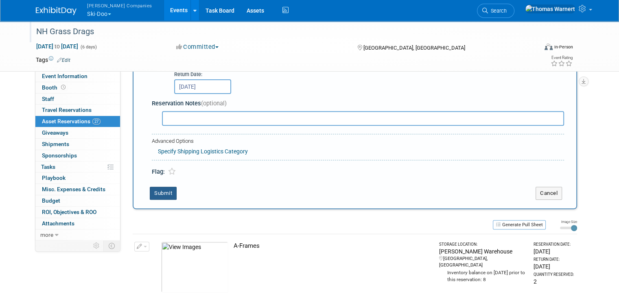
click at [166, 192] on button "Submit" at bounding box center [163, 193] width 27 height 13
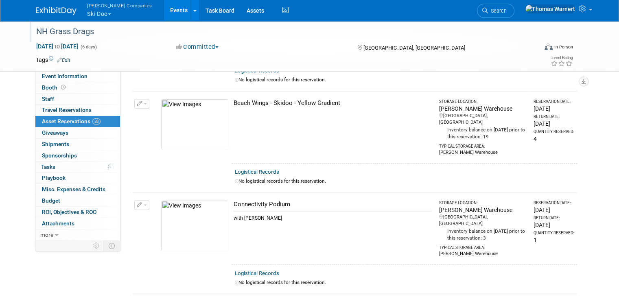
scroll to position [630, 0]
